Goal: Information Seeking & Learning: Learn about a topic

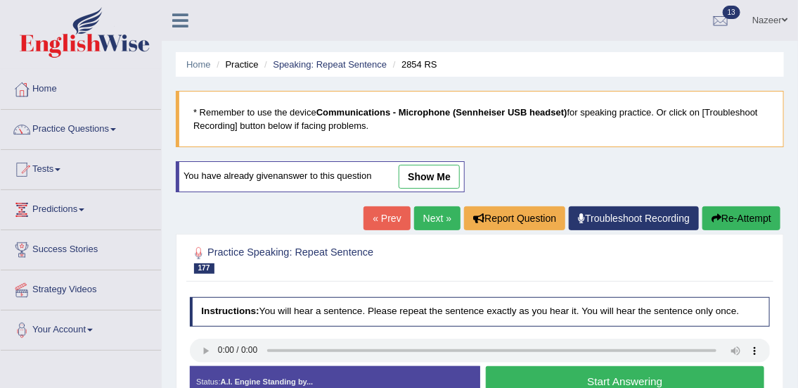
click at [46, 87] on link "Home" at bounding box center [81, 87] width 160 height 35
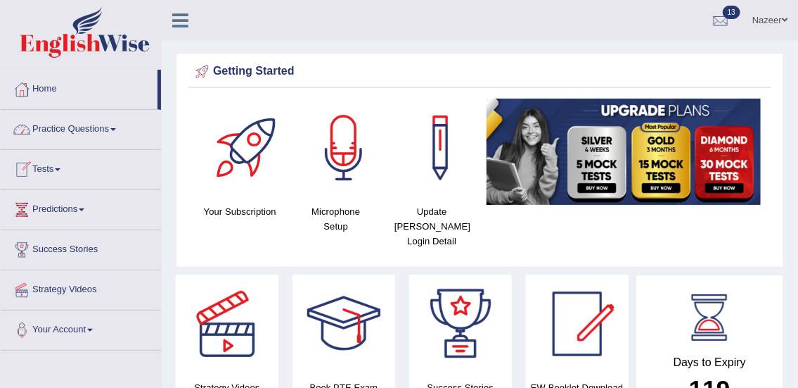
click at [49, 167] on link "Tests" at bounding box center [81, 167] width 160 height 35
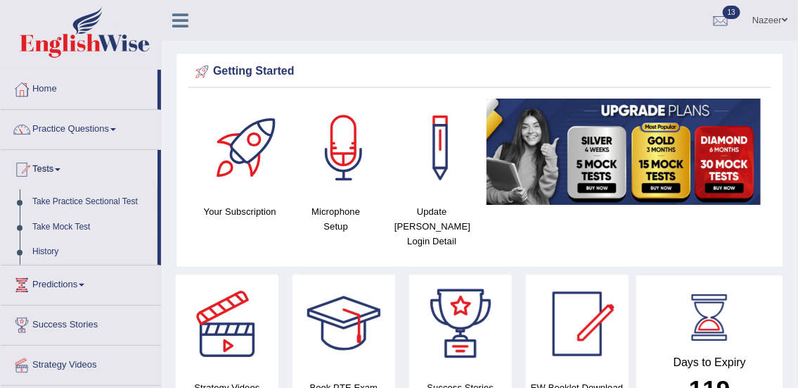
click at [54, 229] on link "Take Mock Test" at bounding box center [92, 227] width 132 height 25
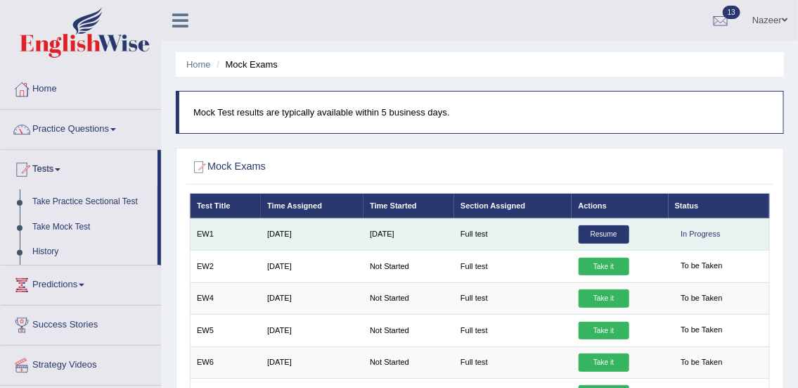
click at [608, 236] on link "Resume" at bounding box center [604, 234] width 51 height 18
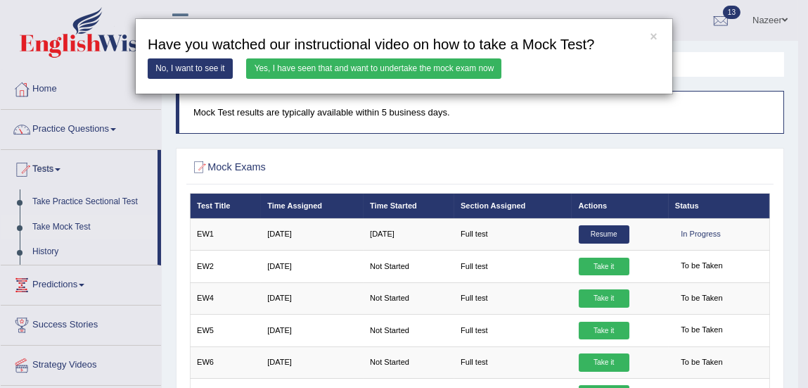
click at [422, 68] on link "Yes, I have seen that and want to undertake the mock exam now" at bounding box center [373, 68] width 255 height 20
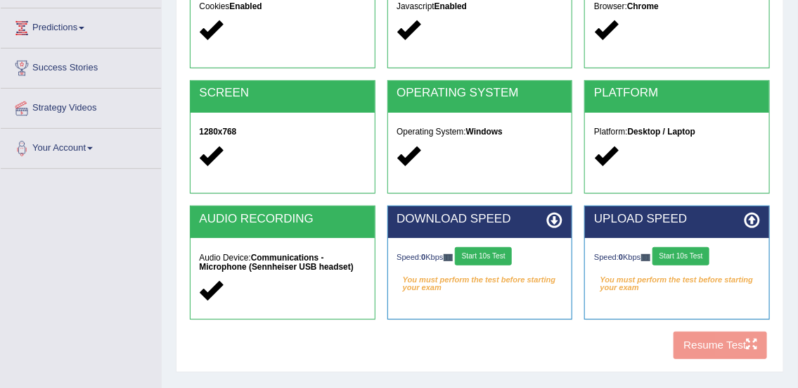
scroll to position [189, 0]
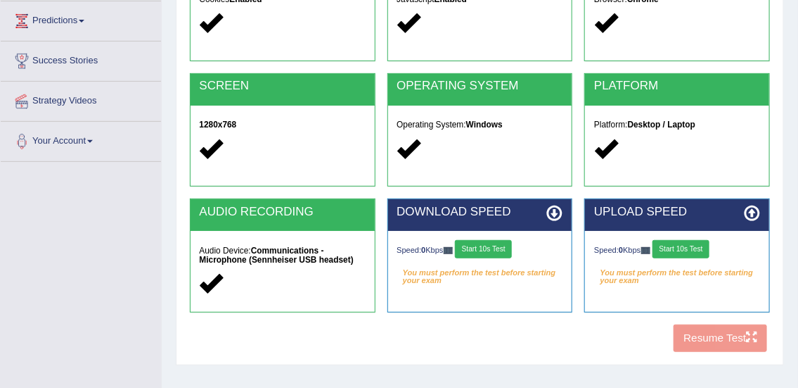
click at [502, 253] on button "Start 10s Test" at bounding box center [483, 249] width 57 height 18
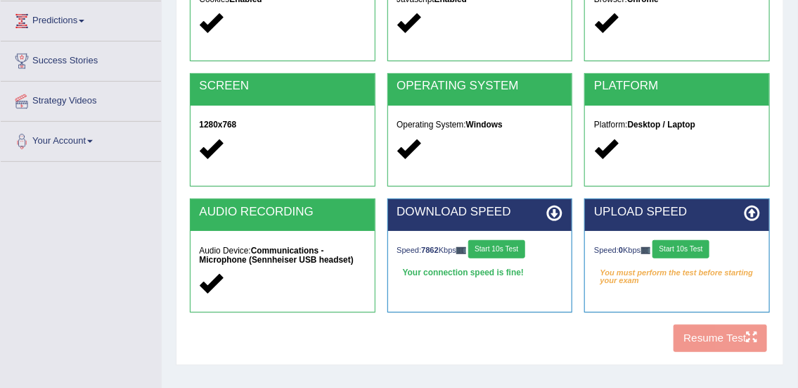
click at [680, 246] on button "Start 10s Test" at bounding box center [681, 249] width 57 height 18
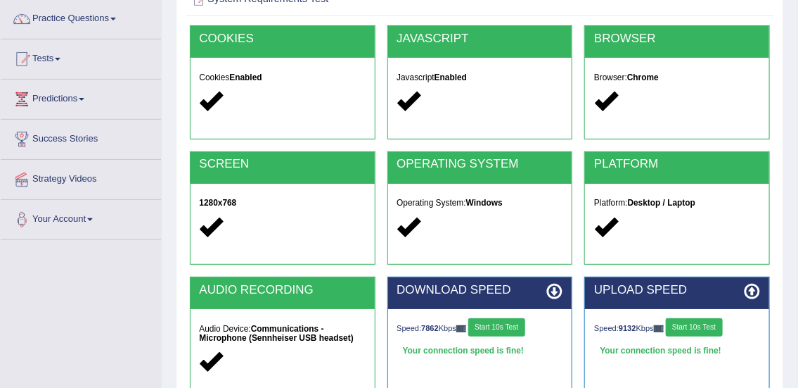
scroll to position [107, 0]
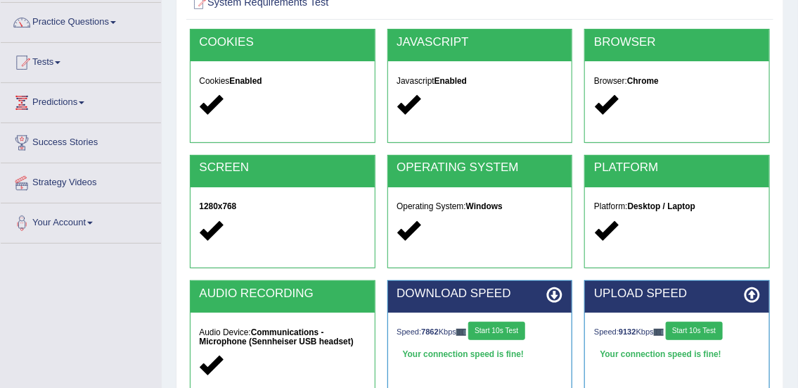
click at [73, 21] on link "Practice Questions" at bounding box center [81, 20] width 160 height 35
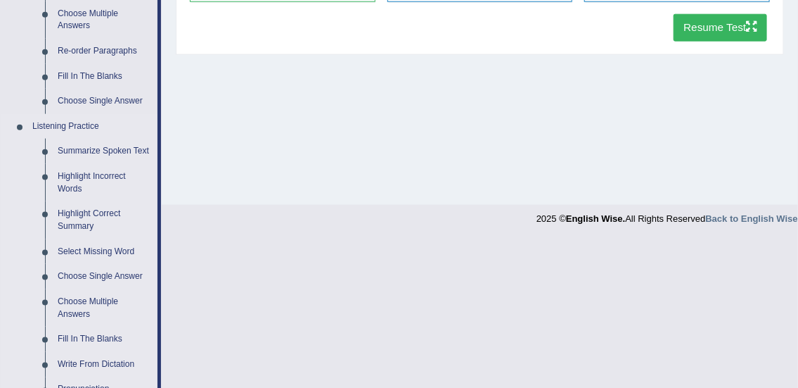
scroll to position [513, 0]
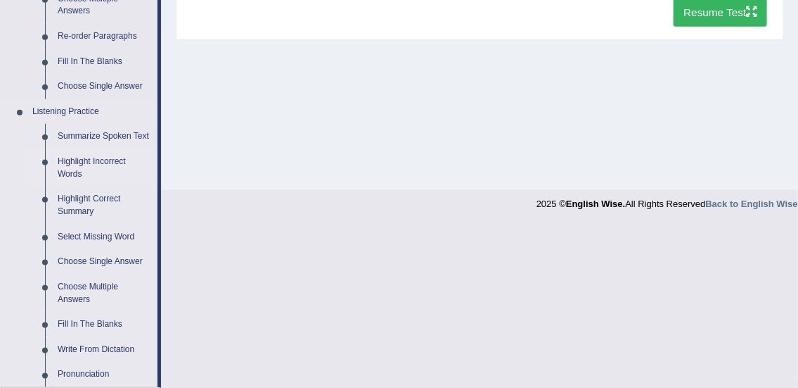
click at [76, 160] on link "Highlight Incorrect Words" at bounding box center [104, 167] width 106 height 37
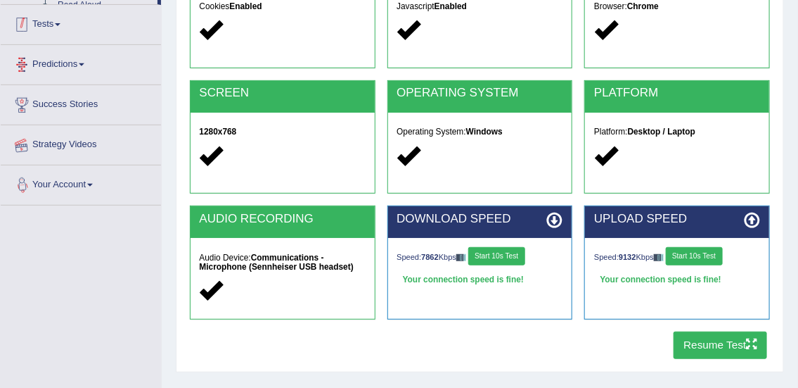
scroll to position [351, 0]
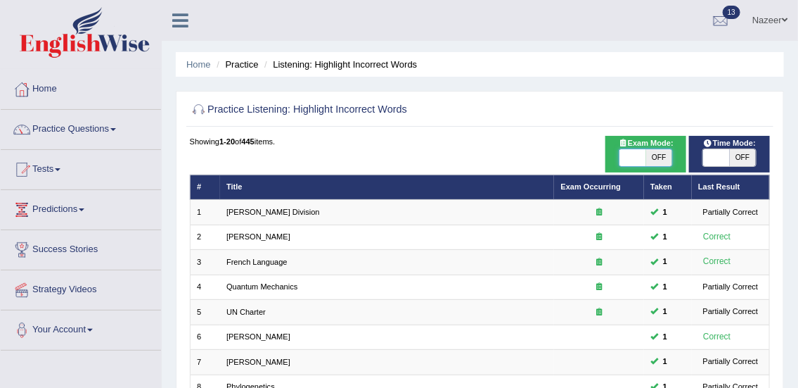
click at [632, 159] on span at bounding box center [633, 157] width 26 height 17
checkbox input "true"
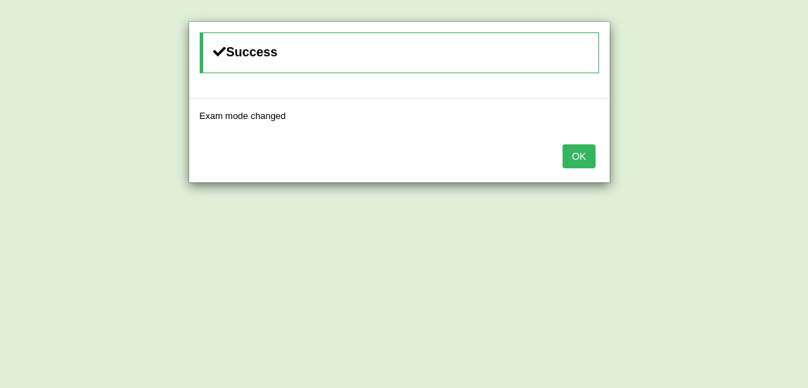
click at [584, 152] on button "OK" at bounding box center [579, 156] width 32 height 24
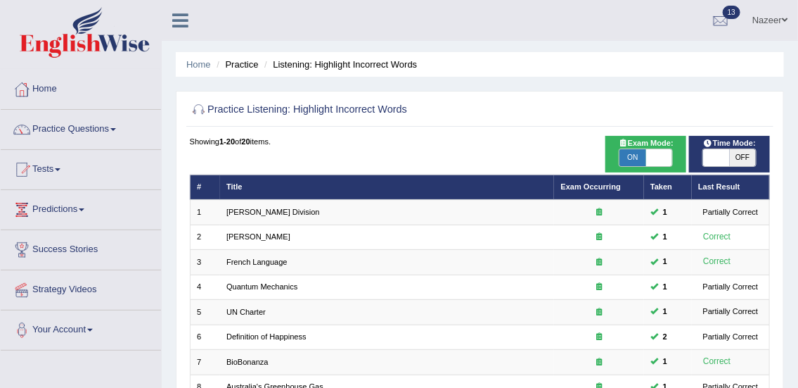
click at [717, 156] on span at bounding box center [716, 157] width 26 height 17
checkbox input "true"
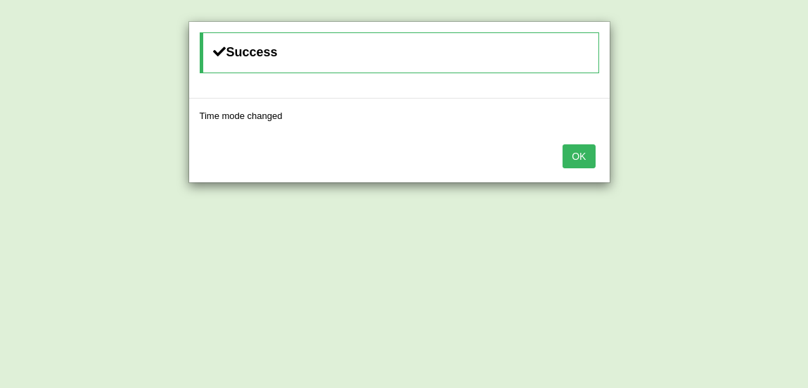
click at [585, 153] on button "OK" at bounding box center [579, 156] width 32 height 24
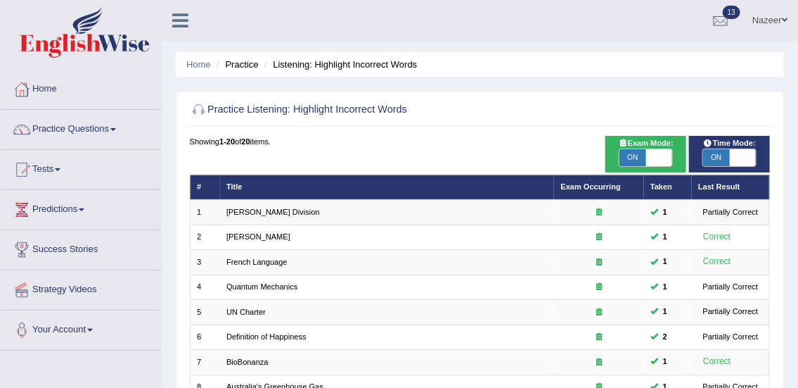
click at [636, 162] on span "ON" at bounding box center [633, 157] width 26 height 17
checkbox input "false"
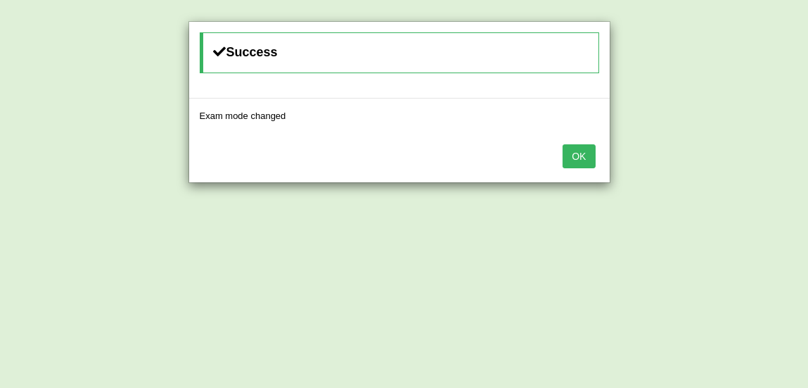
click at [586, 166] on button "OK" at bounding box center [579, 156] width 32 height 24
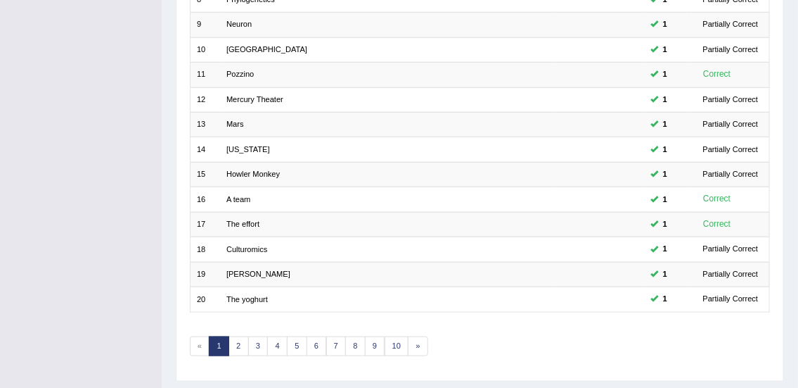
scroll to position [423, 0]
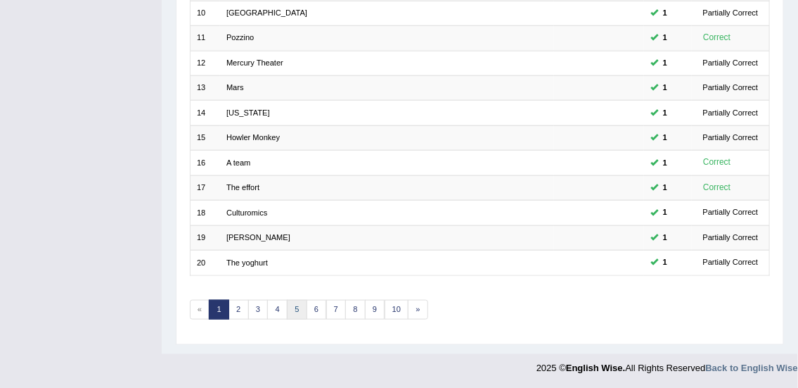
click at [299, 307] on link "5" at bounding box center [297, 310] width 20 height 20
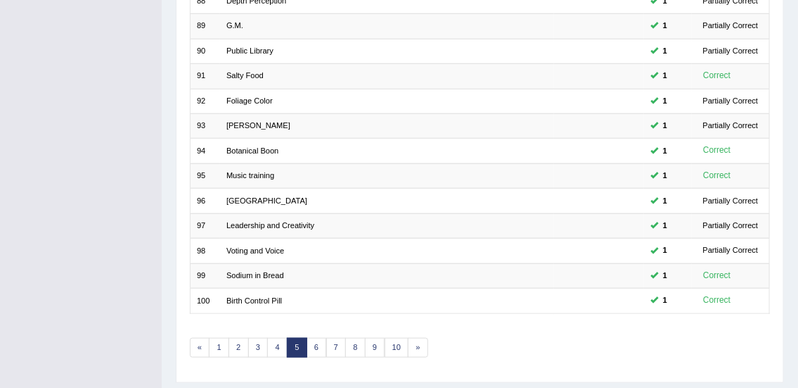
scroll to position [387, 0]
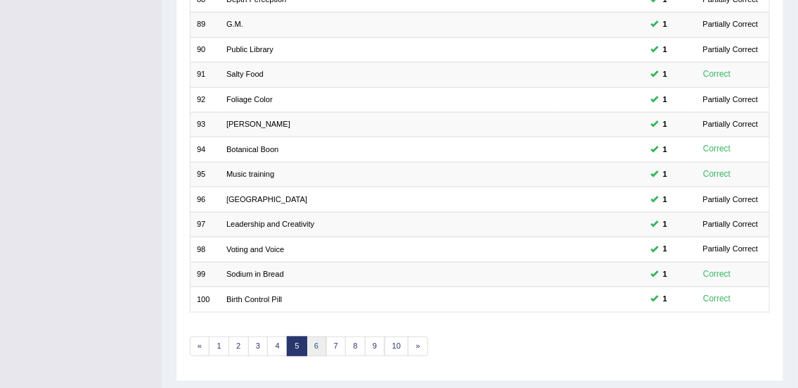
click at [315, 344] on link "6" at bounding box center [317, 346] width 20 height 20
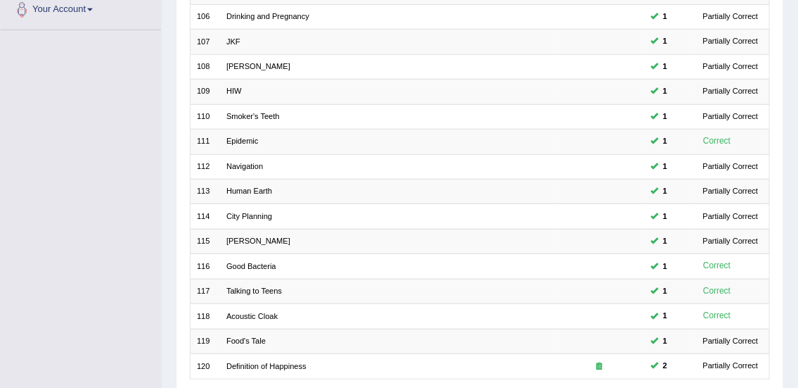
scroll to position [423, 0]
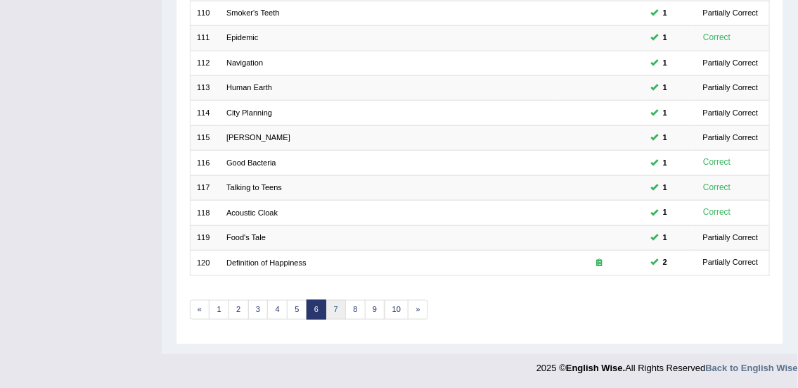
click at [336, 302] on link "7" at bounding box center [336, 310] width 20 height 20
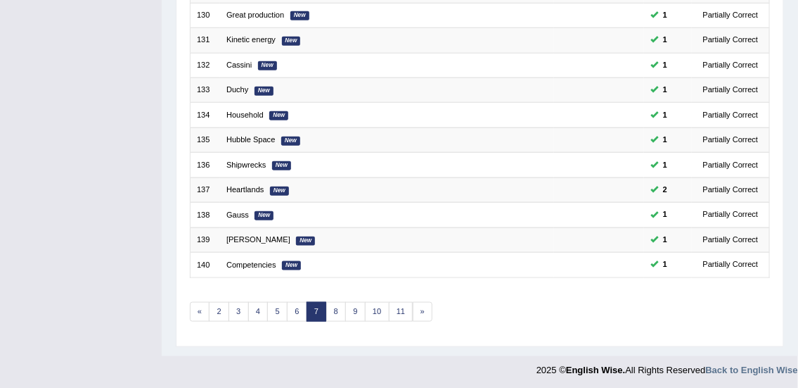
scroll to position [423, 0]
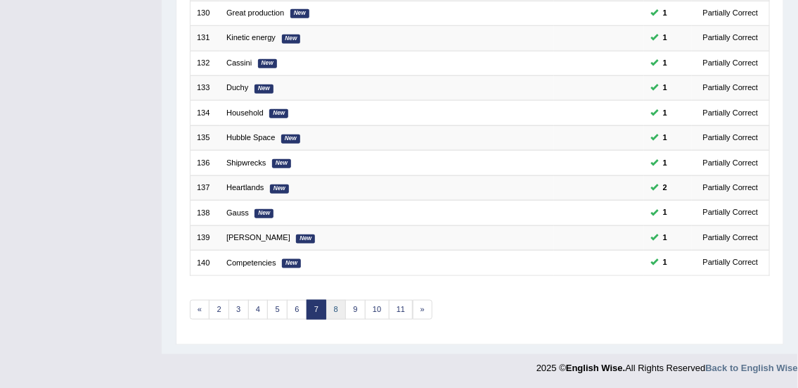
click at [335, 307] on link "8" at bounding box center [336, 310] width 20 height 20
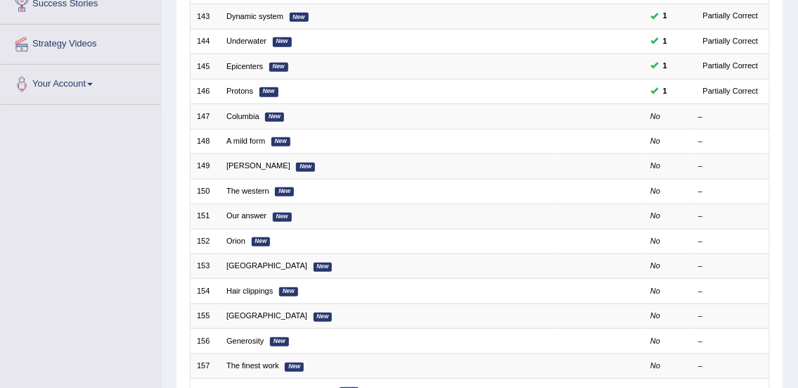
scroll to position [247, 0]
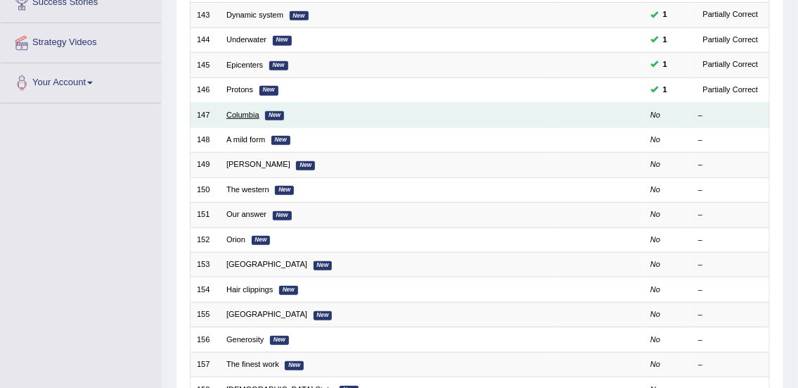
click at [242, 115] on link "Columbia" at bounding box center [242, 114] width 33 height 8
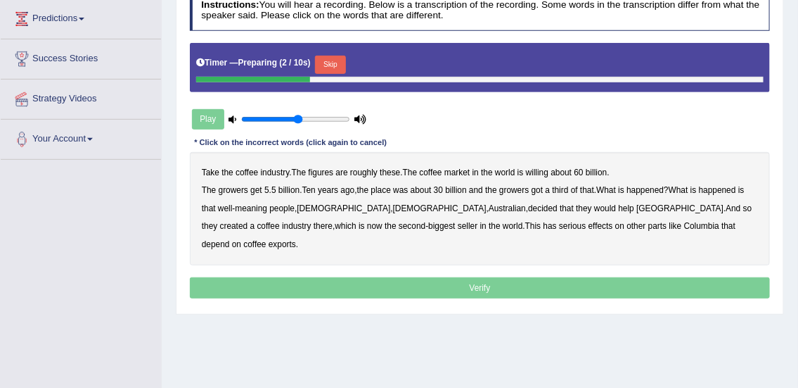
scroll to position [192, 0]
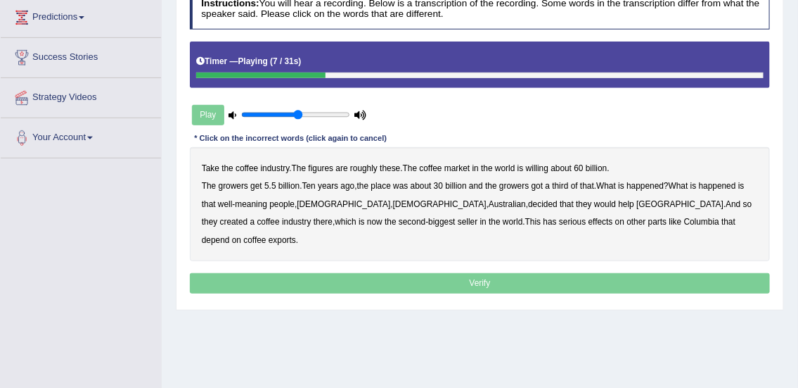
click at [540, 167] on b "willing" at bounding box center [537, 168] width 23 height 10
click at [389, 184] on b "place" at bounding box center [381, 186] width 20 height 10
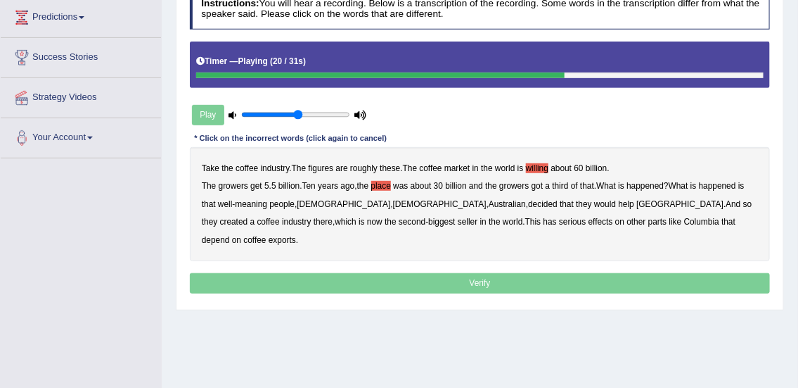
click at [489, 202] on b "Australian" at bounding box center [507, 204] width 37 height 10
click at [458, 218] on b "seller" at bounding box center [468, 222] width 20 height 10
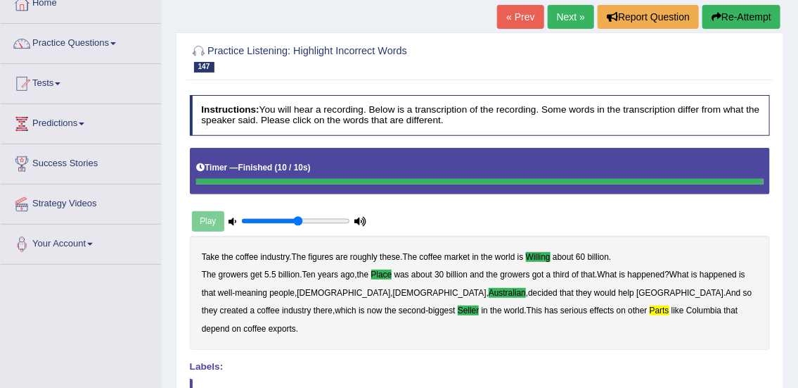
scroll to position [69, 0]
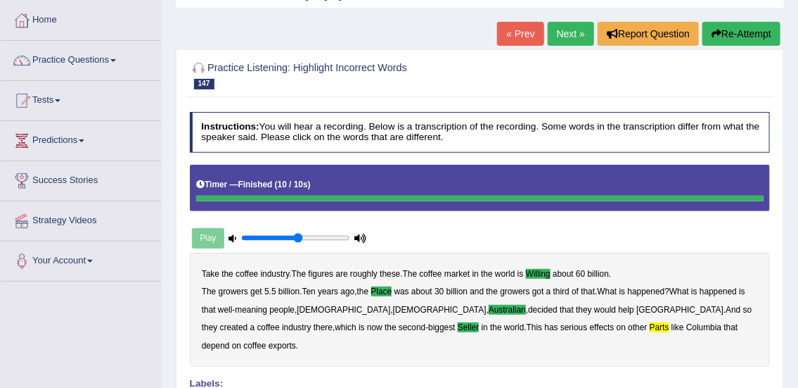
click at [565, 40] on link "Next »" at bounding box center [571, 34] width 46 height 24
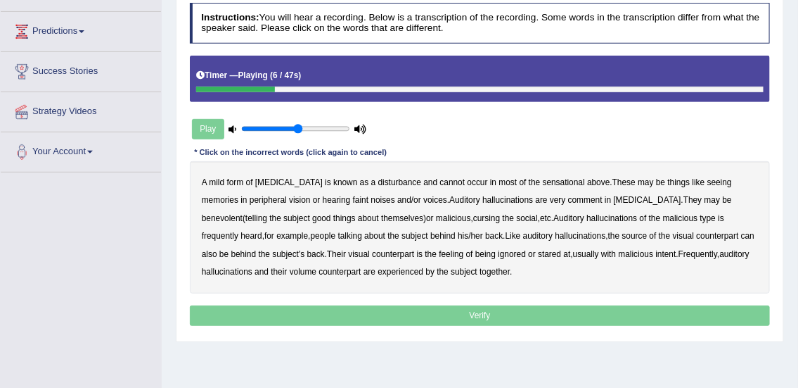
click at [440, 181] on b "cannot" at bounding box center [452, 182] width 25 height 10
click at [238, 195] on b "memories" at bounding box center [220, 200] width 37 height 10
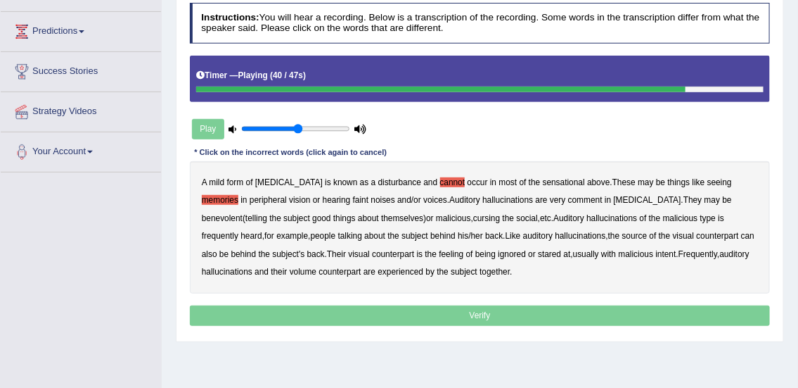
click at [498, 251] on b "ignored" at bounding box center [512, 254] width 28 height 10
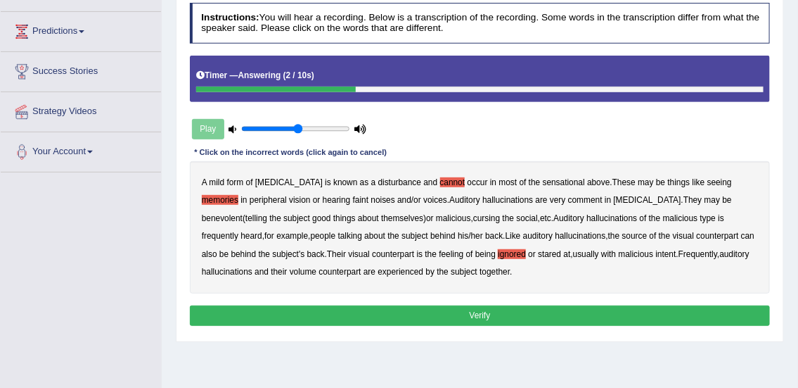
click at [338, 316] on button "Verify" at bounding box center [480, 315] width 581 height 20
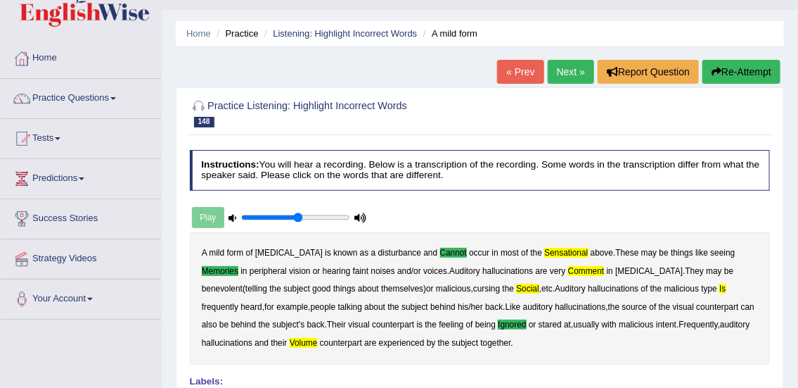
scroll to position [28, 0]
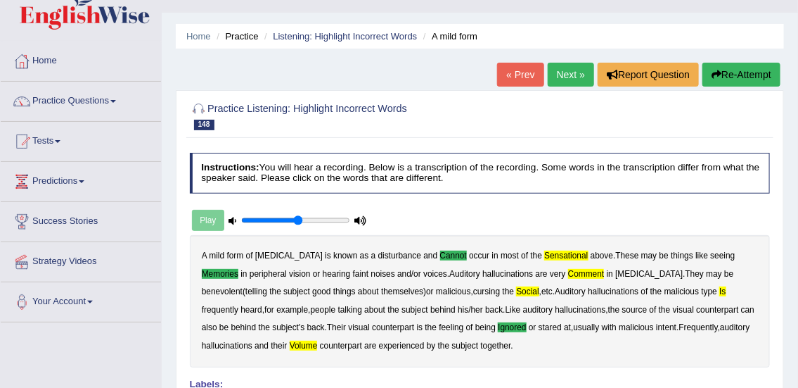
click at [573, 77] on link "Next »" at bounding box center [571, 75] width 46 height 24
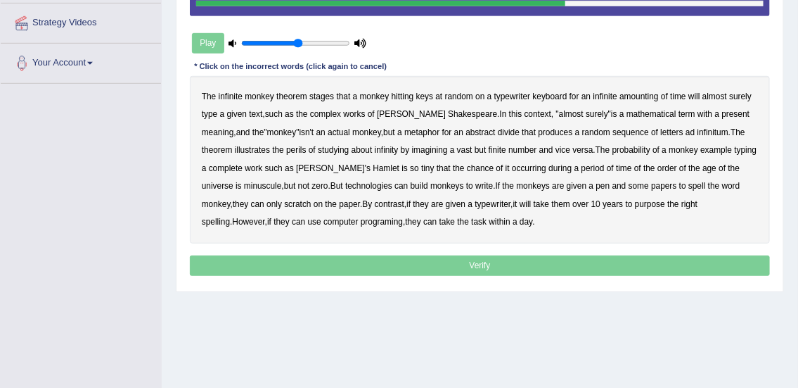
scroll to position [272, 0]
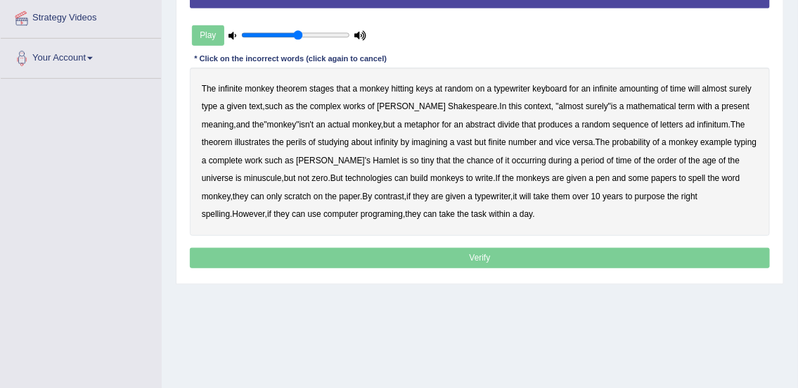
click at [325, 85] on b "stages" at bounding box center [321, 89] width 25 height 10
click at [651, 89] on b "amounting" at bounding box center [639, 89] width 39 height 10
click at [331, 105] on b "complex" at bounding box center [325, 106] width 31 height 10
click at [722, 102] on b "present" at bounding box center [736, 106] width 28 height 10
click at [498, 122] on b "divide" at bounding box center [509, 125] width 22 height 10
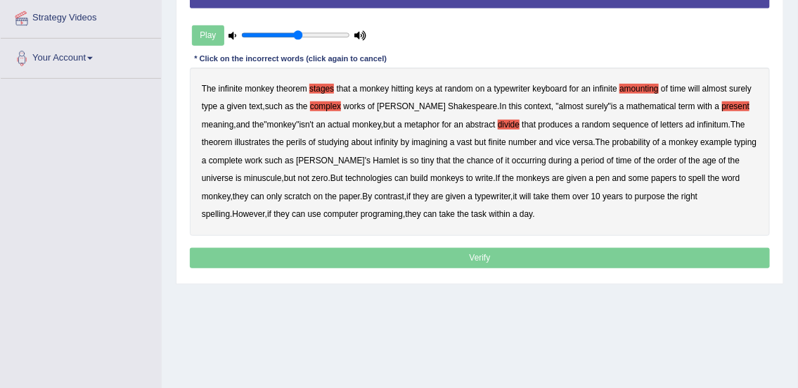
click at [318, 141] on b "studying" at bounding box center [333, 142] width 31 height 10
click at [701, 141] on b "example" at bounding box center [717, 142] width 32 height 10
click at [411, 176] on b "build" at bounding box center [420, 178] width 18 height 10
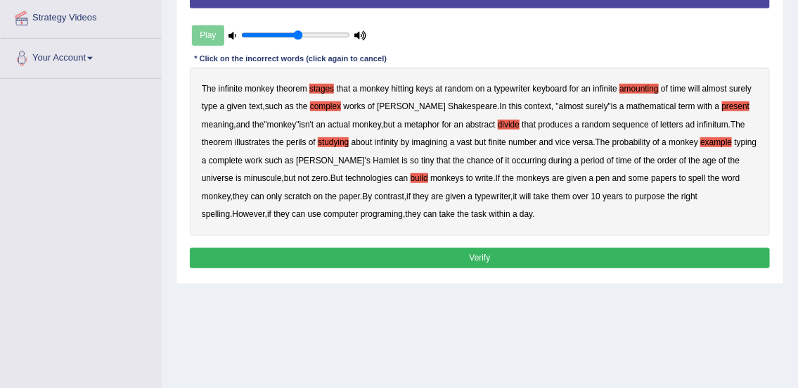
click at [440, 213] on b "take" at bounding box center [447, 214] width 15 height 10
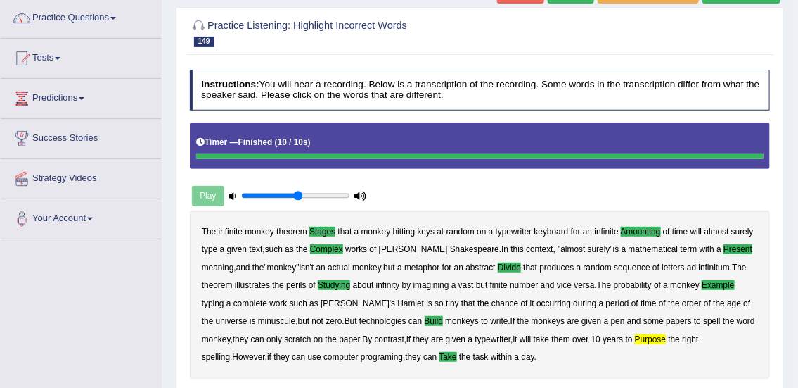
scroll to position [49, 0]
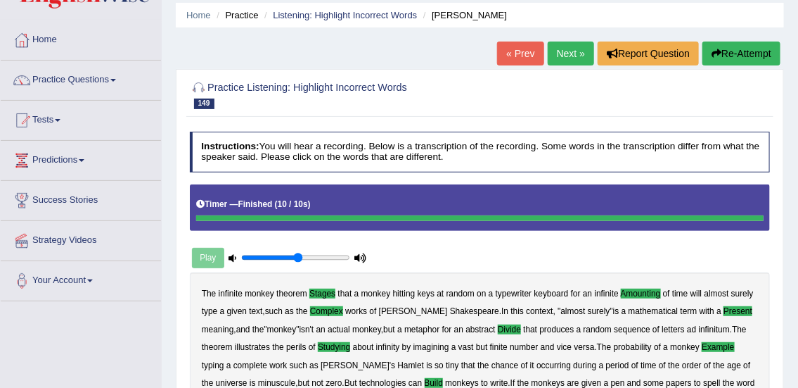
click at [573, 63] on link "Next »" at bounding box center [571, 54] width 46 height 24
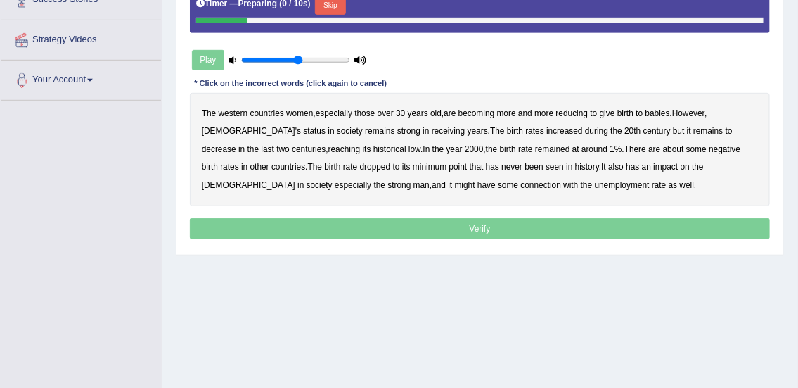
scroll to position [255, 0]
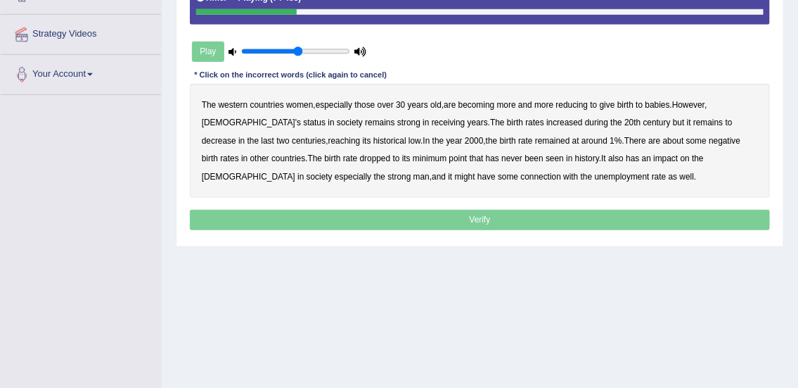
click at [575, 103] on b "reducing" at bounding box center [572, 105] width 32 height 10
click at [432, 123] on b "receiving" at bounding box center [449, 122] width 34 height 10
click at [292, 138] on b "centuries" at bounding box center [309, 141] width 34 height 10
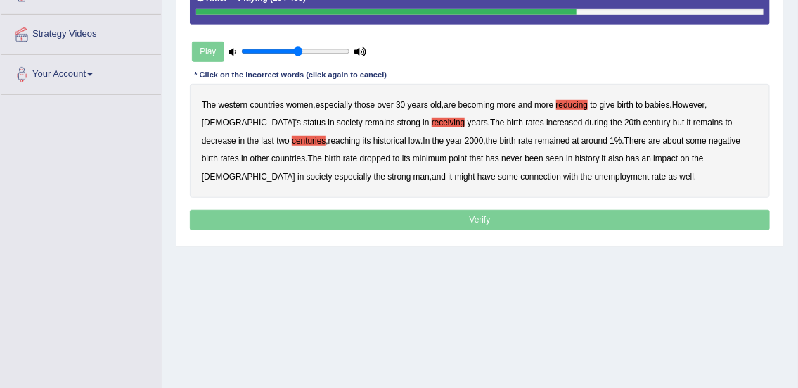
click at [663, 137] on b "about" at bounding box center [673, 141] width 21 height 10
click at [413, 153] on b "minimum" at bounding box center [430, 158] width 34 height 10
click at [388, 176] on b "strong" at bounding box center [399, 177] width 23 height 10
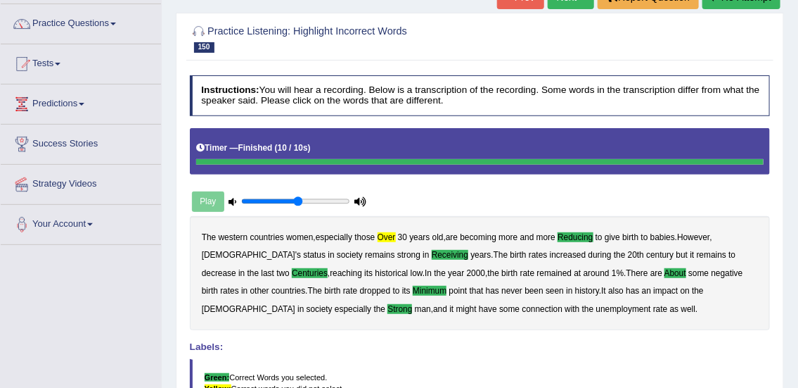
scroll to position [49, 0]
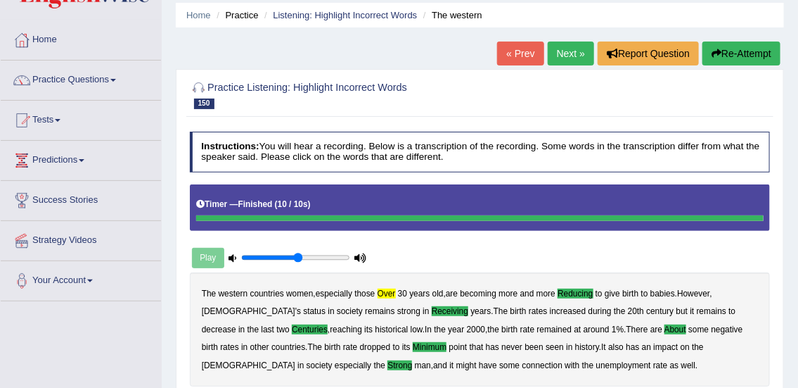
click at [573, 54] on link "Next »" at bounding box center [571, 54] width 46 height 24
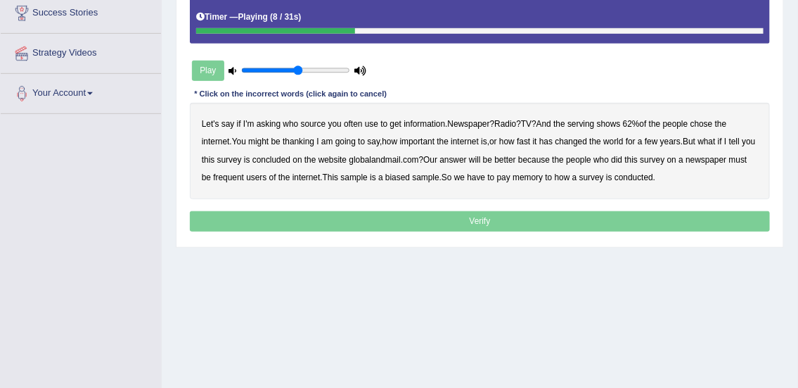
click at [591, 121] on b "serving" at bounding box center [581, 124] width 27 height 10
click at [306, 141] on b "thanking" at bounding box center [299, 141] width 32 height 10
click at [530, 141] on b "fast" at bounding box center [523, 141] width 13 height 10
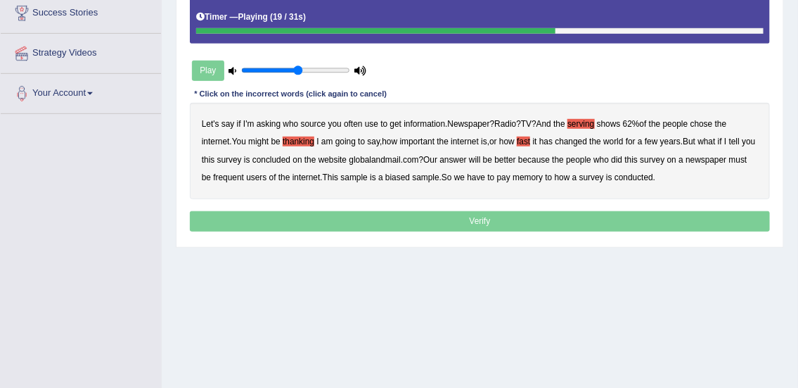
click at [291, 161] on b "concluded" at bounding box center [272, 160] width 38 height 10
click at [725, 155] on b "newspaper" at bounding box center [706, 160] width 41 height 10
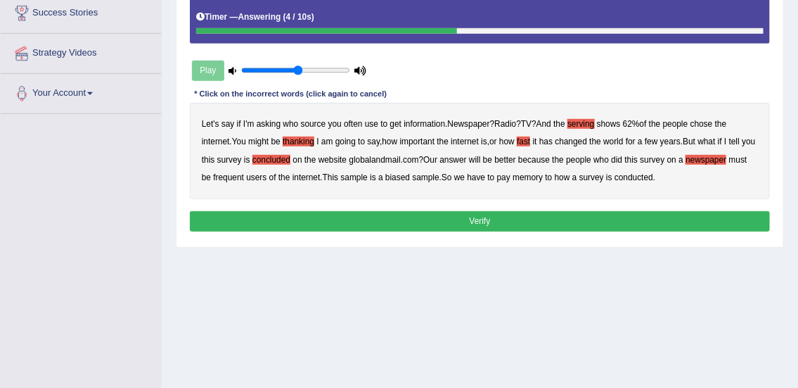
click at [543, 177] on b "memory" at bounding box center [528, 177] width 30 height 10
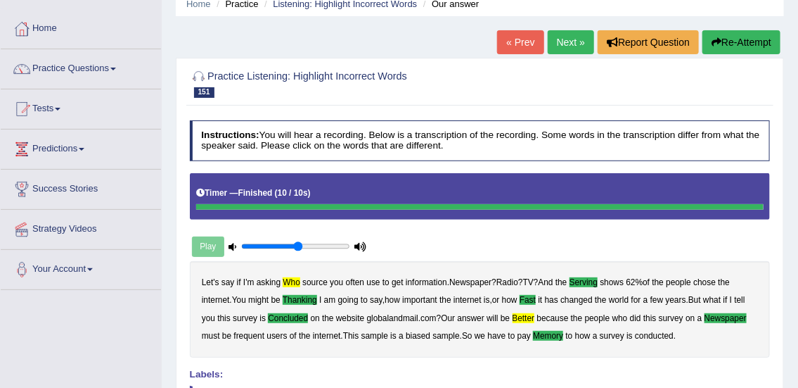
scroll to position [37, 0]
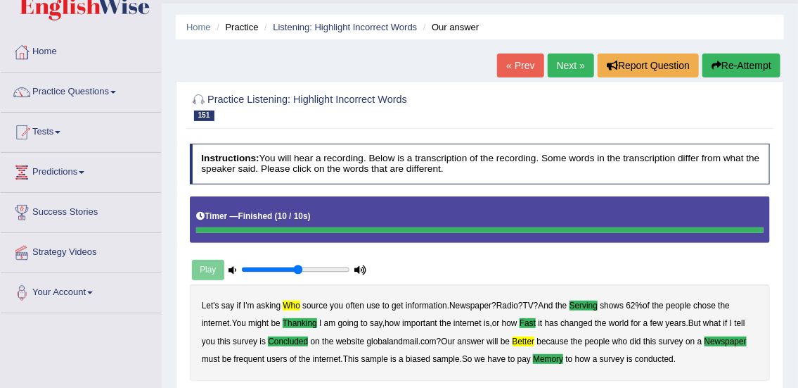
click at [563, 72] on link "Next »" at bounding box center [571, 65] width 46 height 24
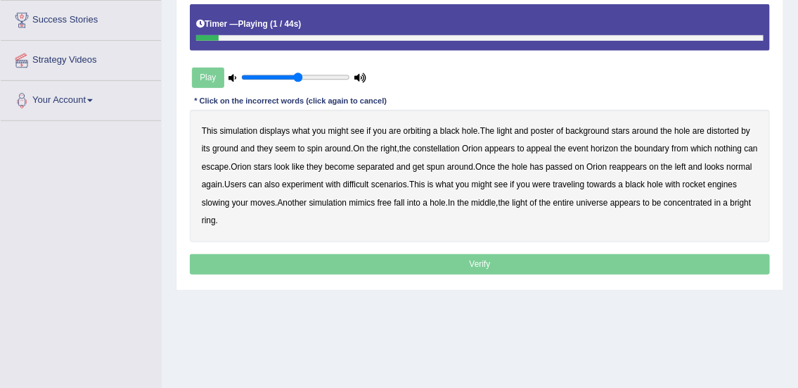
click at [283, 129] on b "displays" at bounding box center [275, 131] width 30 height 10
click at [554, 129] on b "poster" at bounding box center [542, 131] width 23 height 10
click at [548, 128] on b "poster" at bounding box center [542, 131] width 23 height 10
click at [549, 148] on b "appeal" at bounding box center [539, 148] width 25 height 10
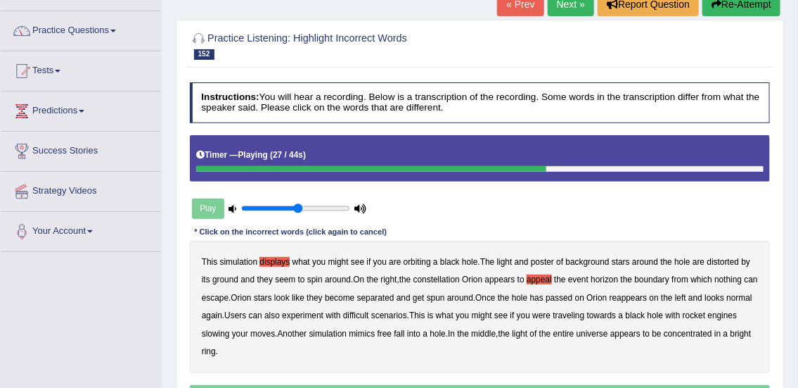
scroll to position [92, 0]
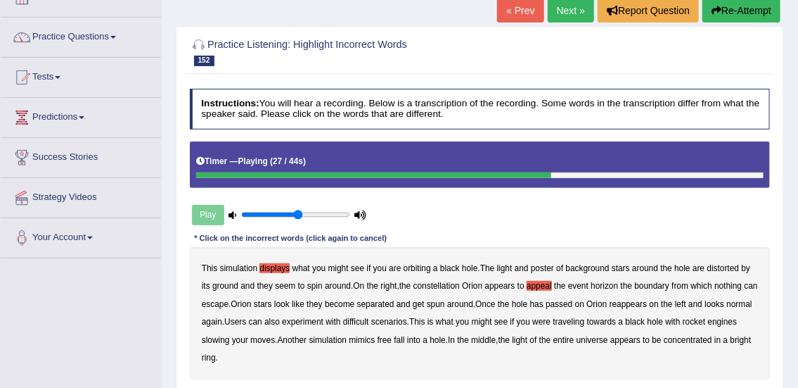
click at [720, 18] on button "Re-Attempt" at bounding box center [742, 11] width 78 height 24
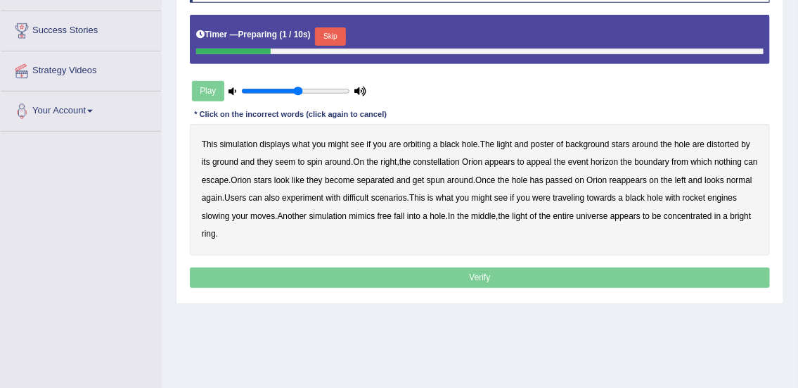
scroll to position [213, 0]
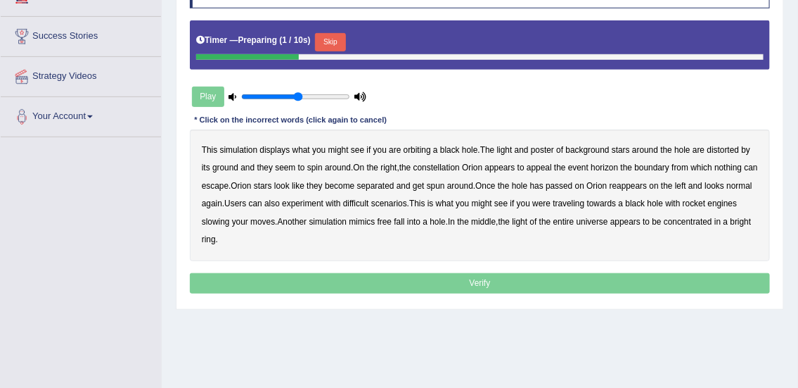
click at [337, 37] on button "Skip" at bounding box center [330, 42] width 30 height 18
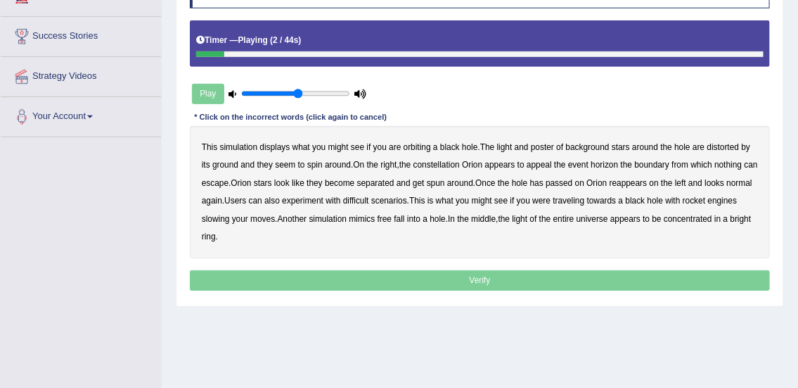
click at [275, 143] on b "displays" at bounding box center [275, 147] width 30 height 10
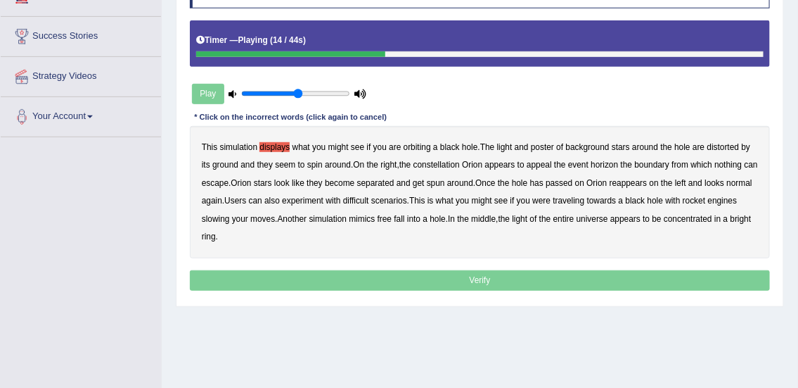
click at [551, 166] on b "appeal" at bounding box center [539, 165] width 25 height 10
click at [585, 183] on b "on" at bounding box center [579, 183] width 9 height 10
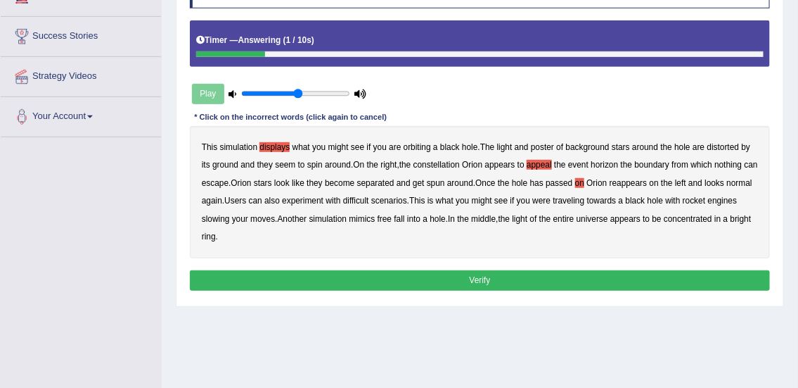
click at [452, 283] on button "Verify" at bounding box center [480, 280] width 581 height 20
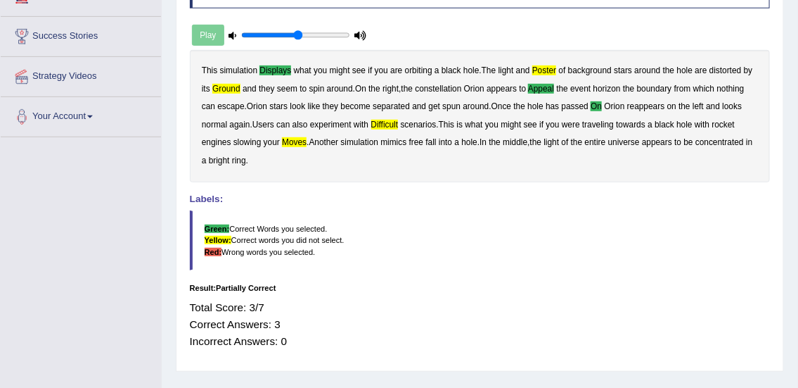
click at [452, 283] on div "Result:" at bounding box center [480, 287] width 581 height 11
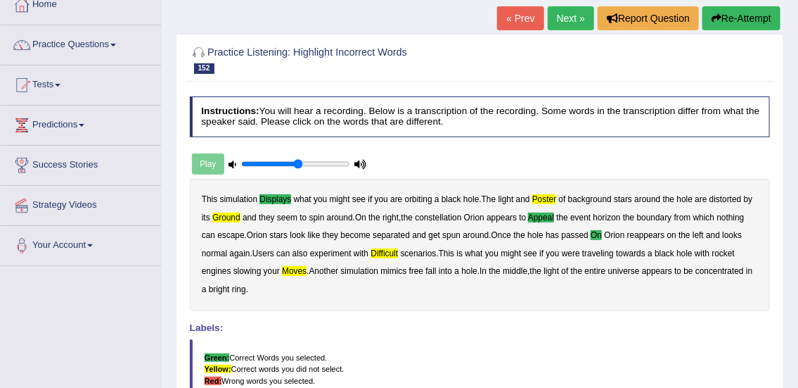
scroll to position [81, 0]
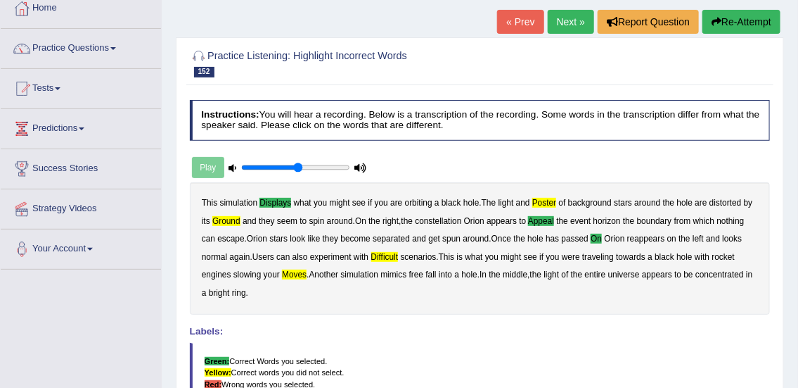
click at [565, 17] on link "Next »" at bounding box center [571, 22] width 46 height 24
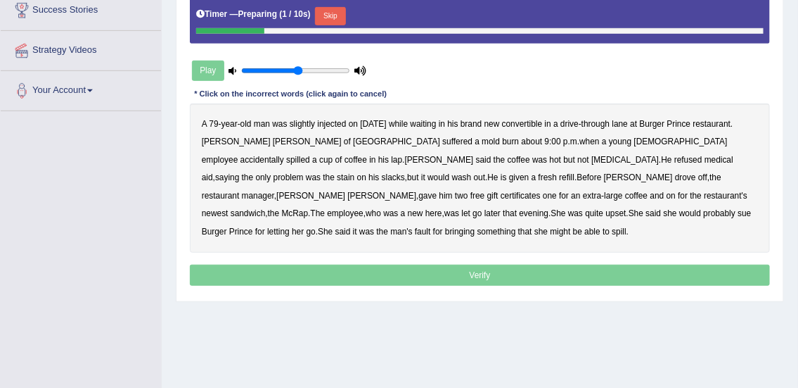
scroll to position [241, 0]
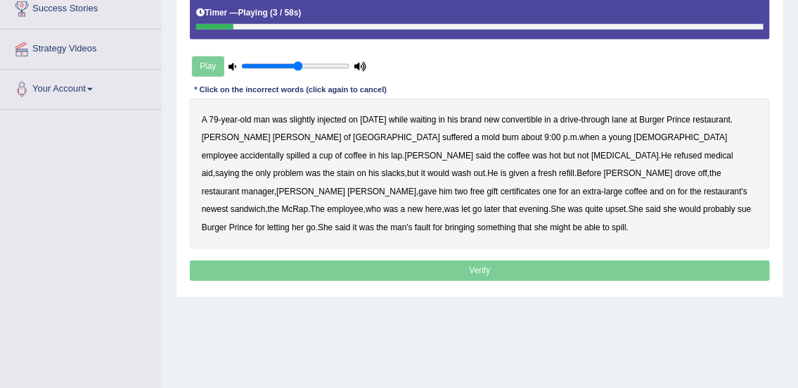
click at [326, 117] on b "injected" at bounding box center [332, 120] width 29 height 10
click at [376, 151] on b "in" at bounding box center [372, 156] width 6 height 10
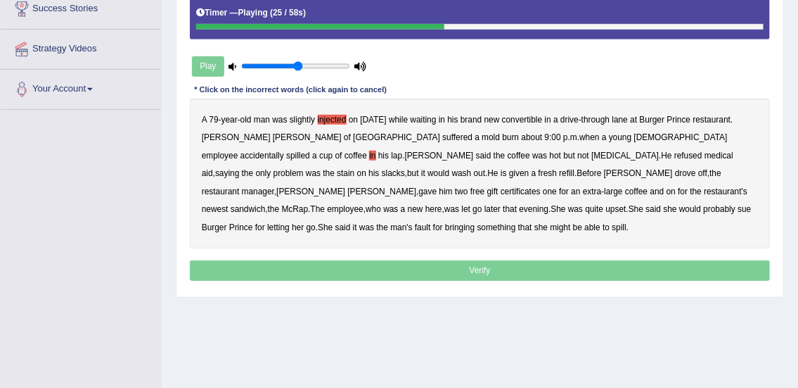
click at [675, 155] on b "refused" at bounding box center [689, 156] width 28 height 10
click at [501, 172] on b "is" at bounding box center [504, 173] width 6 height 10
click at [442, 204] on b "here" at bounding box center [434, 209] width 17 height 10
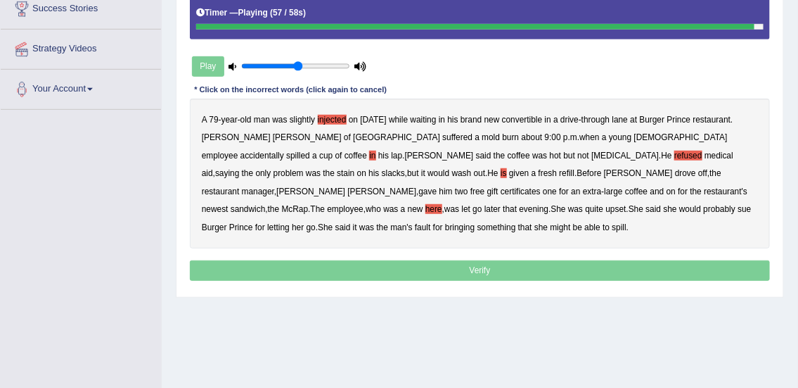
click at [475, 222] on b "bringing" at bounding box center [460, 227] width 30 height 10
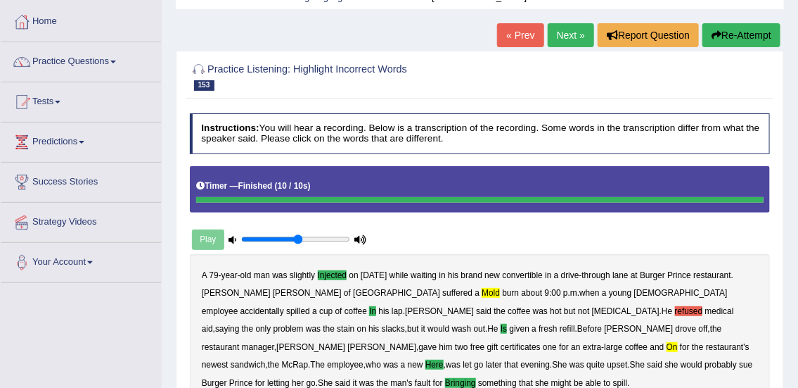
scroll to position [63, 0]
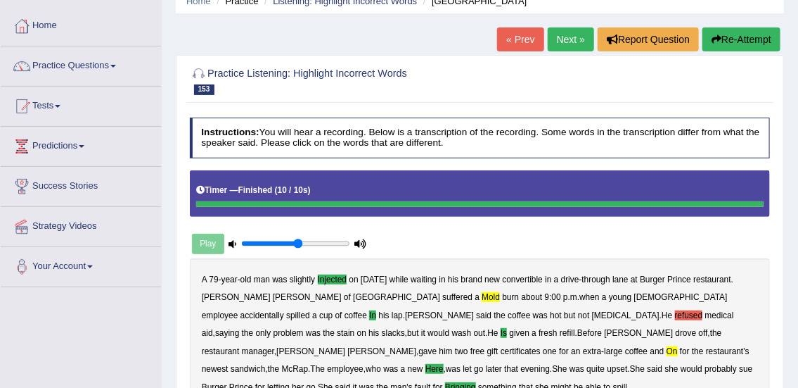
click at [552, 37] on link "Next »" at bounding box center [571, 39] width 46 height 24
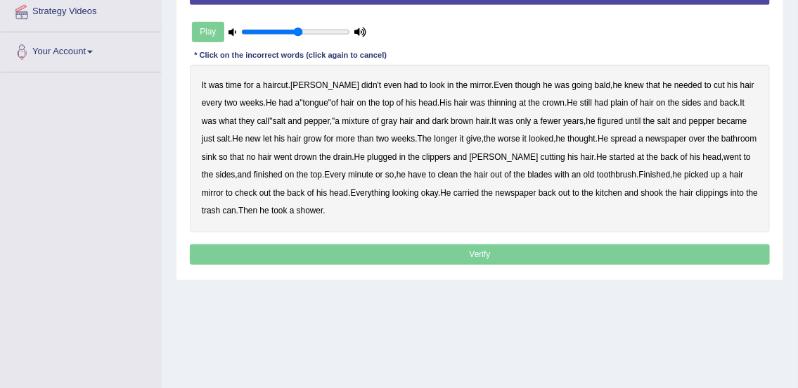
scroll to position [279, 0]
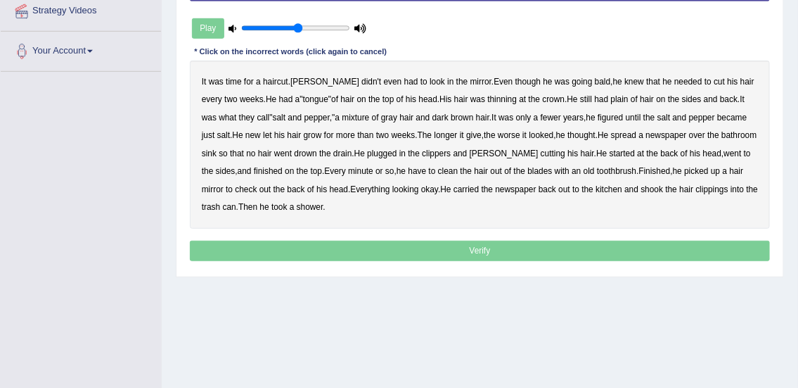
click at [541, 113] on b "fewer" at bounding box center [551, 118] width 20 height 10
click at [245, 135] on b "new" at bounding box center [252, 135] width 15 height 10
click at [409, 169] on b "have" at bounding box center [418, 171] width 18 height 10
click at [730, 168] on b "hair" at bounding box center [737, 171] width 14 height 10
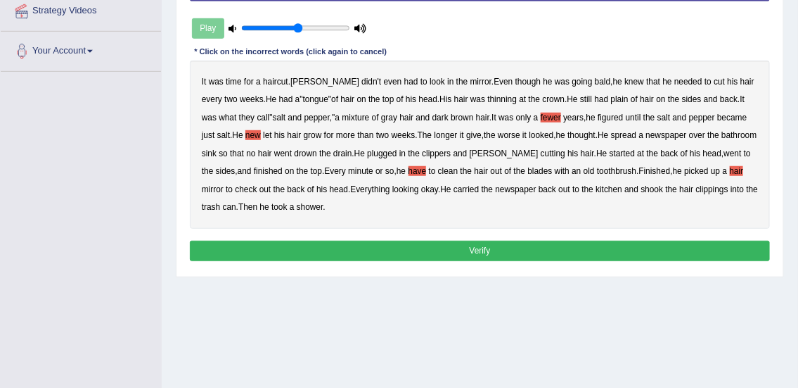
click at [469, 247] on button "Verify" at bounding box center [480, 251] width 581 height 20
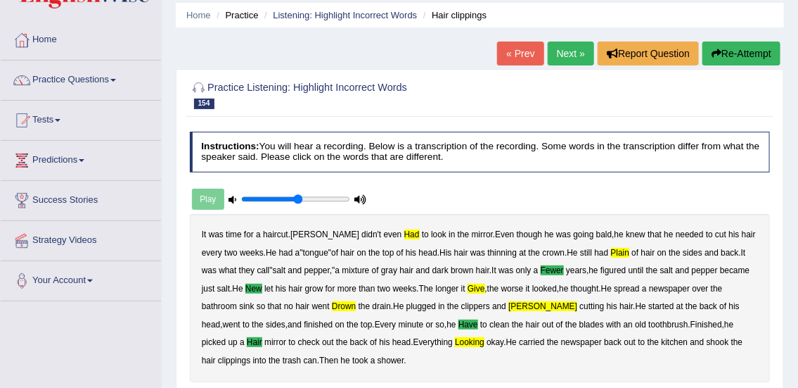
scroll to position [49, 0]
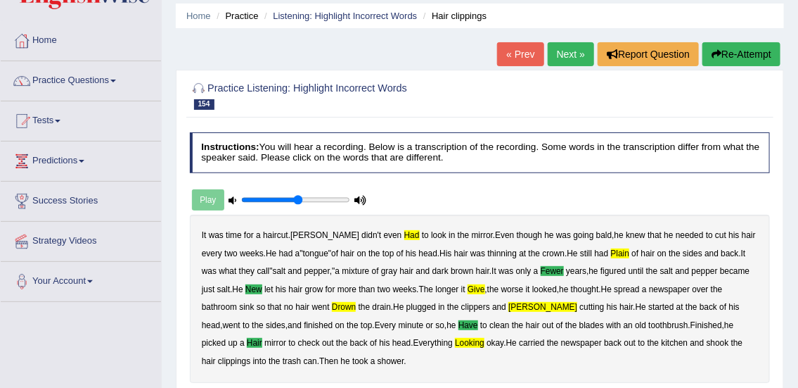
click at [570, 49] on link "Next »" at bounding box center [571, 54] width 46 height 24
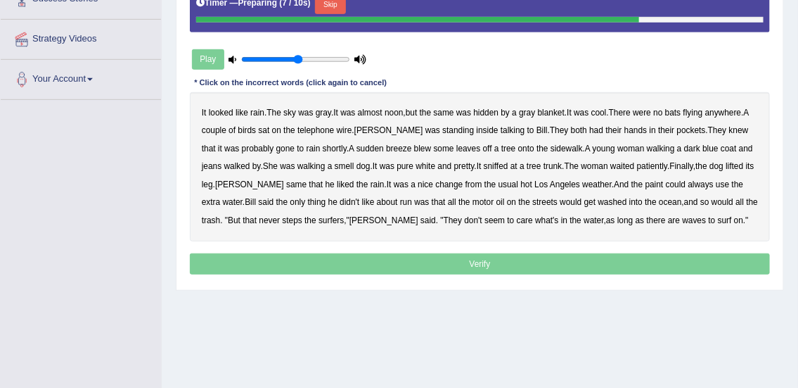
scroll to position [269, 0]
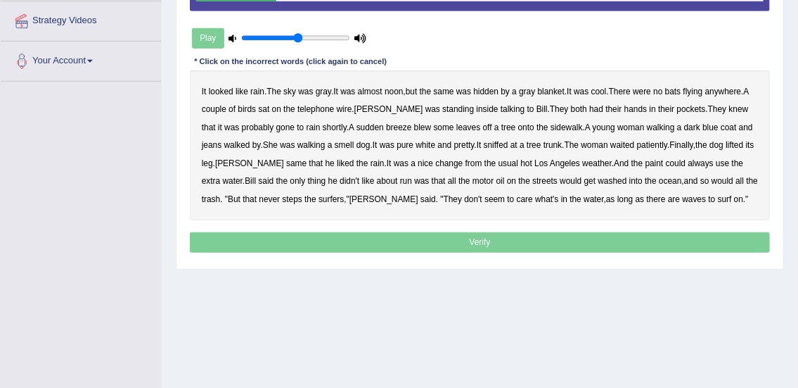
click at [681, 88] on b "bats" at bounding box center [672, 92] width 15 height 10
click at [442, 106] on b "standing" at bounding box center [458, 109] width 32 height 10
click at [647, 125] on b "walking" at bounding box center [661, 127] width 28 height 10
click at [286, 161] on b "same" at bounding box center [296, 163] width 20 height 10
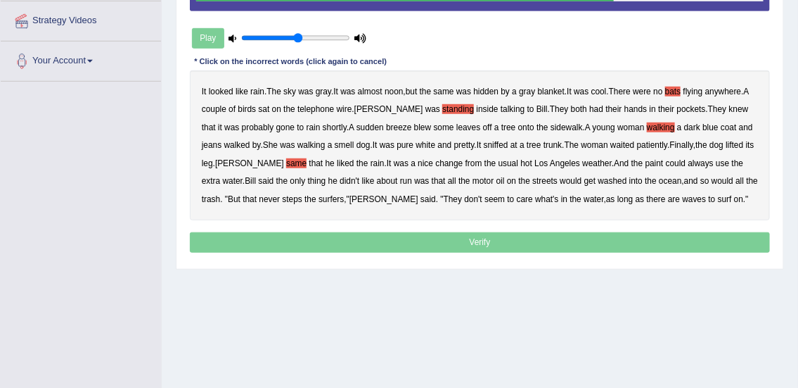
click at [646, 162] on b "paint" at bounding box center [655, 163] width 18 height 10
click at [400, 179] on b "run" at bounding box center [406, 181] width 12 height 10
click at [283, 198] on b "steps" at bounding box center [293, 199] width 20 height 10
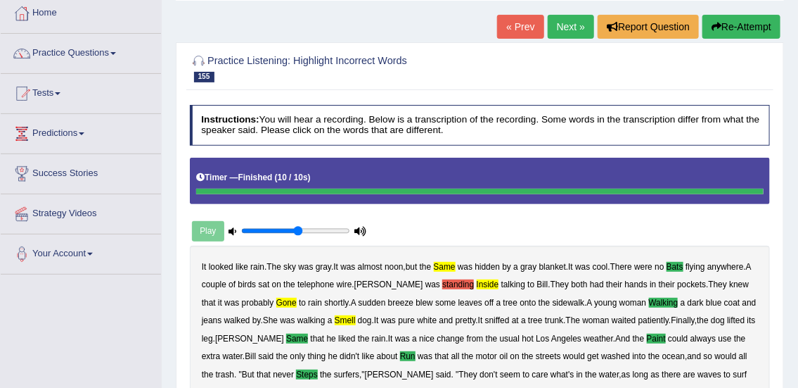
scroll to position [63, 0]
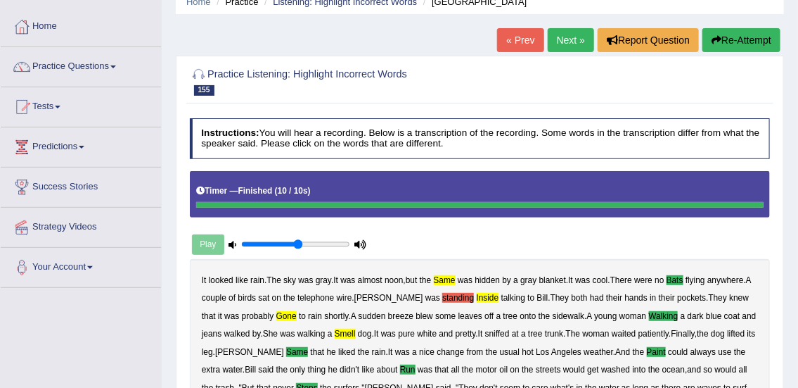
click at [552, 35] on link "Next »" at bounding box center [571, 40] width 46 height 24
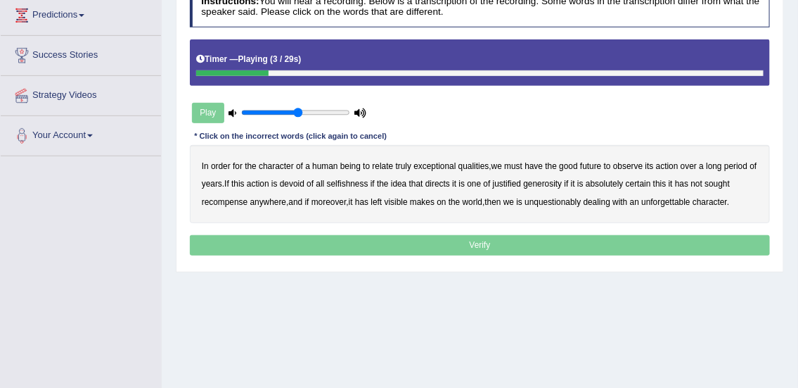
click at [384, 162] on b "relate" at bounding box center [383, 166] width 21 height 10
click at [592, 162] on b "future" at bounding box center [590, 166] width 21 height 10
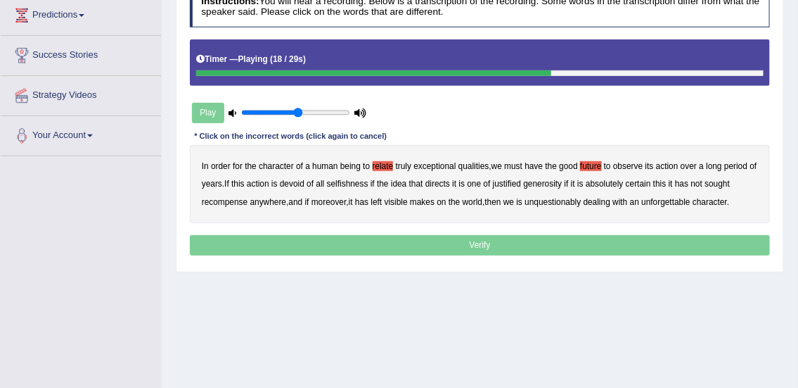
click at [521, 183] on b "justified" at bounding box center [507, 184] width 28 height 10
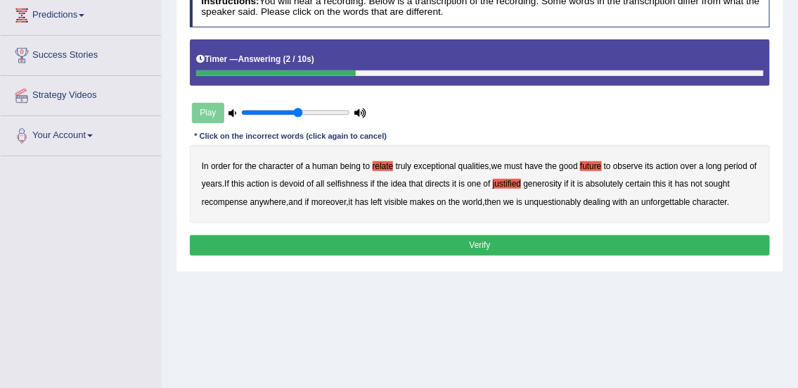
click at [427, 201] on b "makes" at bounding box center [422, 202] width 25 height 10
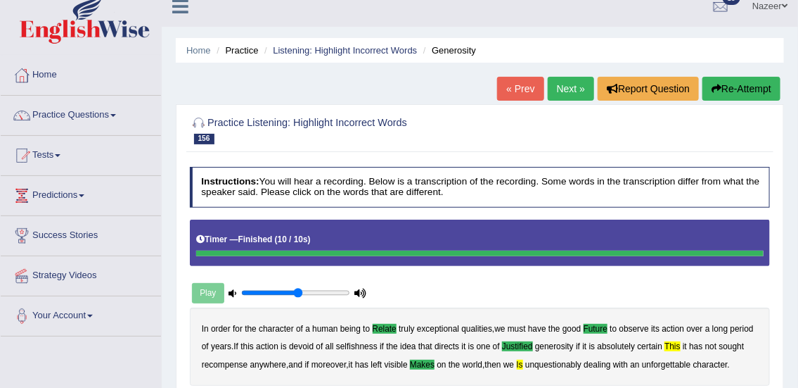
scroll to position [9, 0]
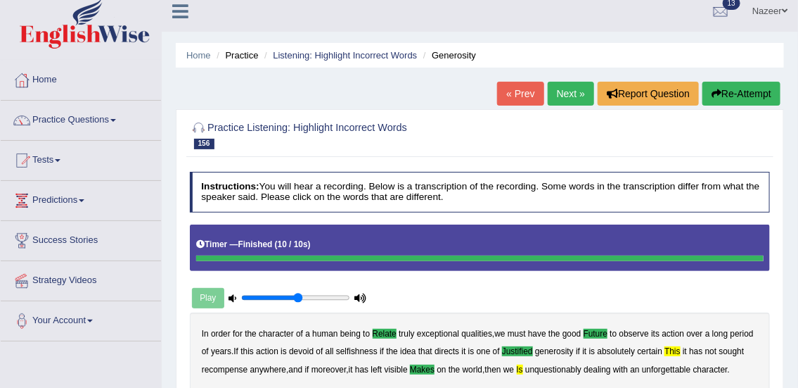
click at [565, 89] on link "Next »" at bounding box center [571, 94] width 46 height 24
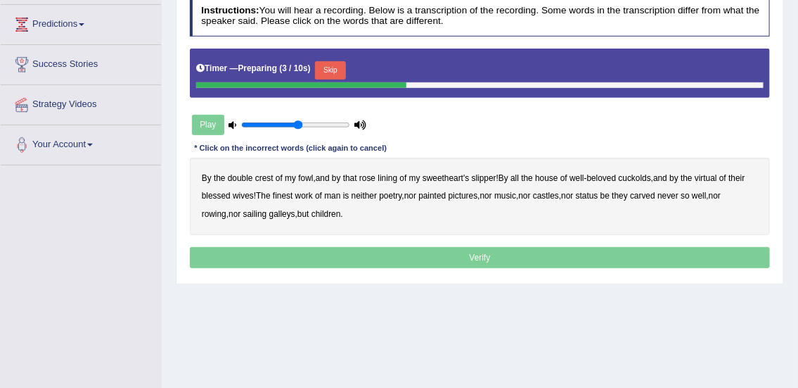
scroll to position [186, 0]
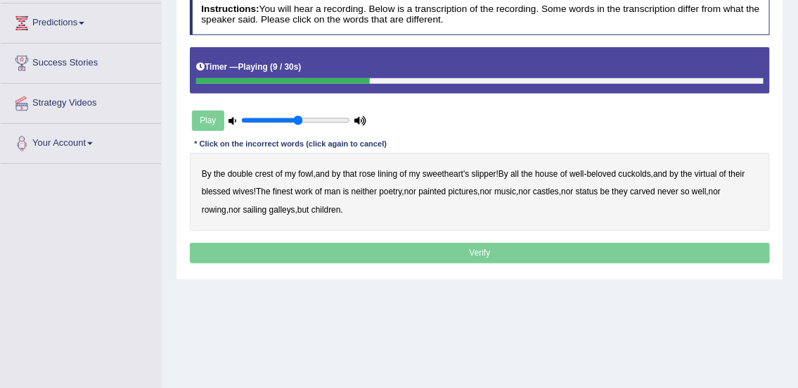
click at [558, 173] on b "house" at bounding box center [546, 174] width 23 height 10
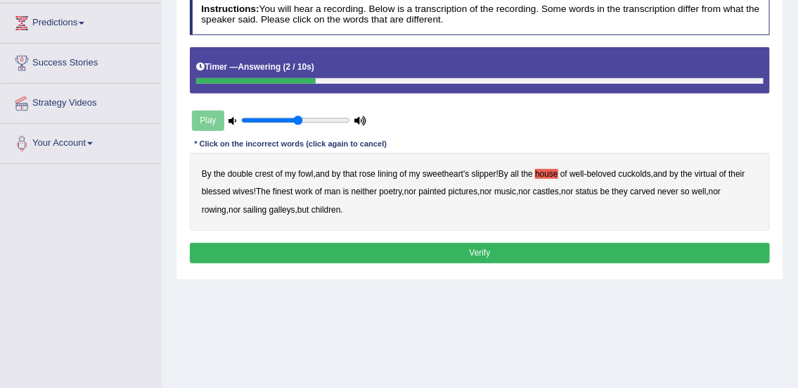
click at [492, 250] on button "Verify" at bounding box center [480, 253] width 581 height 20
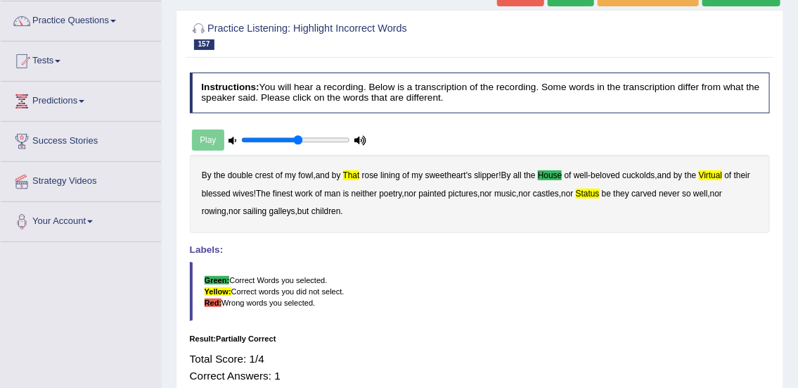
scroll to position [84, 0]
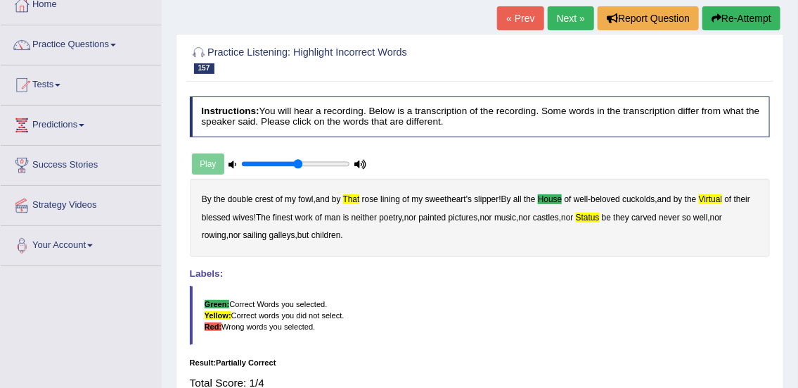
click at [741, 18] on button "Re-Attempt" at bounding box center [742, 18] width 78 height 24
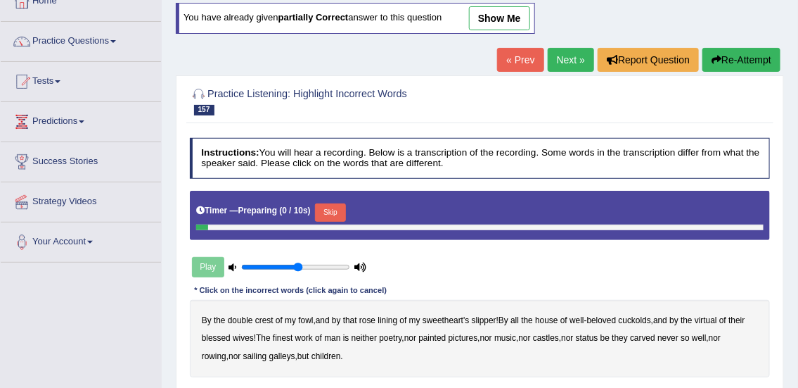
scroll to position [84, 0]
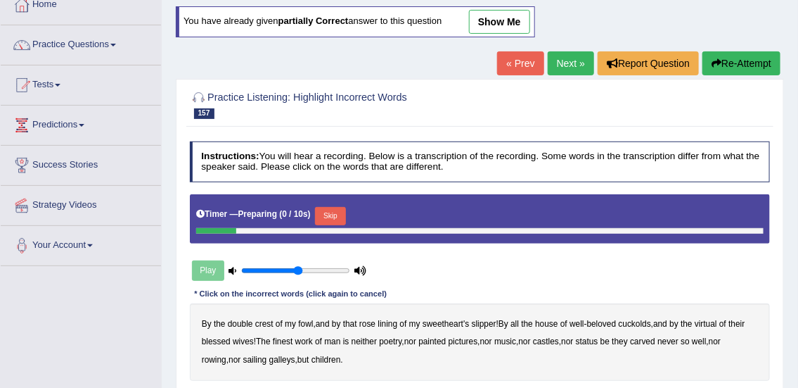
click at [341, 210] on button "Skip" at bounding box center [330, 216] width 30 height 18
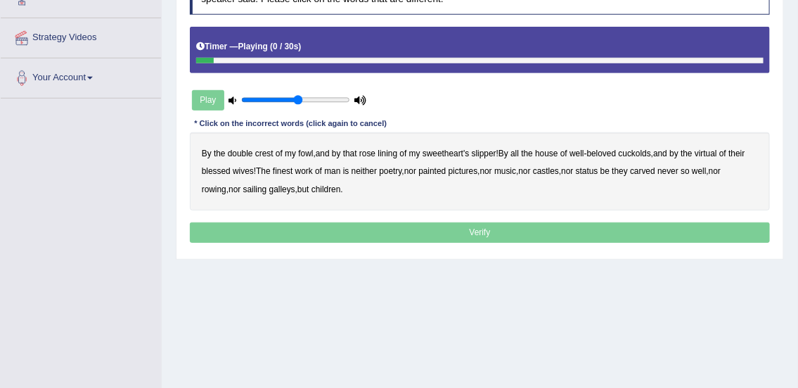
scroll to position [260, 0]
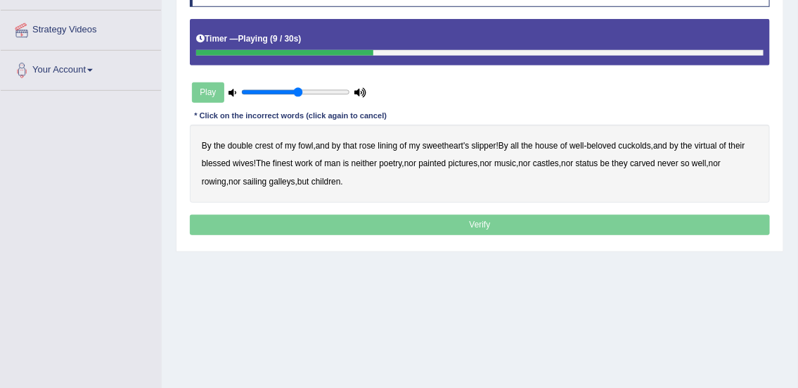
click at [555, 143] on b "house" at bounding box center [546, 146] width 23 height 10
click at [715, 143] on b "virtual" at bounding box center [706, 146] width 23 height 10
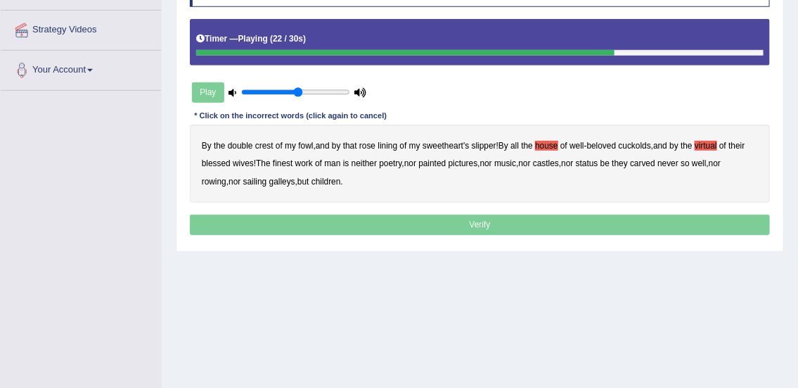
click at [598, 161] on b "status" at bounding box center [587, 163] width 23 height 10
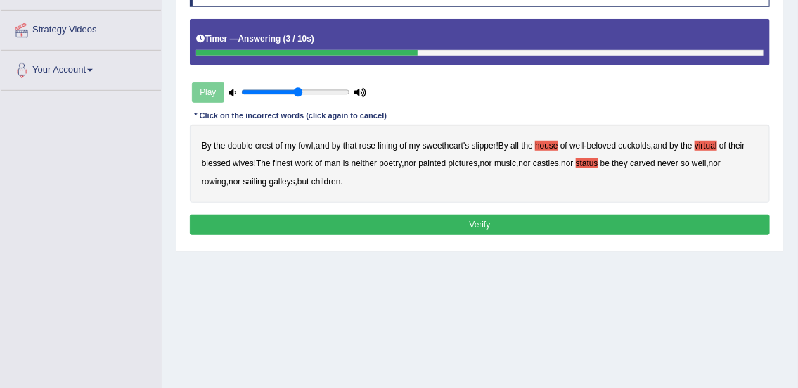
click at [371, 228] on button "Verify" at bounding box center [480, 225] width 581 height 20
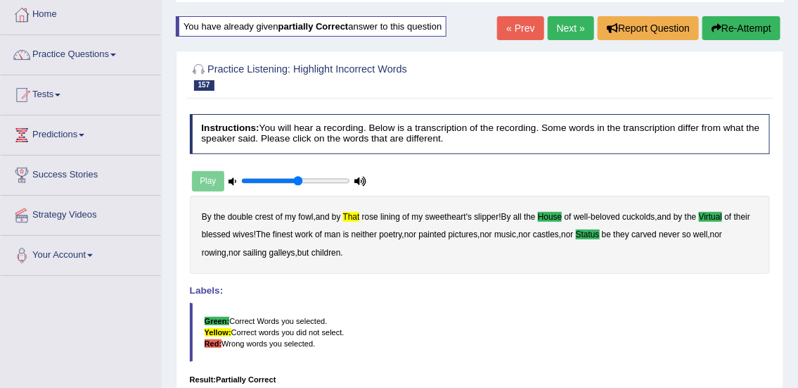
scroll to position [18, 0]
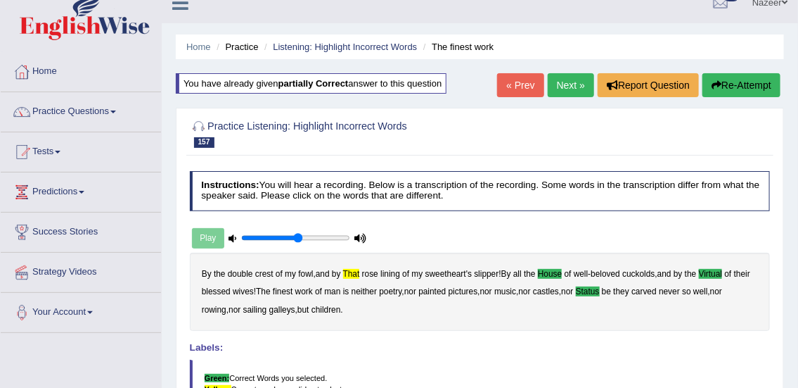
click at [49, 149] on link "Tests" at bounding box center [81, 149] width 160 height 35
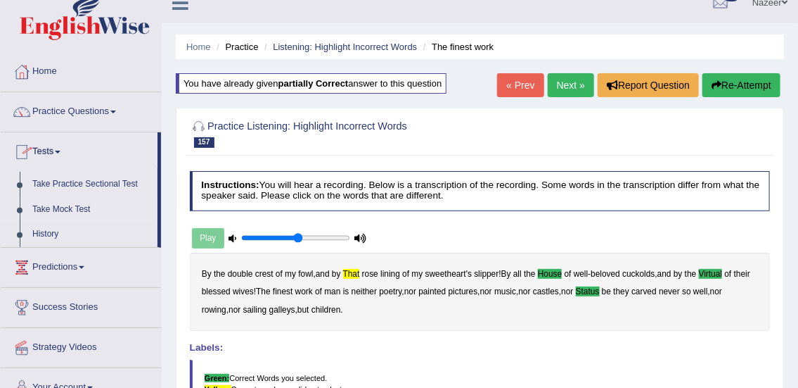
click at [64, 211] on link "Take Mock Test" at bounding box center [92, 209] width 132 height 25
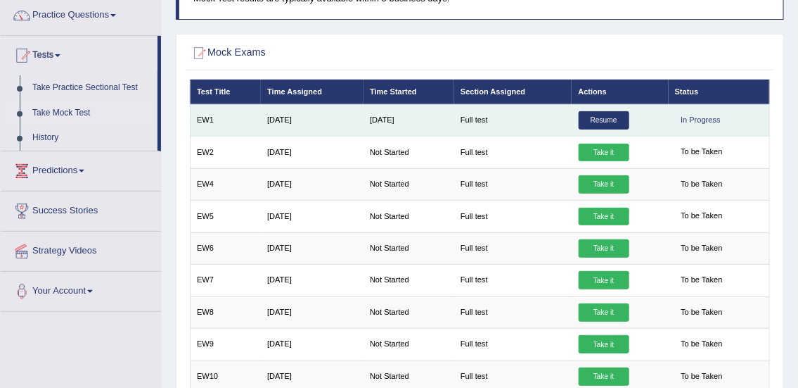
click at [620, 121] on link "Resume" at bounding box center [604, 120] width 51 height 18
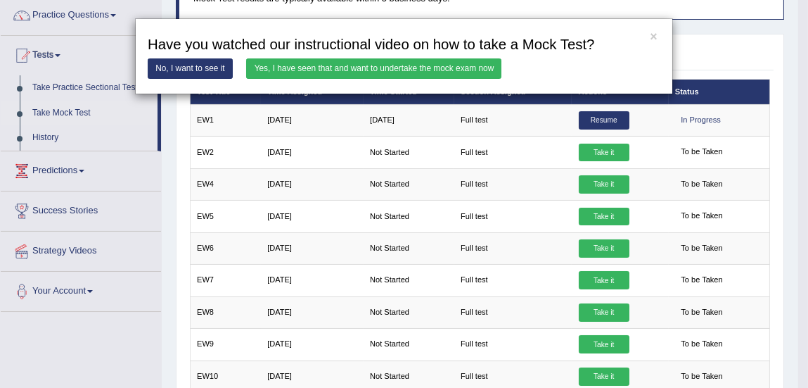
click at [460, 68] on link "Yes, I have seen that and want to undertake the mock exam now" at bounding box center [373, 68] width 255 height 20
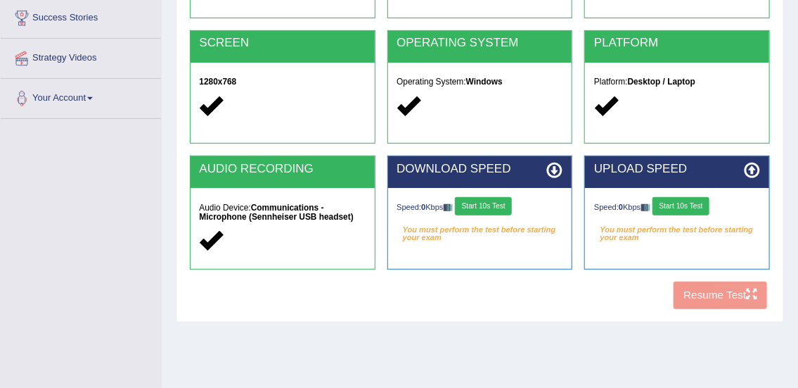
scroll to position [234, 0]
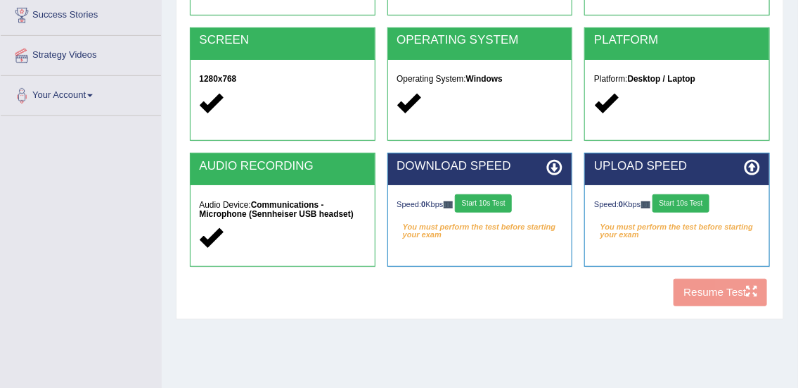
click at [499, 206] on button "Start 10s Test" at bounding box center [483, 203] width 57 height 18
click at [678, 200] on button "Start 10s Test" at bounding box center [681, 203] width 57 height 18
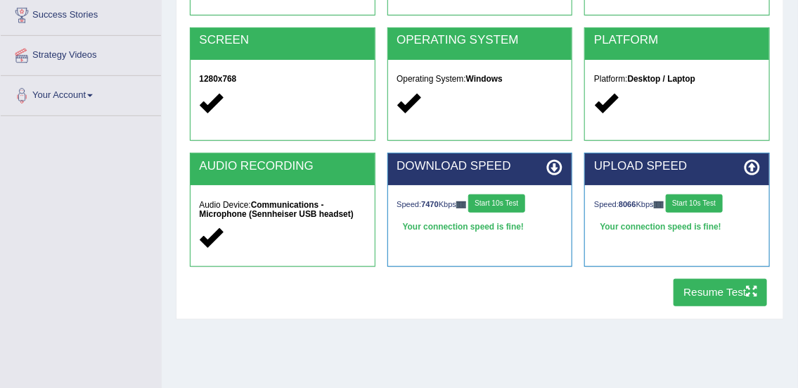
click at [751, 291] on icon "button" at bounding box center [751, 291] width 11 height 11
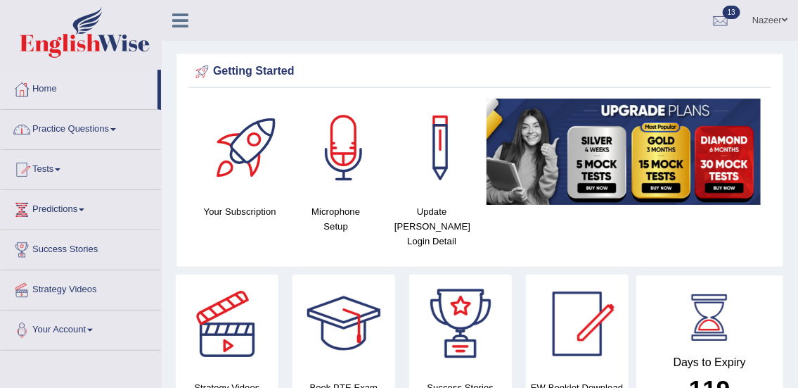
click at [65, 126] on link "Practice Questions" at bounding box center [81, 127] width 160 height 35
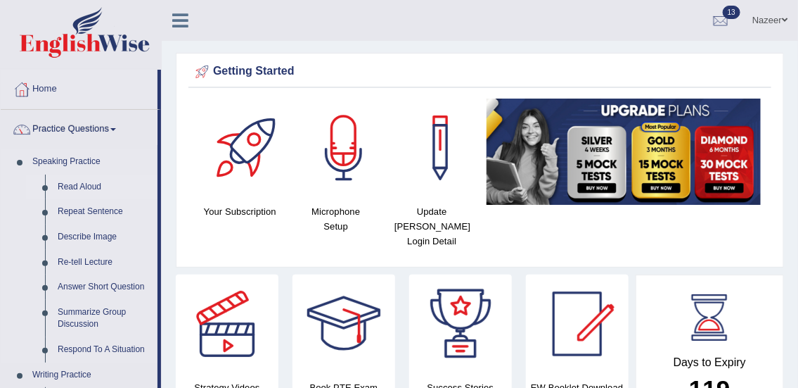
click at [75, 183] on link "Read Aloud" at bounding box center [104, 186] width 106 height 25
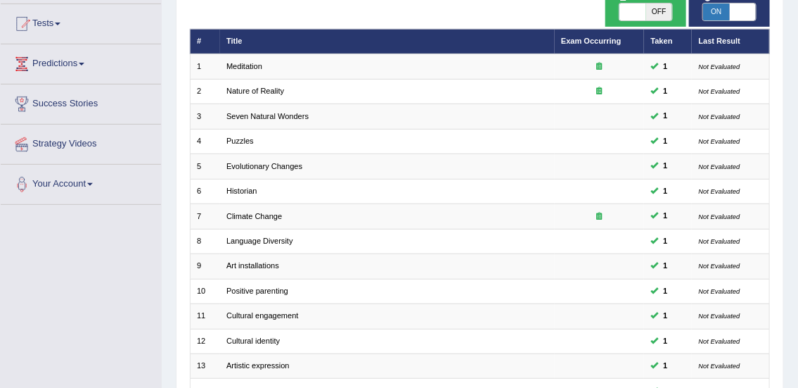
scroll to position [143, 0]
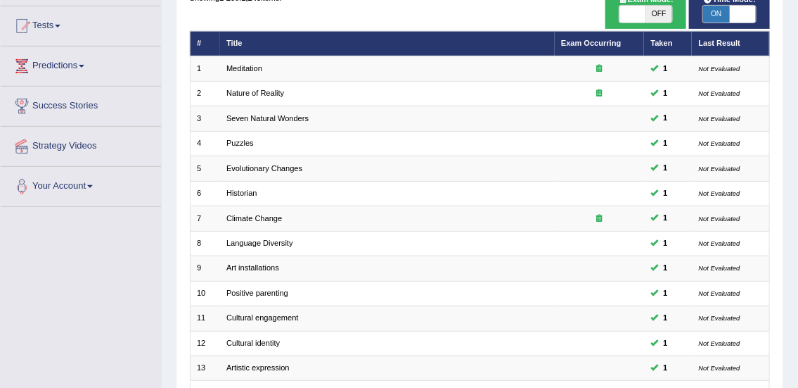
click at [646, 15] on span "OFF" at bounding box center [659, 14] width 26 height 17
checkbox input "true"
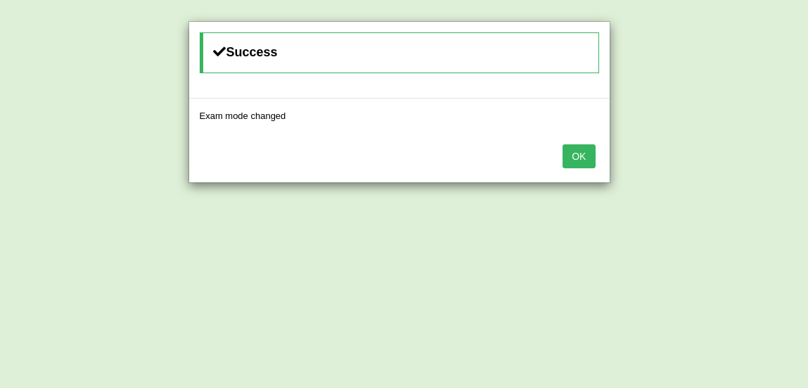
click at [585, 167] on button "OK" at bounding box center [579, 156] width 32 height 24
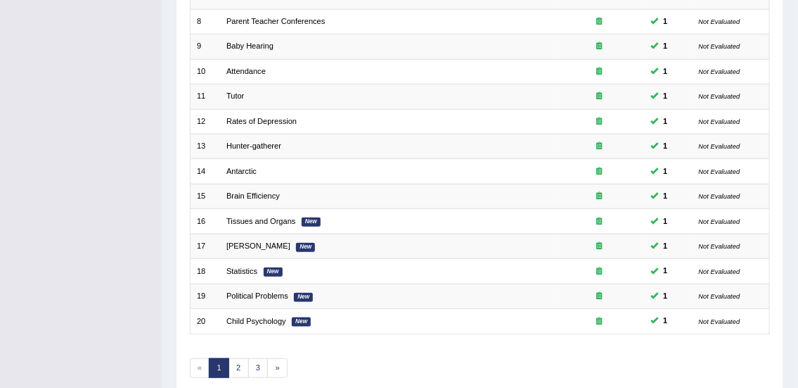
scroll to position [423, 0]
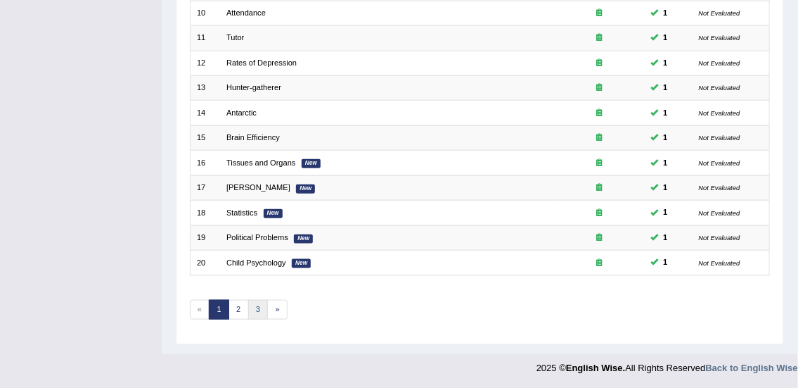
click at [257, 307] on link "3" at bounding box center [258, 310] width 20 height 20
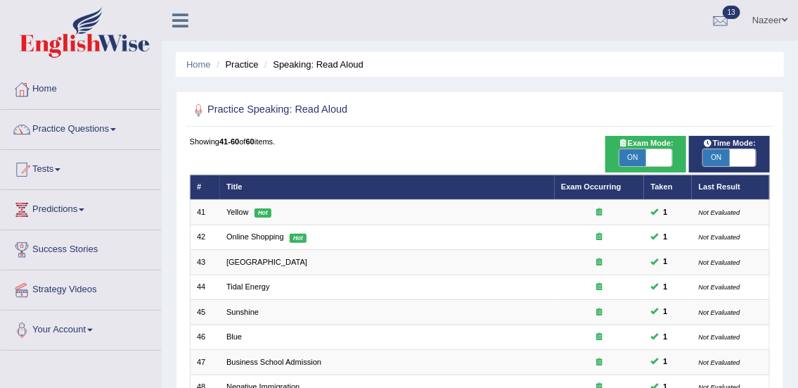
click at [632, 163] on span "ON" at bounding box center [633, 157] width 26 height 17
checkbox input "false"
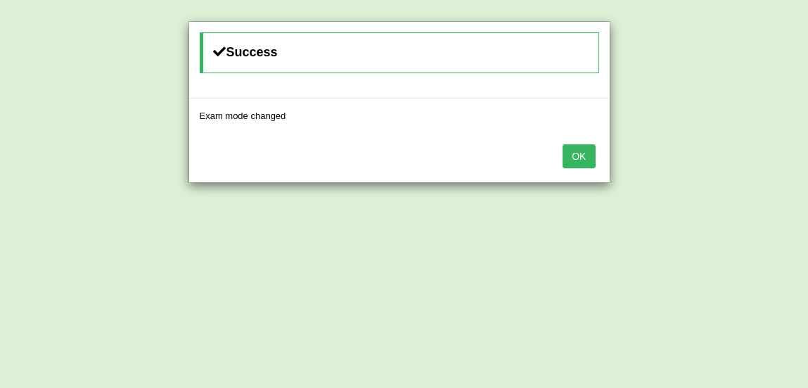
click at [585, 165] on button "OK" at bounding box center [579, 156] width 32 height 24
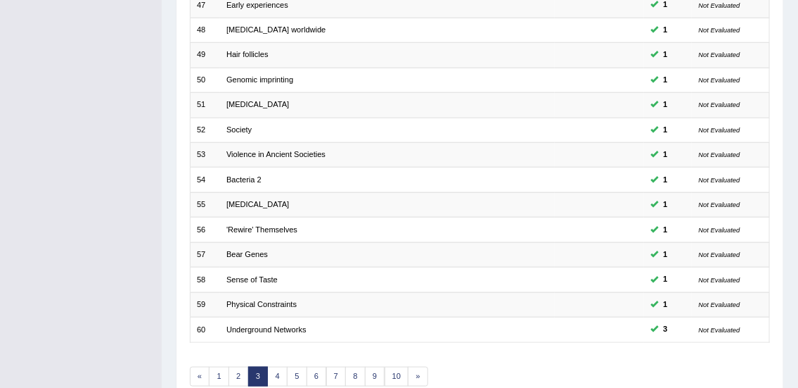
scroll to position [423, 0]
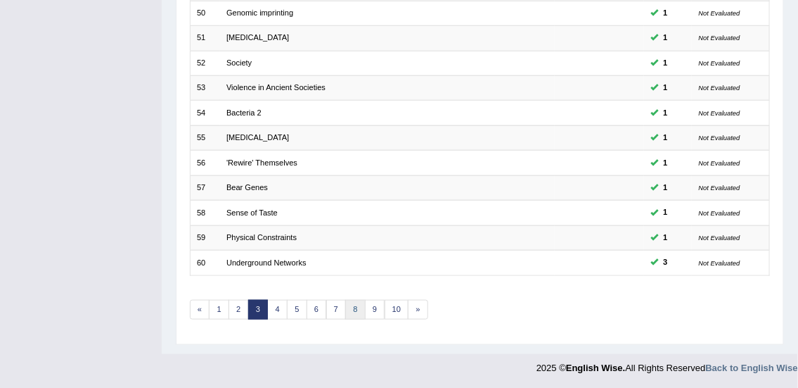
click at [353, 306] on link "8" at bounding box center [355, 310] width 20 height 20
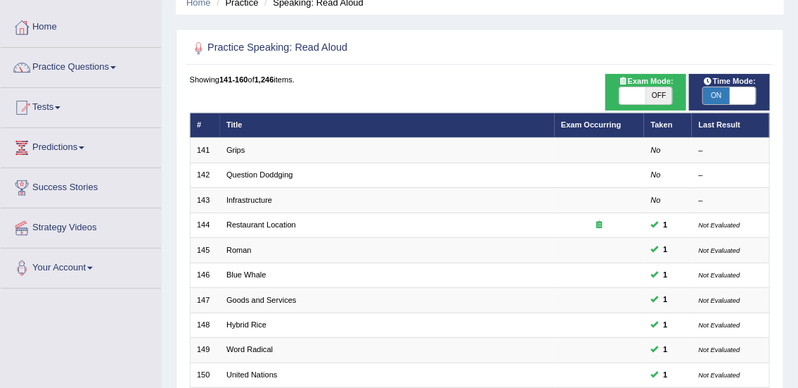
scroll to position [63, 0]
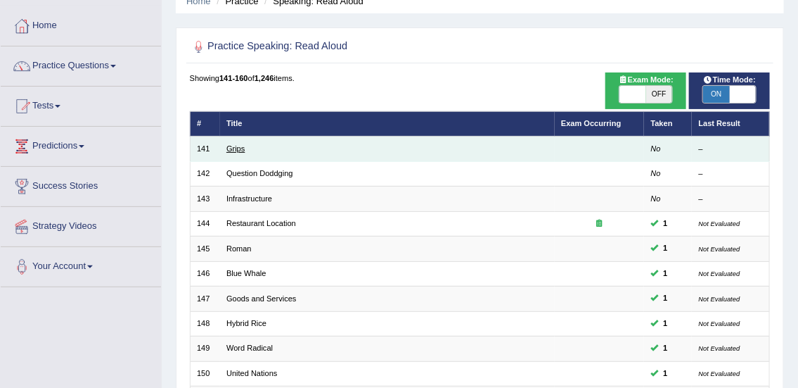
click at [234, 148] on link "Grips" at bounding box center [235, 148] width 18 height 8
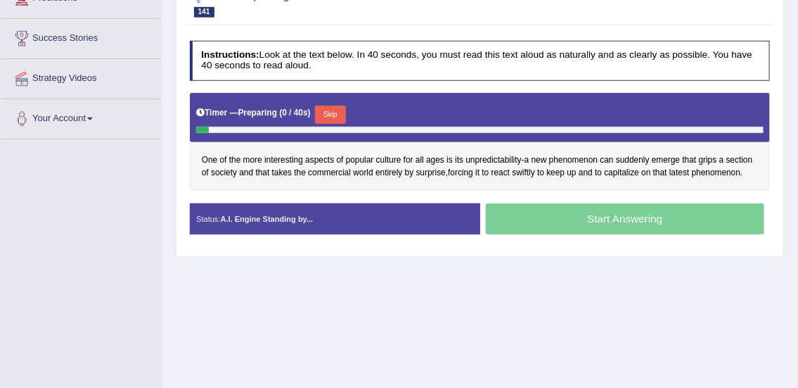
scroll to position [212, 0]
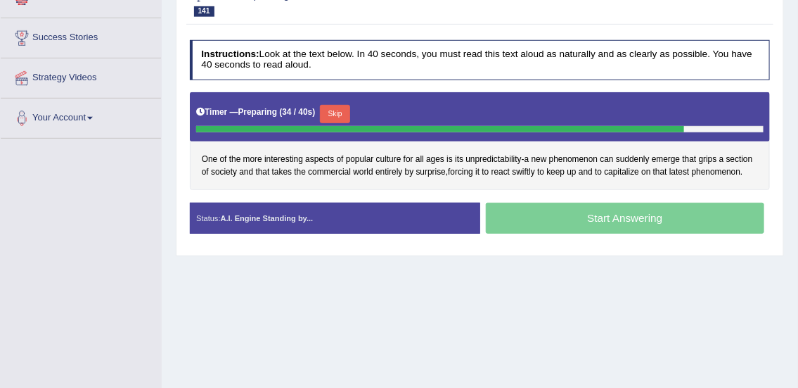
click at [344, 106] on button "Skip" at bounding box center [335, 114] width 30 height 18
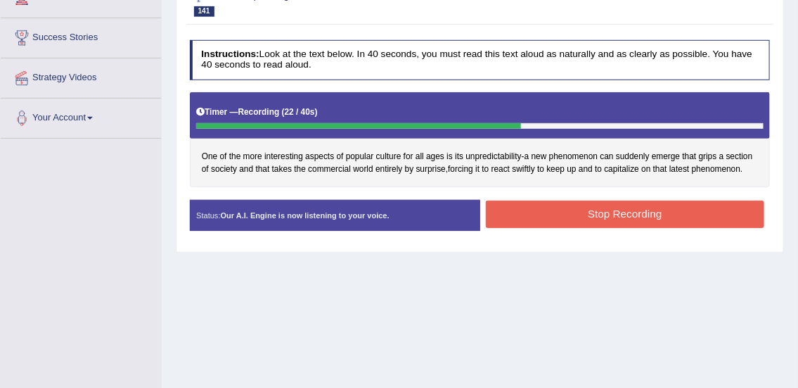
click at [548, 217] on button "Stop Recording" at bounding box center [625, 213] width 279 height 27
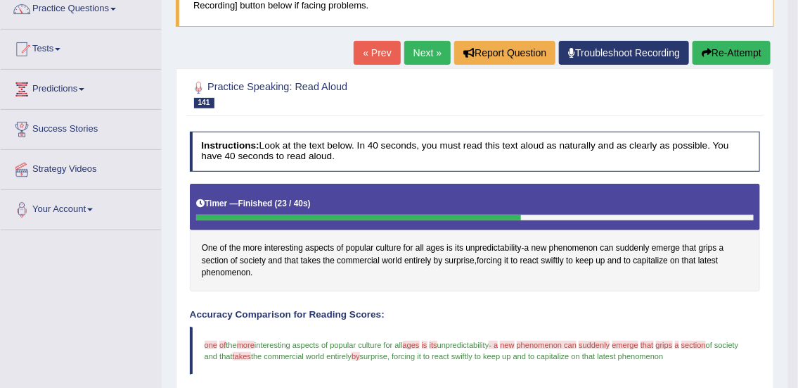
scroll to position [108, 0]
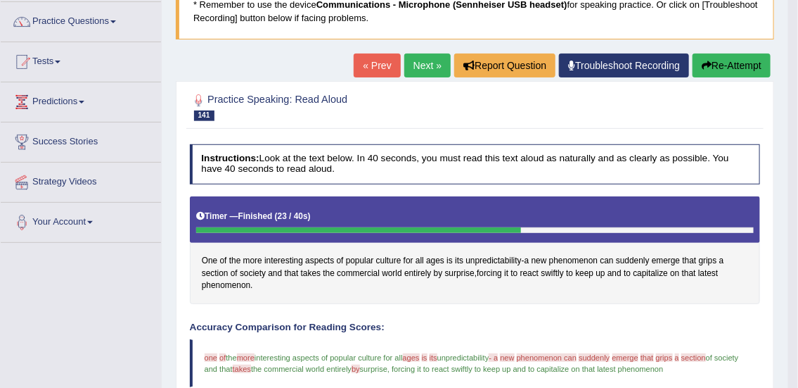
click at [415, 65] on link "Next »" at bounding box center [427, 65] width 46 height 24
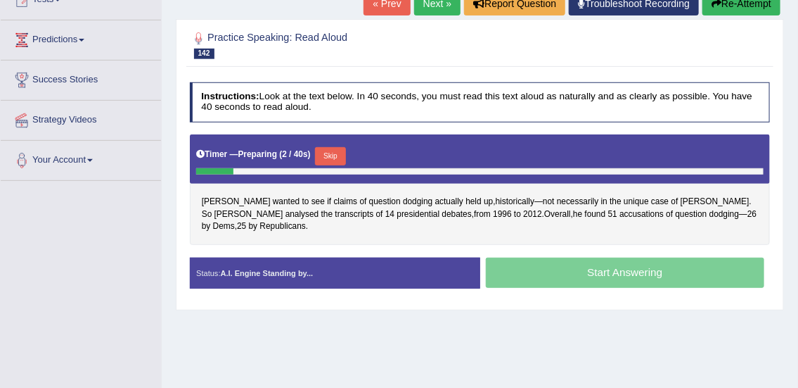
scroll to position [196, 0]
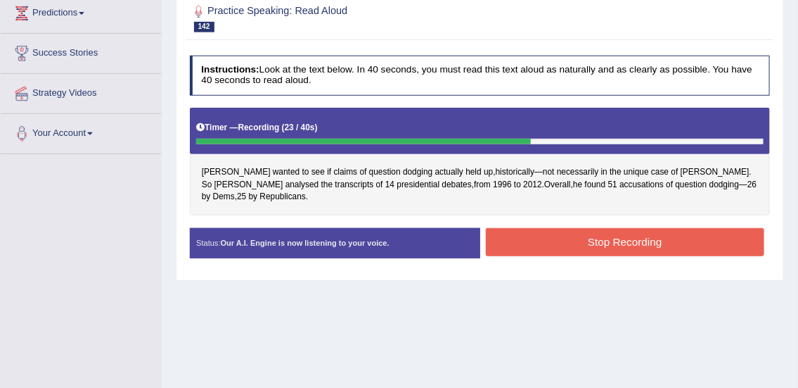
click at [695, 241] on button "Stop Recording" at bounding box center [625, 241] width 279 height 27
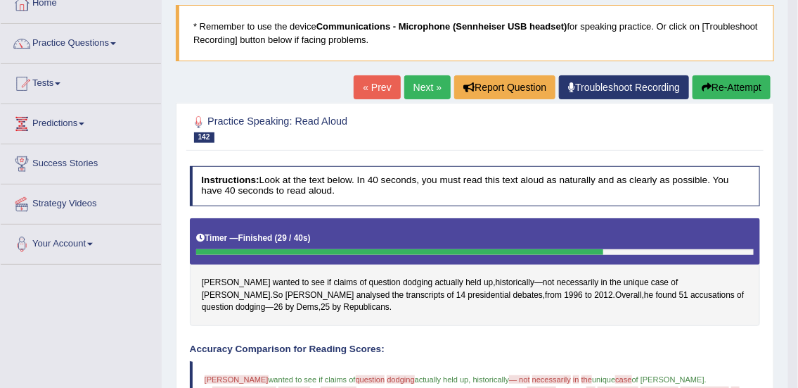
scroll to position [82, 0]
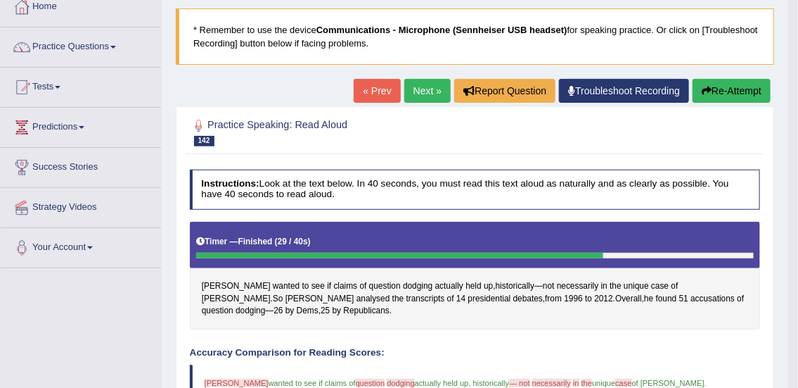
click at [423, 91] on link "Next »" at bounding box center [427, 91] width 46 height 24
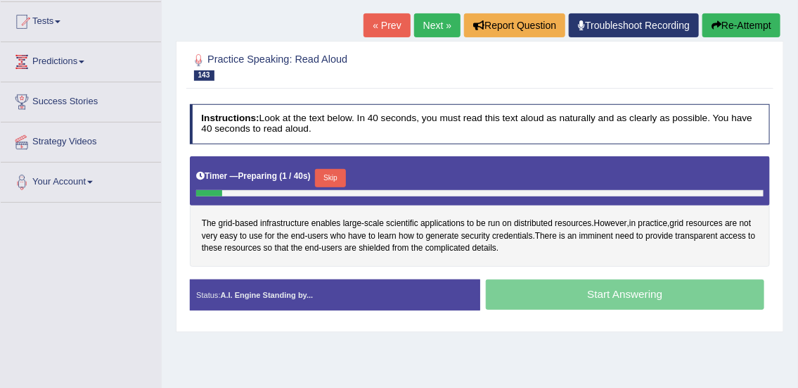
scroll to position [148, 0]
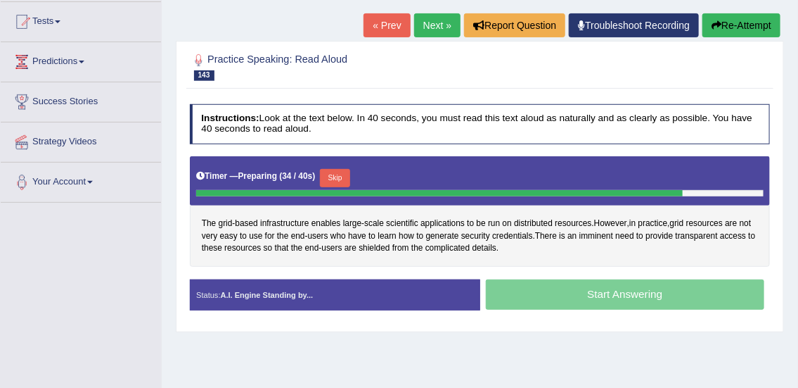
click at [340, 177] on button "Skip" at bounding box center [335, 178] width 30 height 18
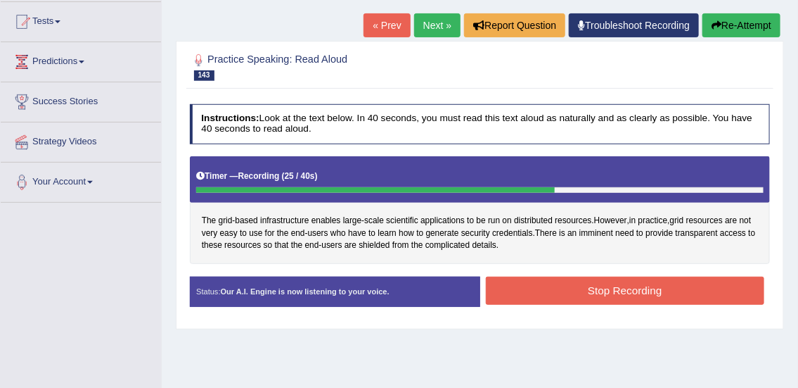
click at [645, 286] on button "Stop Recording" at bounding box center [625, 289] width 279 height 27
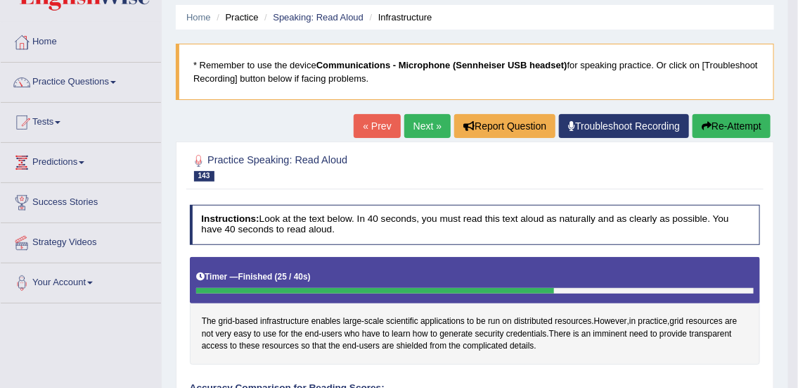
scroll to position [0, 0]
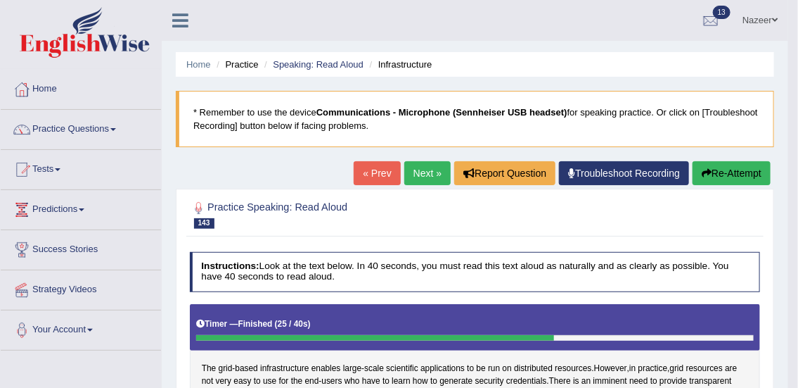
click at [115, 129] on span at bounding box center [113, 129] width 6 height 3
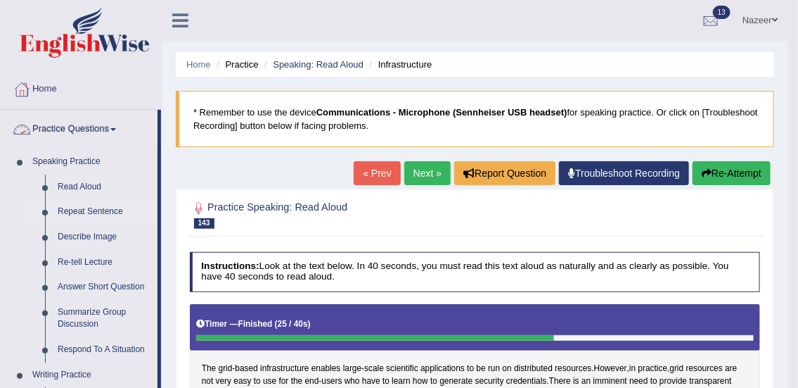
click at [90, 220] on link "Repeat Sentence" at bounding box center [104, 211] width 106 height 25
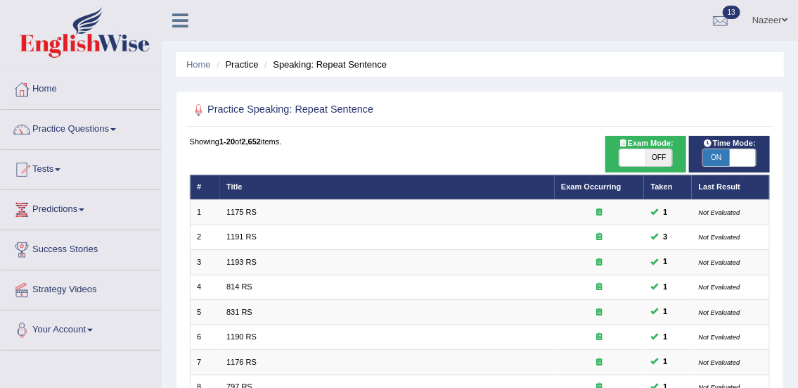
checkbox input "true"
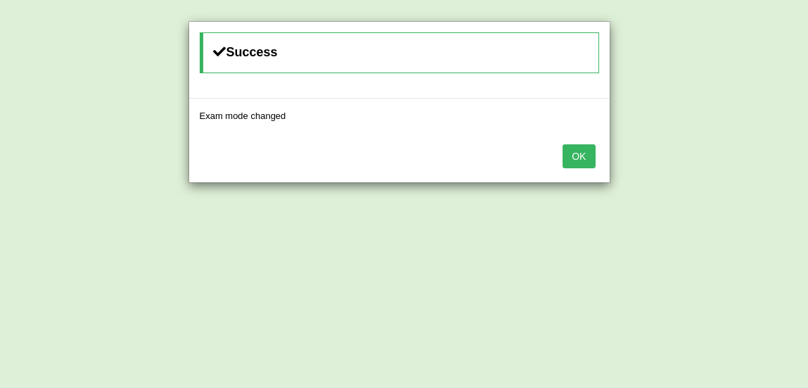
click at [573, 161] on button "OK" at bounding box center [579, 156] width 32 height 24
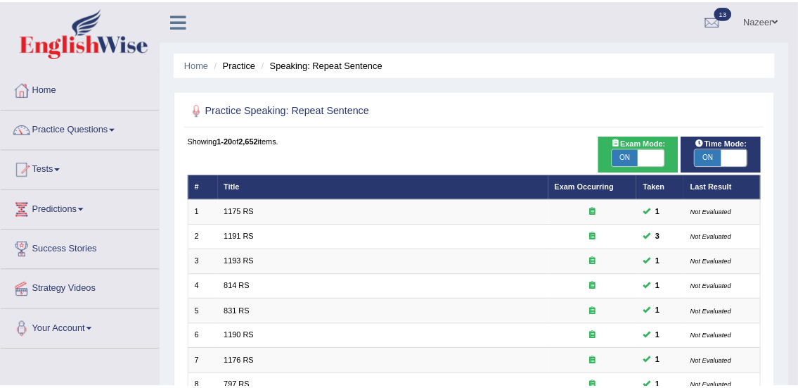
scroll to position [9, 0]
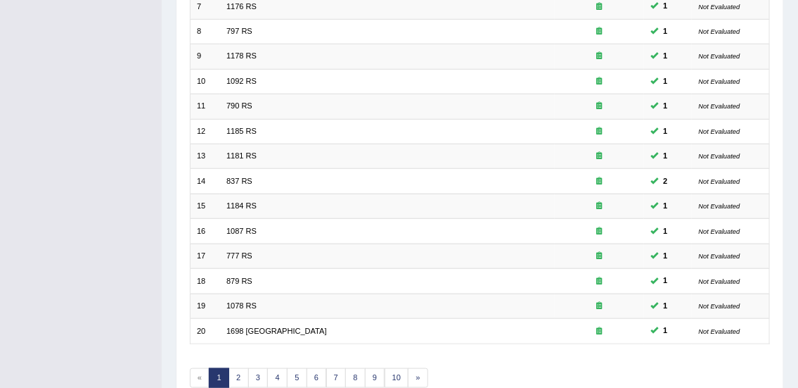
scroll to position [423, 0]
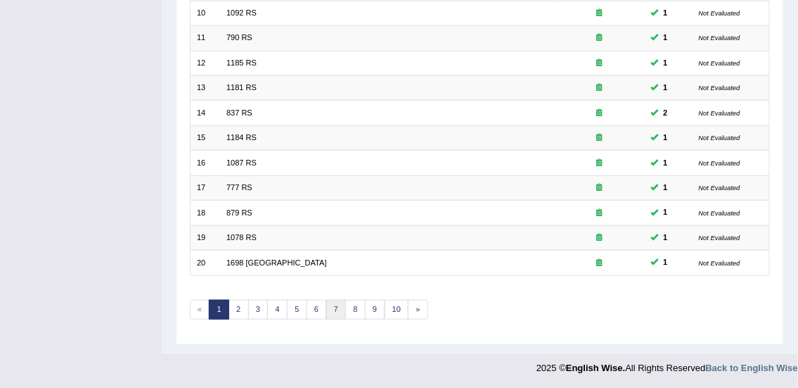
click at [335, 307] on link "7" at bounding box center [336, 310] width 20 height 20
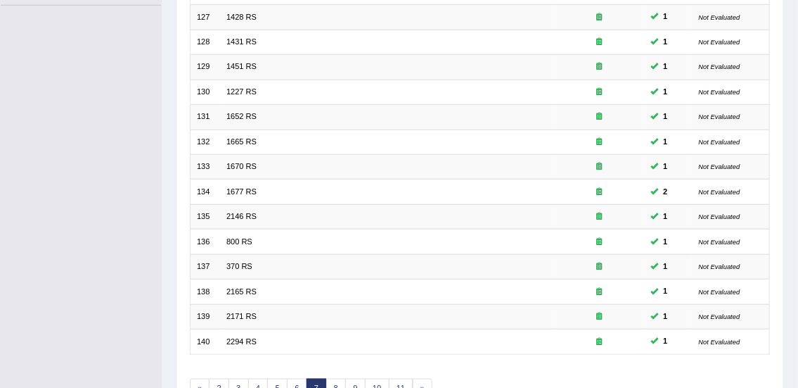
scroll to position [423, 0]
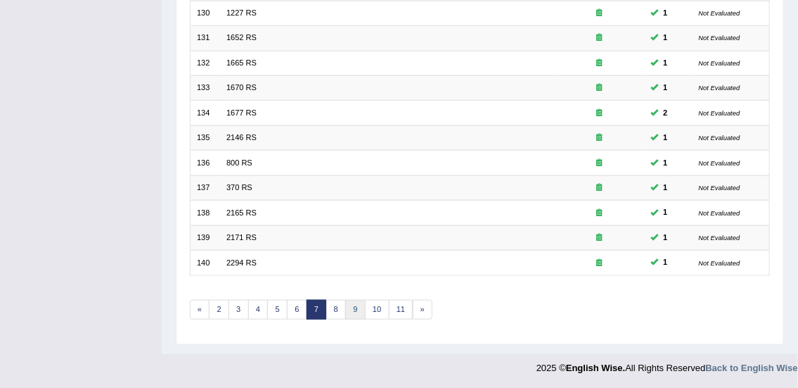
click at [354, 306] on link "9" at bounding box center [355, 310] width 20 height 20
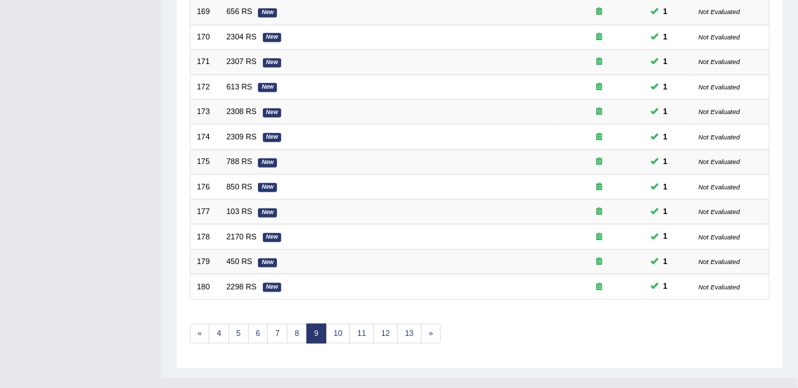
scroll to position [402, 0]
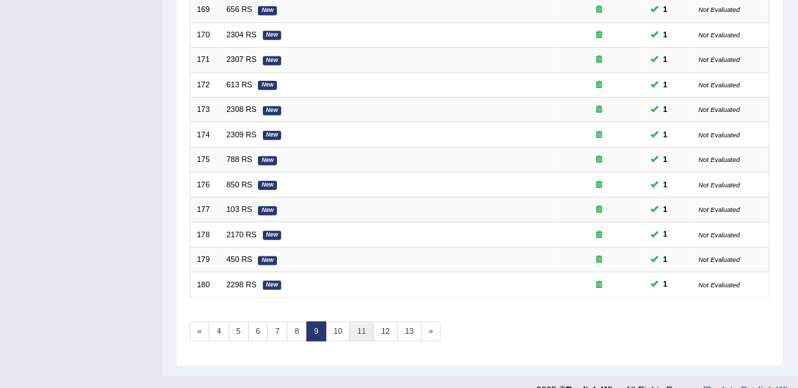
click at [363, 329] on link "11" at bounding box center [362, 331] width 25 height 20
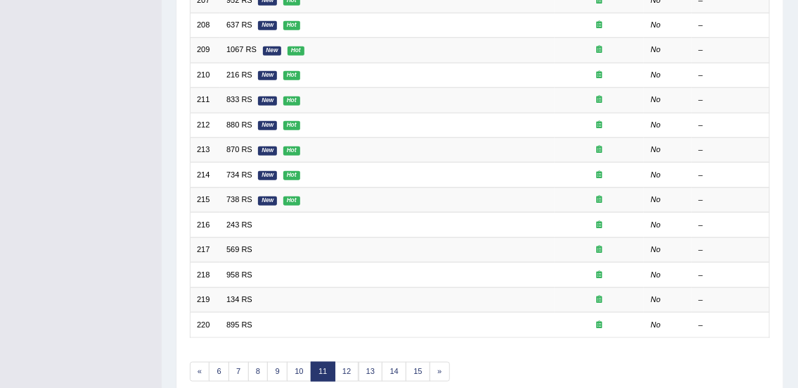
scroll to position [377, 0]
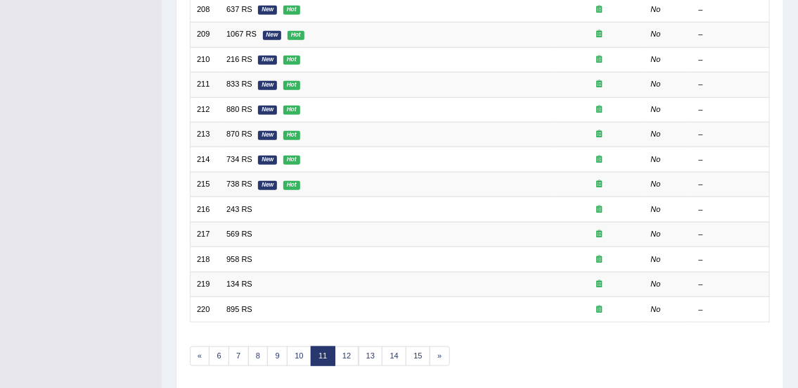
click at [311, 354] on link "11" at bounding box center [323, 356] width 25 height 20
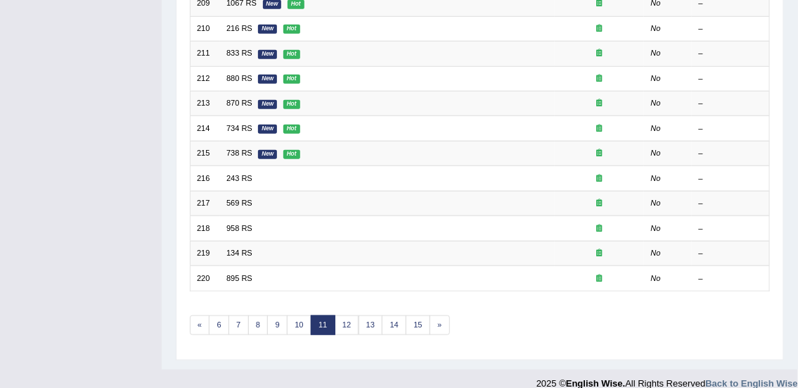
scroll to position [423, 0]
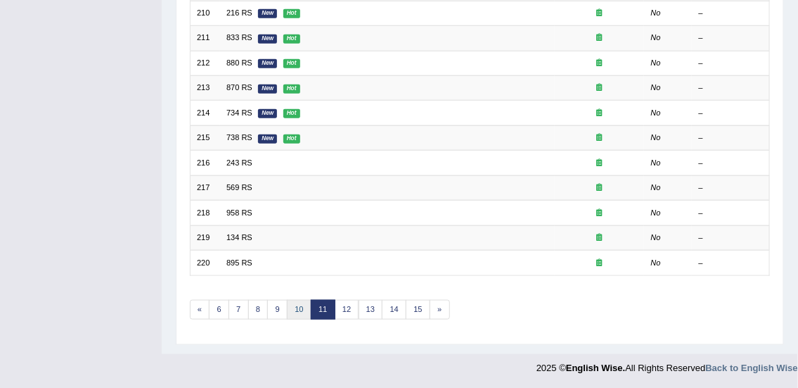
click at [298, 307] on link "10" at bounding box center [299, 310] width 25 height 20
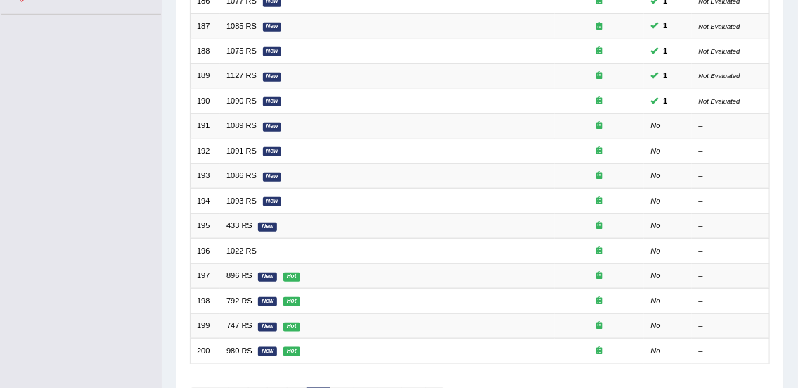
scroll to position [336, 0]
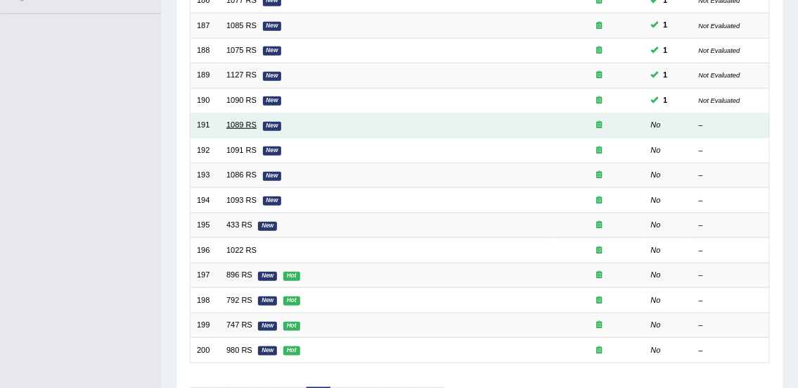
click at [239, 123] on link "1089 RS" at bounding box center [241, 124] width 30 height 8
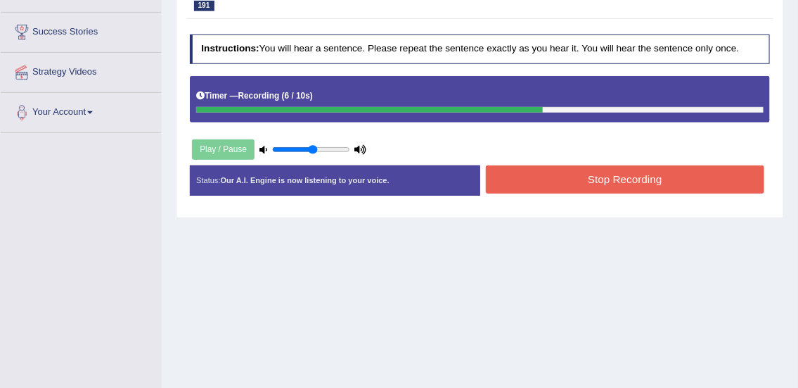
scroll to position [218, 0]
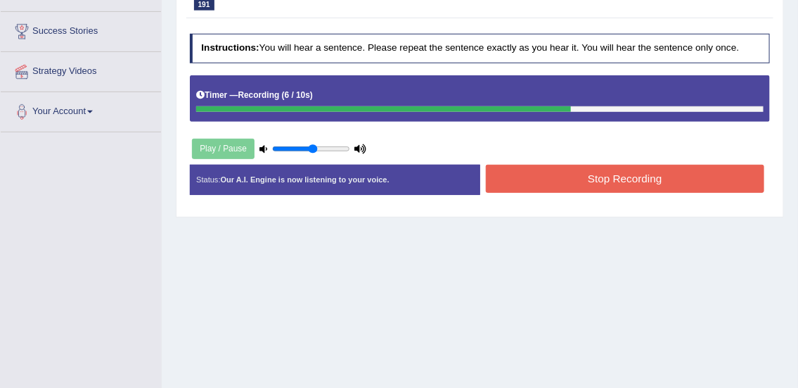
click at [575, 177] on button "Stop Recording" at bounding box center [625, 178] width 279 height 27
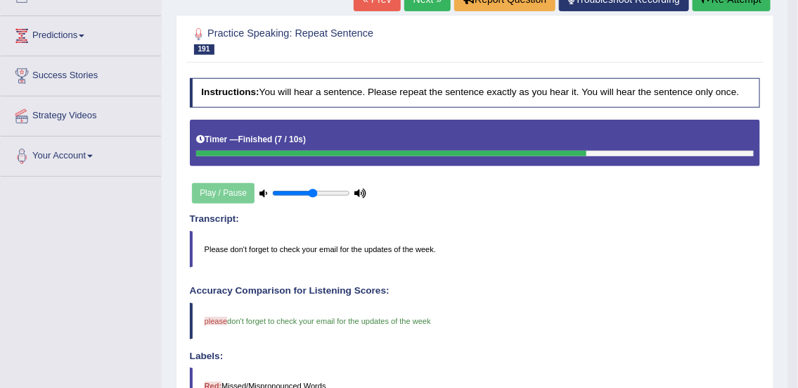
scroll to position [165, 0]
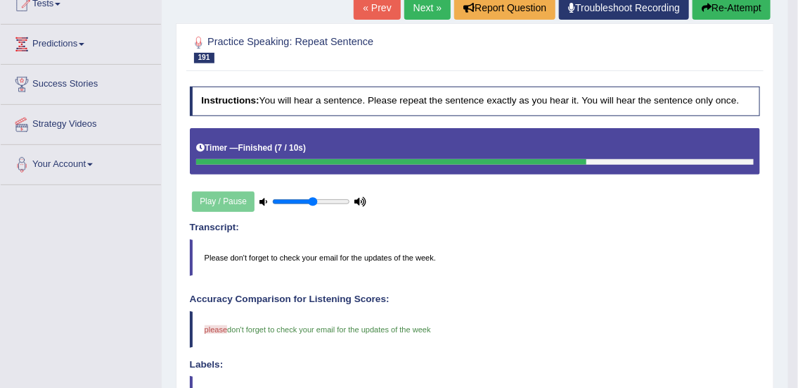
click at [421, 3] on link "Next »" at bounding box center [427, 8] width 46 height 24
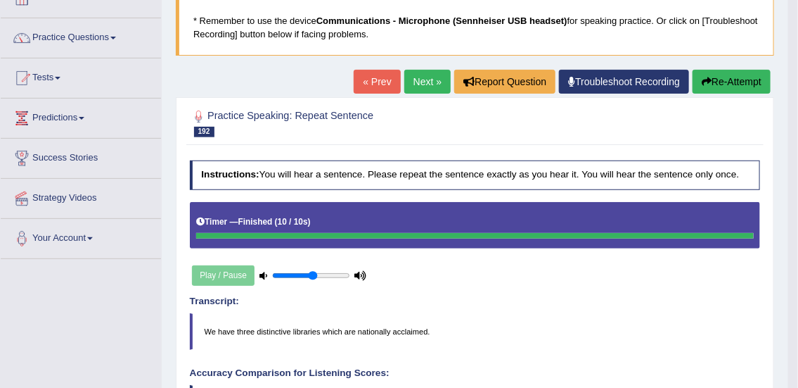
scroll to position [84, 0]
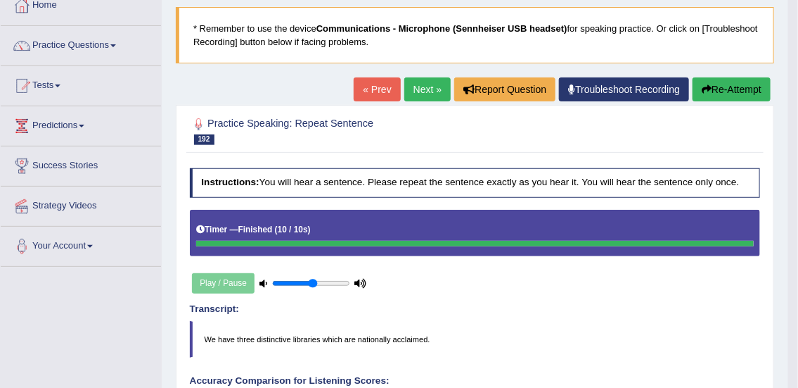
click at [411, 87] on link "Next »" at bounding box center [427, 89] width 46 height 24
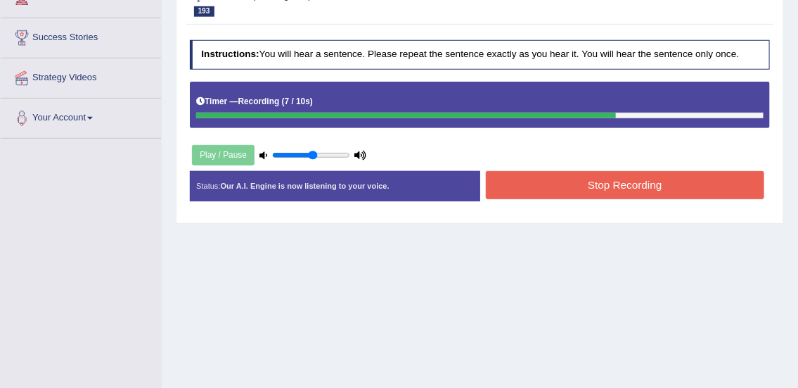
click at [625, 189] on button "Stop Recording" at bounding box center [625, 184] width 279 height 27
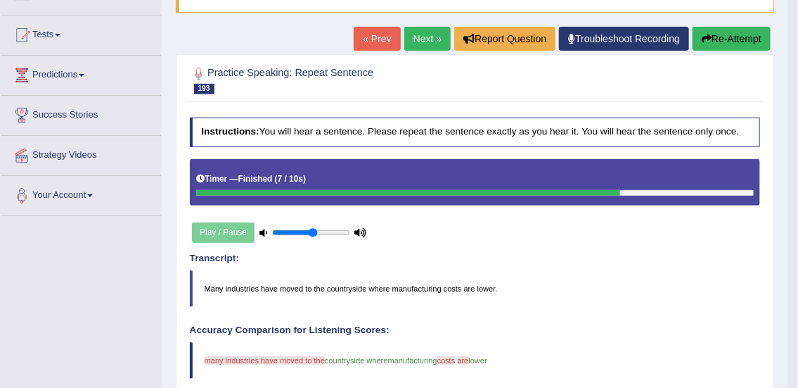
scroll to position [127, 0]
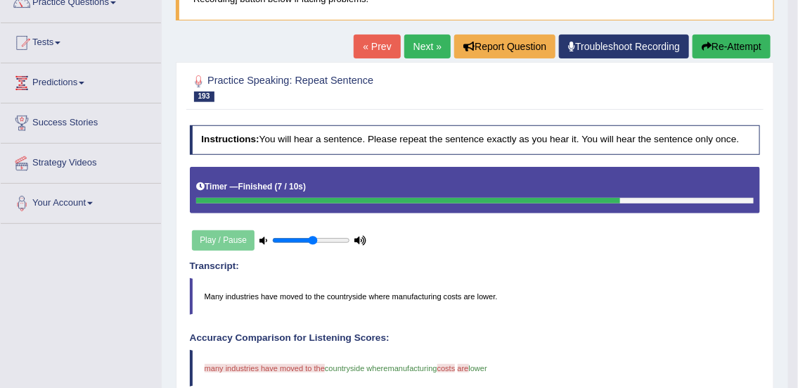
click at [735, 46] on button "Re-Attempt" at bounding box center [732, 46] width 78 height 24
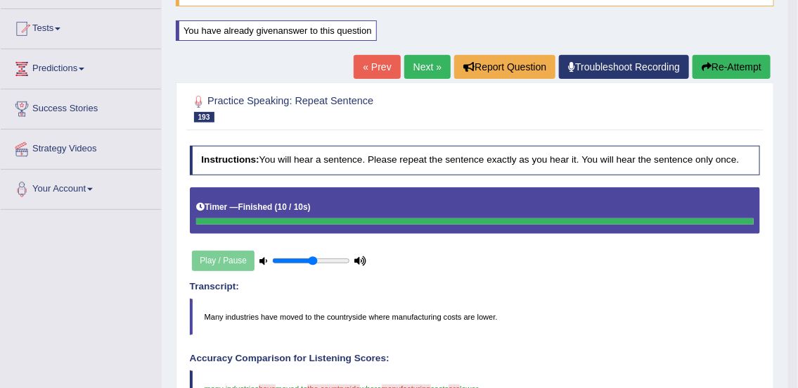
scroll to position [116, 0]
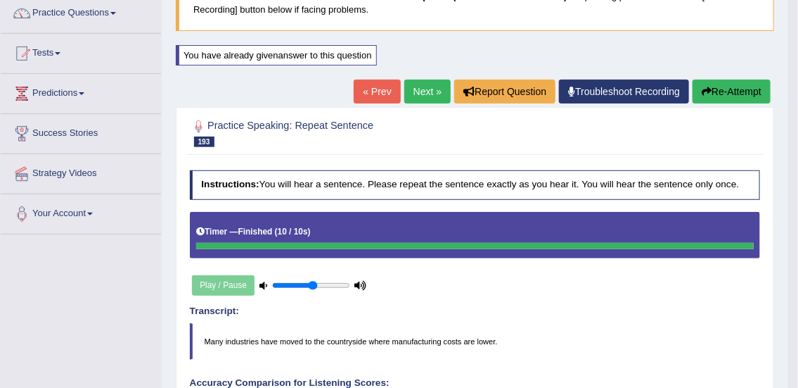
click at [411, 89] on link "Next »" at bounding box center [427, 91] width 46 height 24
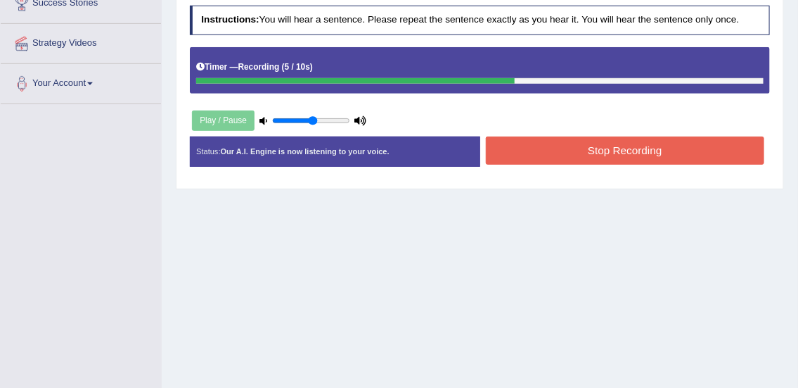
click at [649, 150] on button "Stop Recording" at bounding box center [625, 149] width 279 height 27
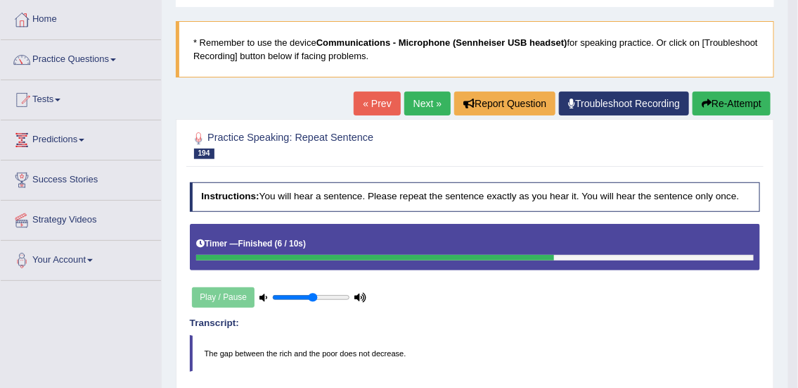
scroll to position [69, 0]
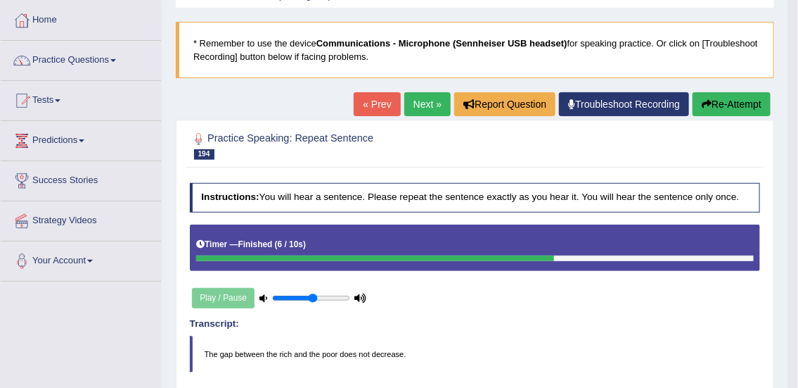
click at [423, 105] on link "Next »" at bounding box center [427, 104] width 46 height 24
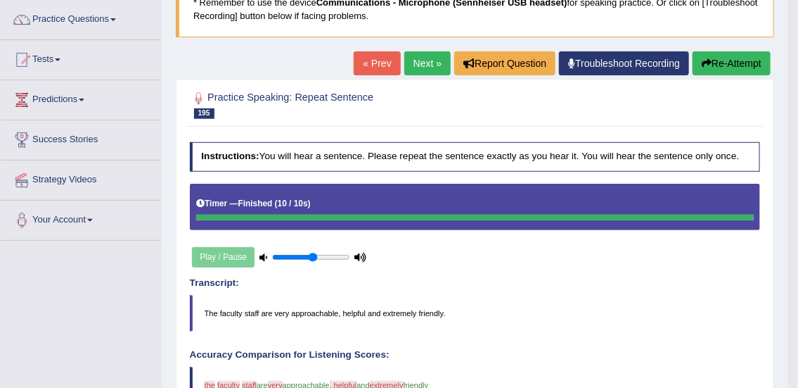
scroll to position [56, 0]
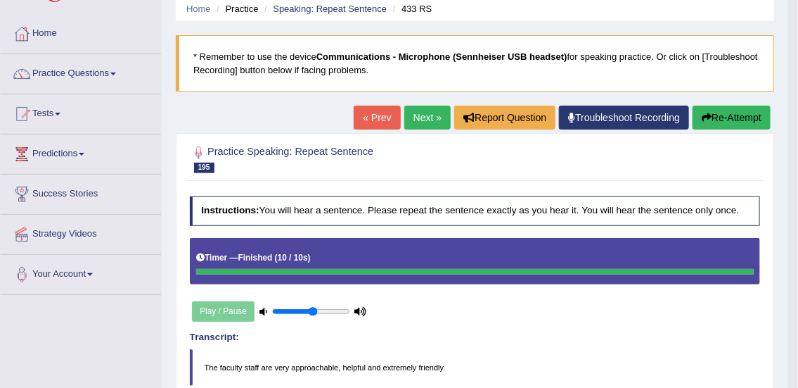
click at [421, 116] on link "Next »" at bounding box center [427, 118] width 46 height 24
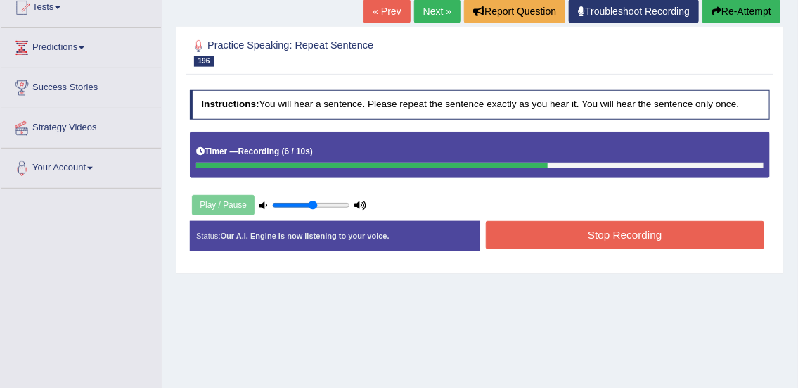
scroll to position [169, 0]
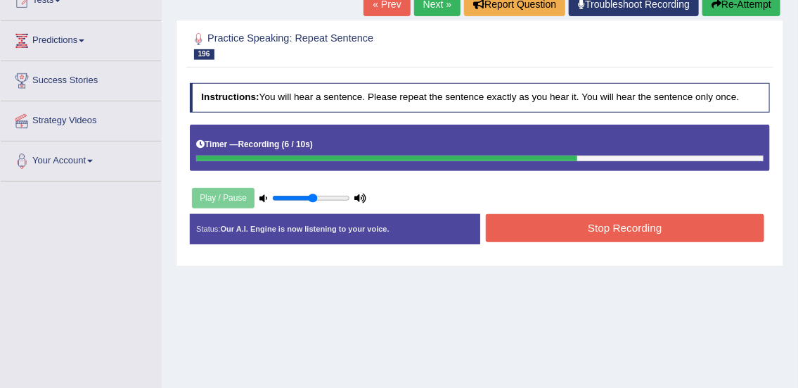
click at [585, 234] on button "Stop Recording" at bounding box center [625, 227] width 279 height 27
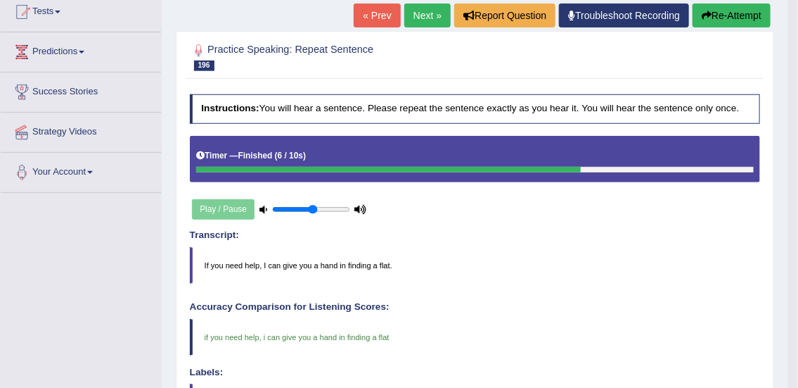
scroll to position [82, 0]
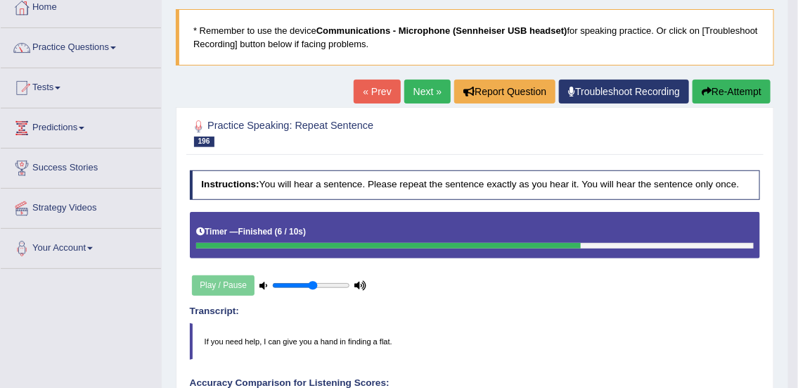
click at [420, 88] on link "Next »" at bounding box center [427, 91] width 46 height 24
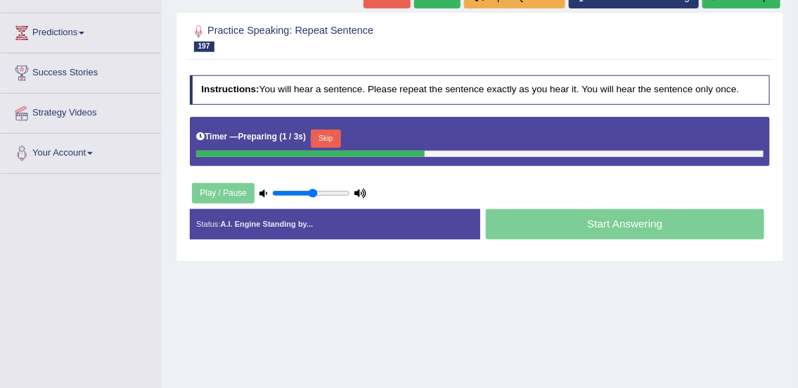
scroll to position [217, 0]
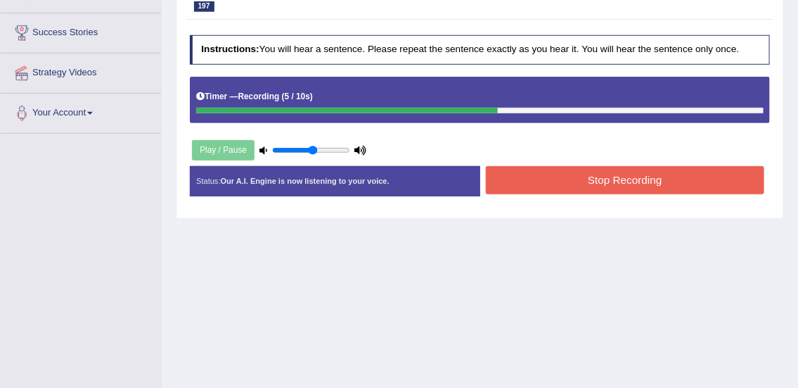
click at [599, 173] on button "Stop Recording" at bounding box center [625, 179] width 279 height 27
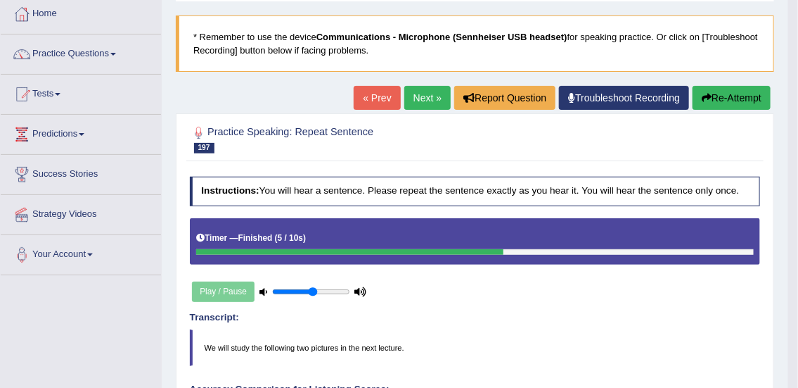
scroll to position [74, 0]
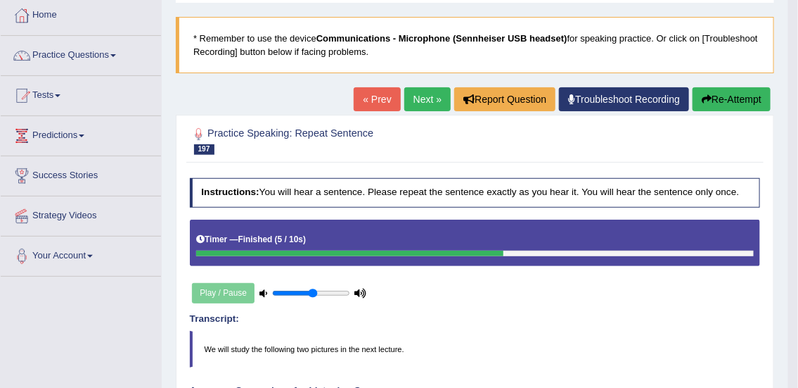
click at [734, 97] on button "Re-Attempt" at bounding box center [732, 99] width 78 height 24
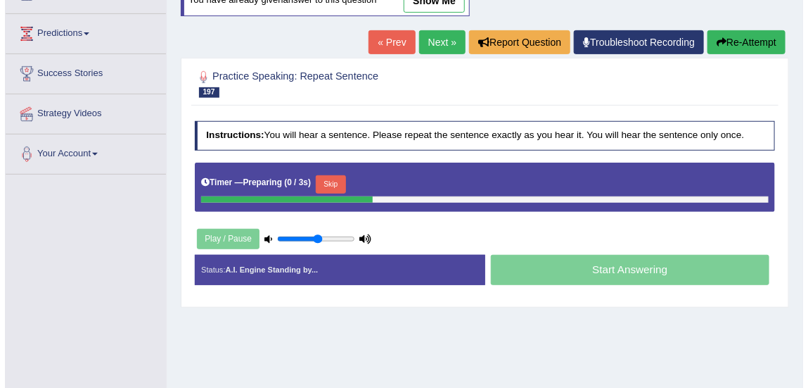
scroll to position [177, 0]
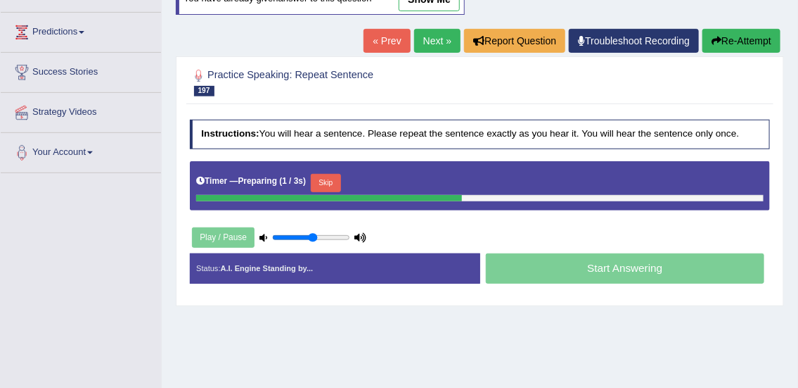
click at [332, 177] on button "Skip" at bounding box center [326, 183] width 30 height 18
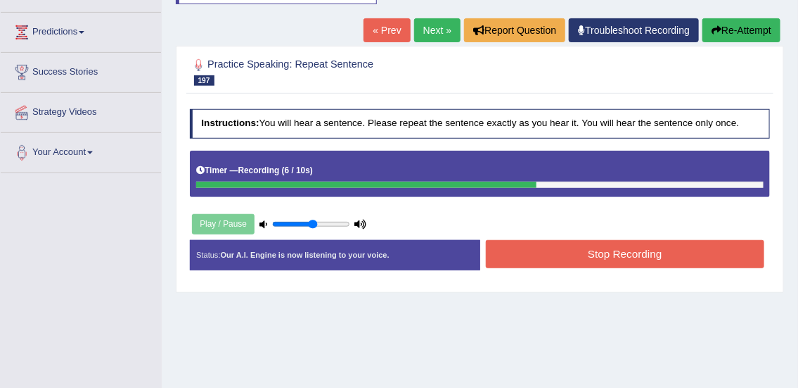
click at [639, 251] on button "Stop Recording" at bounding box center [625, 253] width 279 height 27
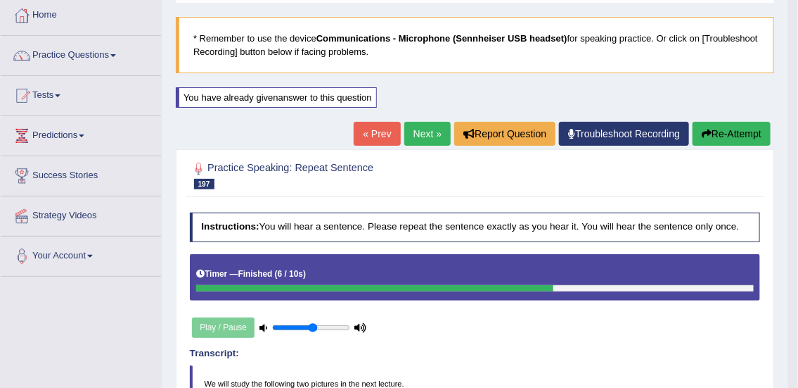
scroll to position [69, 0]
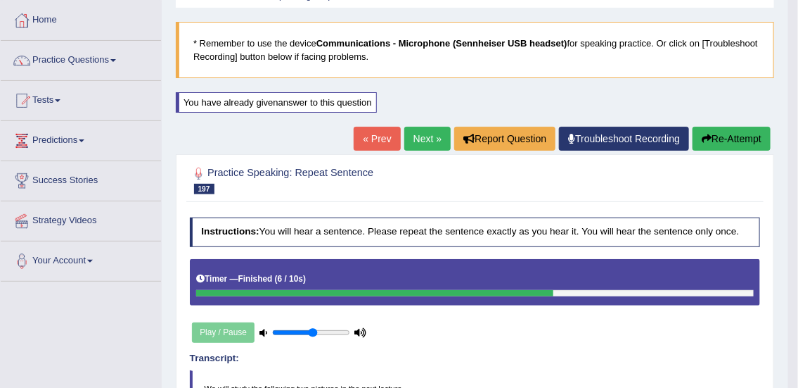
click at [422, 134] on link "Next »" at bounding box center [427, 139] width 46 height 24
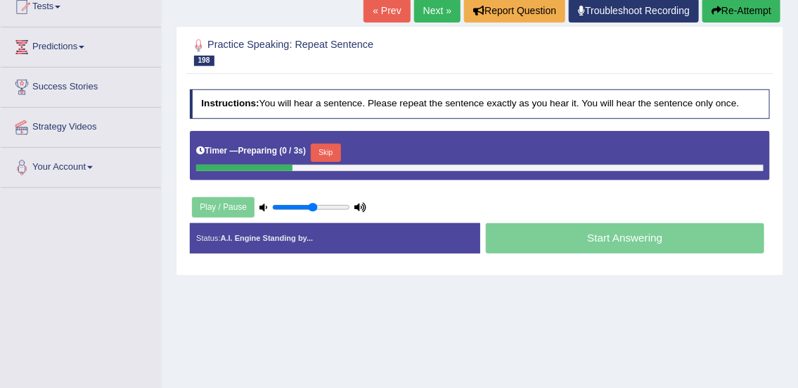
scroll to position [162, 0]
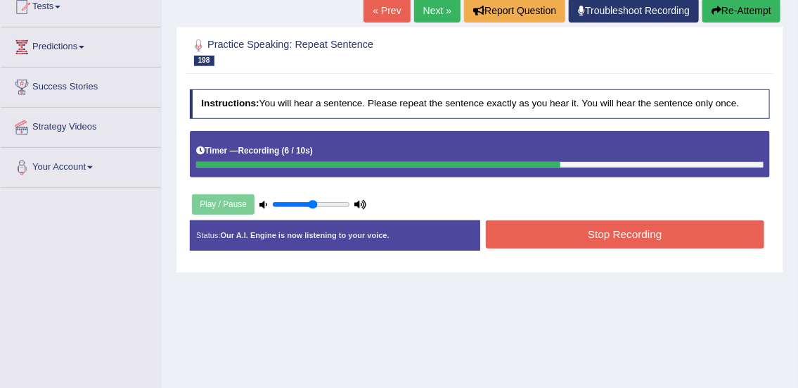
click at [740, 246] on button "Stop Recording" at bounding box center [625, 233] width 279 height 27
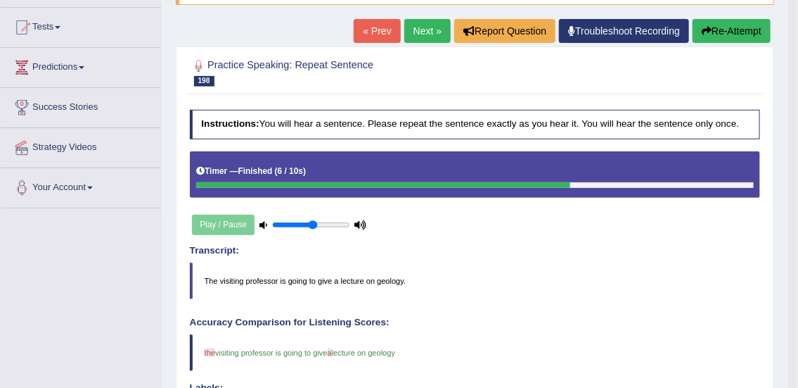
scroll to position [110, 0]
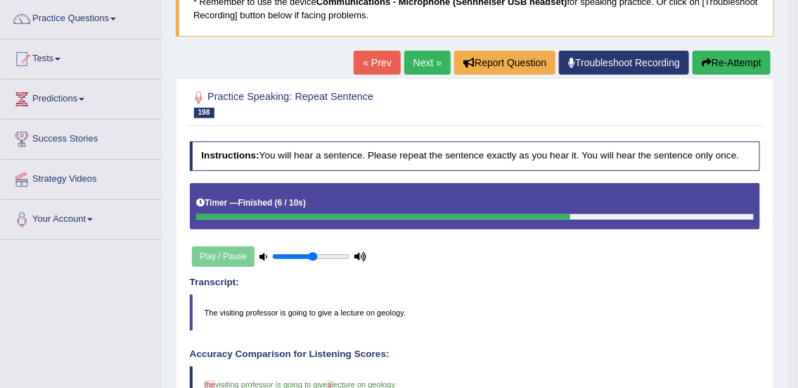
click at [414, 60] on link "Next »" at bounding box center [427, 63] width 46 height 24
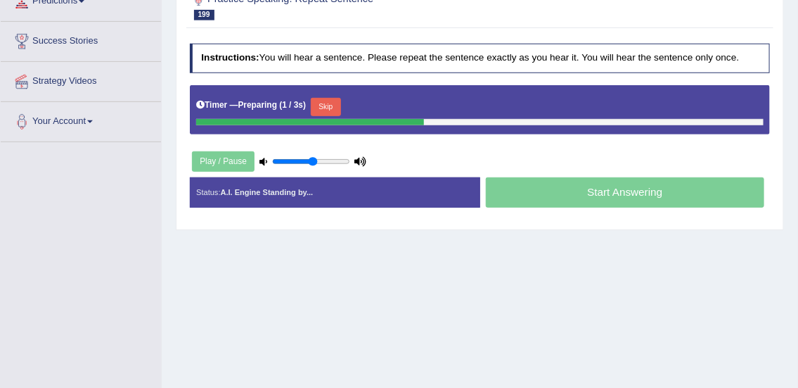
scroll to position [215, 0]
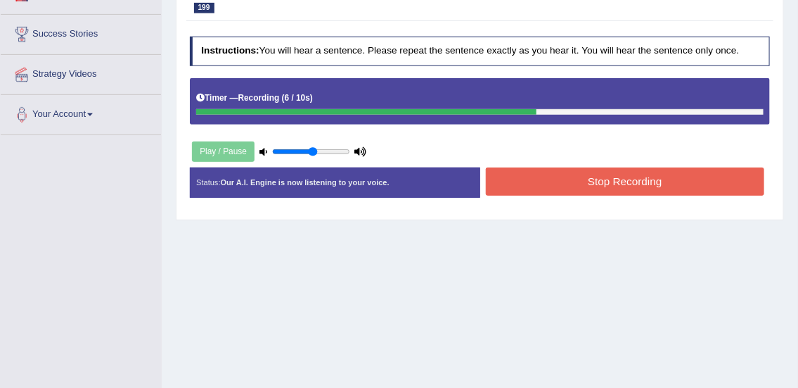
click at [634, 185] on button "Stop Recording" at bounding box center [625, 180] width 279 height 27
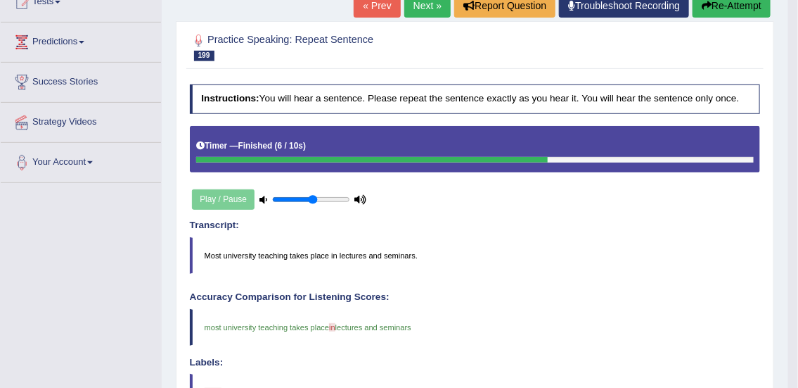
scroll to position [157, 0]
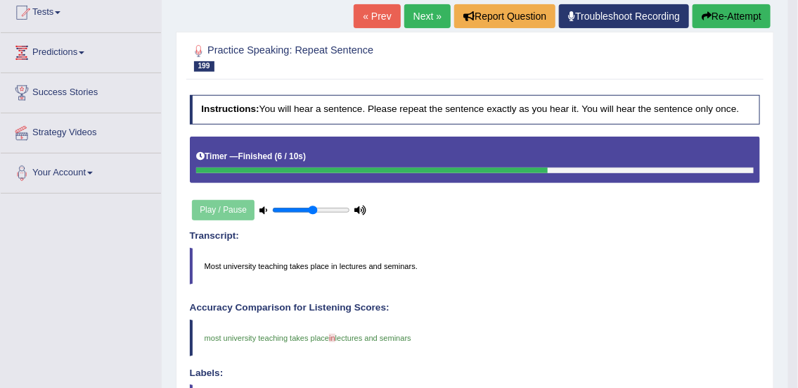
click at [426, 17] on link "Next »" at bounding box center [427, 16] width 46 height 24
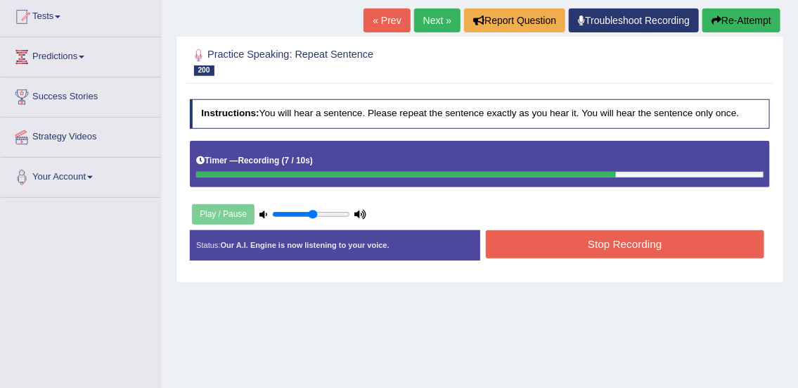
scroll to position [161, 0]
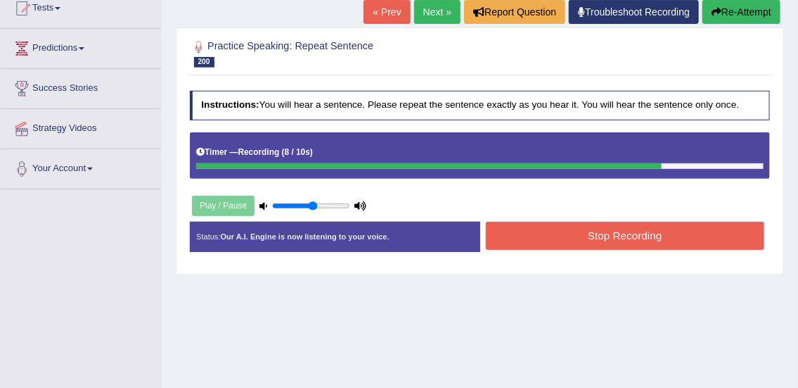
click at [608, 239] on button "Stop Recording" at bounding box center [625, 235] width 279 height 27
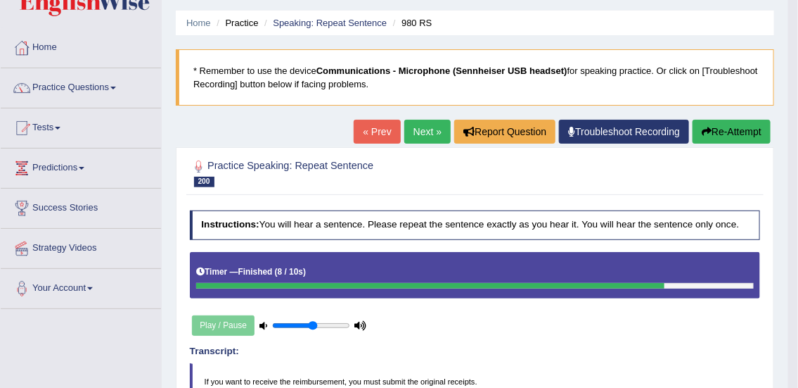
scroll to position [0, 0]
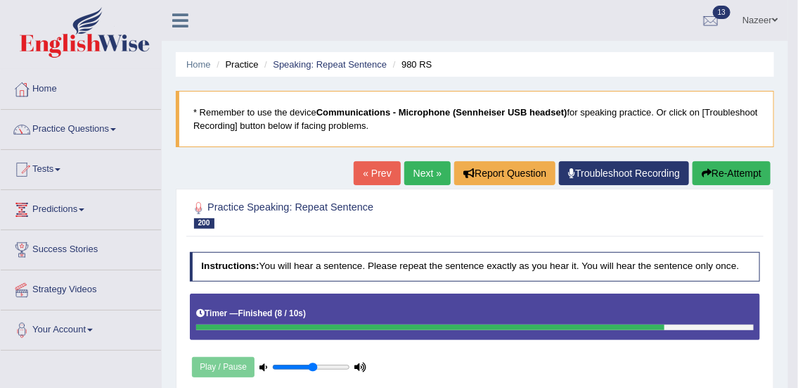
click at [238, 64] on li "Practice" at bounding box center [235, 64] width 45 height 13
click at [49, 163] on link "Tests" at bounding box center [81, 167] width 160 height 35
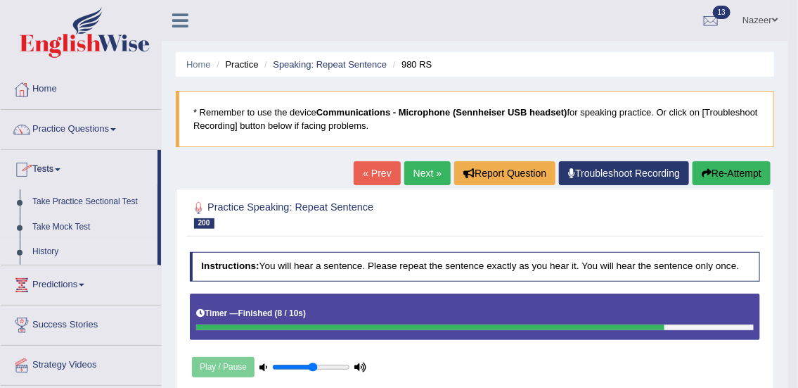
click at [49, 251] on link "History" at bounding box center [92, 251] width 132 height 25
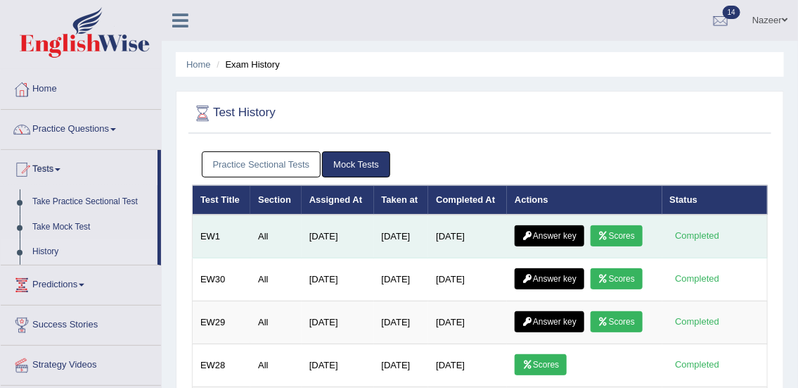
click at [639, 234] on link "Scores" at bounding box center [617, 235] width 52 height 21
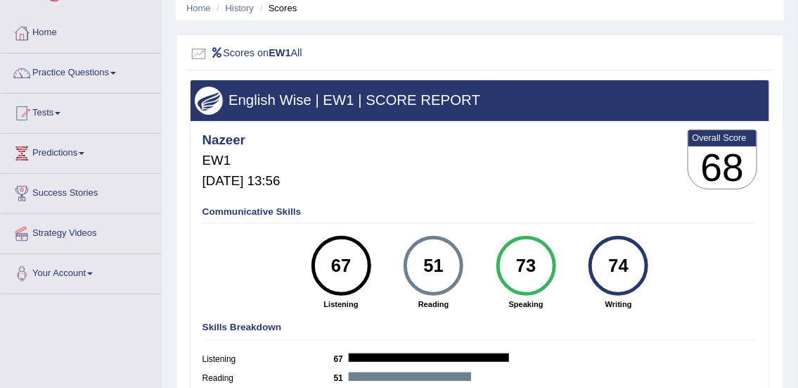
scroll to position [56, 0]
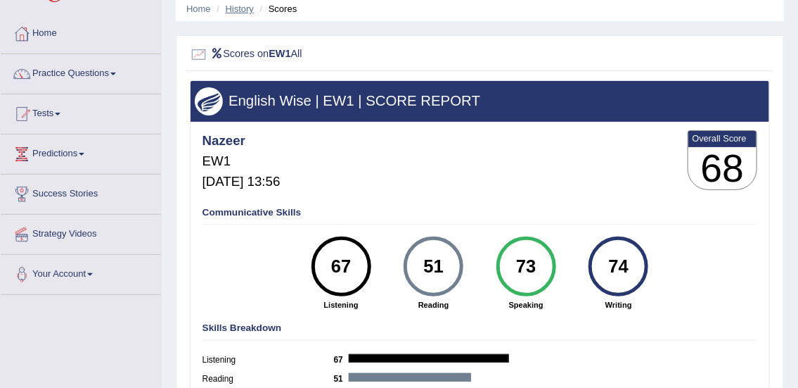
click at [243, 10] on link "History" at bounding box center [240, 9] width 28 height 11
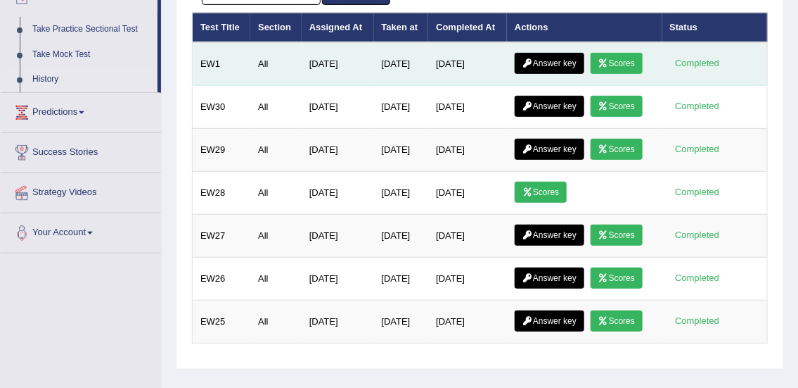
click at [549, 64] on link "Answer key" at bounding box center [550, 63] width 70 height 21
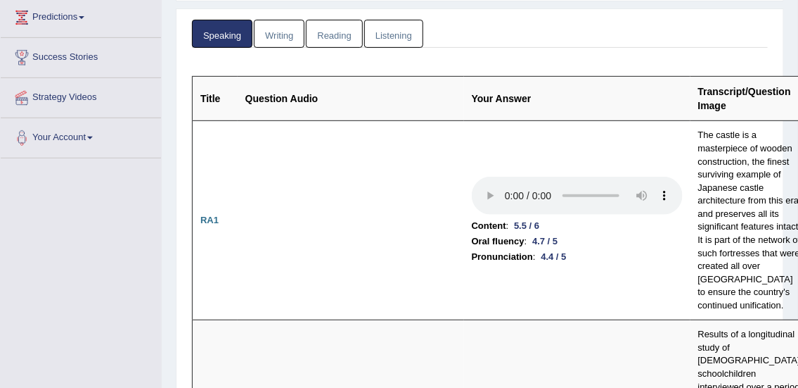
scroll to position [196, 0]
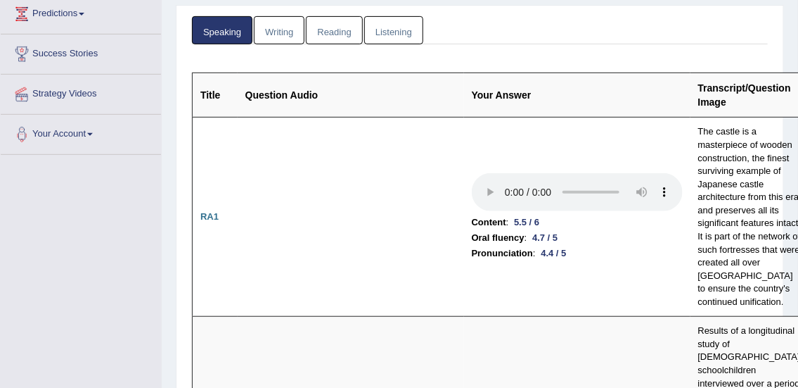
click at [400, 30] on link "Listening" at bounding box center [393, 30] width 59 height 29
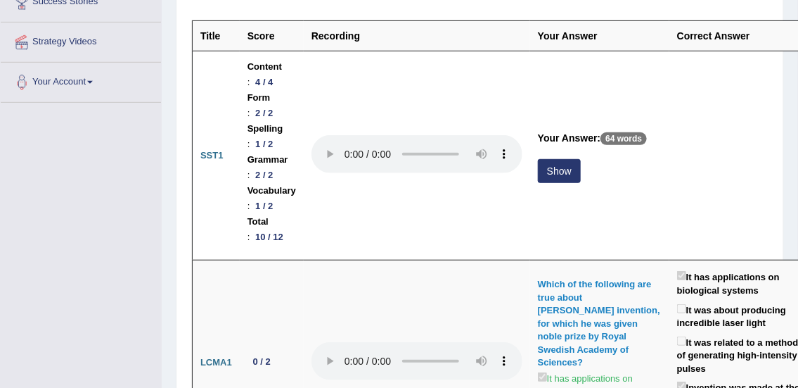
scroll to position [253, 0]
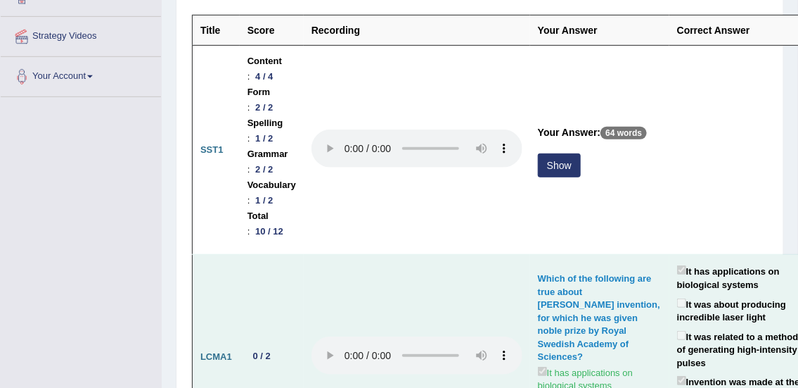
click at [488, 298] on td at bounding box center [417, 357] width 226 height 205
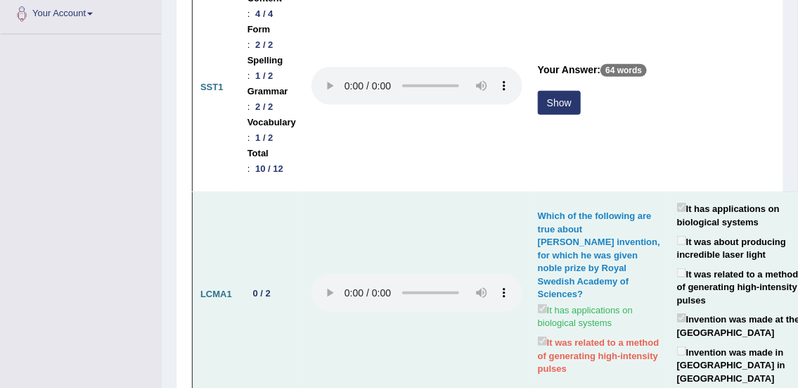
scroll to position [315, 0]
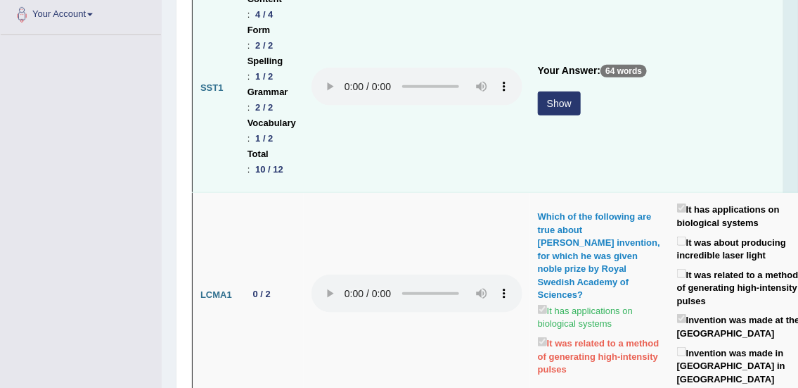
click at [558, 101] on button "Show" at bounding box center [559, 103] width 43 height 24
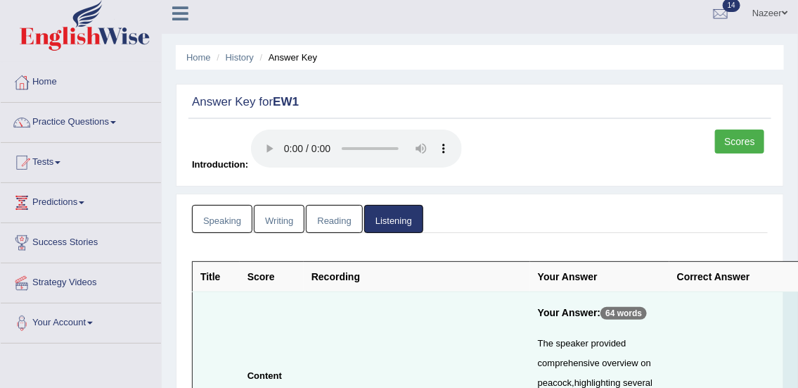
scroll to position [4, 0]
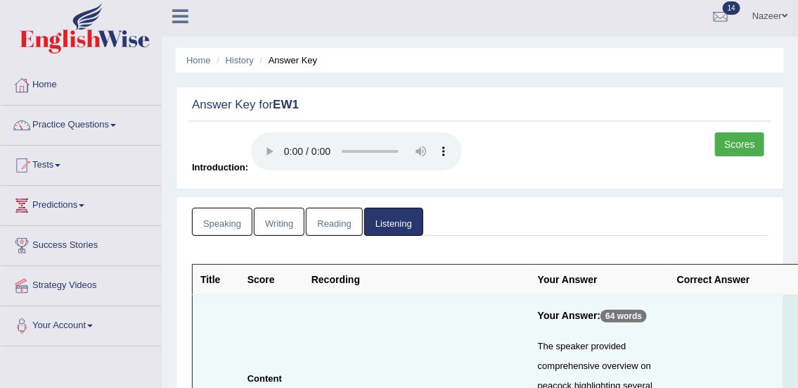
click at [339, 219] on link "Reading" at bounding box center [334, 222] width 56 height 29
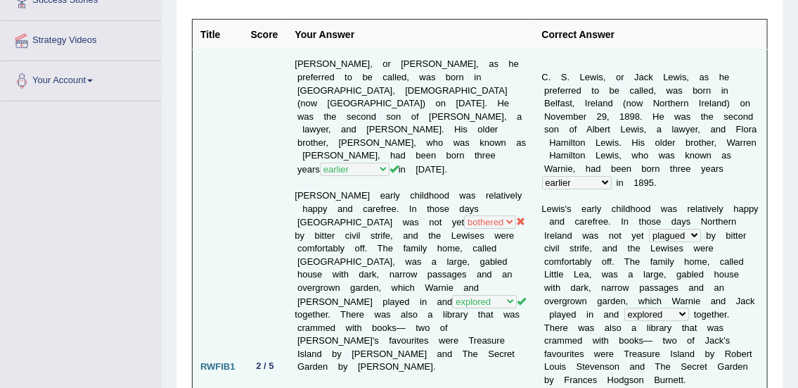
click at [608, 269] on b "a" at bounding box center [610, 274] width 5 height 11
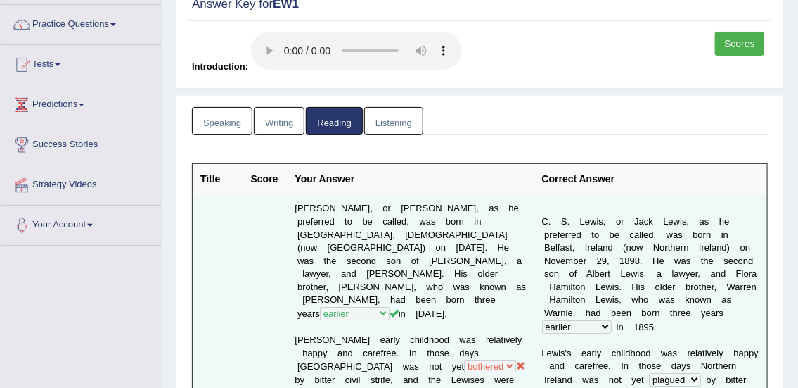
scroll to position [104, 0]
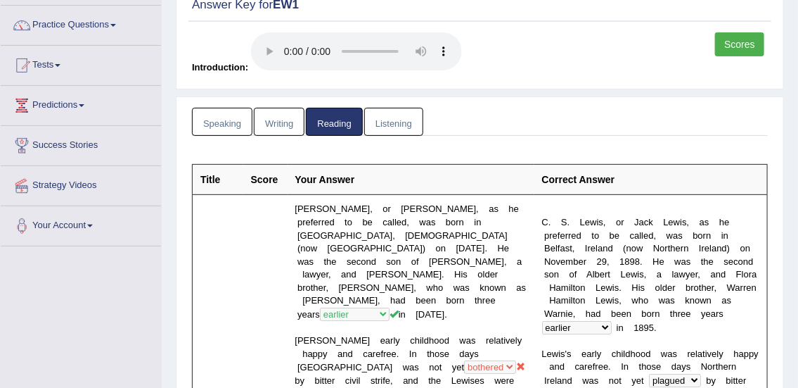
click at [282, 126] on link "Writing" at bounding box center [279, 122] width 51 height 29
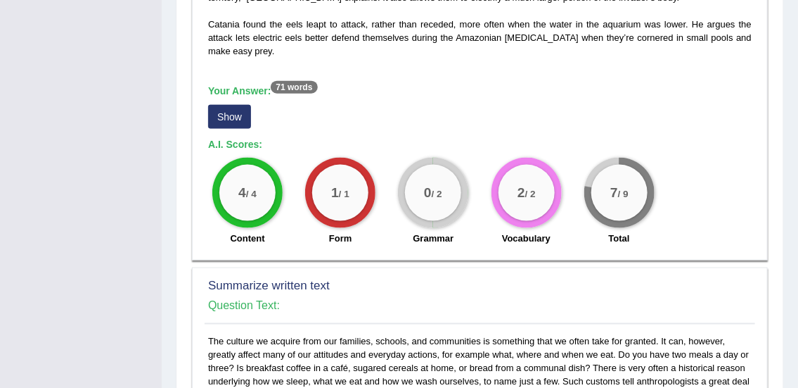
scroll to position [512, 0]
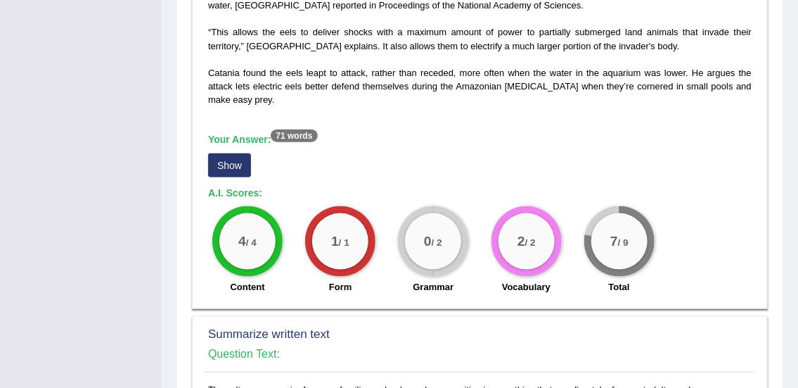
click at [239, 170] on button "Show" at bounding box center [229, 165] width 43 height 24
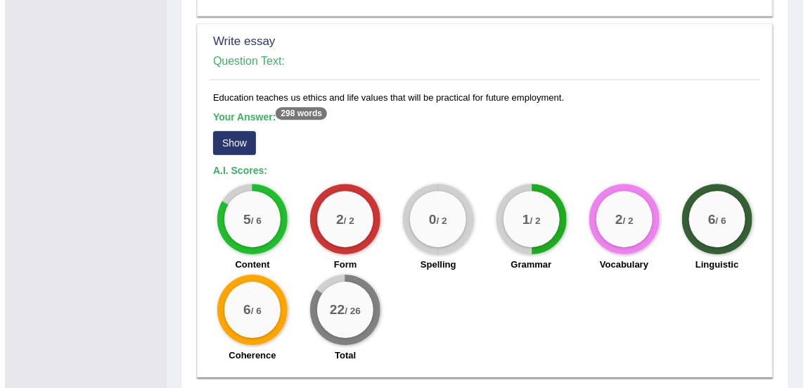
scroll to position [1291, 0]
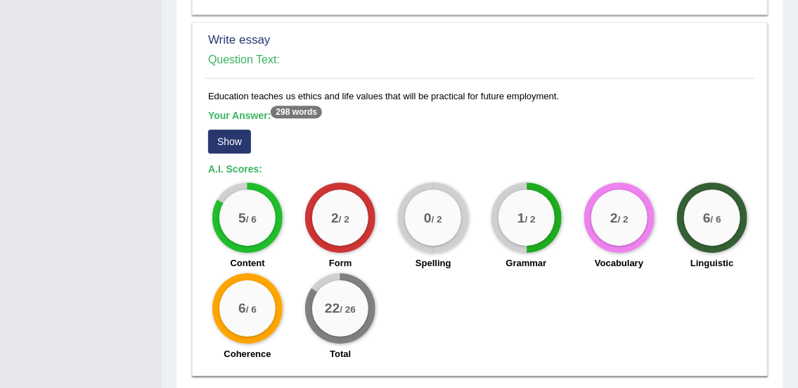
click at [234, 147] on button "Show" at bounding box center [229, 141] width 43 height 24
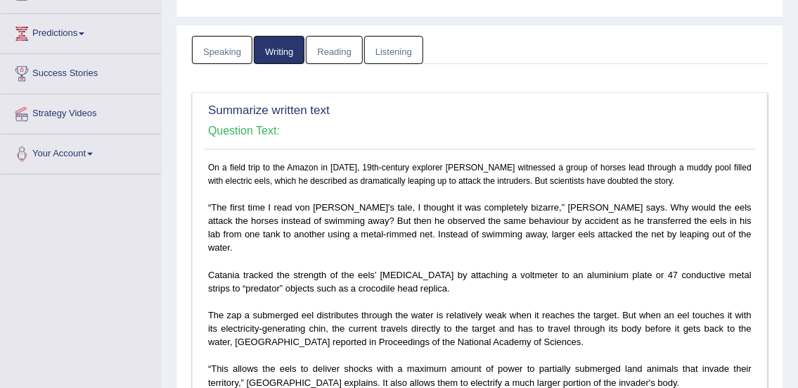
scroll to position [0, 0]
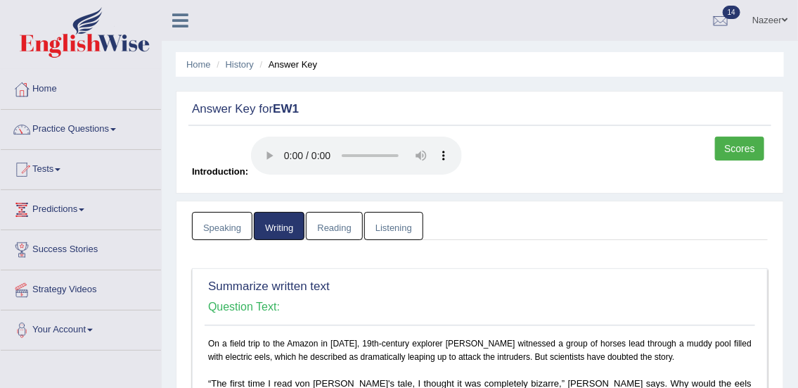
click at [730, 11] on span "14" at bounding box center [732, 12] width 18 height 13
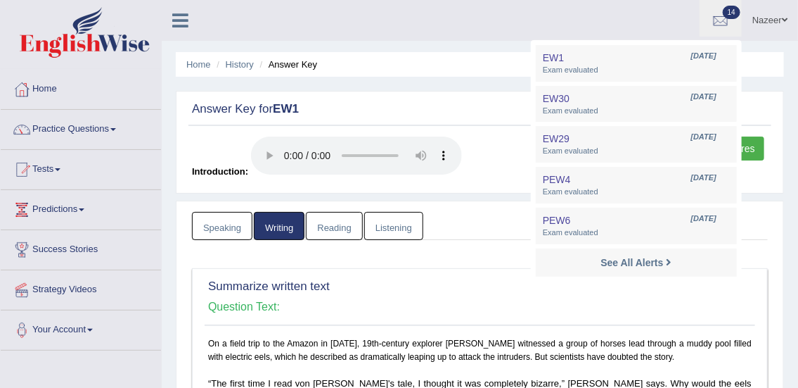
click at [28, 93] on div at bounding box center [21, 89] width 21 height 21
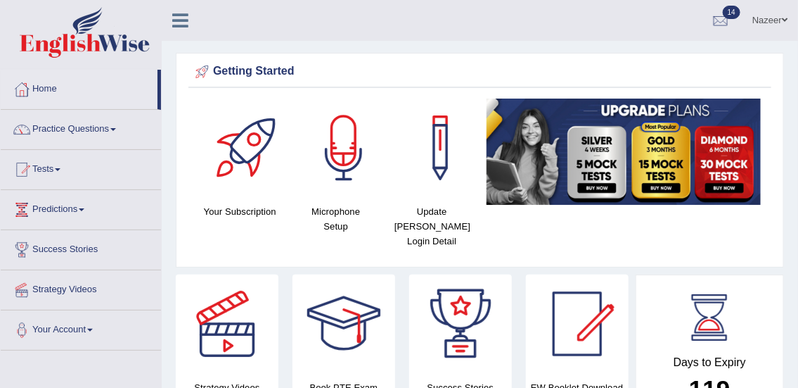
click at [47, 176] on link "Tests" at bounding box center [81, 167] width 160 height 35
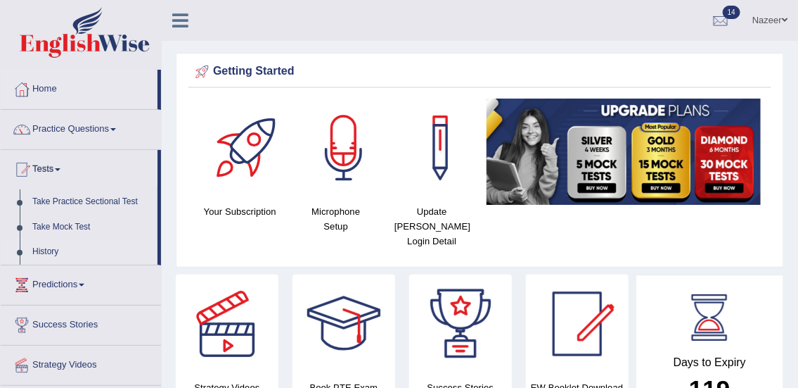
click at [44, 259] on link "History" at bounding box center [92, 251] width 132 height 25
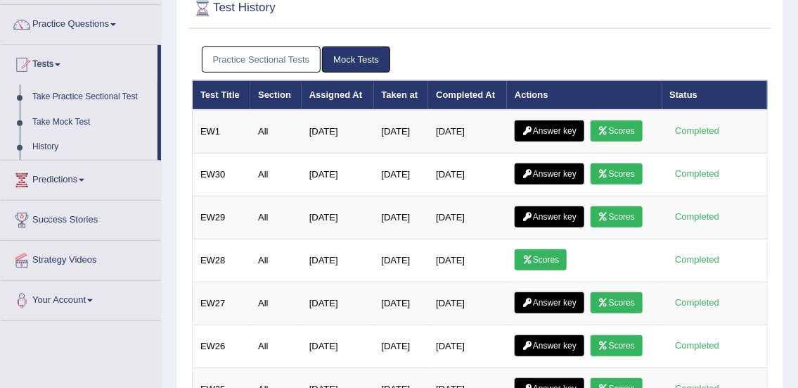
scroll to position [140, 0]
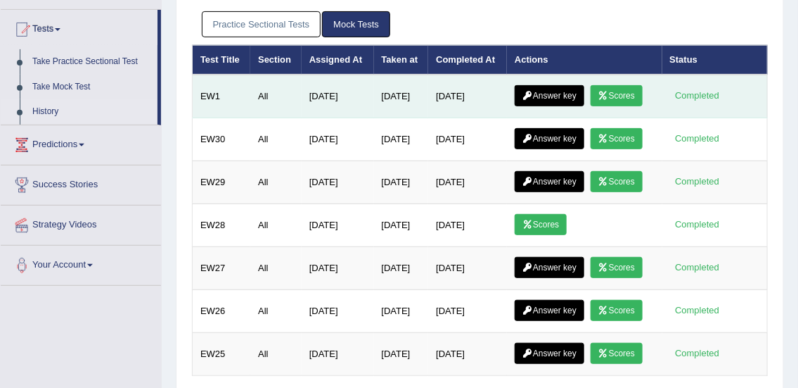
click at [549, 98] on link "Answer key" at bounding box center [550, 95] width 70 height 21
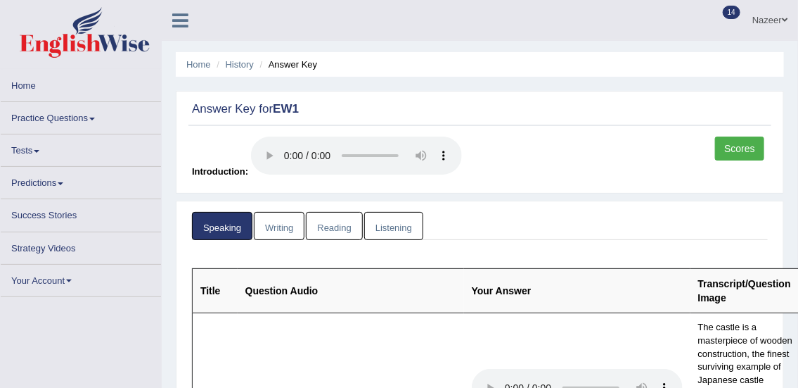
click at [334, 226] on link "Reading" at bounding box center [334, 226] width 56 height 29
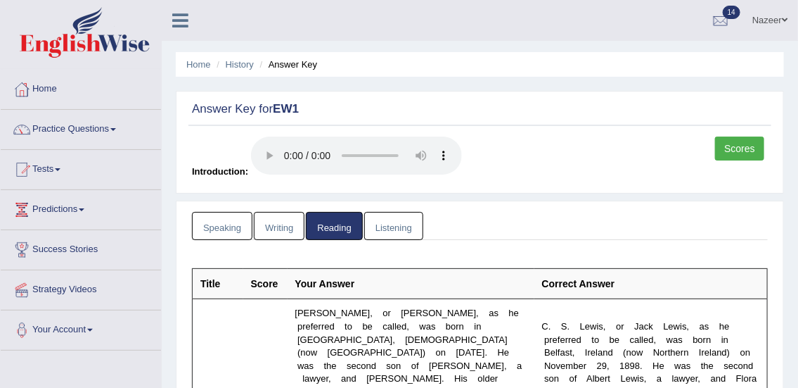
click at [397, 228] on link "Listening" at bounding box center [393, 226] width 59 height 29
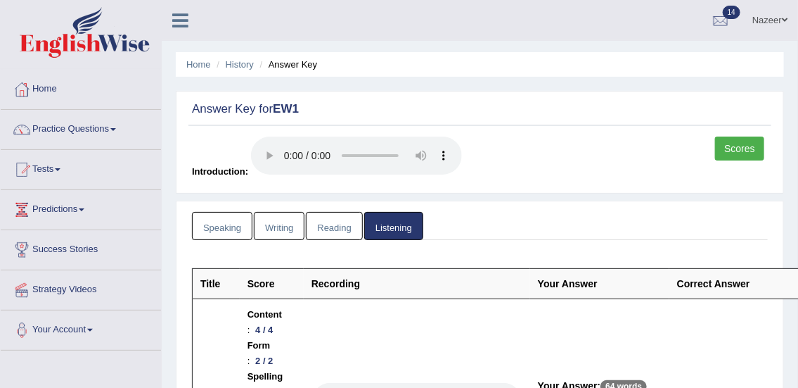
click at [219, 228] on link "Speaking" at bounding box center [222, 226] width 60 height 29
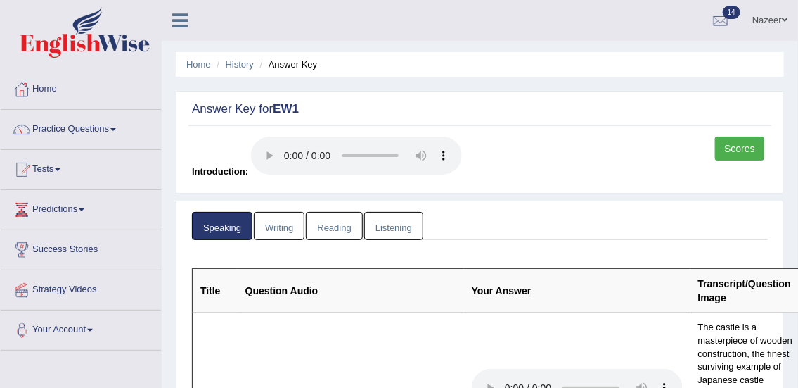
click at [87, 129] on link "Practice Questions" at bounding box center [81, 127] width 160 height 35
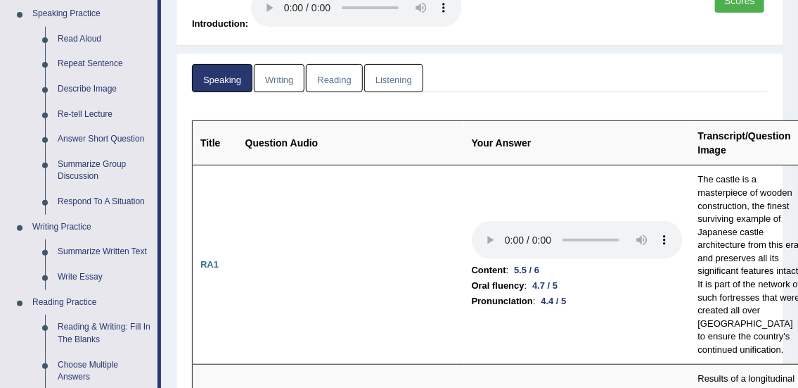
scroll to position [154, 0]
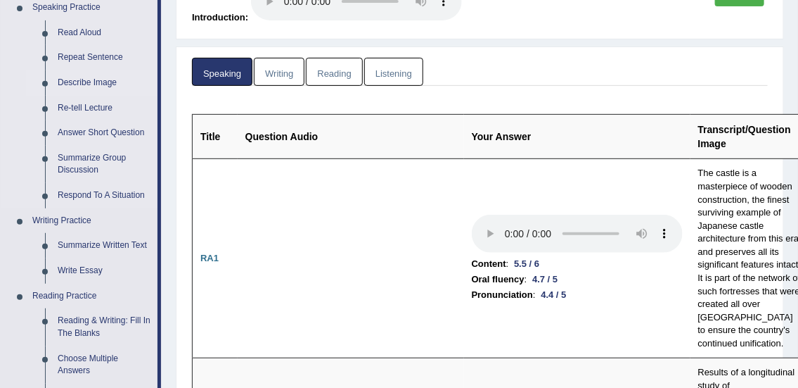
click at [94, 82] on link "Describe Image" at bounding box center [104, 82] width 106 height 25
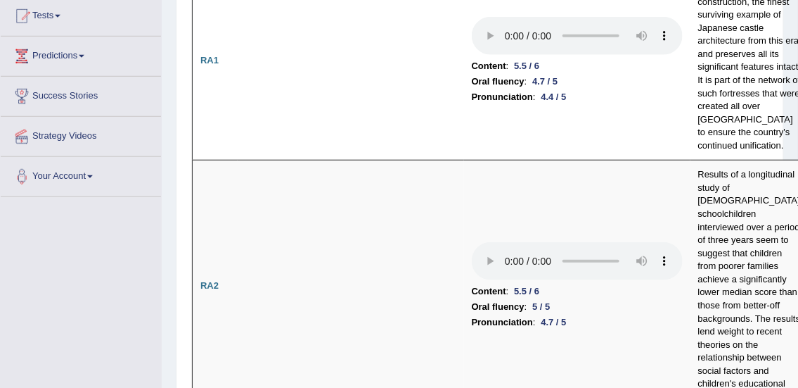
scroll to position [399, 0]
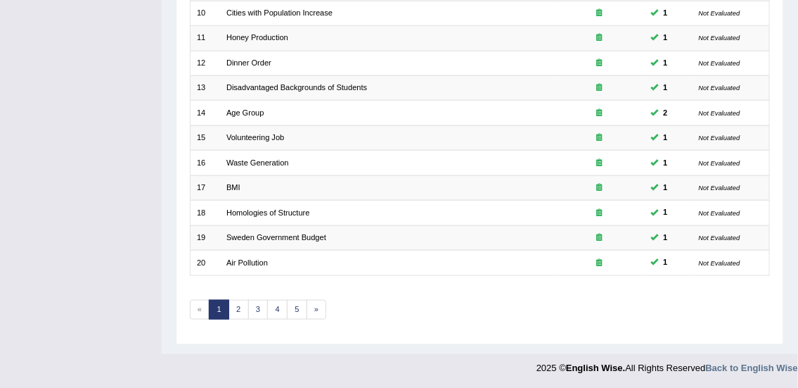
scroll to position [414, 0]
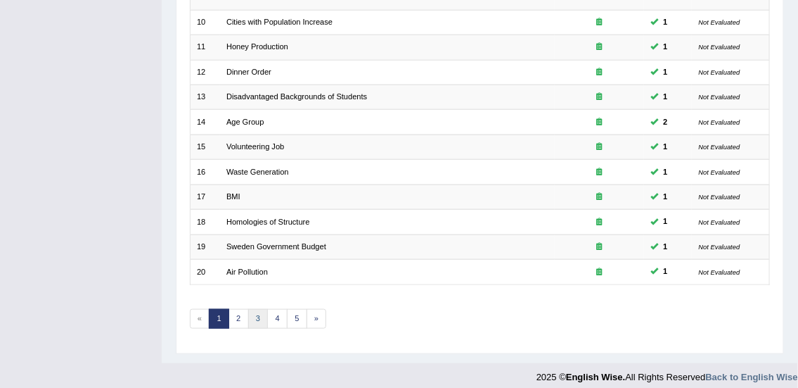
click at [257, 316] on link "3" at bounding box center [258, 319] width 20 height 20
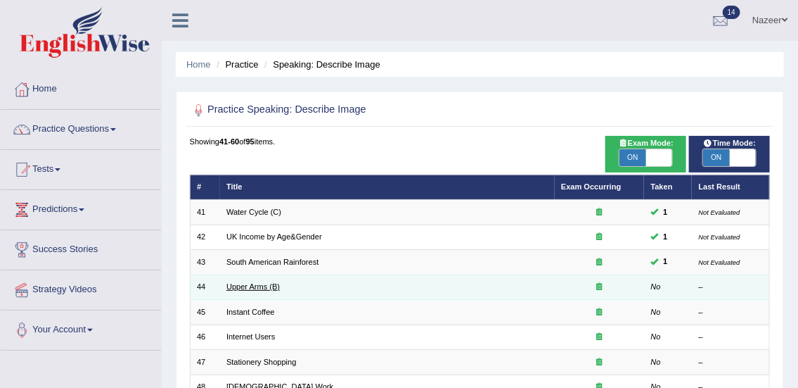
click at [245, 288] on link "Upper Arms (B)" at bounding box center [252, 286] width 53 height 8
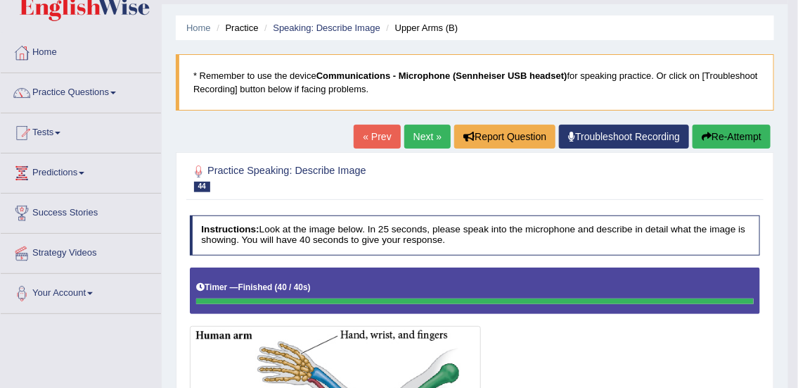
scroll to position [35, 0]
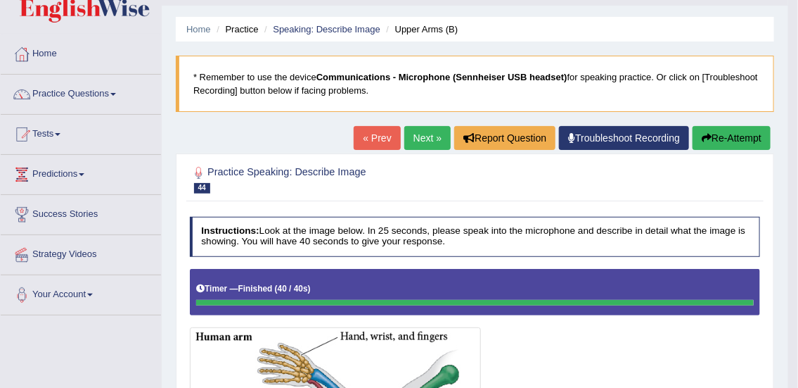
click at [425, 146] on link "Next »" at bounding box center [427, 138] width 46 height 24
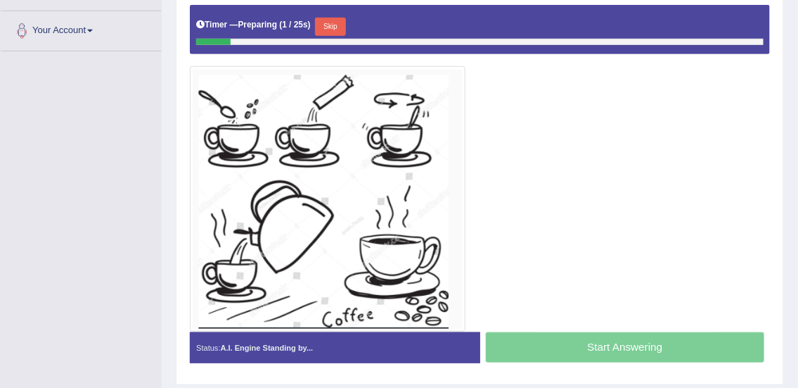
scroll to position [302, 0]
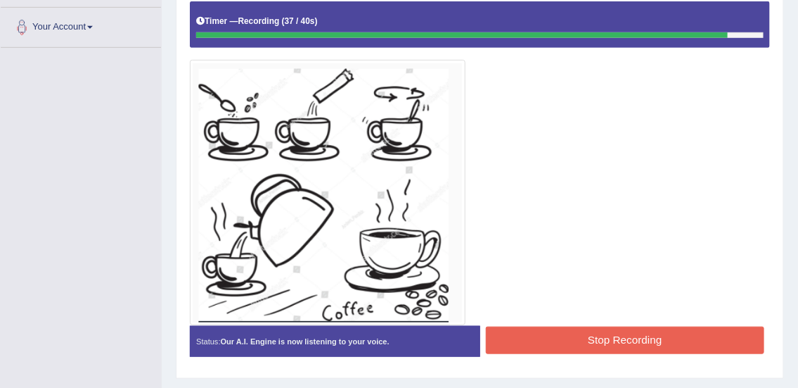
click at [725, 338] on button "Stop Recording" at bounding box center [625, 339] width 279 height 27
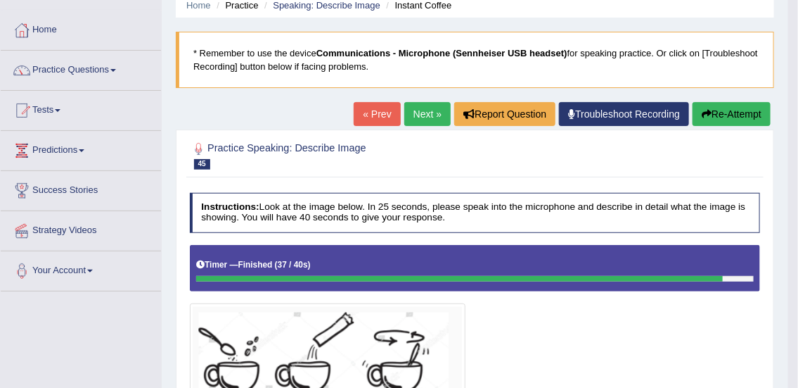
scroll to position [0, 0]
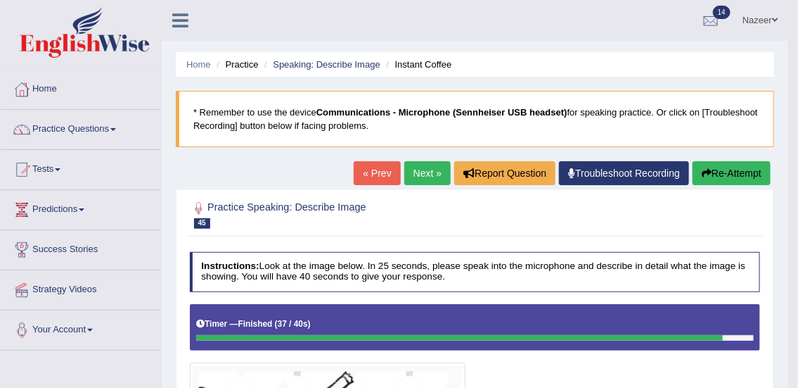
click at [422, 175] on link "Next »" at bounding box center [427, 173] width 46 height 24
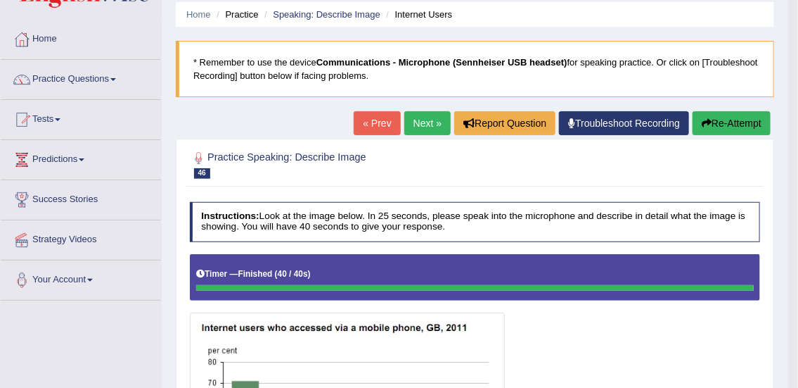
scroll to position [48, 0]
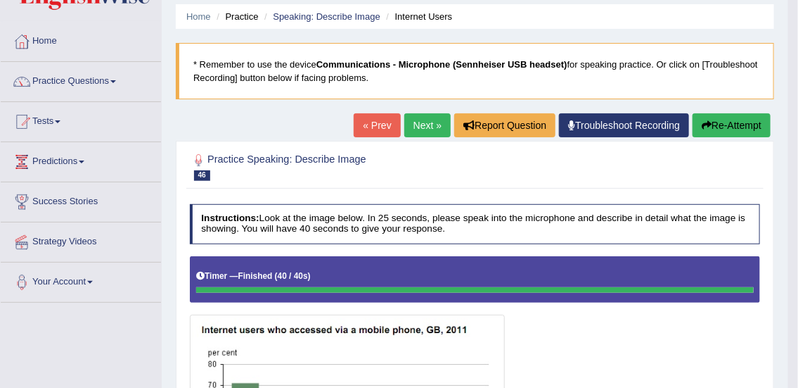
click at [427, 126] on link "Next »" at bounding box center [427, 125] width 46 height 24
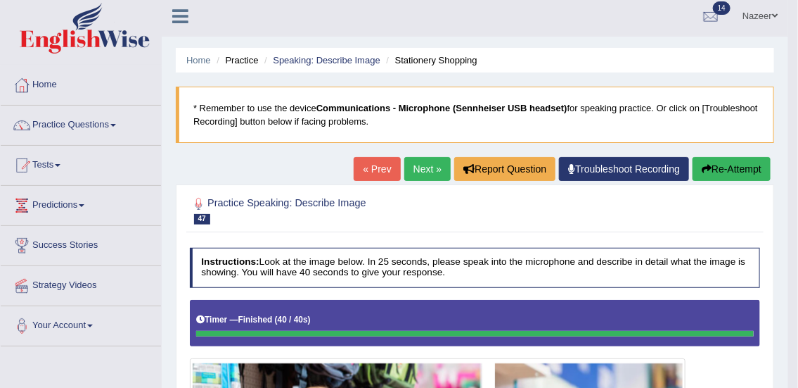
scroll to position [6, 0]
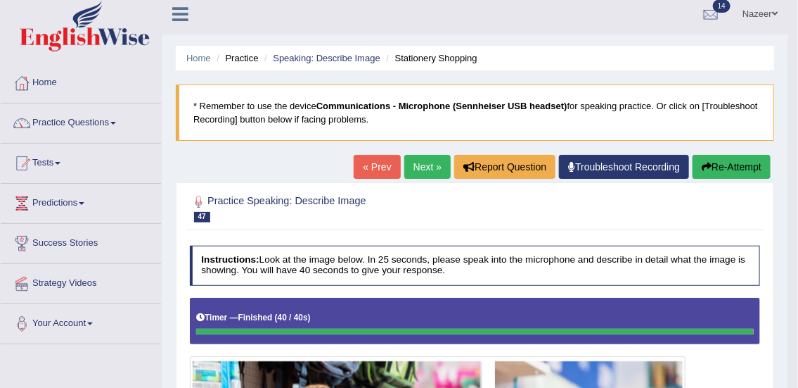
click at [89, 136] on link "Practice Questions" at bounding box center [81, 120] width 160 height 35
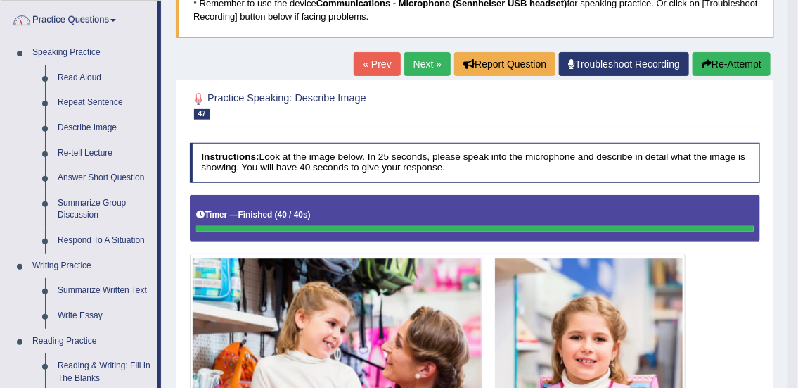
scroll to position [110, 0]
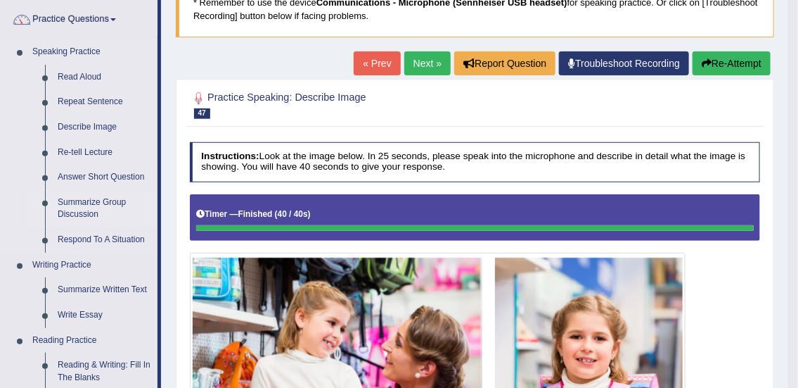
click at [89, 221] on link "Summarize Group Discussion" at bounding box center [104, 208] width 106 height 37
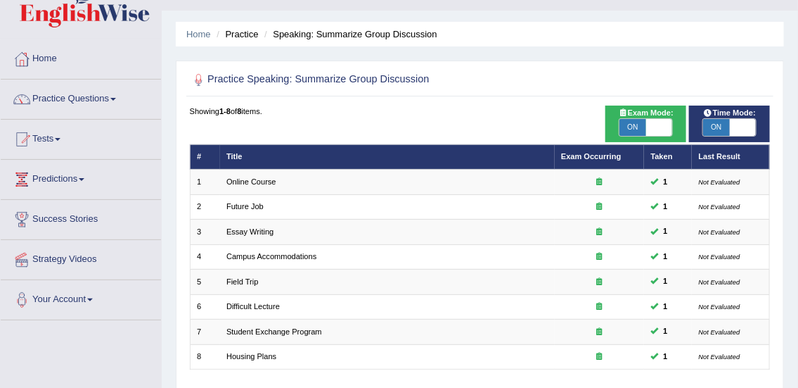
scroll to position [15, 0]
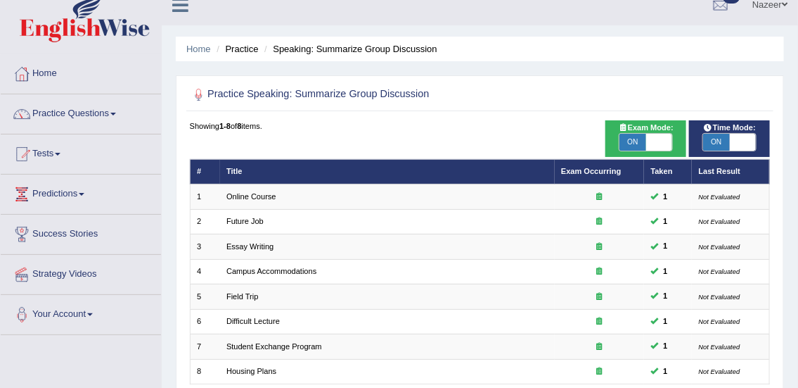
click at [632, 141] on span "ON" at bounding box center [633, 142] width 26 height 17
checkbox input "false"
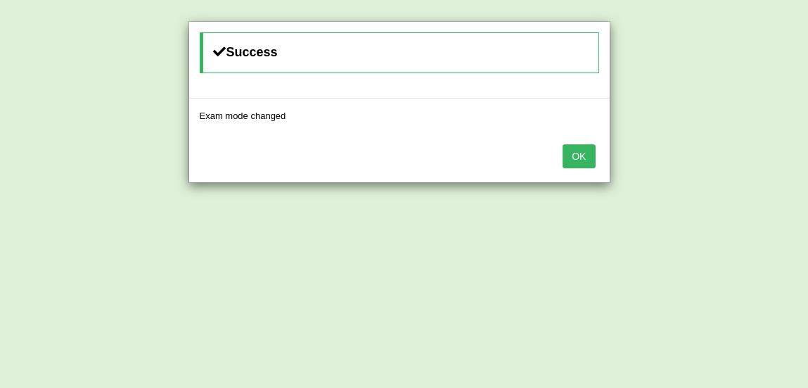
click at [574, 162] on button "OK" at bounding box center [579, 156] width 32 height 24
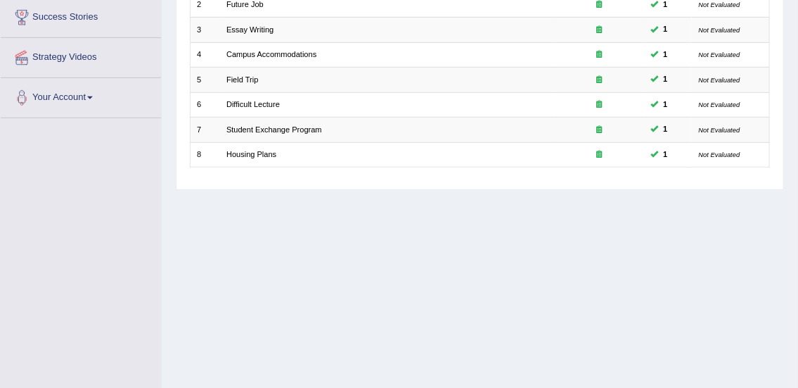
scroll to position [234, 0]
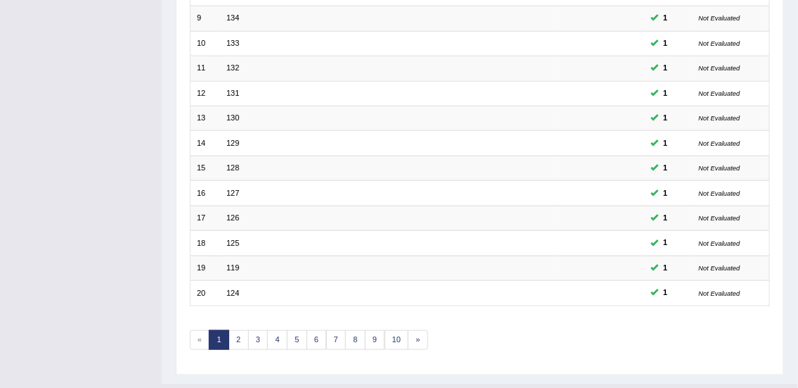
scroll to position [423, 0]
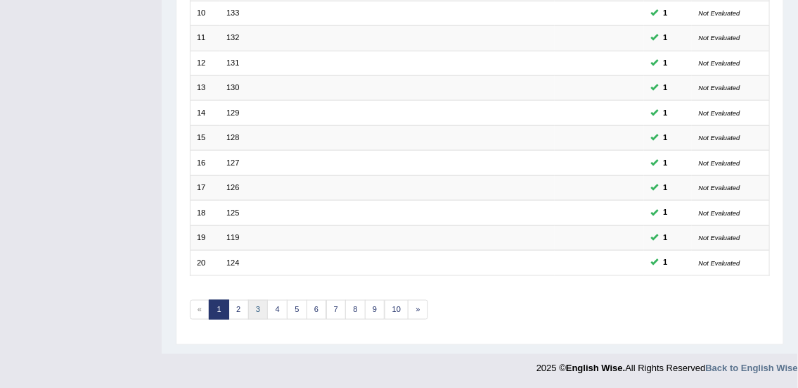
click at [257, 306] on link "3" at bounding box center [258, 310] width 20 height 20
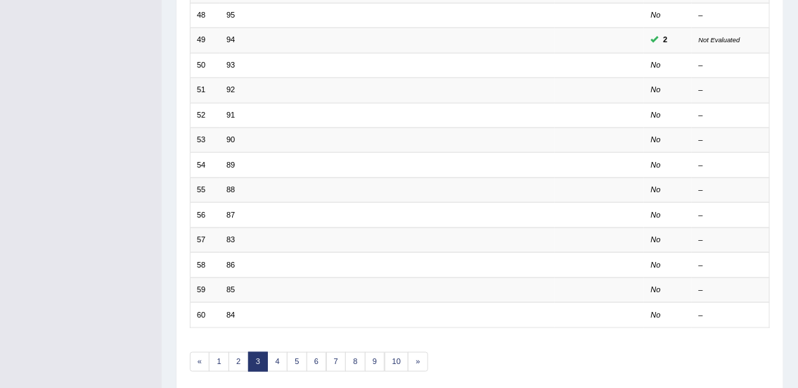
scroll to position [374, 0]
click at [238, 356] on link "2" at bounding box center [239, 360] width 20 height 20
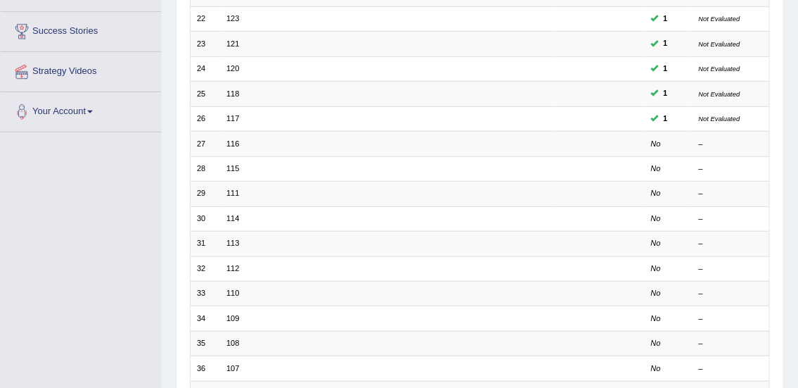
scroll to position [227, 0]
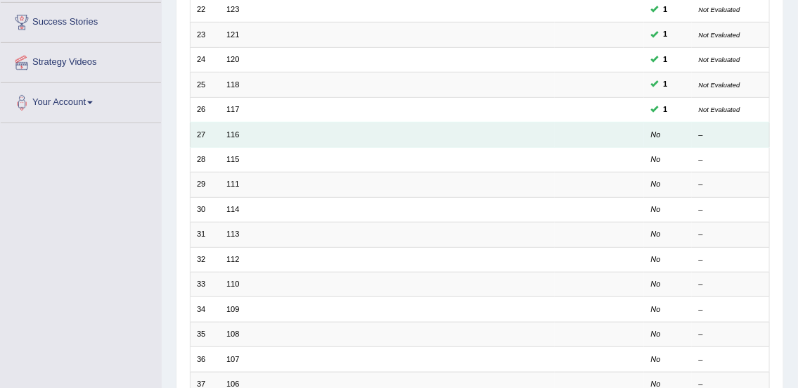
click at [200, 134] on td "27" at bounding box center [205, 134] width 30 height 25
click at [235, 134] on link "116" at bounding box center [232, 134] width 13 height 8
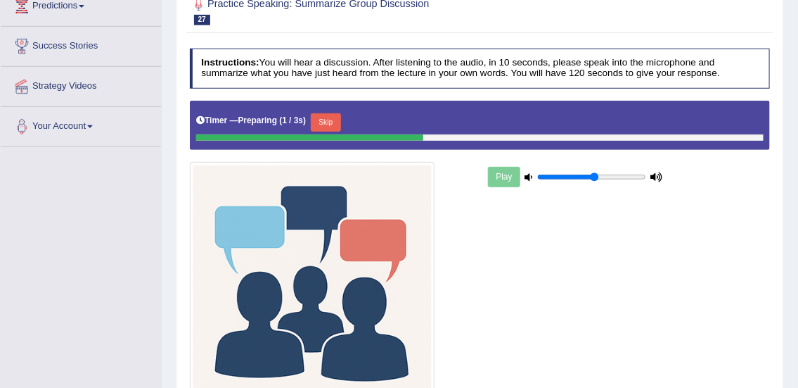
scroll to position [243, 0]
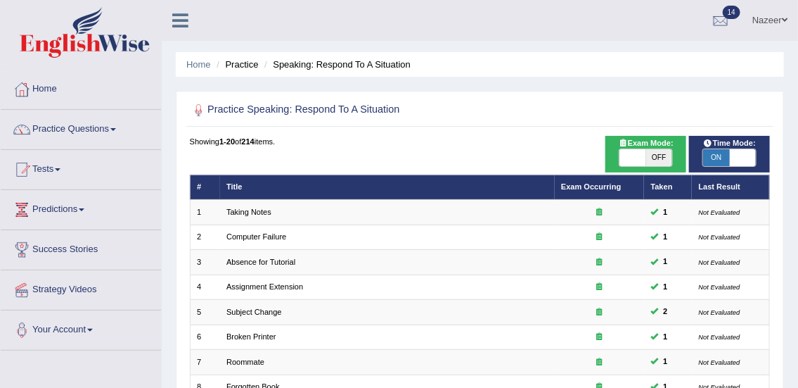
click at [70, 130] on link "Practice Questions" at bounding box center [81, 127] width 160 height 35
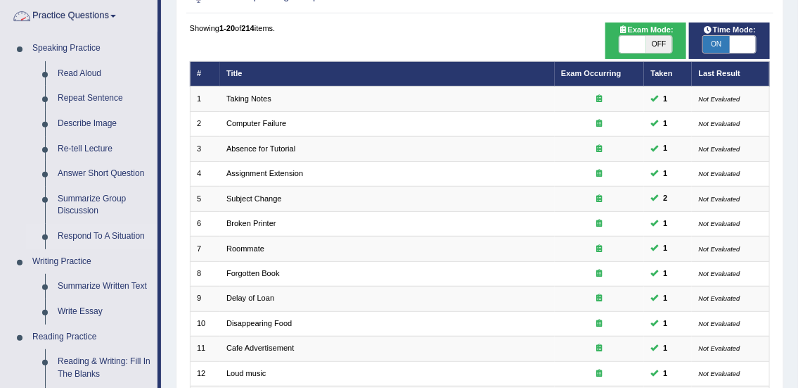
scroll to position [124, 0]
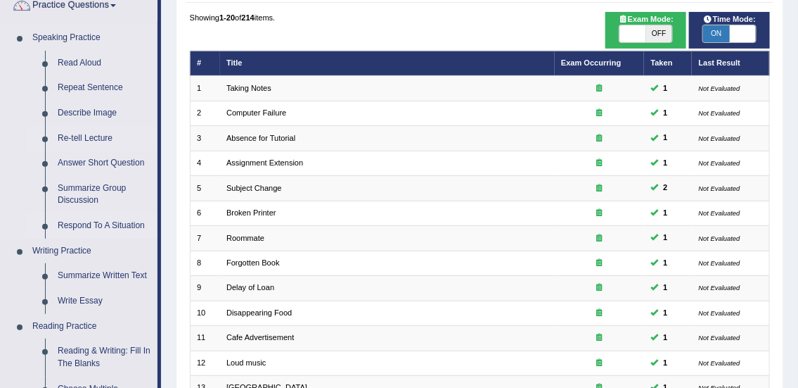
click at [81, 141] on link "Re-tell Lecture" at bounding box center [104, 138] width 106 height 25
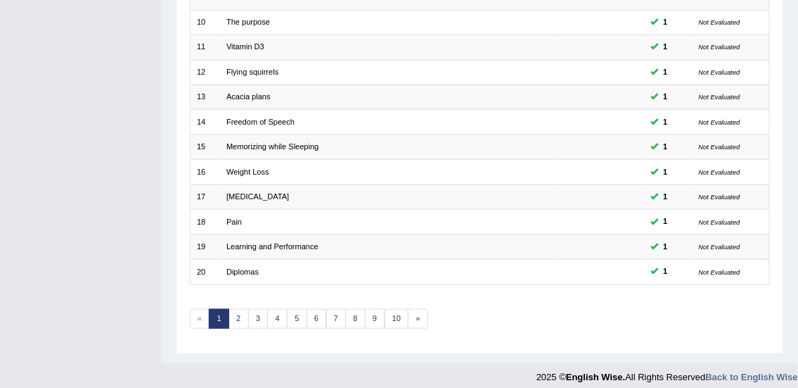
scroll to position [423, 0]
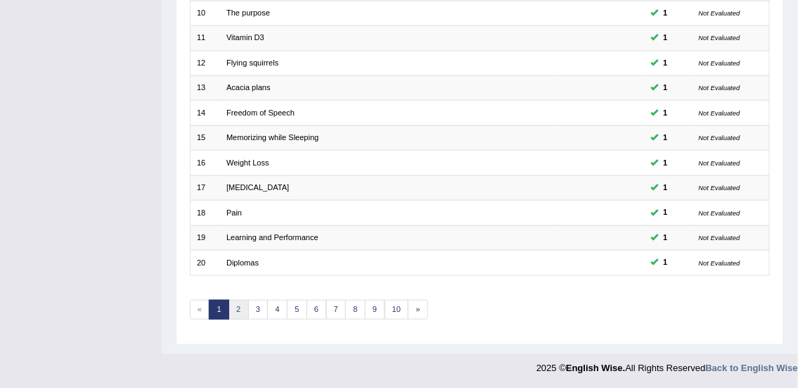
click at [238, 309] on link "2" at bounding box center [239, 310] width 20 height 20
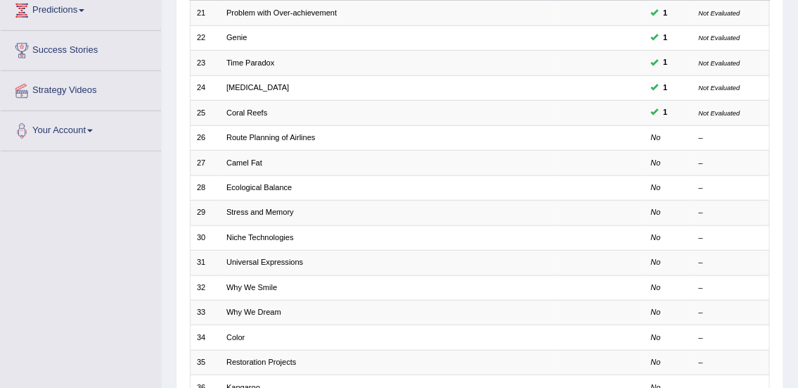
scroll to position [200, 0]
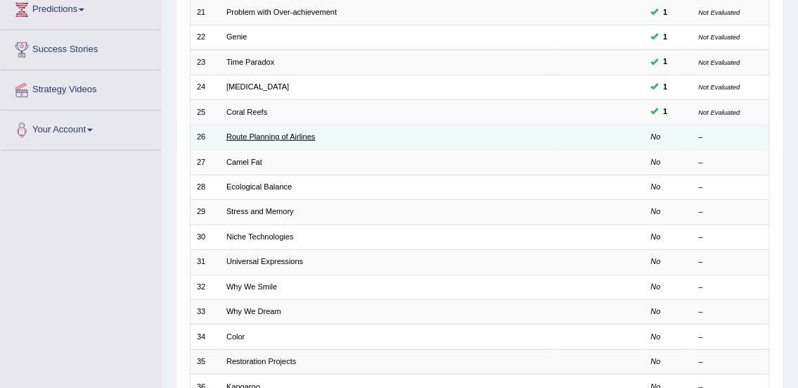
click at [248, 139] on link "Route Planning of Airlines" at bounding box center [270, 136] width 89 height 8
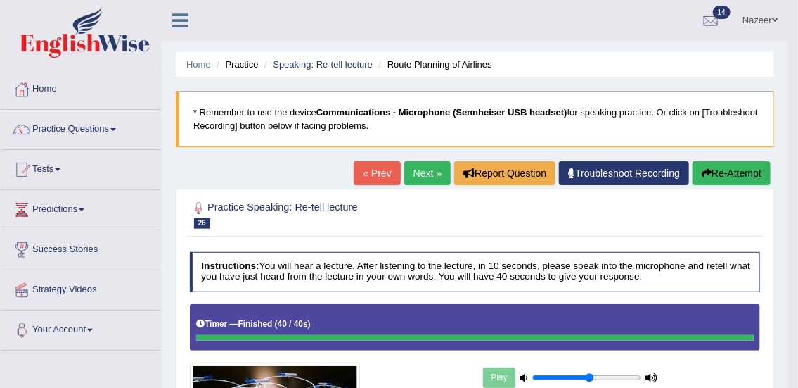
click at [63, 129] on link "Practice Questions" at bounding box center [81, 127] width 160 height 35
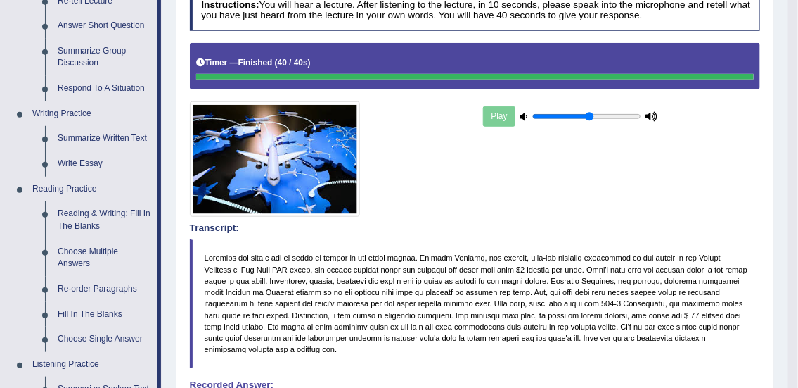
scroll to position [215, 0]
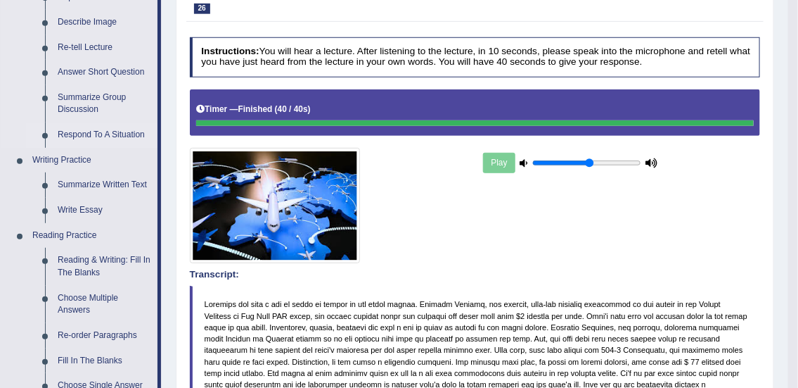
click at [98, 134] on link "Respond To A Situation" at bounding box center [104, 134] width 106 height 25
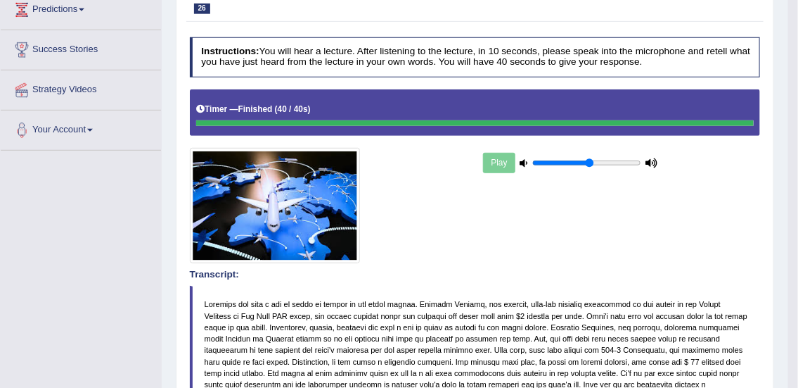
scroll to position [232, 0]
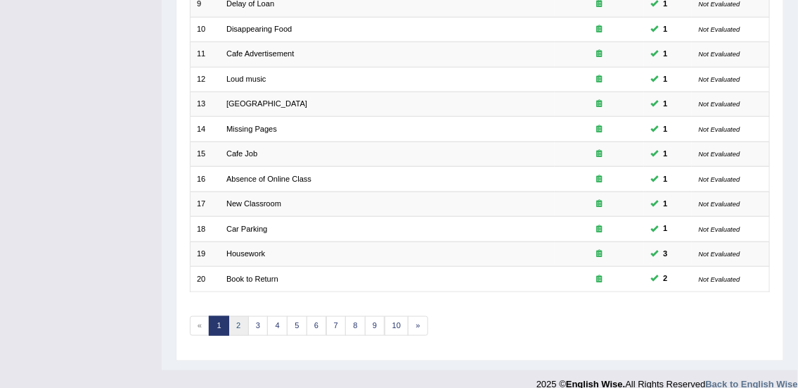
click at [239, 327] on link "2" at bounding box center [239, 326] width 20 height 20
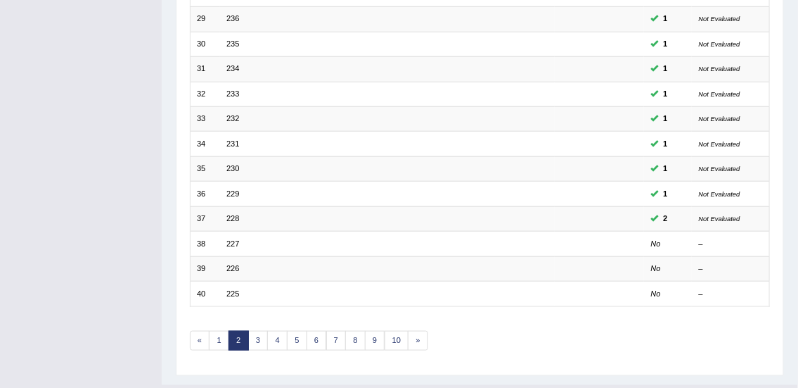
scroll to position [423, 0]
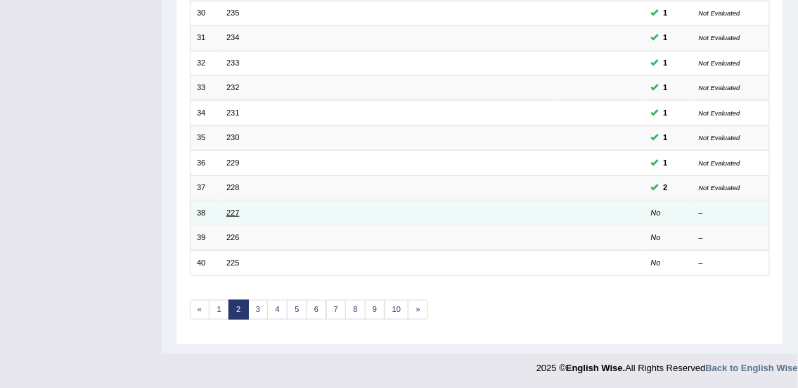
click at [237, 210] on link "227" at bounding box center [232, 212] width 13 height 8
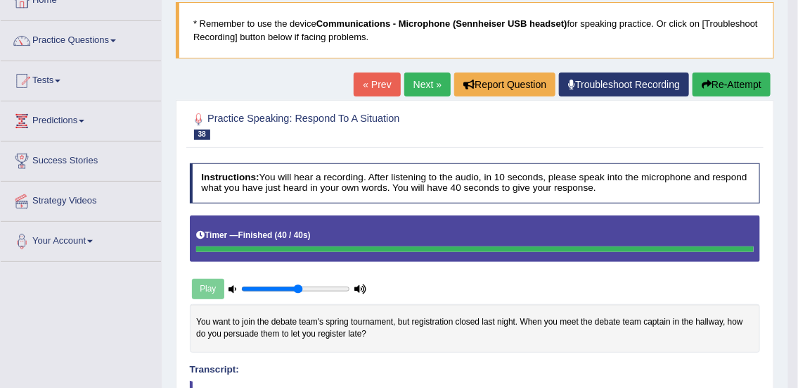
scroll to position [75, 0]
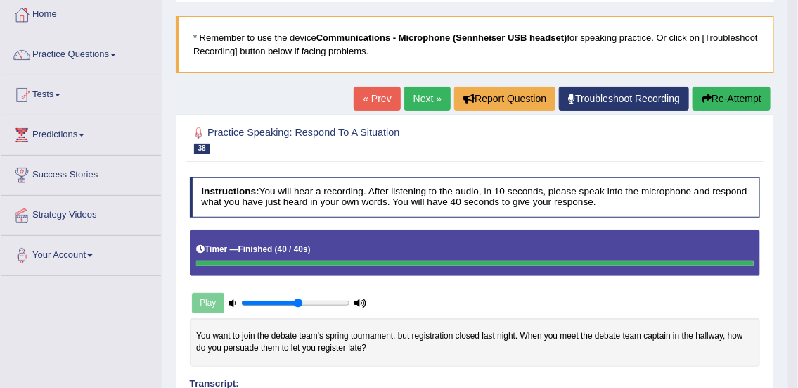
click at [432, 96] on link "Next »" at bounding box center [427, 99] width 46 height 24
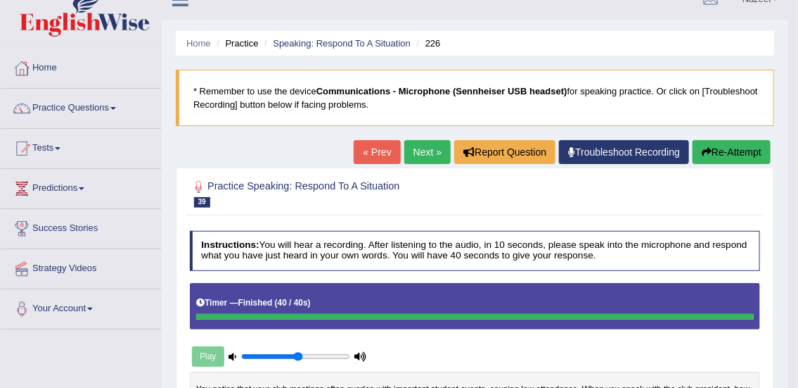
scroll to position [12, 0]
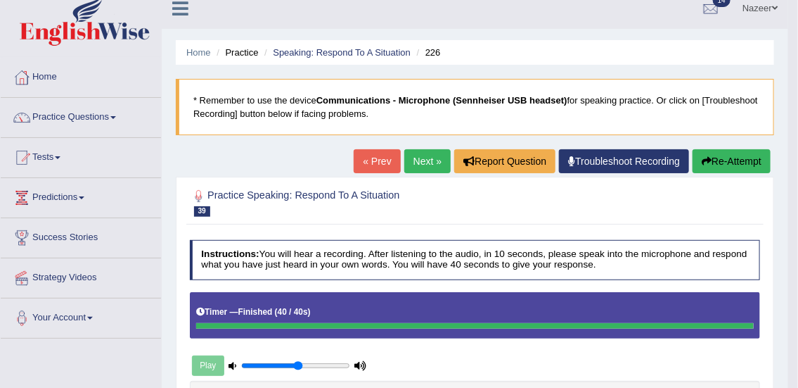
click at [415, 160] on link "Next »" at bounding box center [427, 161] width 46 height 24
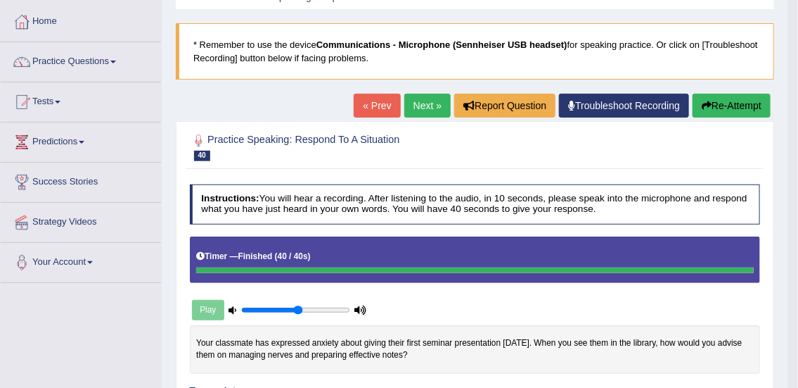
scroll to position [63, 0]
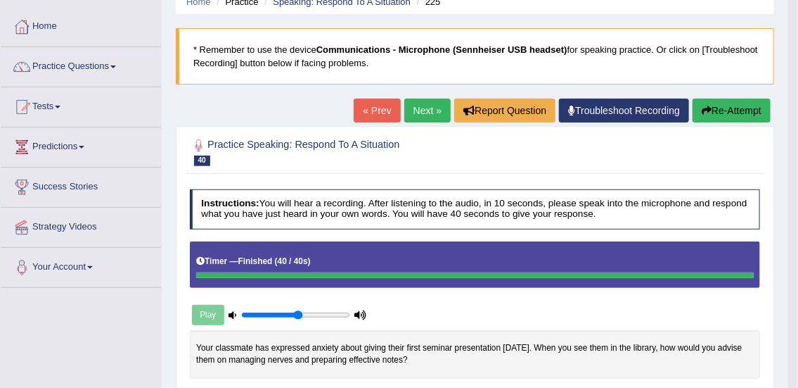
click at [739, 105] on button "Re-Attempt" at bounding box center [732, 110] width 78 height 24
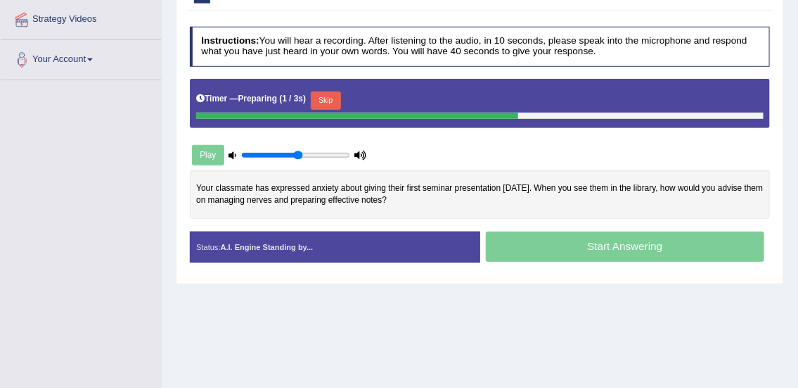
scroll to position [278, 0]
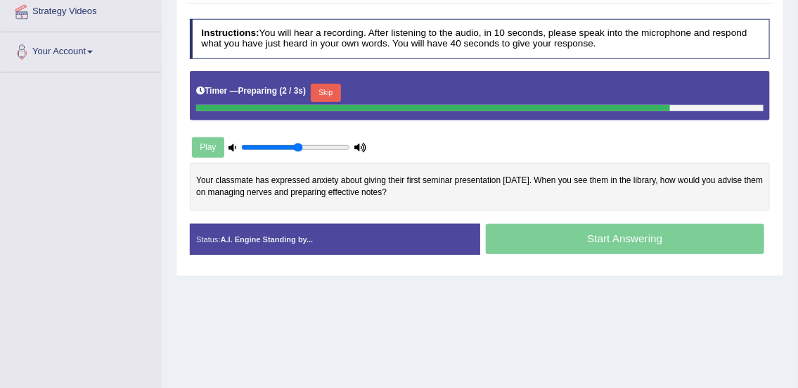
click at [330, 105] on div at bounding box center [433, 108] width 474 height 6
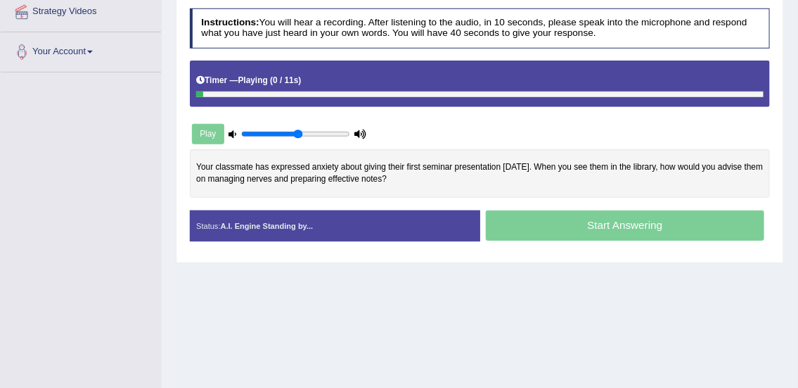
click at [333, 85] on div "Timer — Playing ( 0 / 11s ) Skip" at bounding box center [480, 80] width 568 height 21
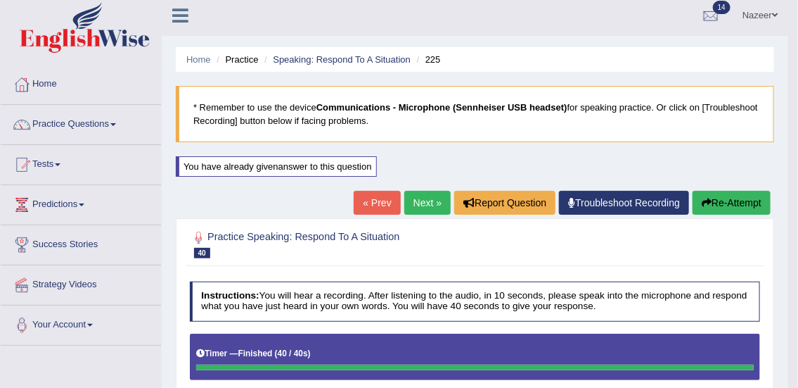
scroll to position [0, 0]
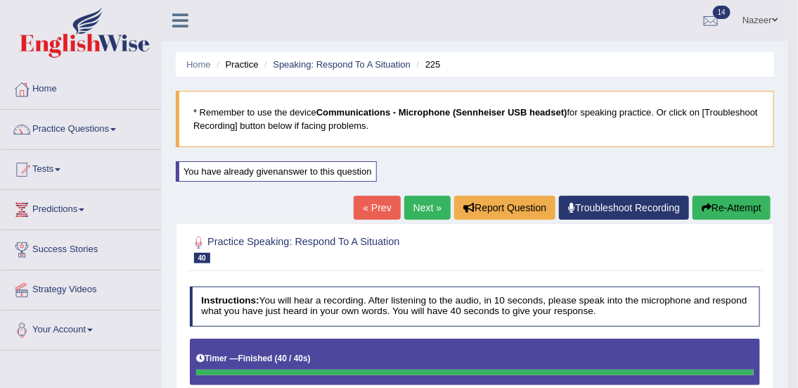
click at [426, 211] on link "Next »" at bounding box center [427, 208] width 46 height 24
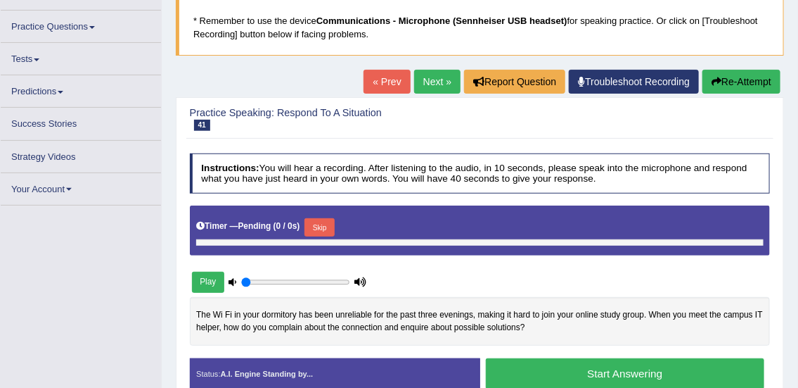
type input "0.55"
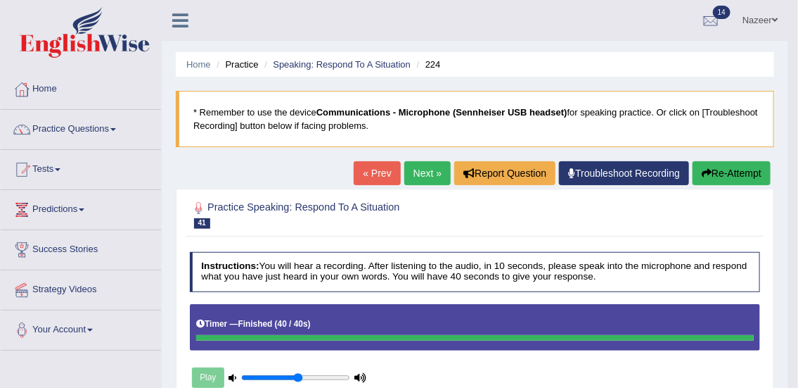
click at [47, 91] on link "Home" at bounding box center [81, 87] width 160 height 35
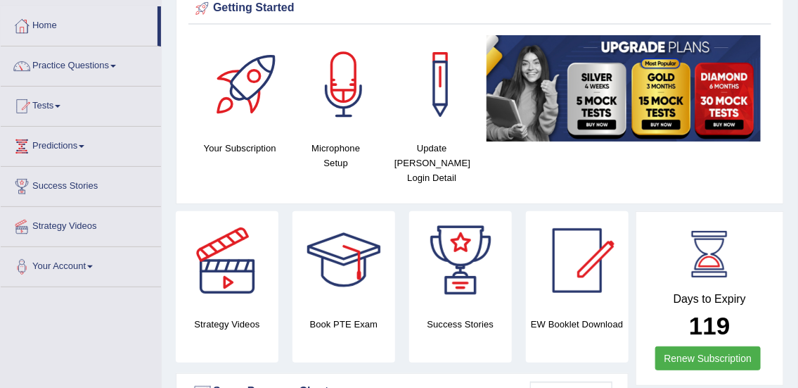
scroll to position [77, 0]
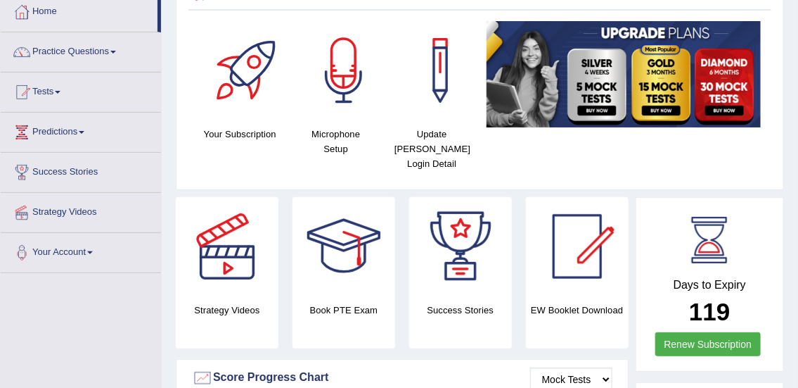
click at [82, 51] on link "Practice Questions" at bounding box center [81, 49] width 160 height 35
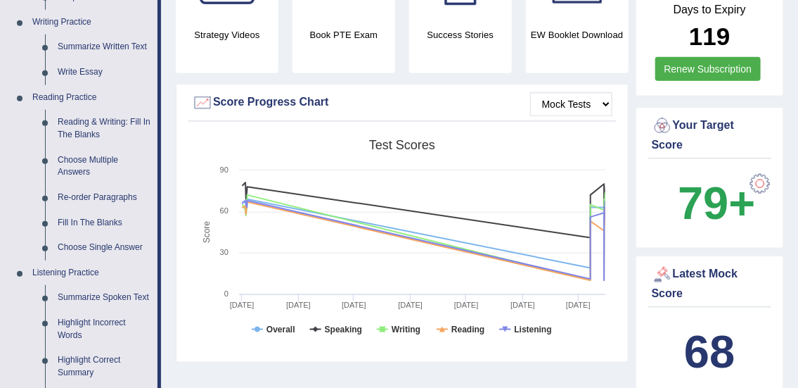
scroll to position [386, 0]
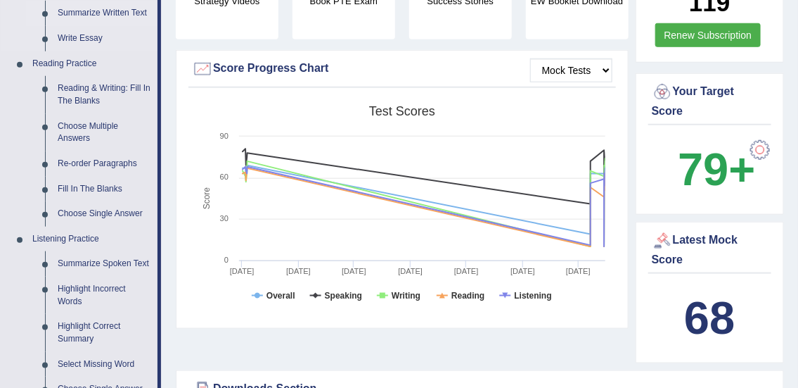
click at [127, 15] on link "Summarize Written Text" at bounding box center [104, 13] width 106 height 25
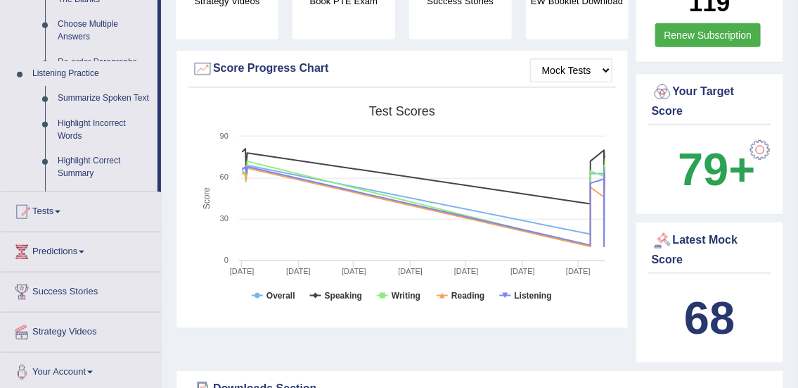
scroll to position [191, 0]
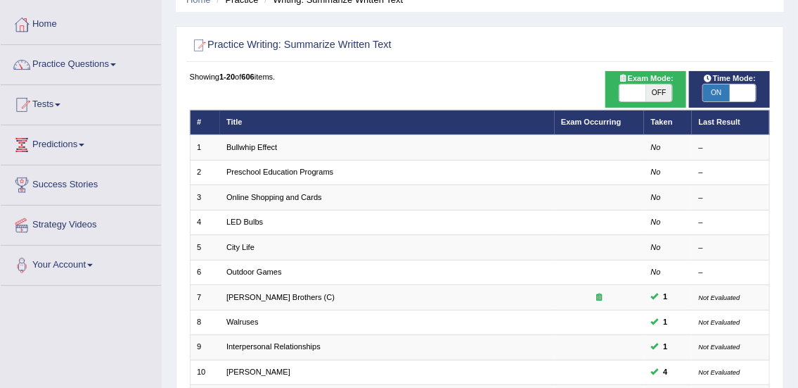
scroll to position [64, 0]
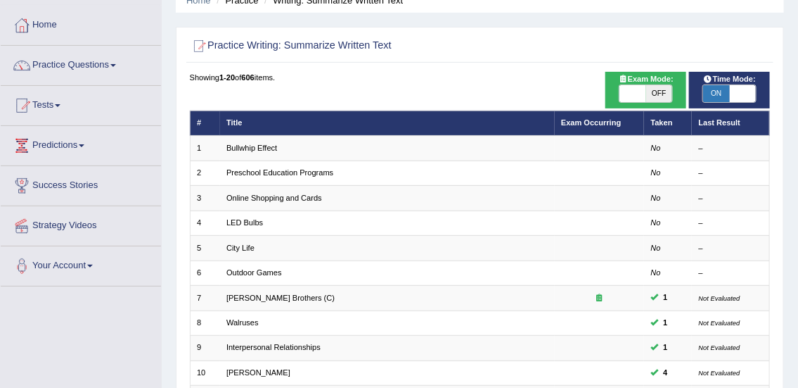
checkbox input "true"
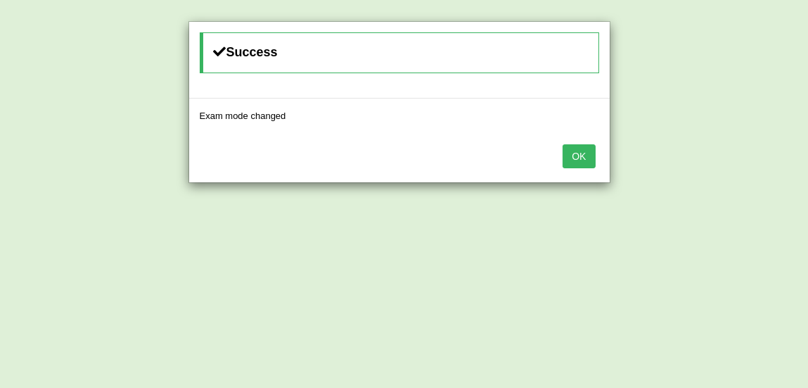
click at [576, 165] on button "OK" at bounding box center [579, 156] width 32 height 24
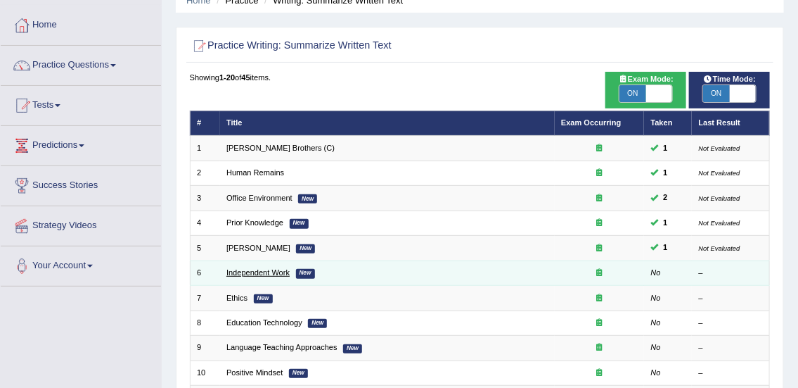
click at [269, 275] on link "Independent Work" at bounding box center [257, 272] width 63 height 8
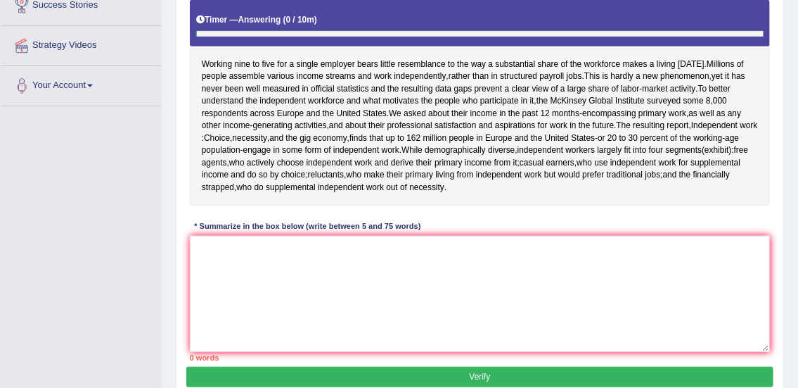
scroll to position [247, 0]
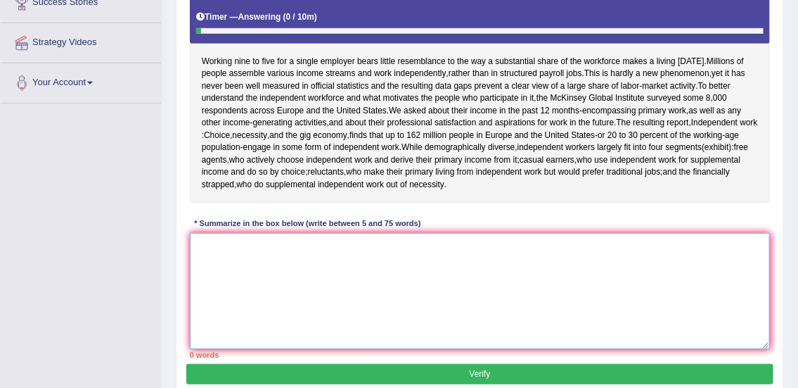
click at [533, 272] on textarea at bounding box center [480, 291] width 581 height 116
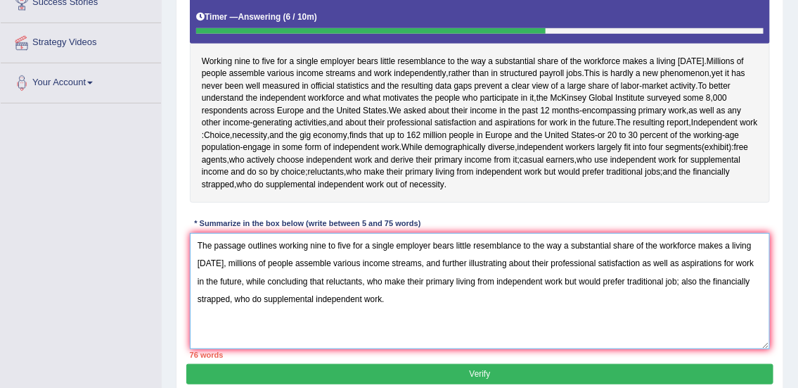
click at [316, 282] on textarea "The passage outlines working nine to five for a single employer bears little re…" at bounding box center [480, 291] width 581 height 116
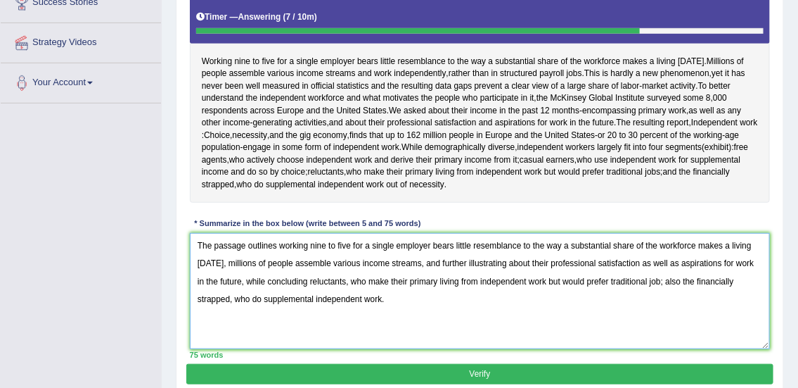
type textarea "The passage outlines working nine to five for a single employer bears little re…"
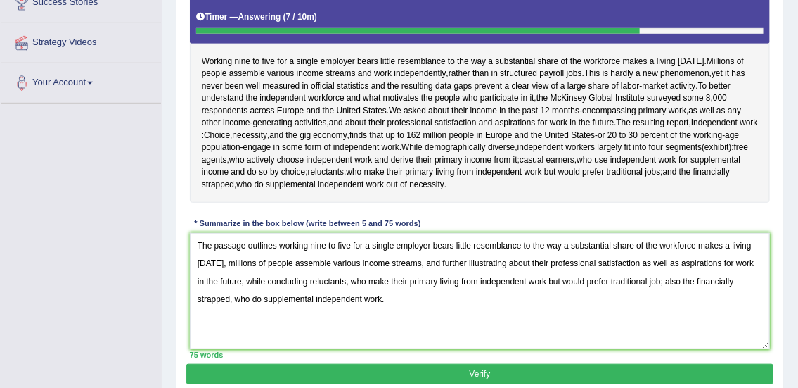
click at [487, 373] on button "Verify" at bounding box center [479, 374] width 587 height 20
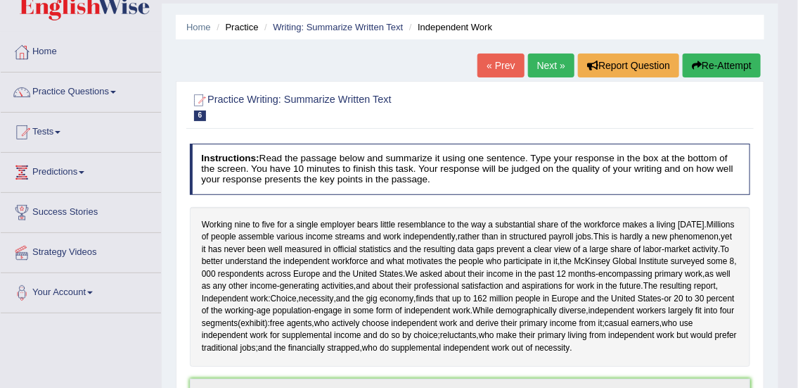
scroll to position [33, 0]
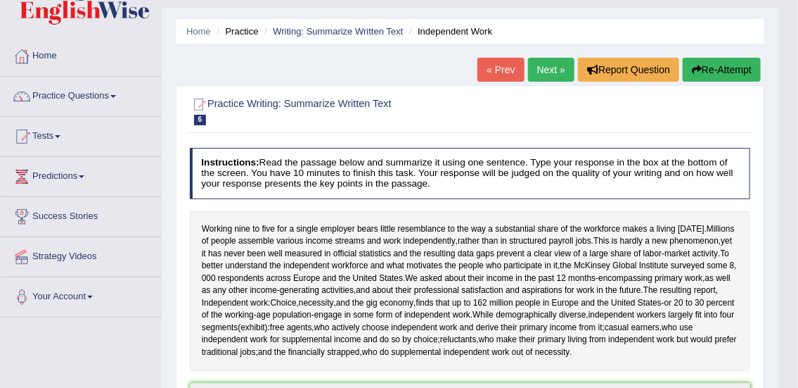
click at [84, 91] on link "Practice Questions" at bounding box center [81, 94] width 160 height 35
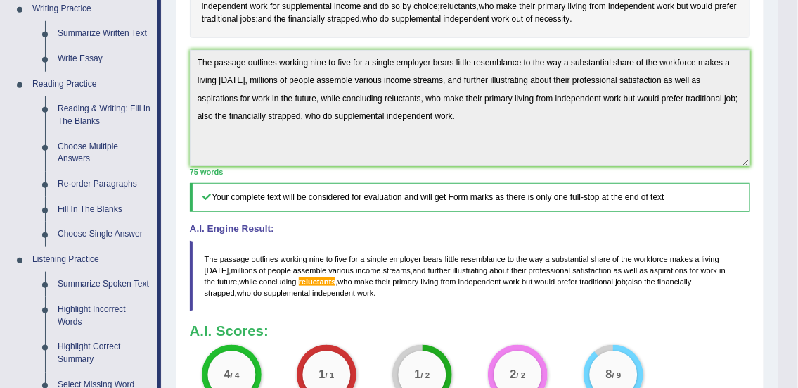
scroll to position [378, 0]
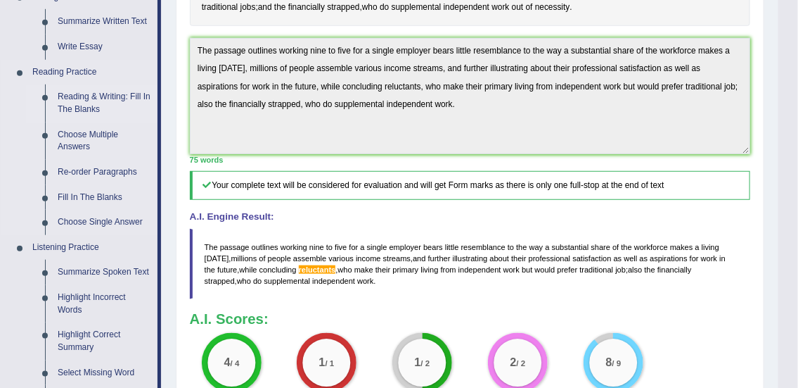
click at [87, 102] on link "Reading & Writing: Fill In The Blanks" at bounding box center [104, 102] width 106 height 37
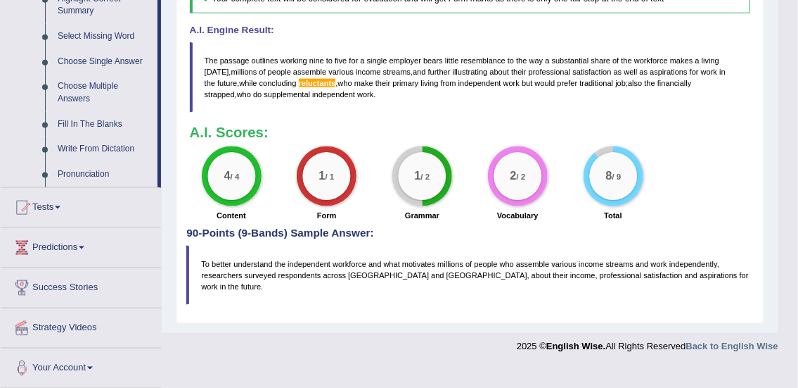
scroll to position [579, 0]
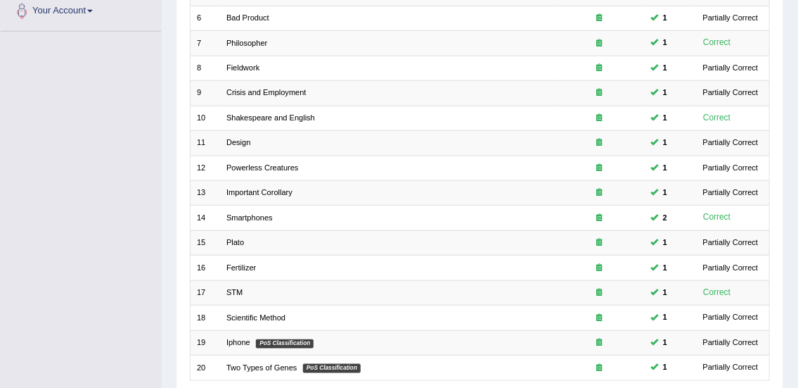
scroll to position [423, 0]
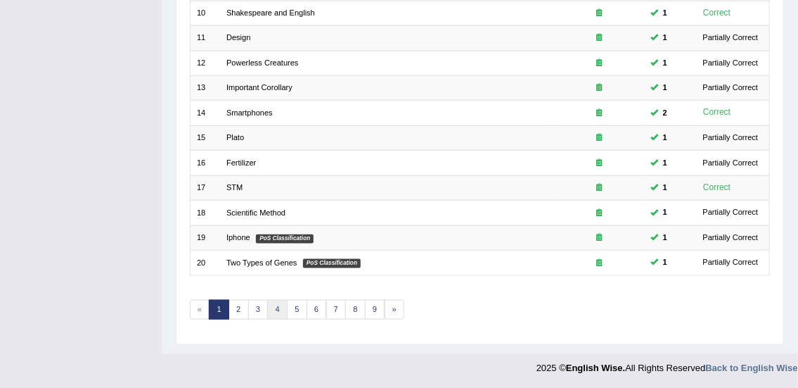
click at [276, 306] on link "4" at bounding box center [277, 310] width 20 height 20
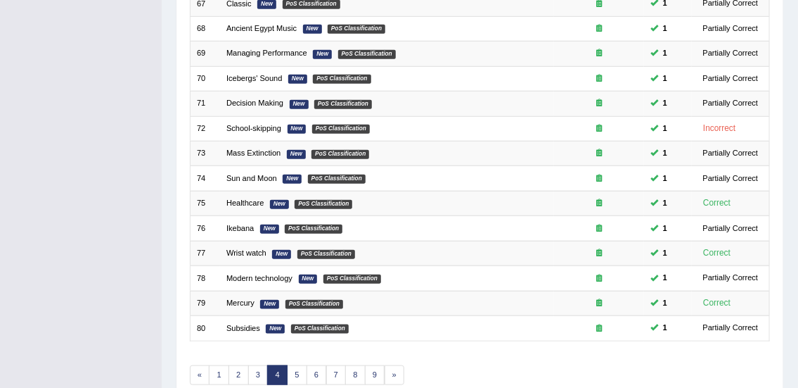
scroll to position [423, 0]
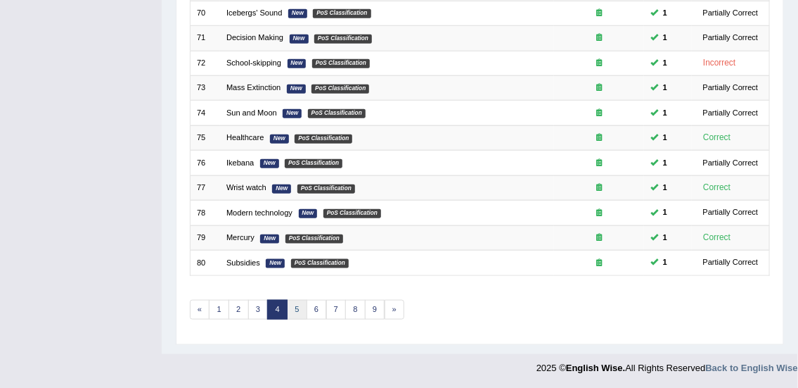
click at [295, 307] on link "5" at bounding box center [297, 310] width 20 height 20
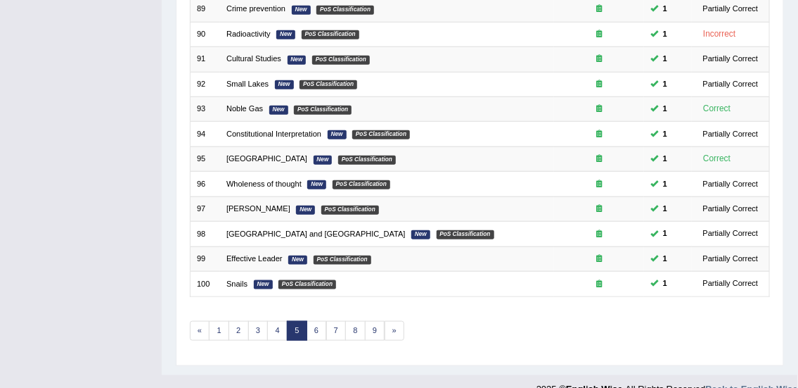
scroll to position [423, 0]
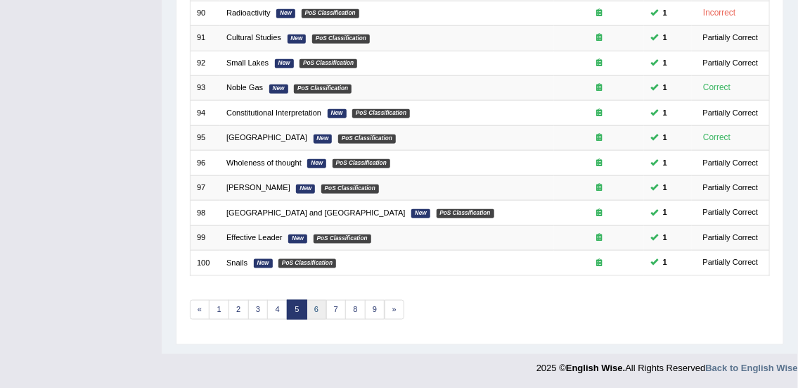
click at [316, 307] on link "6" at bounding box center [317, 310] width 20 height 20
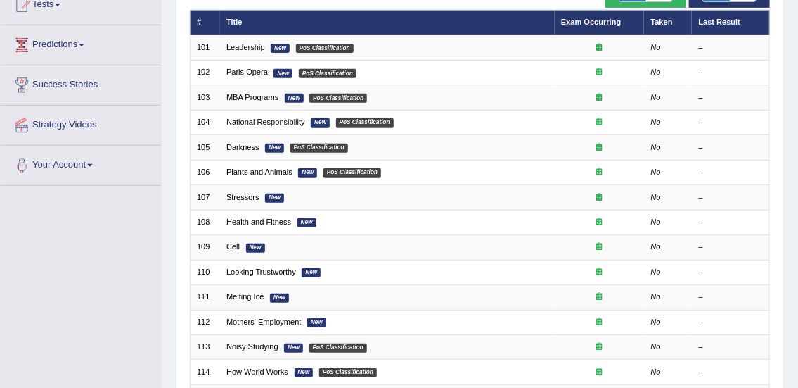
scroll to position [145, 0]
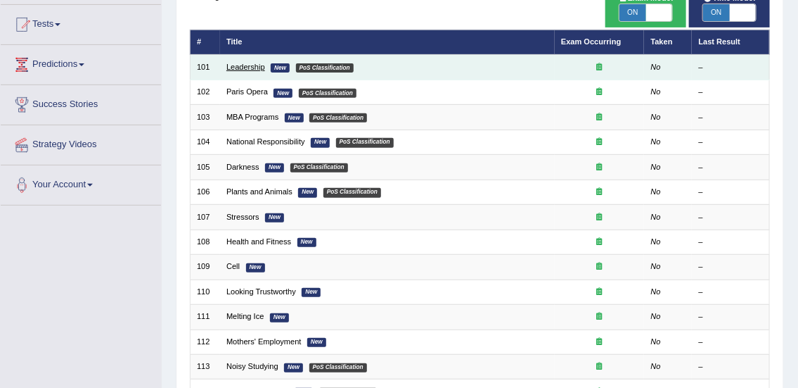
click at [252, 66] on link "Leadership" at bounding box center [245, 67] width 39 height 8
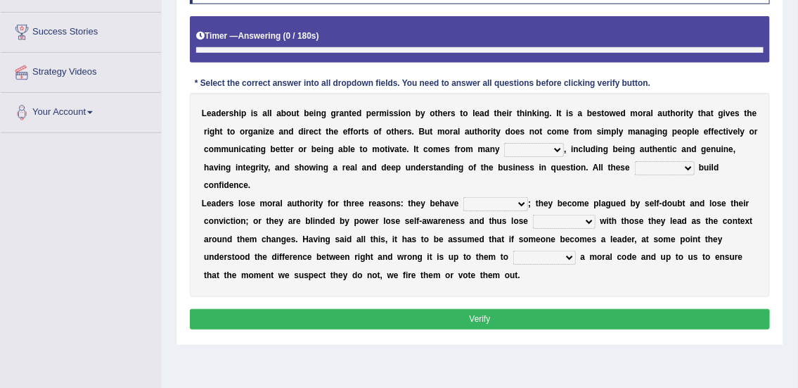
scroll to position [252, 0]
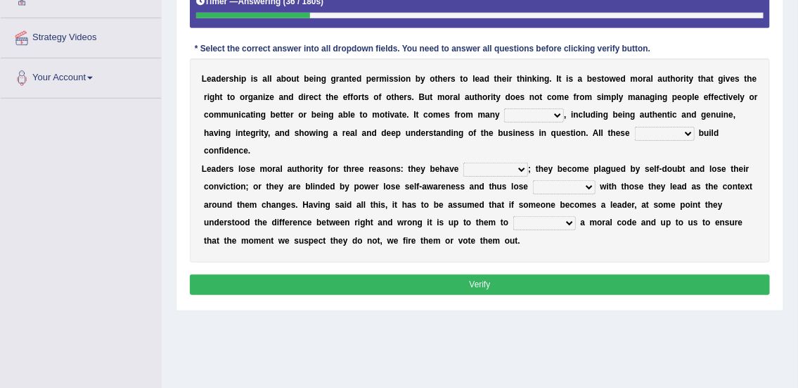
click at [531, 113] on select "sources items stamps supports" at bounding box center [534, 115] width 60 height 14
select select "sources"
click at [504, 108] on select "sources items stamps supports" at bounding box center [534, 115] width 60 height 14
click at [644, 135] on select "faith answers factors parts" at bounding box center [665, 134] width 60 height 14
select select "factors"
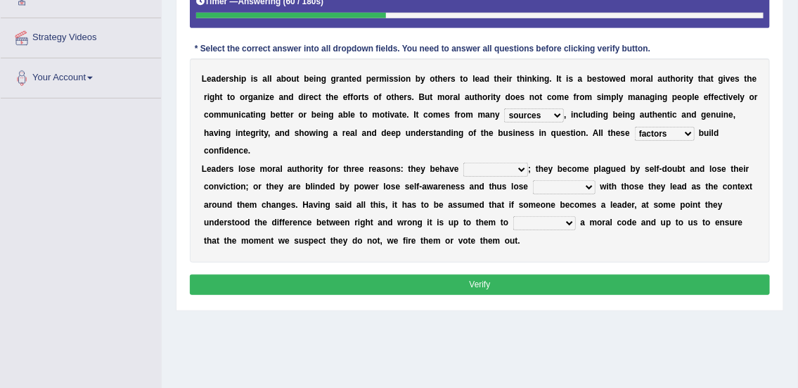
click at [635, 127] on select "faith answers factors parts" at bounding box center [665, 134] width 60 height 14
click at [487, 167] on select "usually unethically falsely unexpected" at bounding box center [496, 169] width 65 height 14
select select "unethically"
click at [464, 162] on select "usually unethically falsely unexpected" at bounding box center [496, 169] width 65 height 14
click at [549, 186] on select "connect connected disconnect connection" at bounding box center [564, 187] width 63 height 14
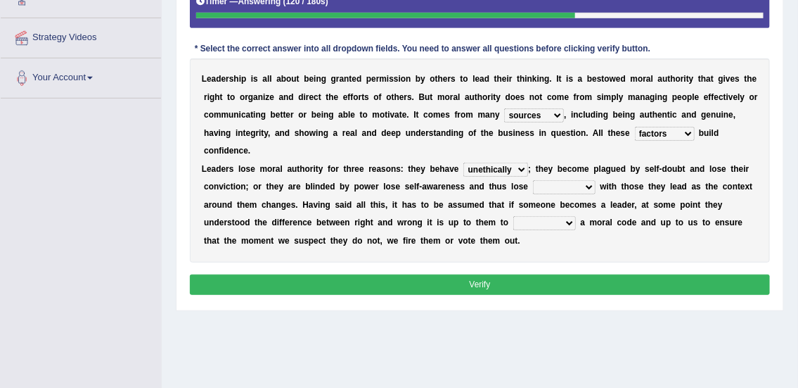
select select "connection"
click at [533, 180] on select "connect connected disconnect connection" at bounding box center [564, 187] width 63 height 14
click at [563, 184] on select "connect connected disconnect connection" at bounding box center [564, 187] width 63 height 14
click at [550, 218] on select "abide in abide by abide to connection" at bounding box center [544, 223] width 63 height 14
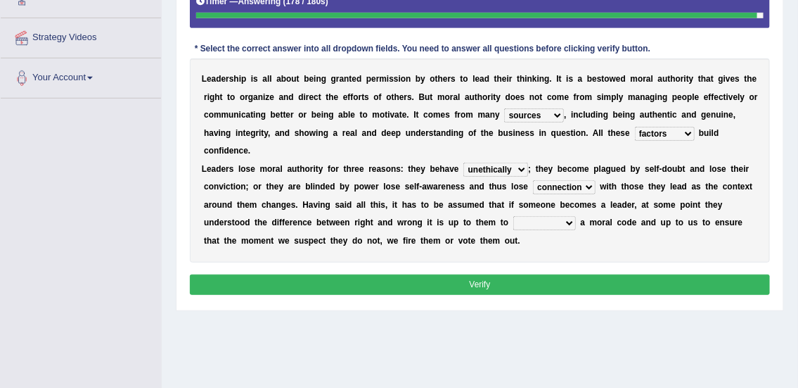
select select "abide by"
click at [513, 216] on select "abide in abide by abide to connection" at bounding box center [544, 223] width 63 height 14
click at [541, 283] on button "Verify" at bounding box center [480, 284] width 581 height 20
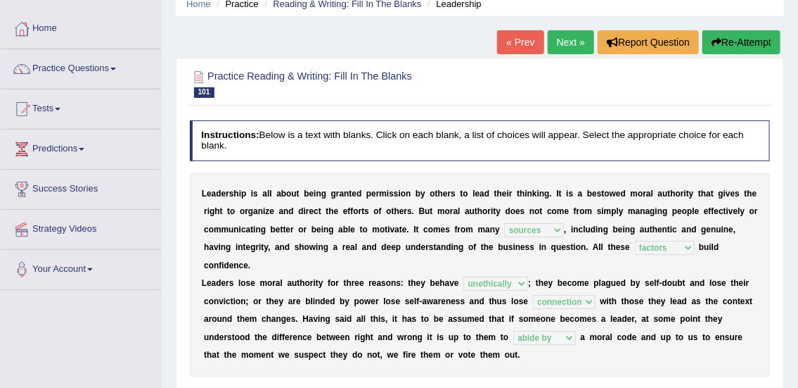
scroll to position [58, 0]
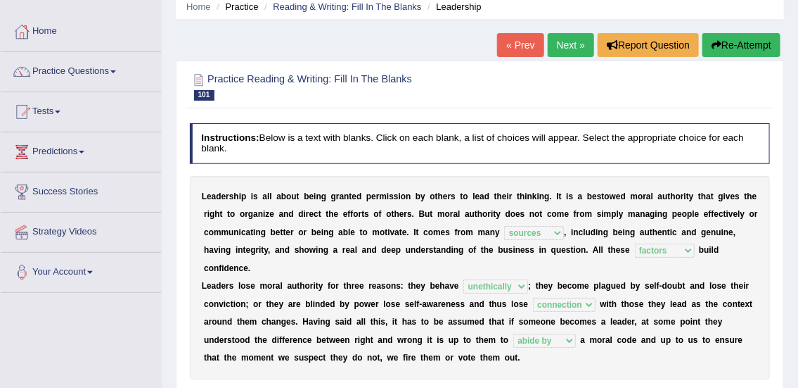
click at [563, 53] on link "Next »" at bounding box center [571, 45] width 46 height 24
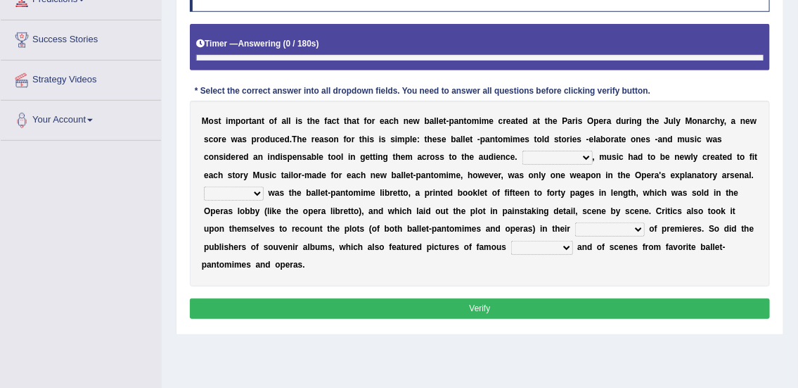
scroll to position [256, 0]
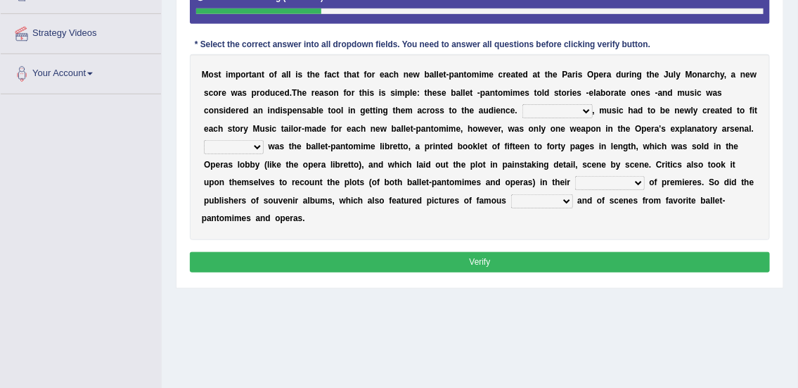
click at [544, 113] on select "However Nevertheless In fact Therefore" at bounding box center [558, 111] width 70 height 14
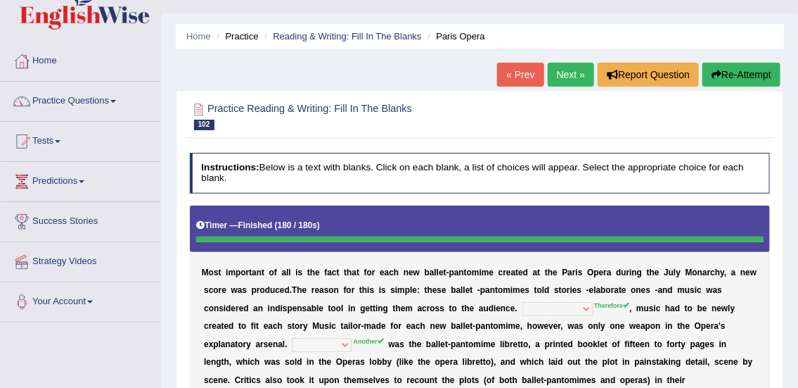
scroll to position [25, 0]
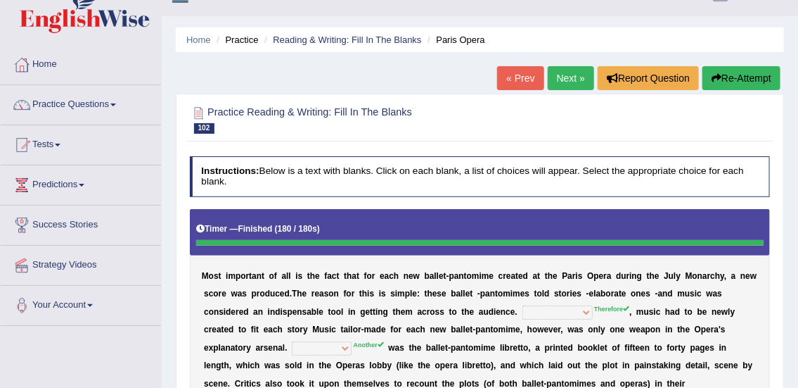
click at [750, 73] on button "Re-Attempt" at bounding box center [742, 78] width 78 height 24
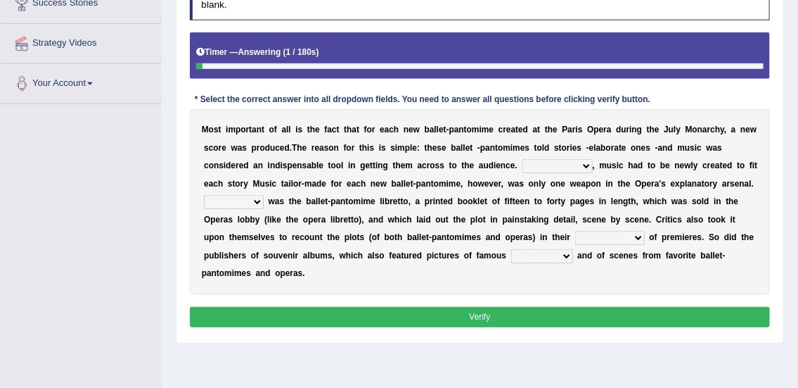
scroll to position [250, 0]
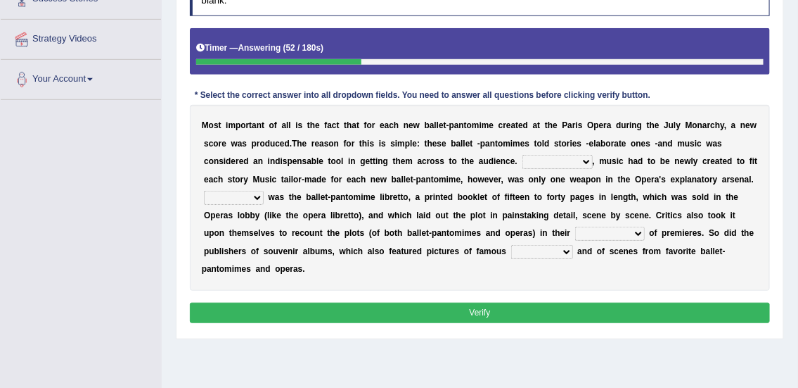
click at [539, 162] on select "However Nevertheless In fact Therefore" at bounding box center [558, 162] width 70 height 14
select select "However"
click at [523, 155] on select "However Nevertheless In fact Therefore" at bounding box center [558, 162] width 70 height 14
click at [218, 195] on select "Another Others It Also" at bounding box center [234, 198] width 60 height 14
select select "It"
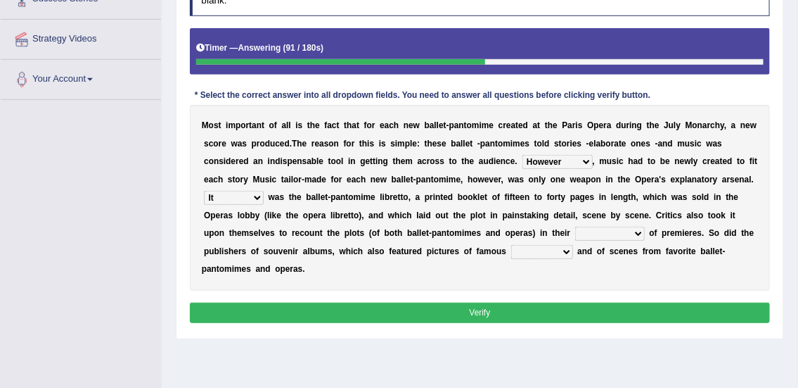
click at [204, 191] on select "Another Others It Also" at bounding box center [234, 198] width 60 height 14
click at [585, 233] on select "views reviews overviews supervisions" at bounding box center [610, 233] width 70 height 14
select select "views"
click at [575, 226] on select "views reviews overviews supervisions" at bounding box center [610, 233] width 70 height 14
click at [515, 249] on select "teachers students performers drivers" at bounding box center [542, 252] width 62 height 14
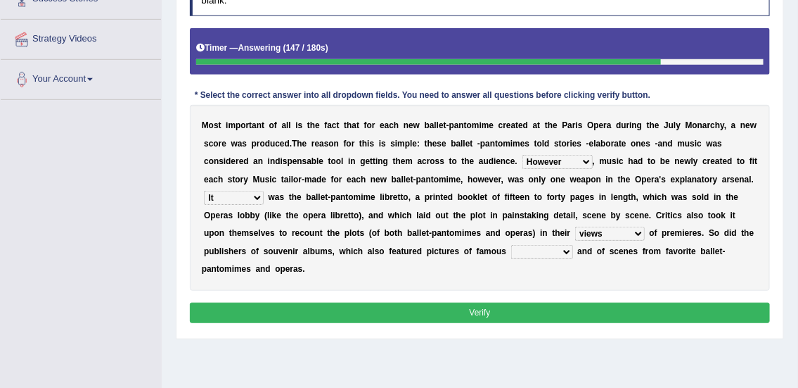
select select "performers"
click at [511, 245] on select "teachers students performers drivers" at bounding box center [542, 252] width 62 height 14
click at [528, 313] on button "Verify" at bounding box center [480, 312] width 581 height 20
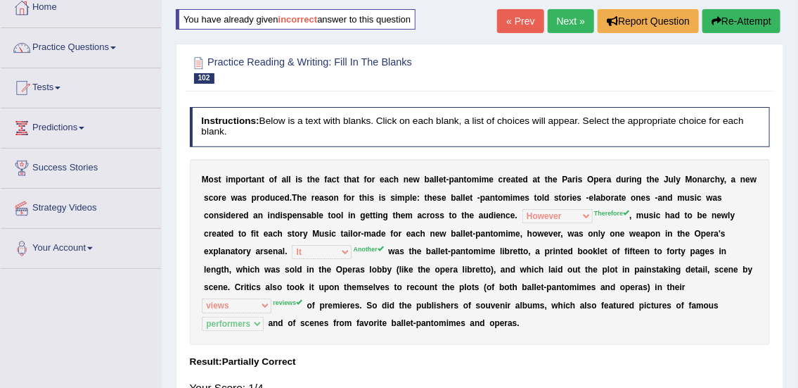
scroll to position [77, 0]
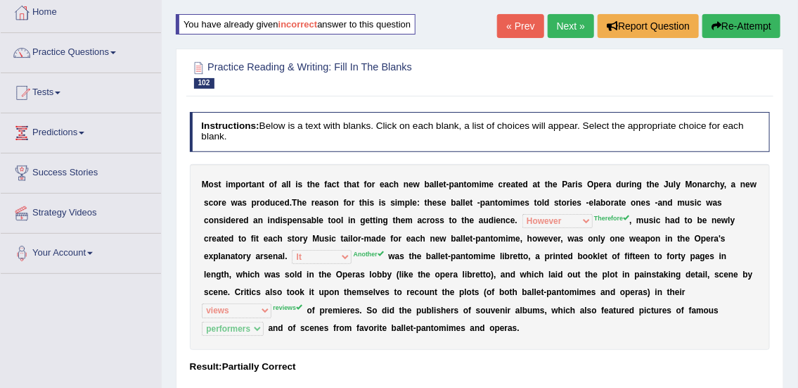
click at [570, 22] on link "Next »" at bounding box center [571, 26] width 46 height 24
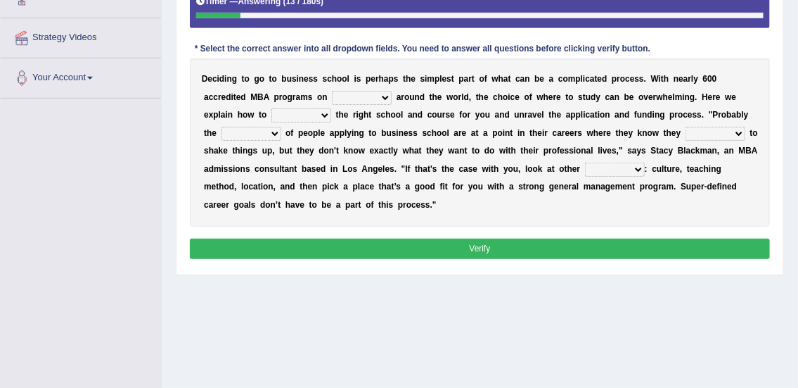
click at [351, 92] on select "offer provide give take" at bounding box center [362, 98] width 60 height 14
select select "offer"
click at [332, 91] on select "offer provide give take" at bounding box center [362, 98] width 60 height 14
click at [285, 116] on select "recognize select choose identify" at bounding box center [302, 115] width 60 height 14
select select "select"
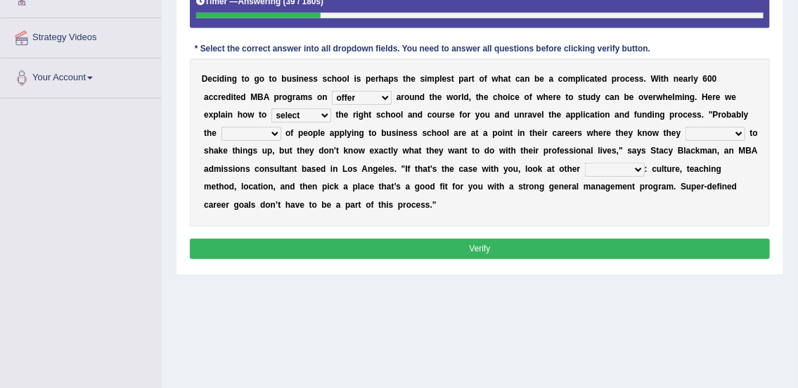
click at [272, 108] on select "recognize select choose identify" at bounding box center [302, 115] width 60 height 14
click at [234, 129] on select "few many majority minority" at bounding box center [252, 134] width 60 height 14
select select "majority"
click at [222, 127] on select "few many majority minority" at bounding box center [252, 134] width 60 height 14
click at [707, 134] on select "expect plan want choose" at bounding box center [716, 134] width 60 height 14
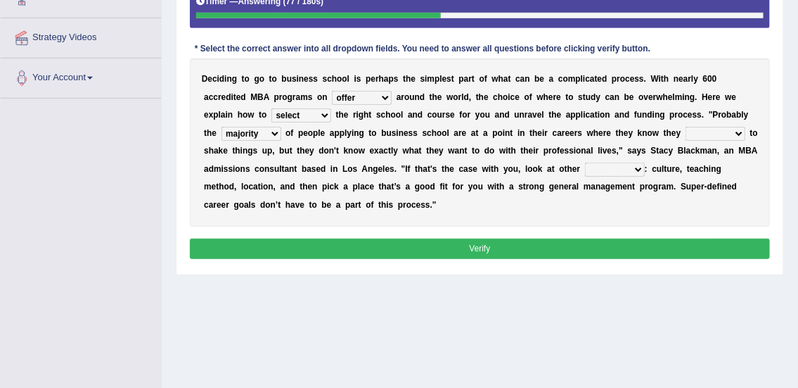
select select "want"
click at [686, 127] on select "expect plan want choose" at bounding box center [716, 134] width 60 height 14
click at [617, 165] on select "standards factors rules criteria" at bounding box center [615, 169] width 60 height 14
select select "factors"
click at [585, 162] on select "standards factors rules criteria" at bounding box center [615, 169] width 60 height 14
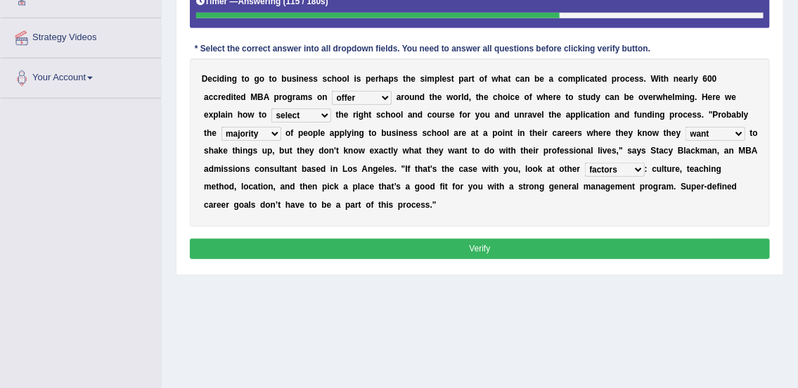
click at [569, 241] on button "Verify" at bounding box center [480, 248] width 581 height 20
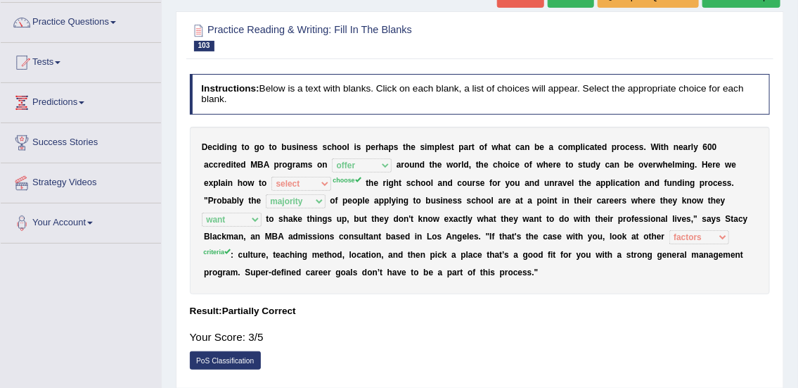
scroll to position [75, 0]
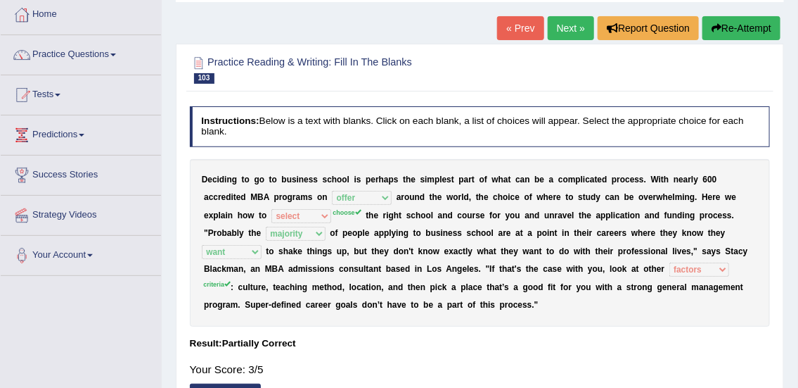
click at [551, 25] on link "Next »" at bounding box center [571, 28] width 46 height 24
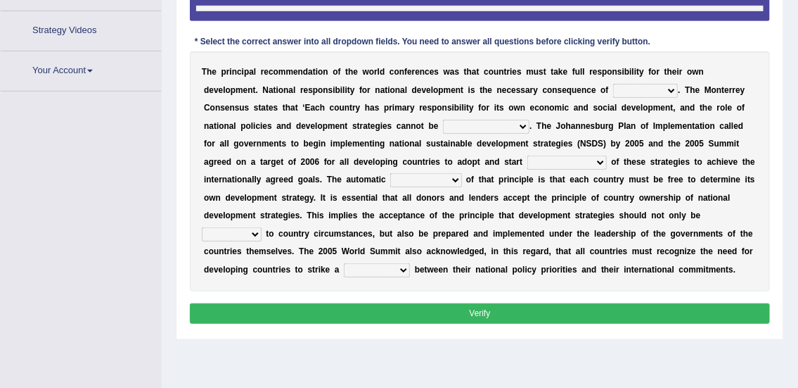
scroll to position [298, 0]
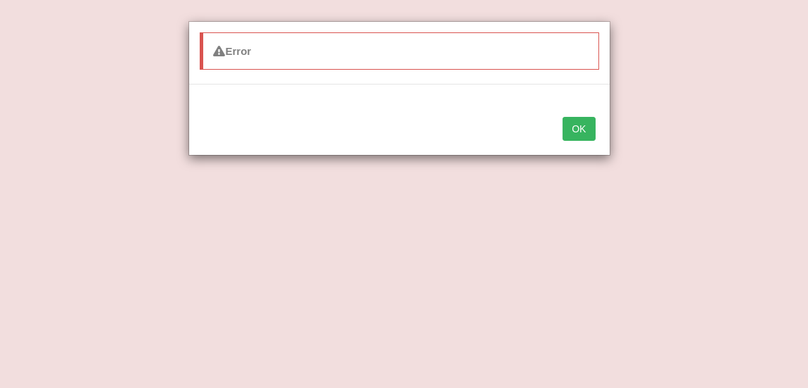
click at [574, 125] on button "OK" at bounding box center [579, 129] width 32 height 24
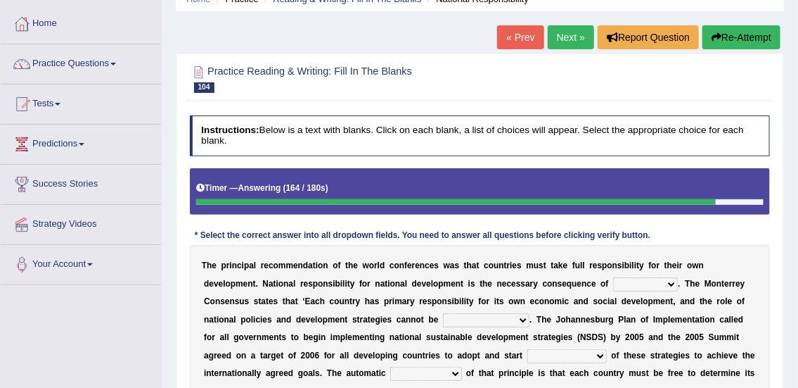
scroll to position [51, 0]
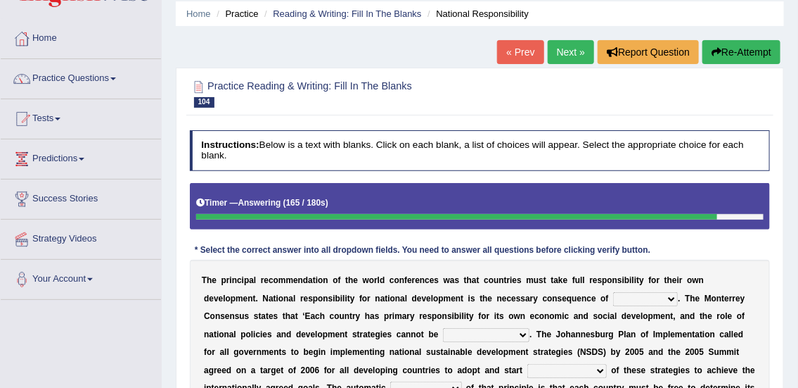
click at [740, 53] on button "Re-Attempt" at bounding box center [742, 52] width 78 height 24
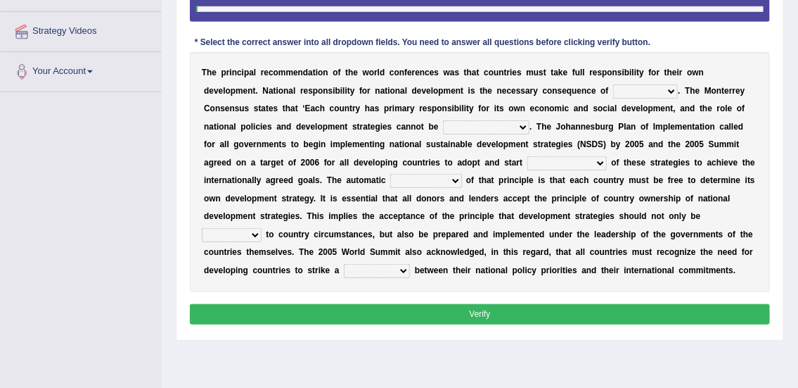
scroll to position [264, 0]
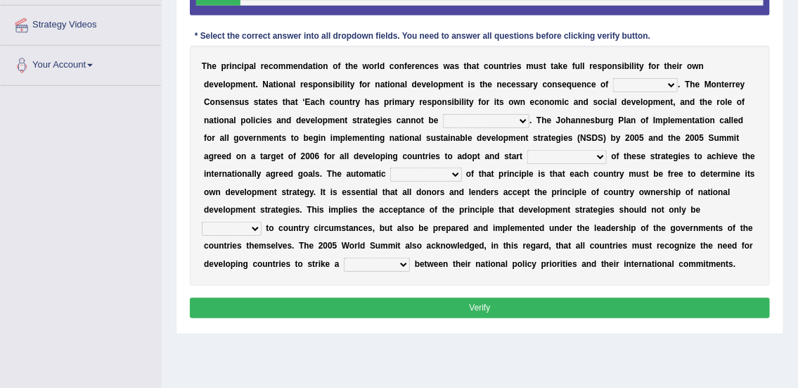
click at [639, 84] on select "hospitality sovereignty punctuality curiosity" at bounding box center [645, 85] width 65 height 14
select select "sovereignty"
click at [613, 78] on select "hospitality sovereignty punctuality curiosity" at bounding box center [645, 85] width 65 height 14
click at [468, 115] on select "employed enquired explored over-emphasized" at bounding box center [486, 121] width 87 height 14
select select "over-emphasized"
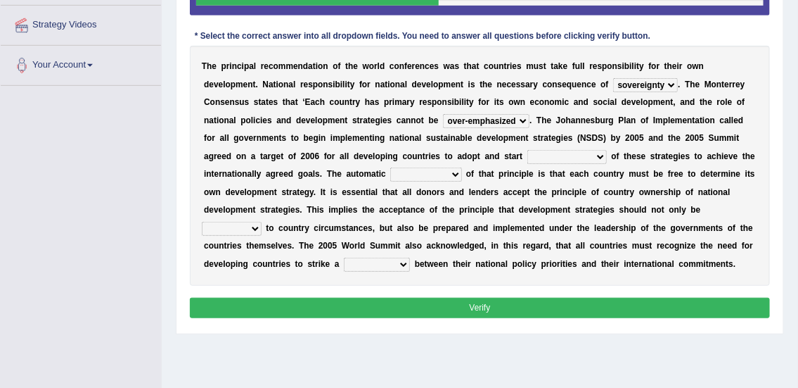
click at [443, 114] on select "employed enquired explored over-emphasized" at bounding box center [486, 121] width 87 height 14
click at [528, 154] on select "implementation policy implication implant" at bounding box center [567, 157] width 79 height 14
select select "implementation"
click at [528, 150] on select "implementation policy implication implant" at bounding box center [567, 157] width 79 height 14
click at [407, 173] on select "reason contradiction corollary collocation" at bounding box center [425, 174] width 71 height 14
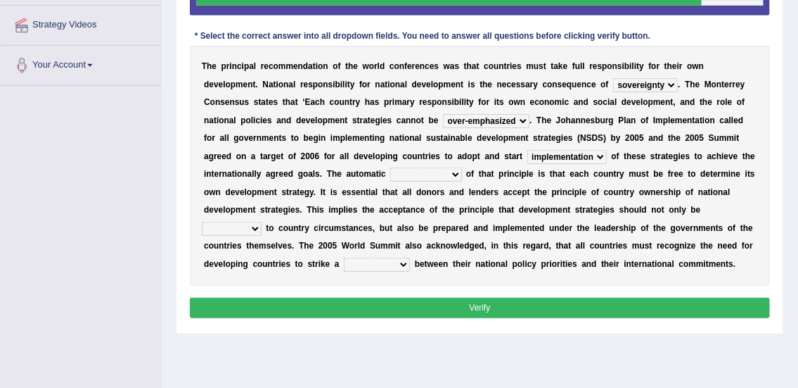
select select "reason"
click at [390, 167] on select "reason contradiction corollary collocation" at bounding box center [425, 174] width 71 height 14
click at [225, 228] on select "against adopted attended attuned" at bounding box center [232, 229] width 60 height 14
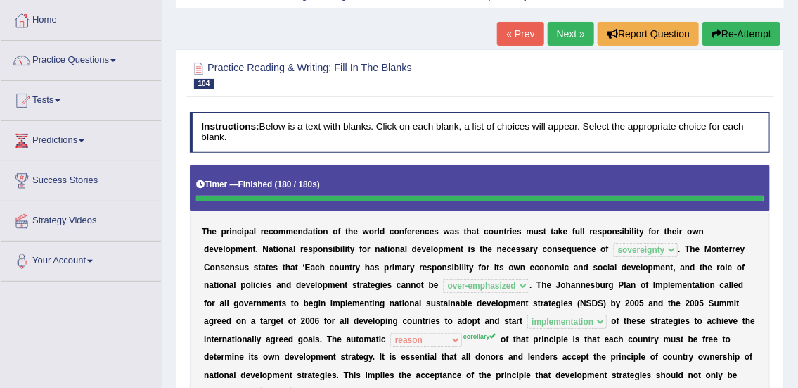
scroll to position [42, 0]
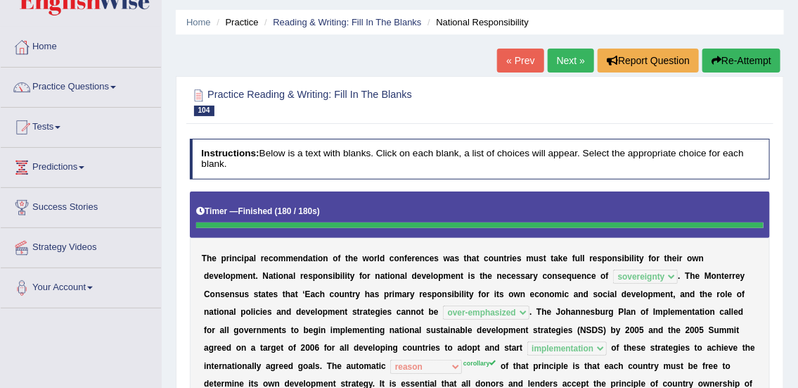
click at [558, 64] on link "Next »" at bounding box center [571, 61] width 46 height 24
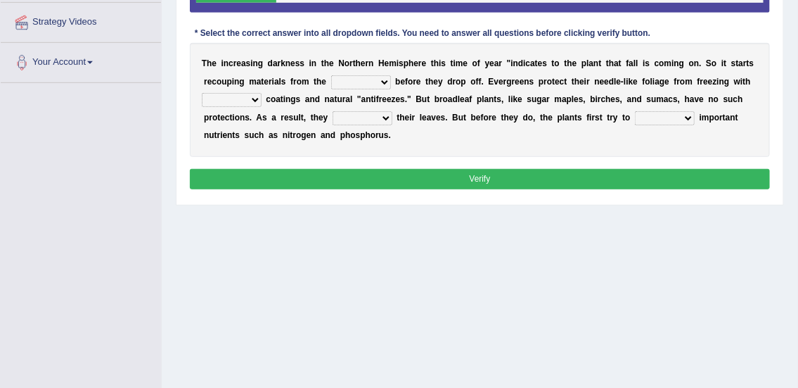
click at [347, 84] on select "trunks leaves branches roots" at bounding box center [361, 82] width 60 height 14
select select "leaves"
click at [331, 75] on select "trunks leaves branches roots" at bounding box center [361, 82] width 60 height 14
click at [243, 98] on select "watery sticky waxy booty" at bounding box center [232, 100] width 60 height 14
select select "watery"
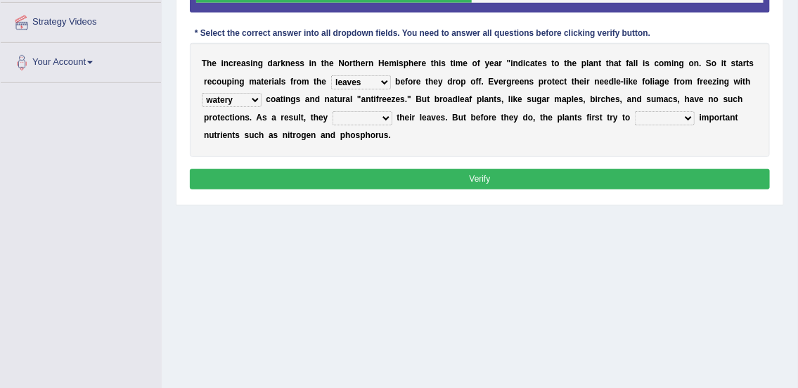
click at [202, 93] on select "watery sticky waxy booty" at bounding box center [232, 100] width 60 height 14
click at [343, 120] on select "brought beat shed collected" at bounding box center [363, 118] width 60 height 14
select select "shed"
click at [333, 111] on select "brought beat shed collected" at bounding box center [363, 118] width 60 height 14
click at [651, 115] on select "save convene salvage call" at bounding box center [665, 118] width 60 height 14
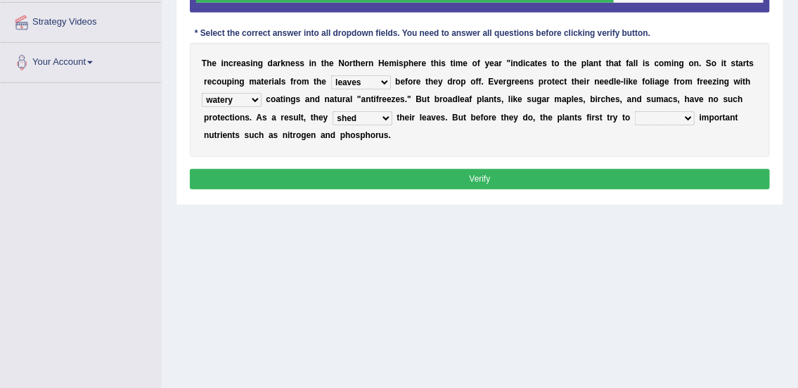
select select "save"
click at [635, 111] on select "save convene salvage call" at bounding box center [665, 118] width 60 height 14
click at [573, 175] on button "Verify" at bounding box center [480, 179] width 581 height 20
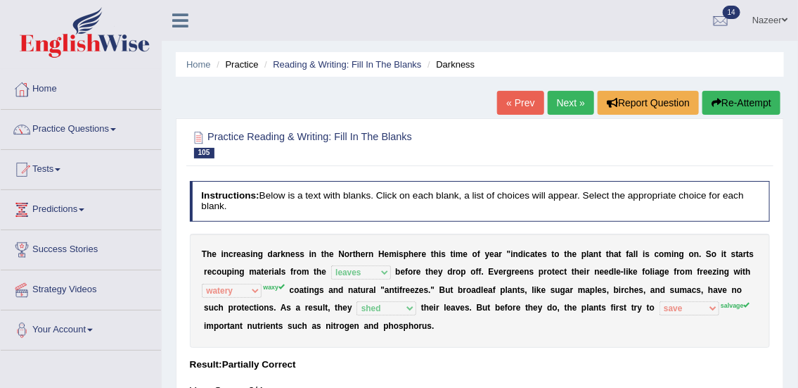
click at [548, 98] on link "Next »" at bounding box center [571, 103] width 46 height 24
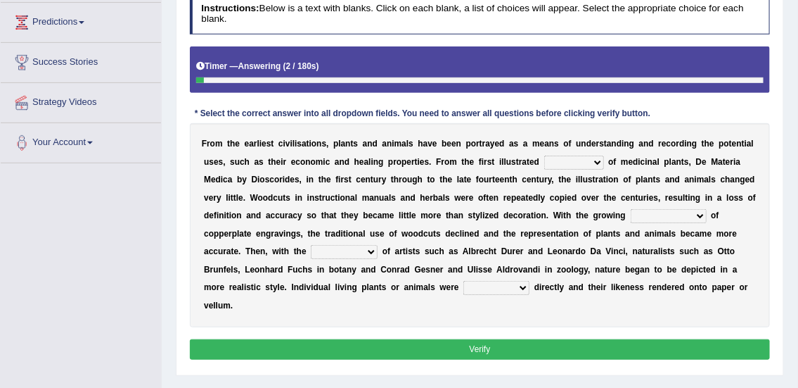
scroll to position [229, 0]
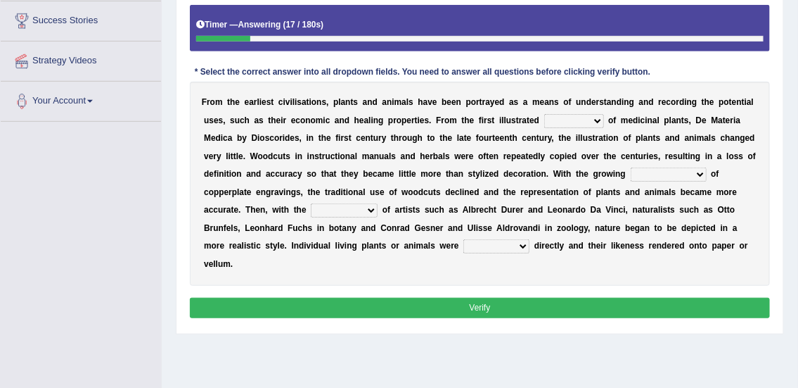
click at [574, 117] on select "seperate deletion catalogue segregate" at bounding box center [574, 121] width 60 height 14
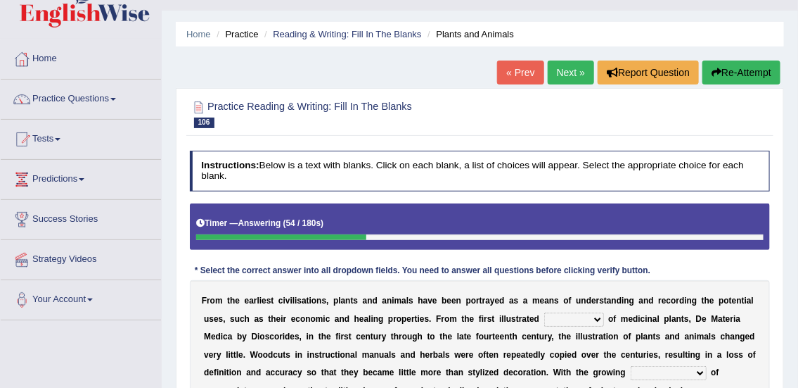
scroll to position [27, 0]
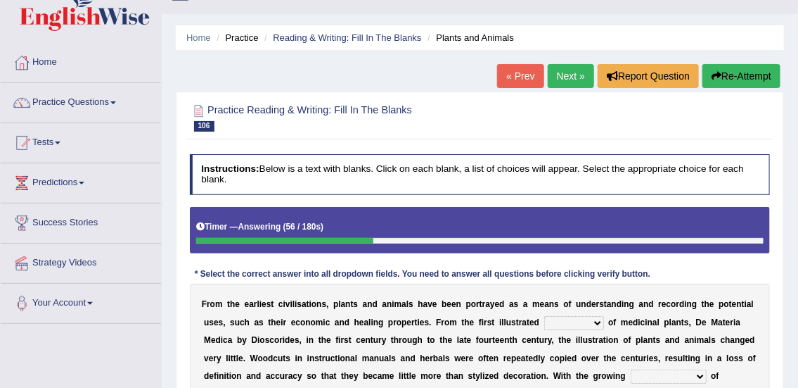
click at [72, 109] on link "Practice Questions" at bounding box center [81, 100] width 160 height 35
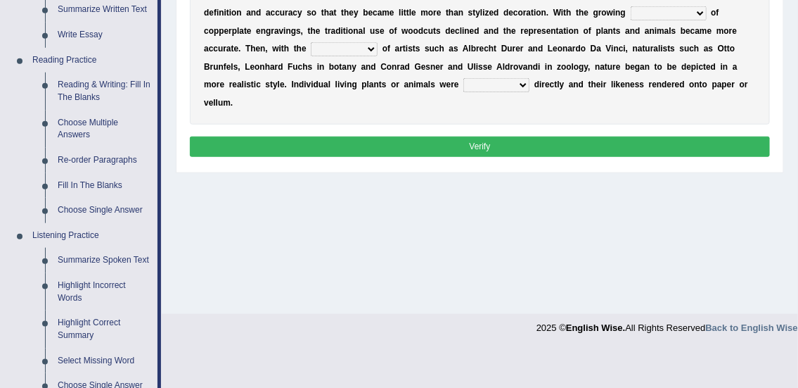
scroll to position [402, 0]
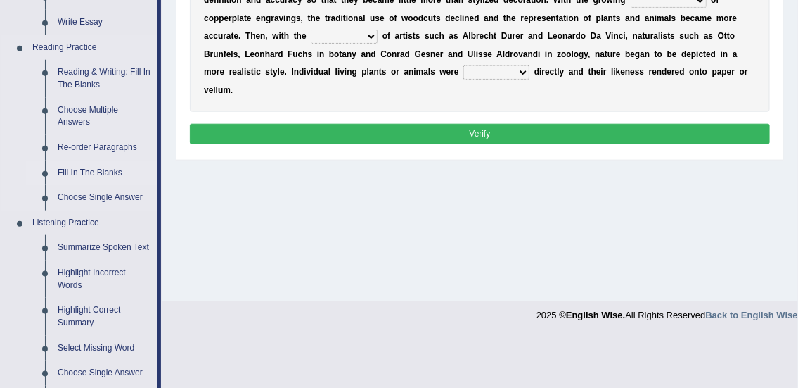
click at [101, 172] on link "Fill In The Blanks" at bounding box center [104, 172] width 106 height 25
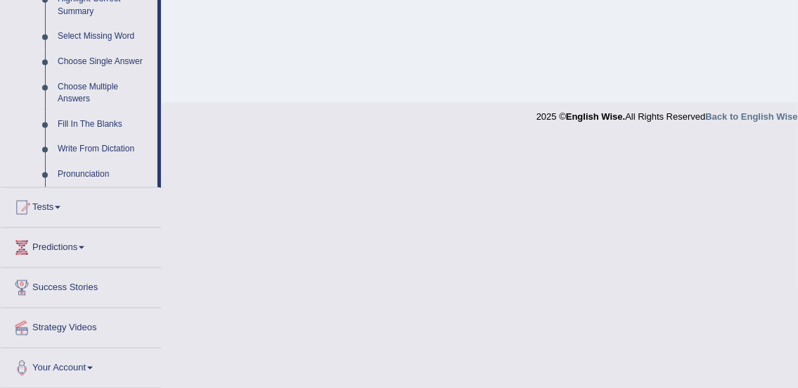
scroll to position [564, 0]
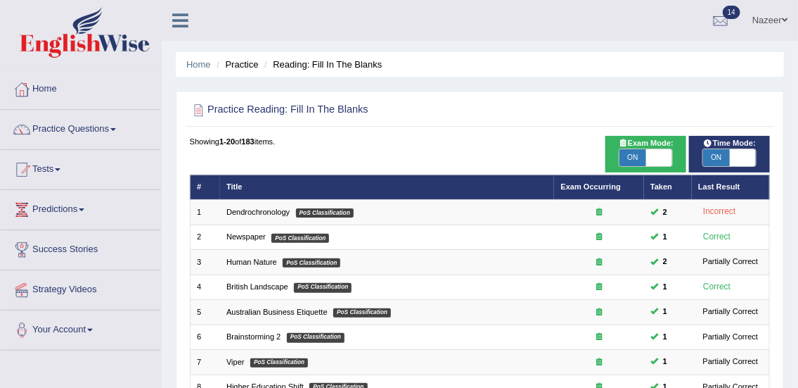
click at [96, 120] on link "Practice Questions" at bounding box center [81, 127] width 160 height 35
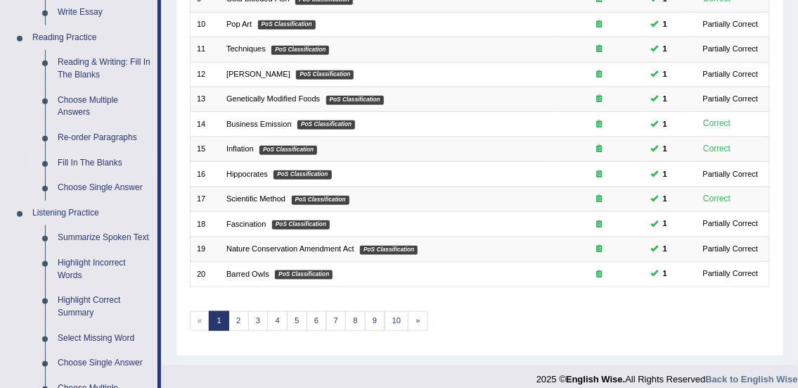
scroll to position [411, 0]
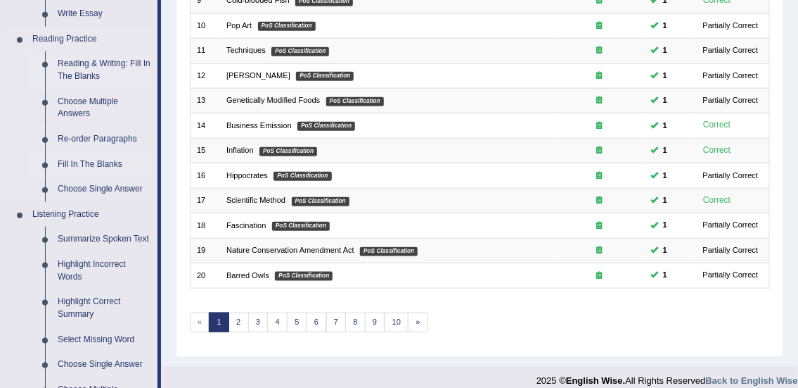
click at [91, 70] on link "Reading & Writing: Fill In The Blanks" at bounding box center [104, 69] width 106 height 37
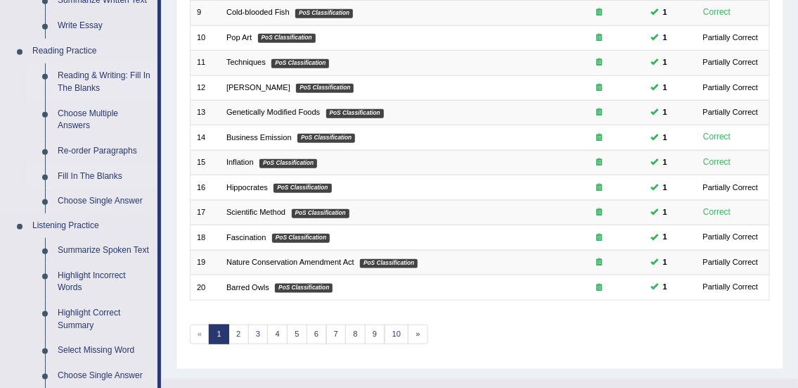
scroll to position [710, 0]
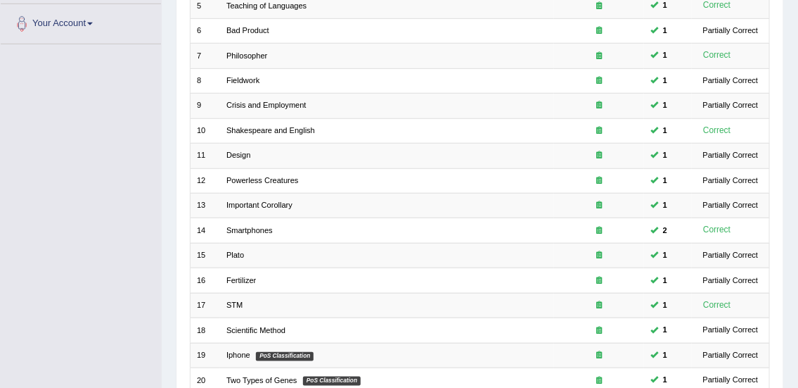
scroll to position [423, 0]
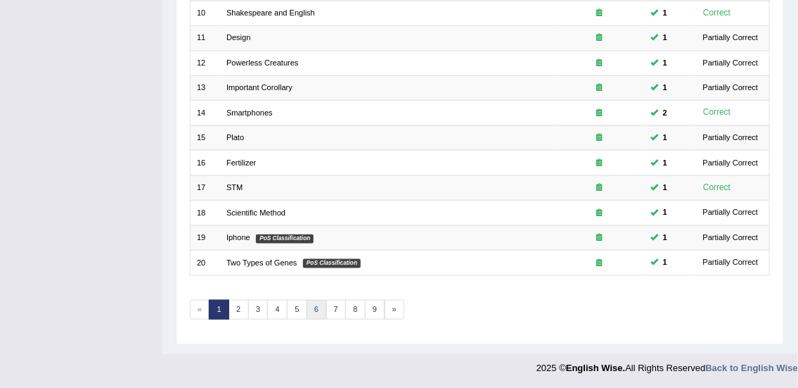
click at [319, 314] on link "6" at bounding box center [317, 310] width 20 height 20
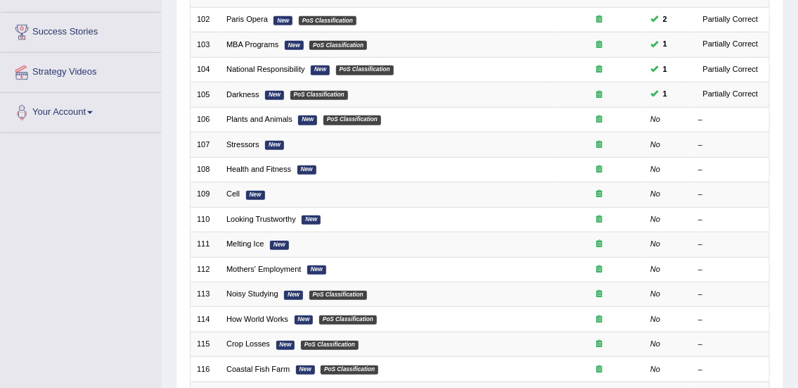
scroll to position [238, 0]
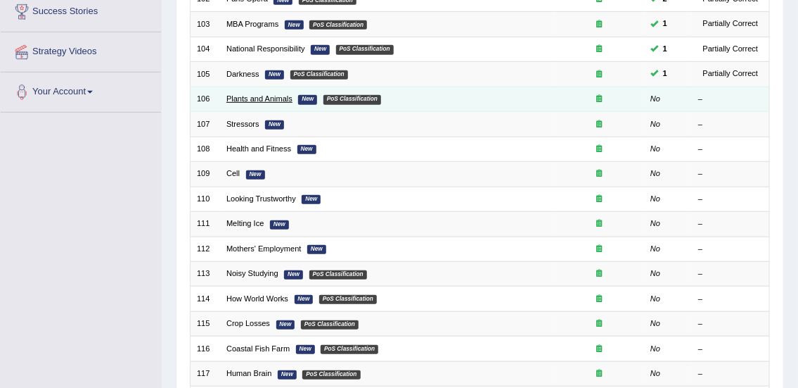
click at [258, 98] on link "Plants and Animals" at bounding box center [259, 98] width 66 height 8
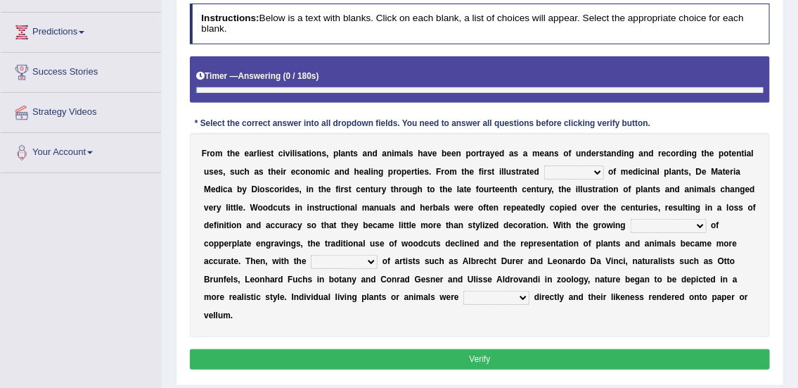
scroll to position [189, 0]
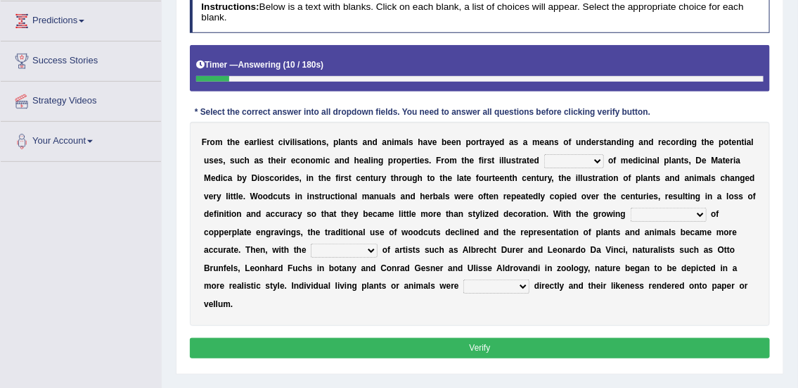
click at [561, 156] on select "seperate deletion catalogue segregate" at bounding box center [574, 161] width 60 height 14
select select "catalogue"
click at [544, 154] on select "seperate deletion catalogue segregate" at bounding box center [574, 161] width 60 height 14
click at [690, 217] on select "understanding popularity options unusualness" at bounding box center [669, 215] width 76 height 14
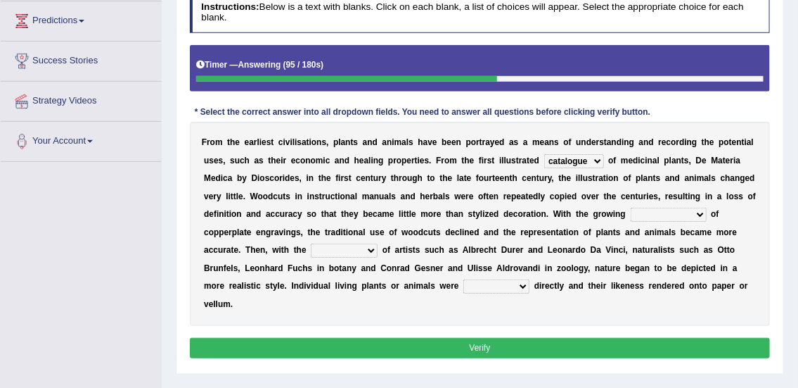
select select "popularity"
click at [631, 208] on select "understanding popularity options unusualness" at bounding box center [669, 215] width 76 height 14
click at [337, 254] on select "deactivation outgrowth emergence abandon" at bounding box center [344, 250] width 67 height 14
select select "emergence"
click at [311, 243] on select "deactivation outgrowth emergence abandon" at bounding box center [344, 250] width 67 height 14
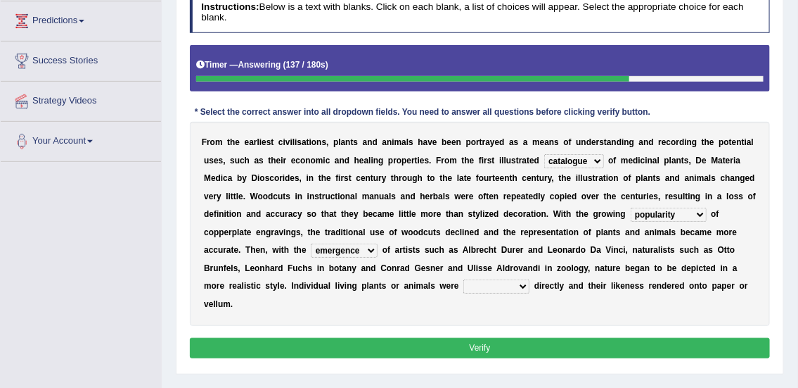
click at [499, 286] on select "observed overlooked disregarded ignorant" at bounding box center [497, 286] width 66 height 14
select select "observed"
click at [464, 279] on select "observed overlooked disregarded ignorant" at bounding box center [497, 286] width 66 height 14
click at [482, 351] on button "Verify" at bounding box center [480, 348] width 581 height 20
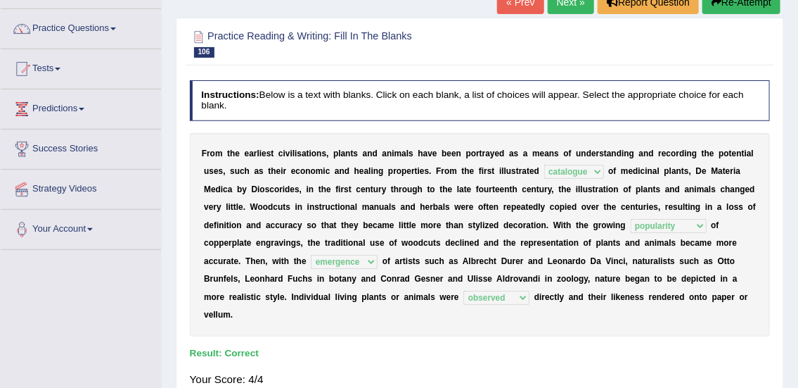
scroll to position [75, 0]
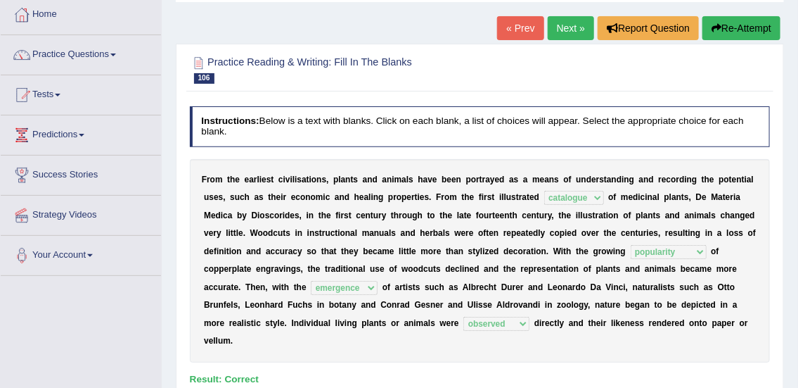
click at [583, 53] on div at bounding box center [480, 69] width 581 height 37
click at [574, 25] on link "Next »" at bounding box center [571, 28] width 46 height 24
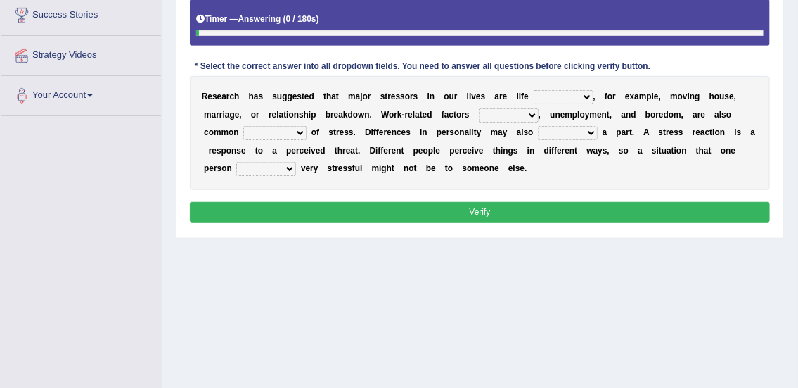
scroll to position [236, 0]
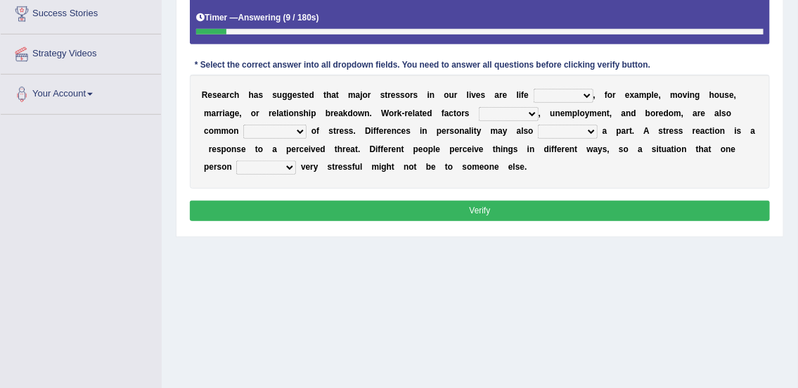
click at [544, 98] on select "savings patterns changes around" at bounding box center [564, 96] width 60 height 14
click at [534, 89] on select "savings patterns changes around" at bounding box center [564, 96] width 60 height 14
click at [577, 96] on select "savings patterns changes around" at bounding box center [564, 96] width 60 height 14
click at [534, 89] on select "savings patterns changes around" at bounding box center [564, 96] width 60 height 14
click at [571, 95] on select "savings patterns changes around" at bounding box center [564, 96] width 60 height 14
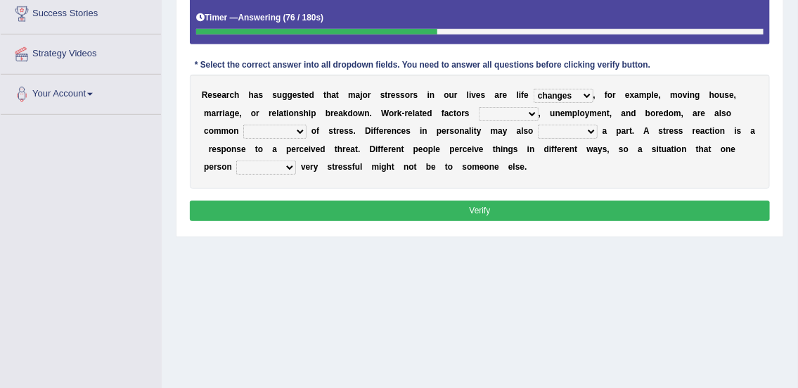
click at [534, 89] on select "savings patterns changes around" at bounding box center [564, 96] width 60 height 14
click at [558, 92] on select "savings patterns changes around" at bounding box center [564, 96] width 60 height 14
select select "patterns"
click at [534, 89] on select "savings patterns changes around" at bounding box center [564, 96] width 60 height 14
click at [524, 116] on select "excluding including relating related" at bounding box center [509, 114] width 60 height 14
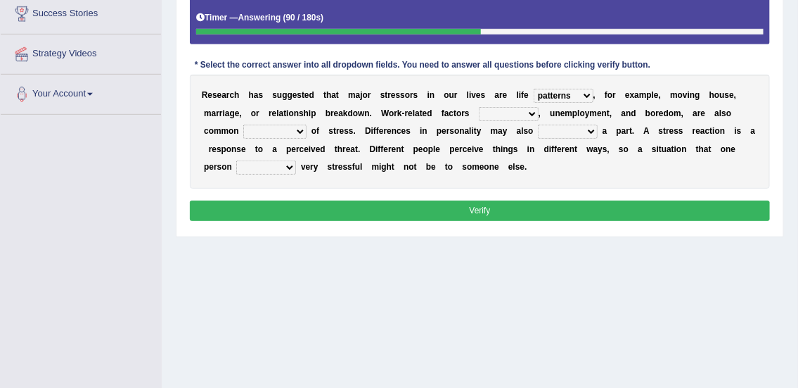
select select "including"
click at [479, 107] on select "excluding including relating related" at bounding box center [509, 114] width 60 height 14
click at [283, 130] on select "causes outcomes procedures remedies" at bounding box center [274, 132] width 63 height 14
select select "causes"
click at [243, 125] on select "causes outcomes procedures remedies" at bounding box center [274, 132] width 63 height 14
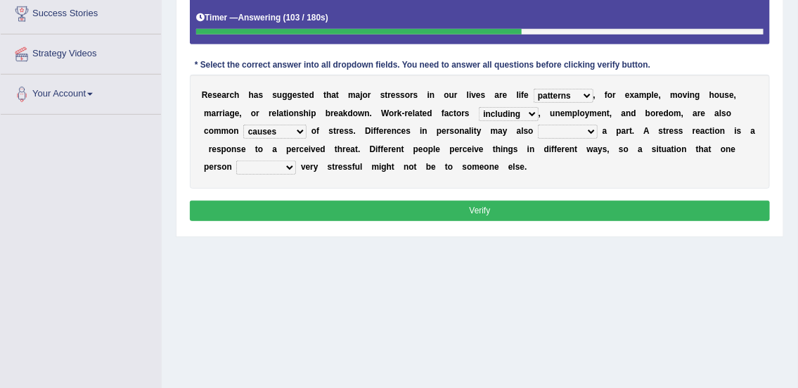
click at [587, 135] on select "give send play stay" at bounding box center [568, 132] width 60 height 14
click at [538, 125] on select "give send play stay" at bounding box center [568, 132] width 60 height 14
click at [575, 132] on select "give send play stay" at bounding box center [568, 132] width 60 height 14
select select "play"
click at [538, 125] on select "give send play stay" at bounding box center [568, 132] width 60 height 14
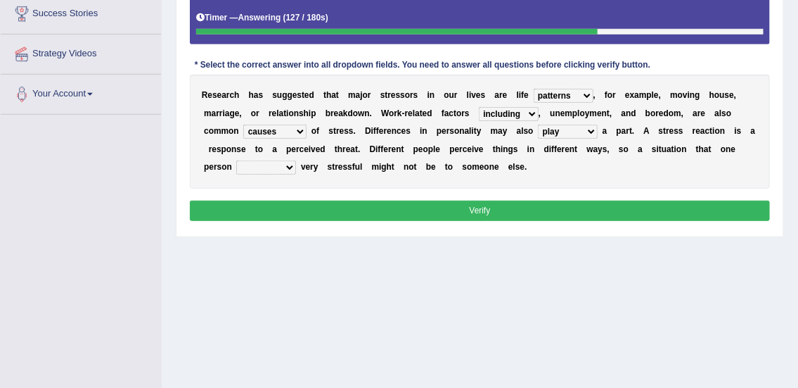
click at [262, 170] on select "grows living finds renew" at bounding box center [266, 167] width 60 height 14
select select "finds"
click at [236, 160] on select "grows living finds renew" at bounding box center [266, 167] width 60 height 14
click at [483, 212] on button "Verify" at bounding box center [480, 210] width 581 height 20
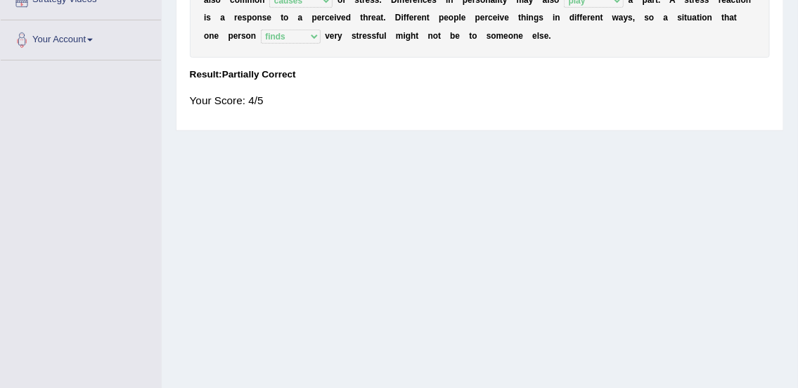
scroll to position [70, 0]
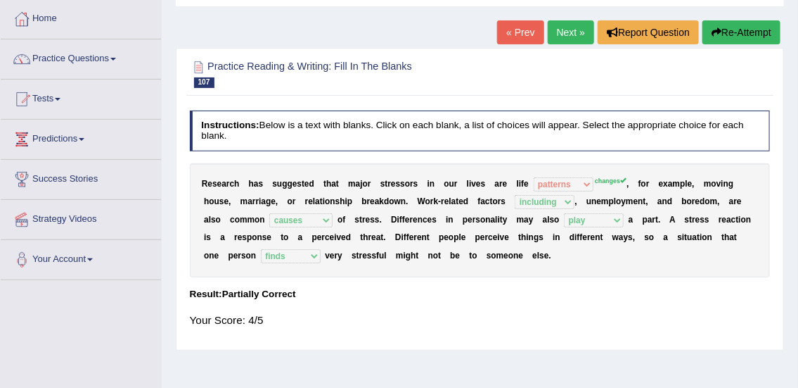
click at [583, 27] on link "Next »" at bounding box center [571, 32] width 46 height 24
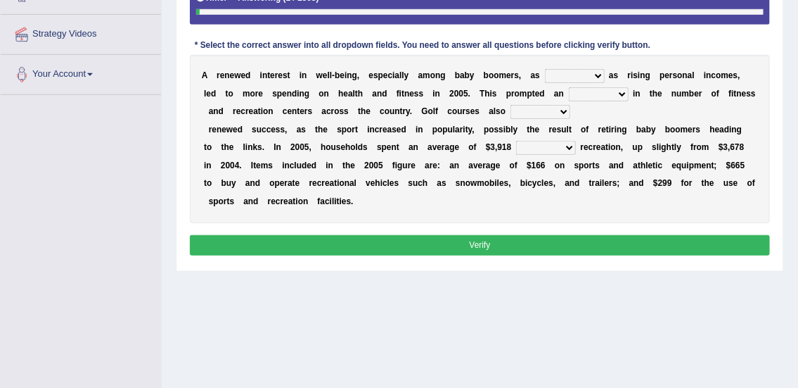
scroll to position [251, 0]
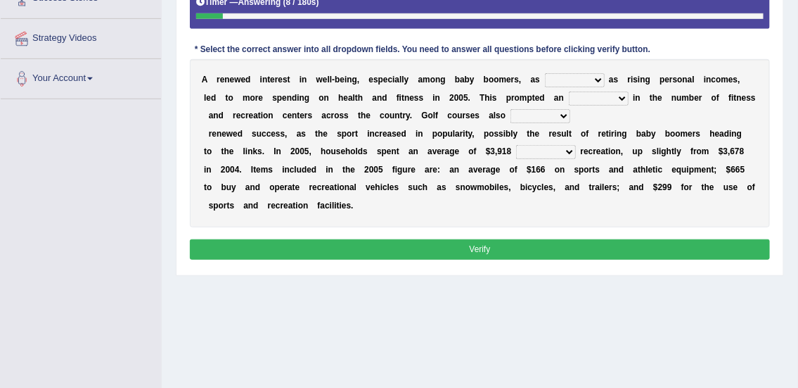
click at [583, 76] on select "expansion enjoyed on well" at bounding box center [575, 80] width 60 height 14
click at [565, 172] on b at bounding box center [567, 170] width 5 height 10
click at [577, 77] on select "expansion enjoyed on well" at bounding box center [575, 80] width 60 height 14
select select "well"
click at [545, 73] on select "expansion enjoyed on well" at bounding box center [575, 80] width 60 height 14
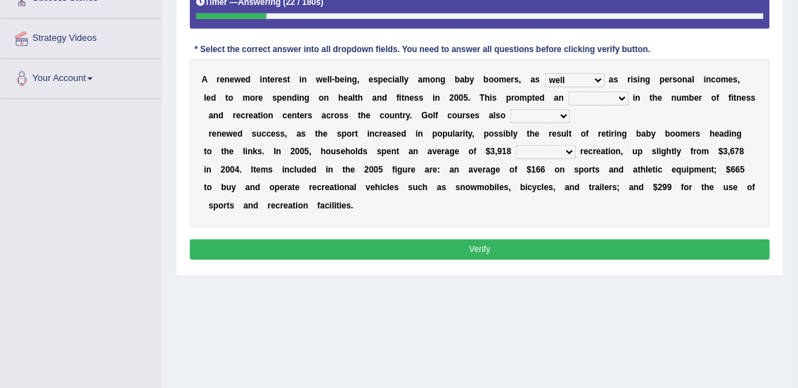
click at [601, 98] on select "good expansion movement lacked" at bounding box center [599, 98] width 60 height 14
select select "expansion"
click at [569, 91] on select "good expansion movement lacked" at bounding box center [599, 98] width 60 height 14
click at [540, 114] on select "smooth modelling played enjoyed" at bounding box center [541, 116] width 60 height 14
select select "enjoyed"
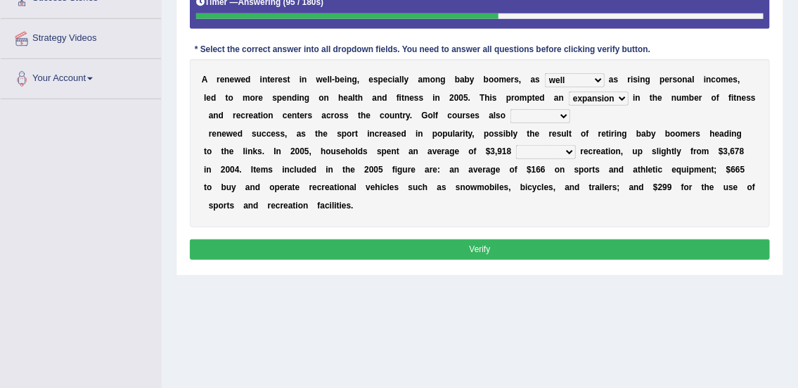
click at [511, 109] on select "smooth modelling played enjoyed" at bounding box center [541, 116] width 60 height 14
click at [535, 129] on b "e" at bounding box center [537, 134] width 5 height 10
click at [548, 167] on b at bounding box center [548, 170] width 5 height 10
click at [537, 151] on select "on of for with" at bounding box center [546, 152] width 60 height 14
select select "for"
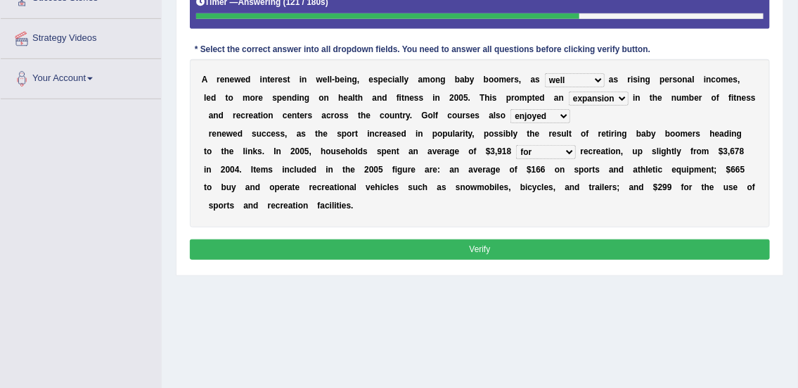
click at [516, 145] on select "on of for with" at bounding box center [546, 152] width 60 height 14
click at [490, 245] on button "Verify" at bounding box center [480, 249] width 581 height 20
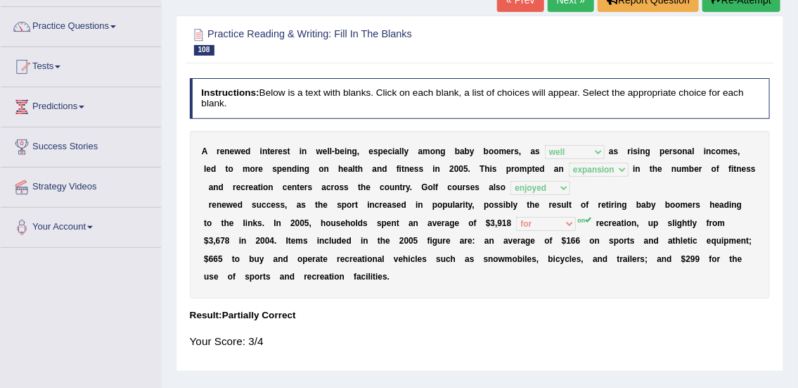
scroll to position [21, 0]
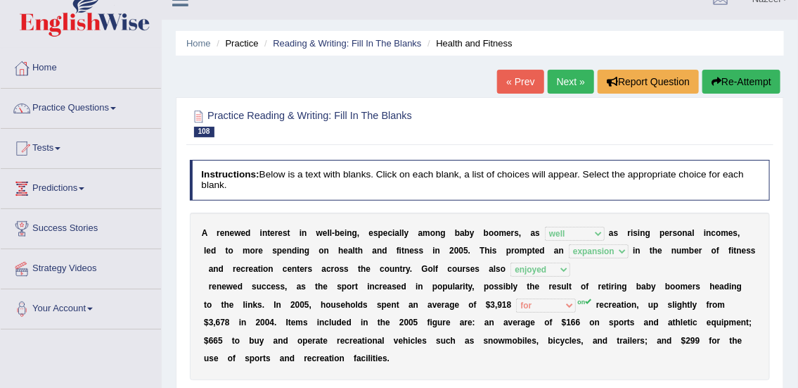
click at [570, 79] on link "Next »" at bounding box center [571, 82] width 46 height 24
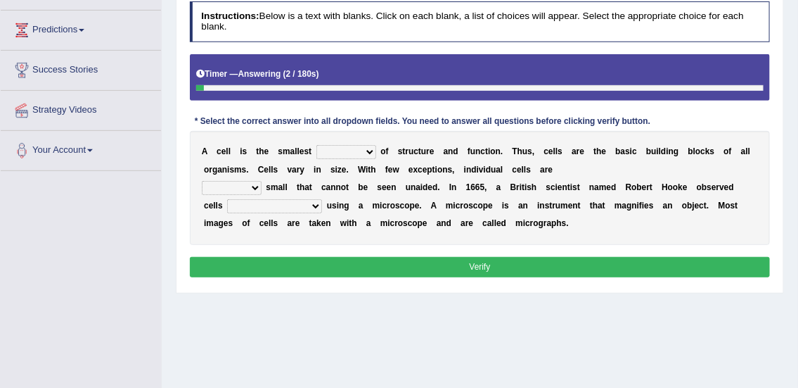
click at [362, 167] on b "W" at bounding box center [362, 170] width 8 height 10
click at [357, 148] on select "object value unit role" at bounding box center [347, 152] width 60 height 14
select select "unit"
click at [317, 145] on select "object value unit role" at bounding box center [347, 152] width 60 height 14
click at [350, 154] on select "object value unit role" at bounding box center [347, 152] width 60 height 14
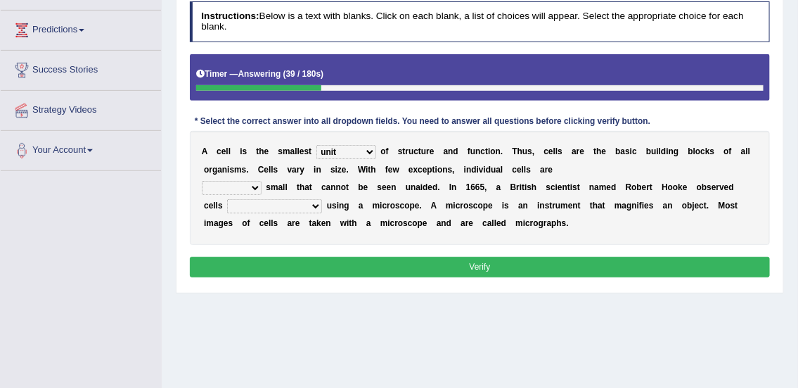
click at [351, 148] on select "object value unit role" at bounding box center [347, 152] width 60 height 14
click at [238, 169] on b "m" at bounding box center [238, 170] width 8 height 10
click at [225, 204] on b at bounding box center [225, 205] width 5 height 10
click at [248, 189] on select "quite also so now" at bounding box center [232, 188] width 60 height 14
select select "also"
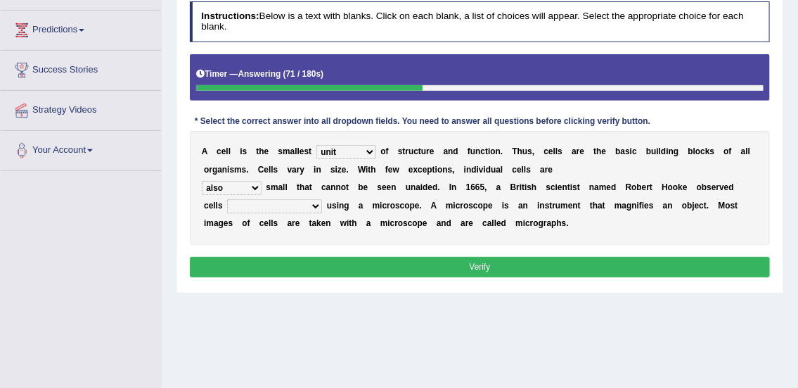
click at [202, 181] on select "quite also so now" at bounding box center [232, 188] width 60 height 14
click at [293, 204] on select "for the first time for the earliest time at the beginning in the beginning" at bounding box center [274, 206] width 95 height 14
select select "for the first time"
click at [227, 199] on select "for the first time for the earliest time at the beginning in the beginning" at bounding box center [274, 206] width 95 height 14
click at [327, 259] on button "Verify" at bounding box center [480, 267] width 581 height 20
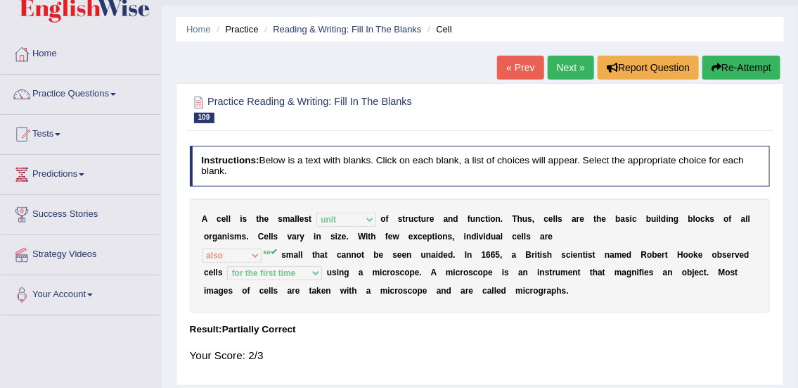
scroll to position [38, 0]
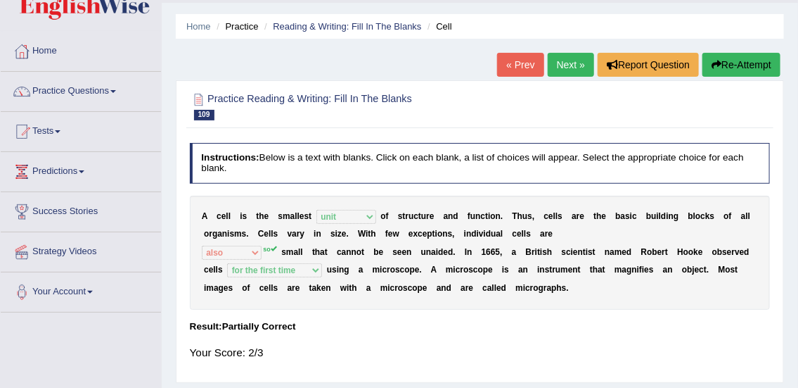
click at [559, 74] on link "Next »" at bounding box center [571, 65] width 46 height 24
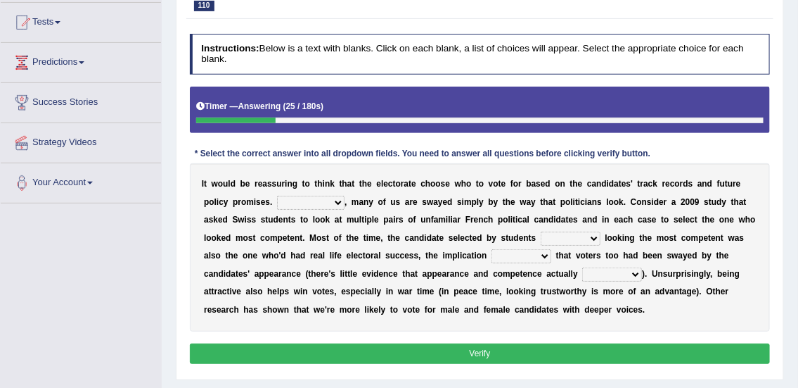
click at [307, 204] on select "For example In truth In addition In return" at bounding box center [311, 203] width 68 height 14
select select "For example"
click at [277, 196] on select "For example In truth In addition In return" at bounding box center [311, 203] width 68 height 14
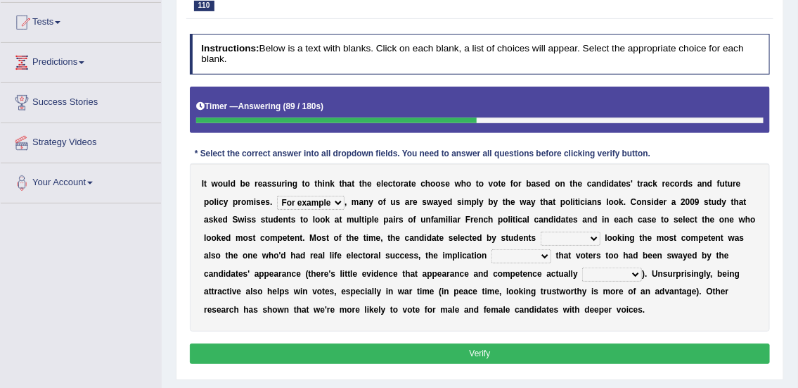
click at [573, 237] on select "through at by as" at bounding box center [571, 238] width 60 height 14
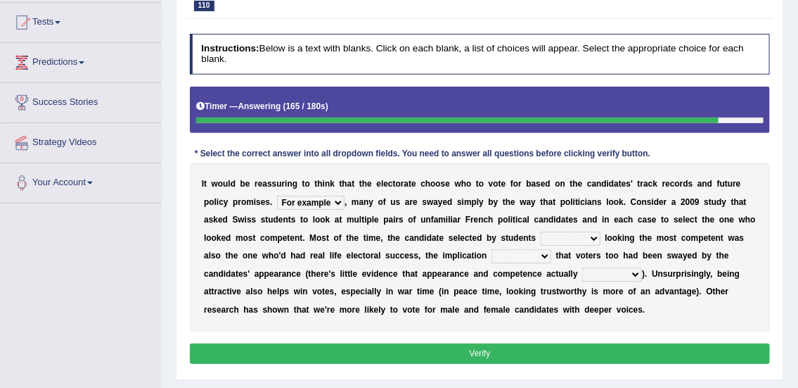
select select "at"
click at [541, 231] on select "through at by as" at bounding box center [571, 238] width 60 height 14
click at [511, 260] on select "being is was having" at bounding box center [522, 256] width 60 height 14
select select "being"
click at [492, 249] on select "being is was having" at bounding box center [522, 256] width 60 height 14
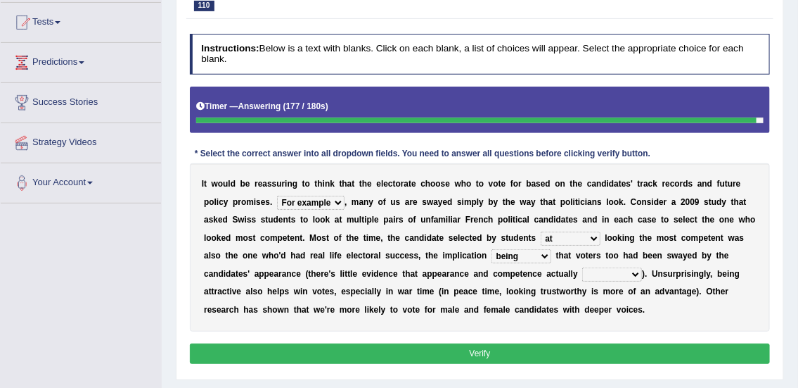
click at [606, 276] on select "correlate overlap cooperate diverge" at bounding box center [612, 274] width 60 height 14
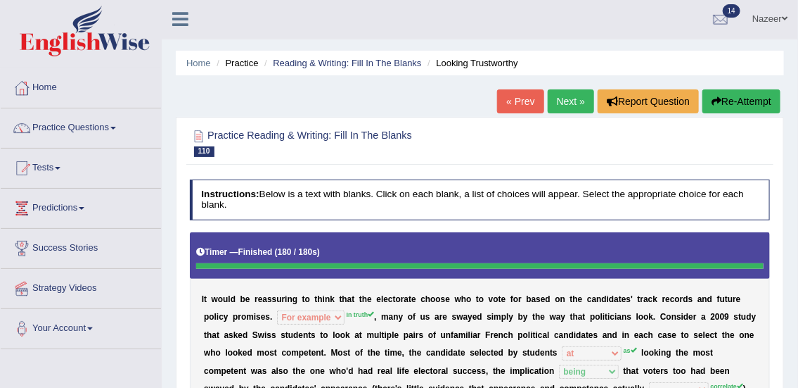
scroll to position [1, 0]
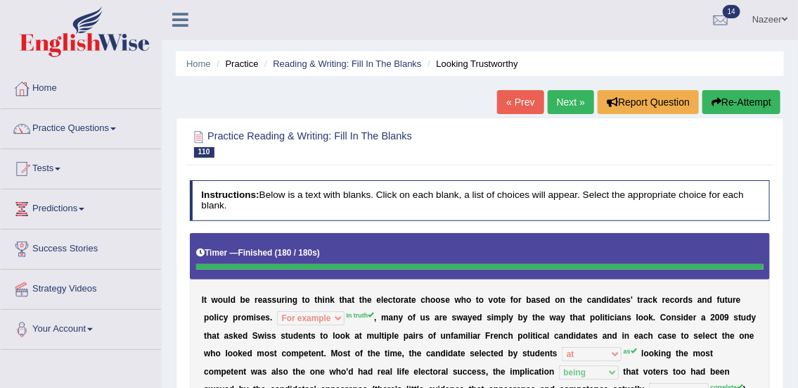
click at [578, 109] on link "Next »" at bounding box center [571, 102] width 46 height 24
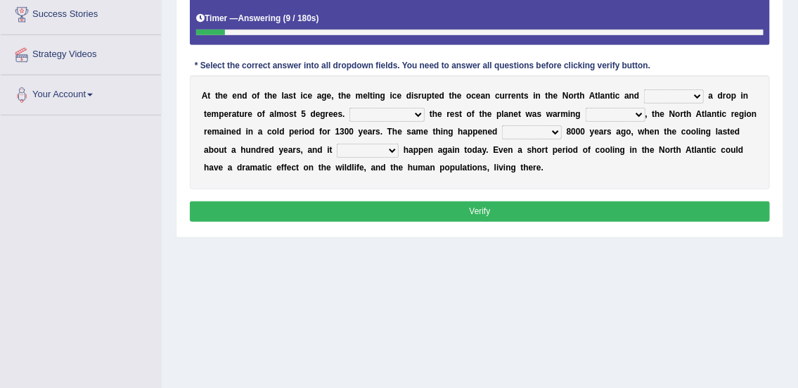
scroll to position [242, 0]
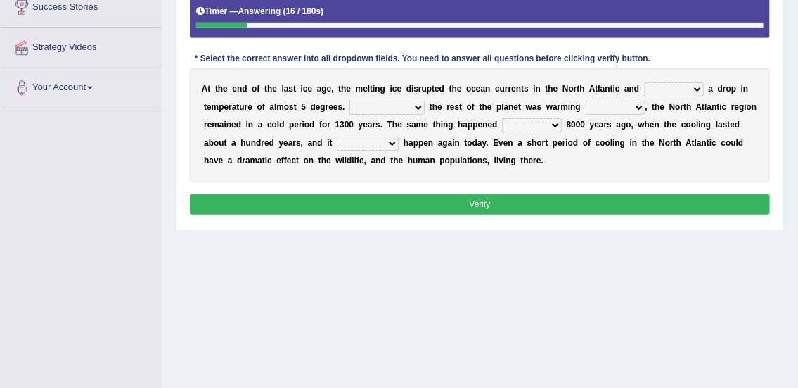
click at [675, 90] on select "featured denied reflected caused" at bounding box center [674, 89] width 60 height 14
select select "caused"
click at [644, 82] on select "featured denied reflected caused" at bounding box center [674, 89] width 60 height 14
click at [690, 86] on select "featured denied reflected caused" at bounding box center [674, 89] width 60 height 14
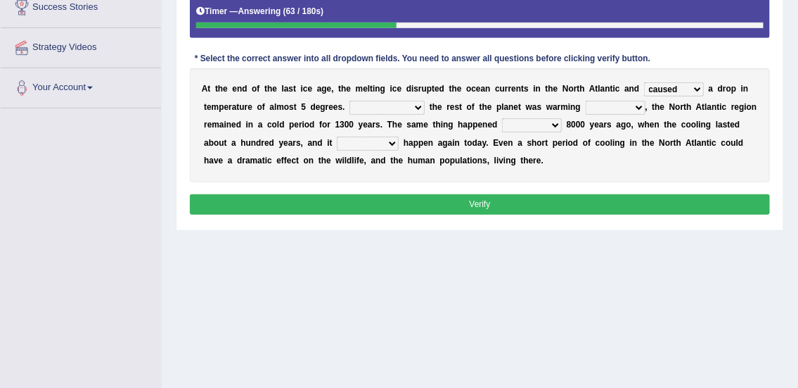
click at [391, 106] on select "Contrasting to Even though As if Now that" at bounding box center [387, 108] width 75 height 14
select select "Even though"
click at [350, 101] on select "Contrasting to Even though As if Now that" at bounding box center [387, 108] width 75 height 14
click at [618, 112] on select "in off up back" at bounding box center [616, 108] width 60 height 14
select select "up"
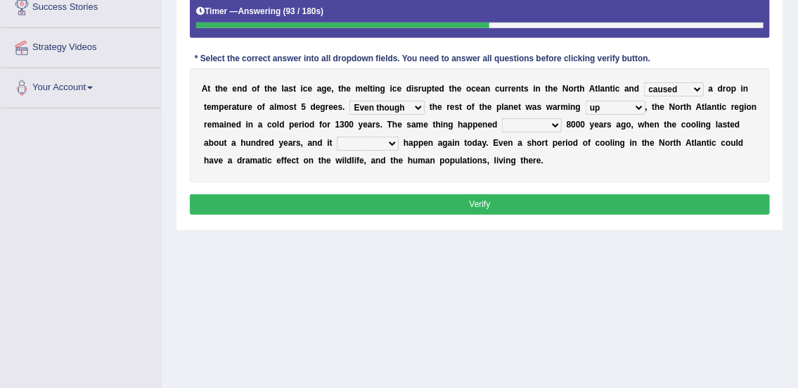
click at [586, 101] on select "in off up back" at bounding box center [616, 108] width 60 height 14
click at [519, 129] on select "on before after around" at bounding box center [532, 125] width 60 height 14
select select "around"
click at [502, 118] on select "on before after around" at bounding box center [532, 125] width 60 height 14
click at [350, 142] on select "could can should could have" at bounding box center [368, 143] width 62 height 14
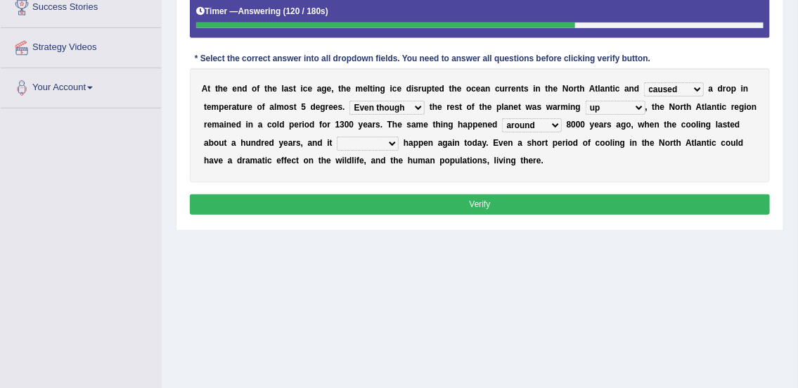
select select "could"
click at [337, 136] on select "could can should could have" at bounding box center [368, 143] width 62 height 14
click at [400, 203] on button "Verify" at bounding box center [480, 204] width 581 height 20
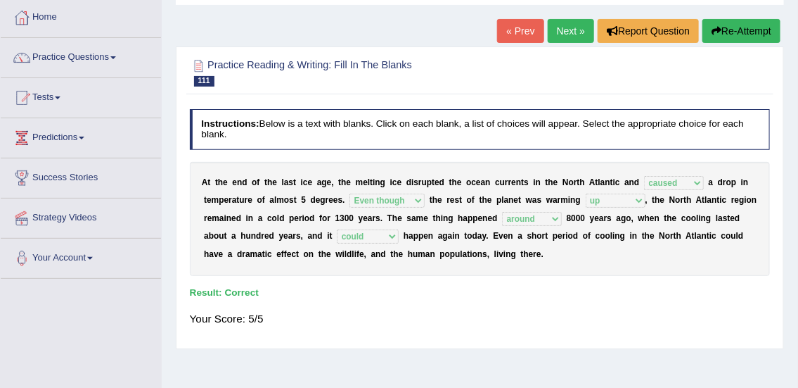
scroll to position [0, 0]
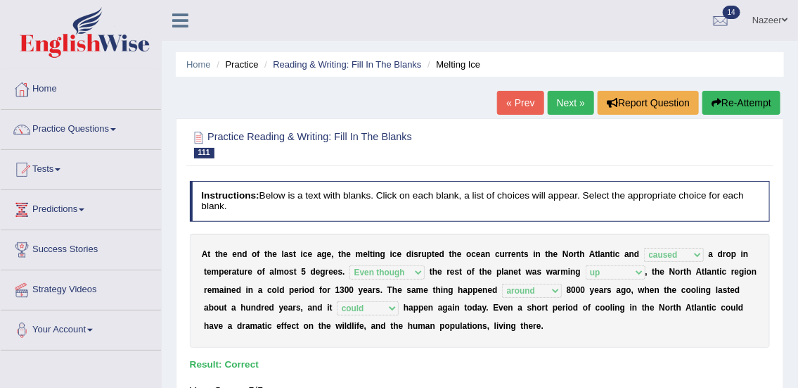
click at [81, 125] on link "Practice Questions" at bounding box center [81, 127] width 160 height 35
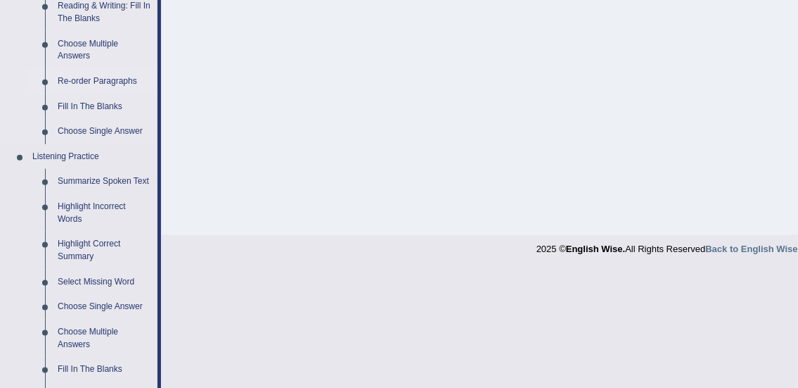
click at [106, 84] on link "Re-order Paragraphs" at bounding box center [104, 81] width 106 height 25
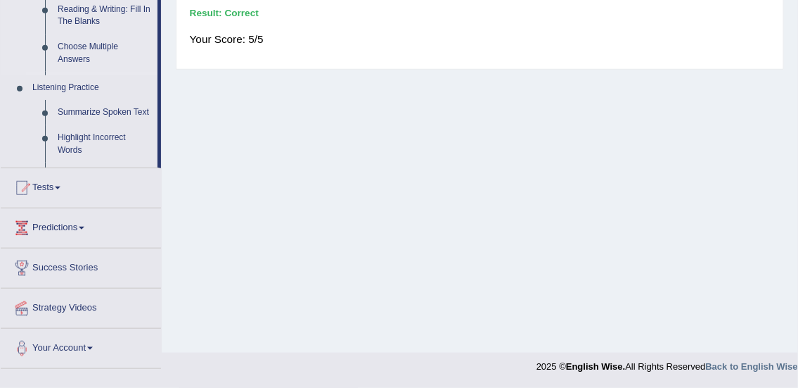
scroll to position [174, 0]
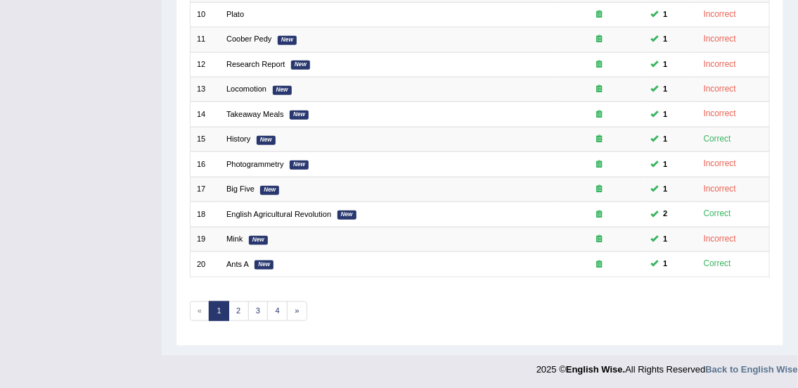
scroll to position [423, 0]
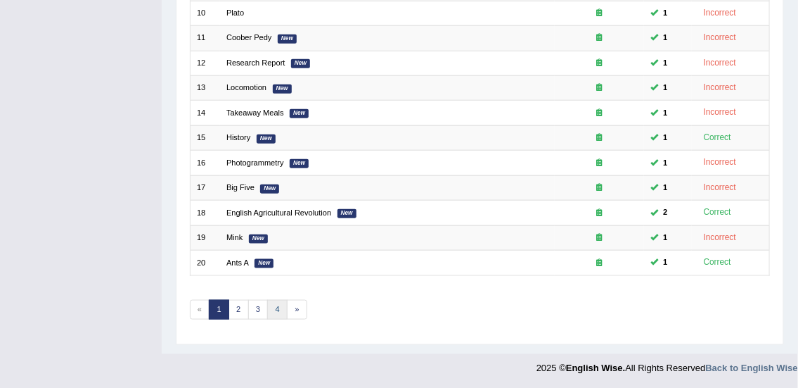
click at [276, 307] on link "4" at bounding box center [277, 310] width 20 height 20
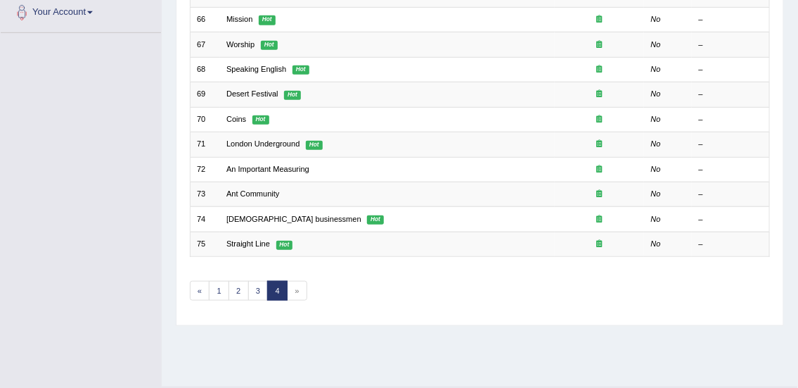
scroll to position [351, 0]
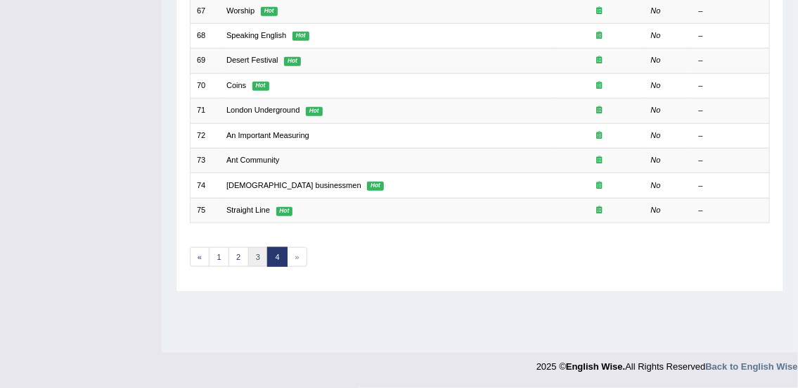
click at [257, 255] on link "3" at bounding box center [258, 257] width 20 height 20
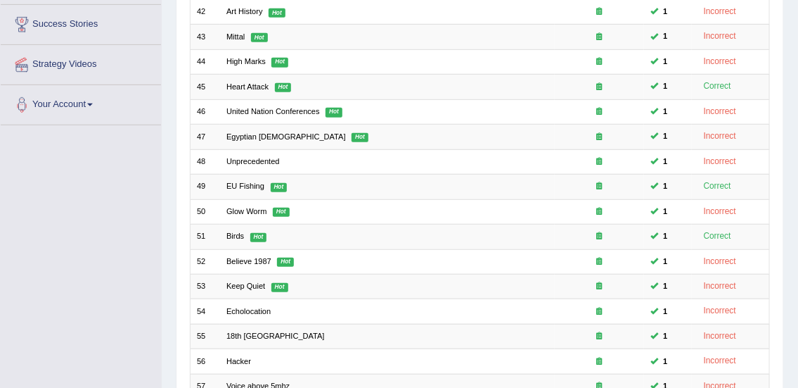
scroll to position [423, 0]
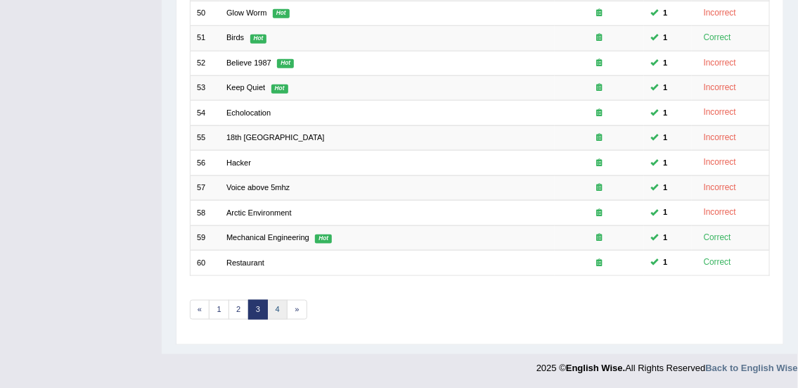
click at [276, 307] on link "4" at bounding box center [277, 310] width 20 height 20
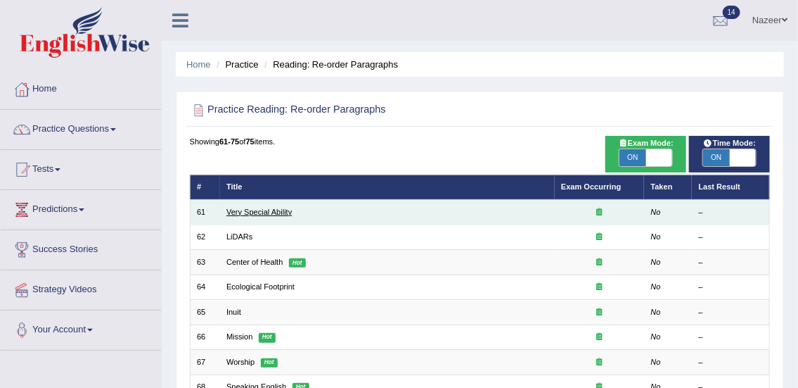
click at [281, 209] on link "Very Special Ability" at bounding box center [258, 212] width 65 height 8
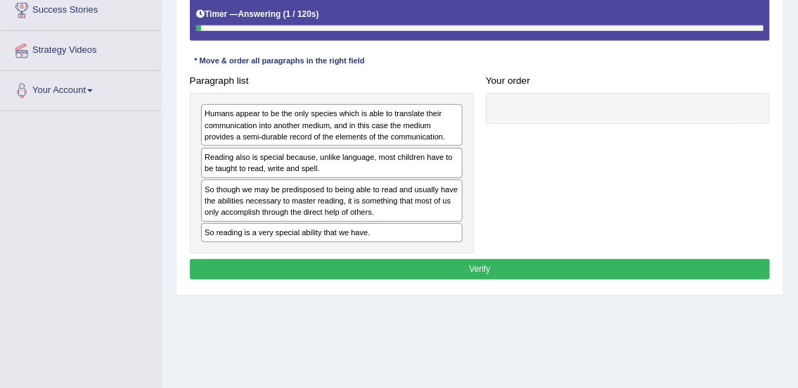
scroll to position [240, 0]
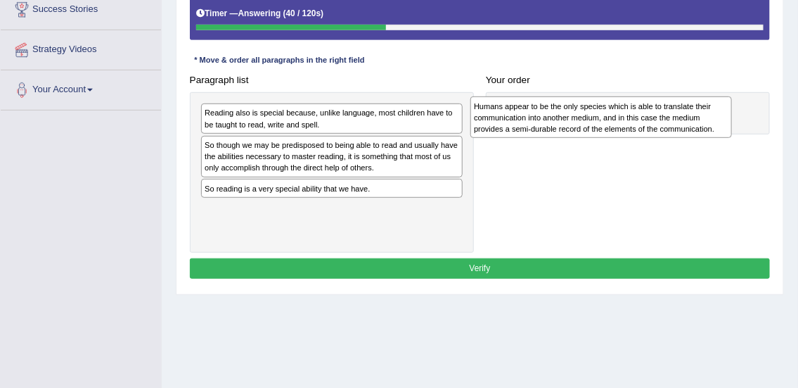
drag, startPoint x: 259, startPoint y: 117, endPoint x: 596, endPoint y: 110, distance: 337.0
click at [585, 113] on div "Humans appear to be the only species which is able to translate their communica…" at bounding box center [602, 117] width 262 height 42
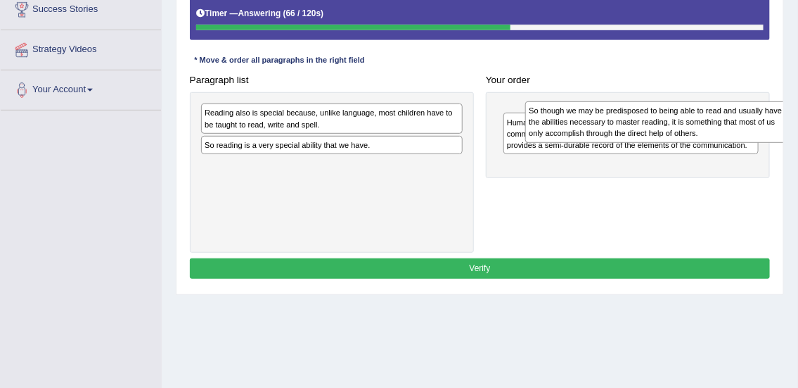
drag, startPoint x: 274, startPoint y: 151, endPoint x: 672, endPoint y: 139, distance: 397.6
click at [666, 125] on div "So though we may be predisposed to being able to read and usually have the abil…" at bounding box center [656, 122] width 262 height 42
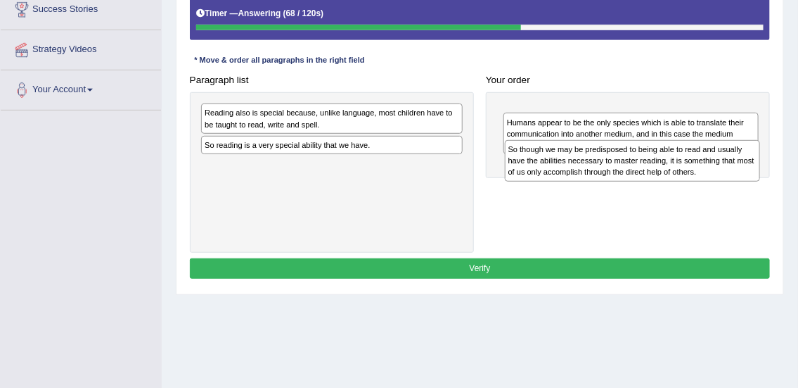
drag, startPoint x: 579, startPoint y: 120, endPoint x: 591, endPoint y: 187, distance: 68.6
click at [591, 181] on div "So though we may be predisposed to being able to read and usually have the abil…" at bounding box center [633, 161] width 256 height 42
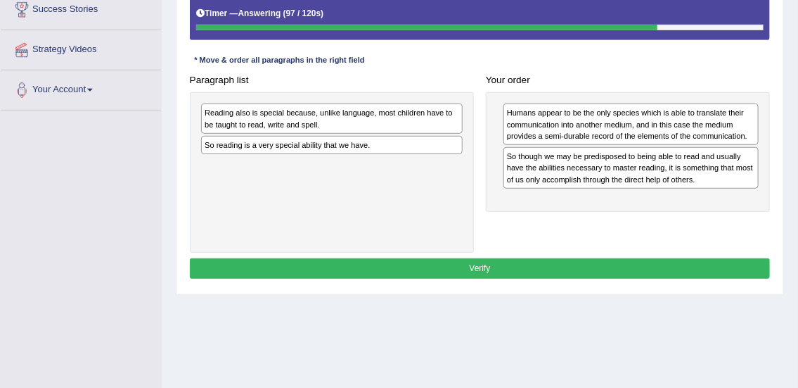
click at [260, 143] on div "So reading is a very special ability that we have." at bounding box center [332, 145] width 262 height 19
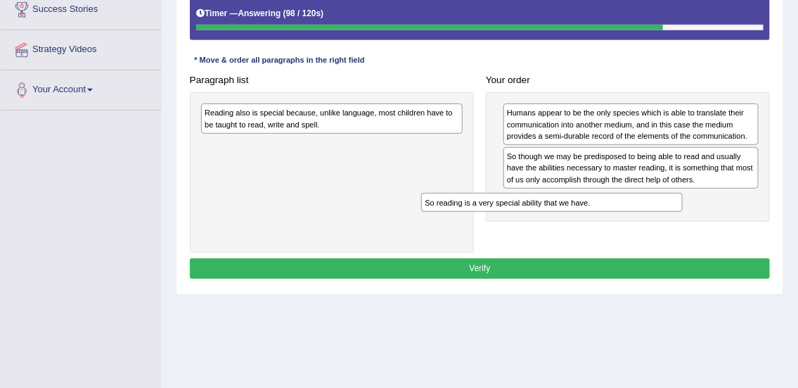
drag, startPoint x: 260, startPoint y: 143, endPoint x: 549, endPoint y: 231, distance: 302.2
click at [549, 231] on div "Paragraph list Reading also is special because, unlike language, most children …" at bounding box center [480, 161] width 593 height 183
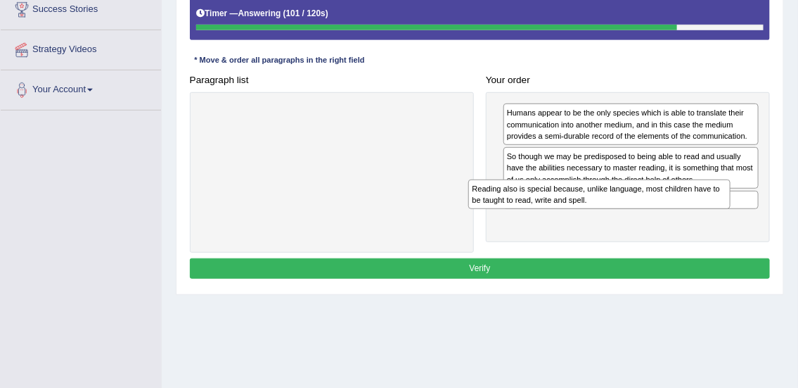
drag, startPoint x: 288, startPoint y: 120, endPoint x: 610, endPoint y: 215, distance: 335.2
click at [610, 215] on div "Paragraph list Reading also is special because, unlike language, most children …" at bounding box center [480, 161] width 593 height 183
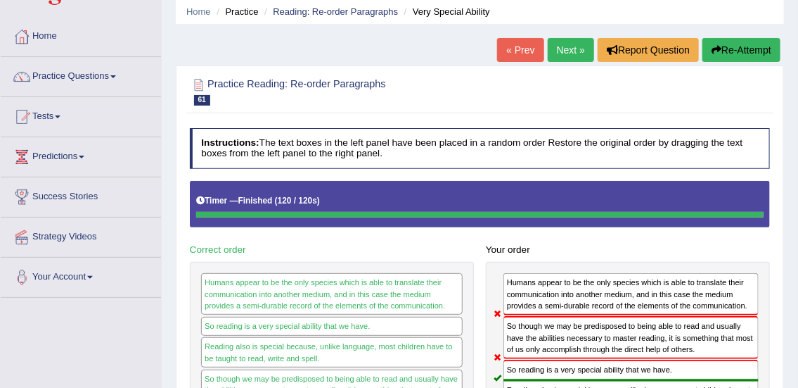
scroll to position [52, 0]
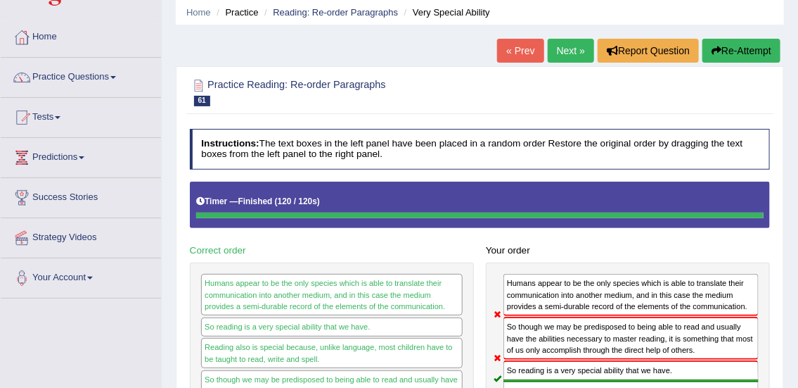
click at [569, 60] on link "Next »" at bounding box center [571, 51] width 46 height 24
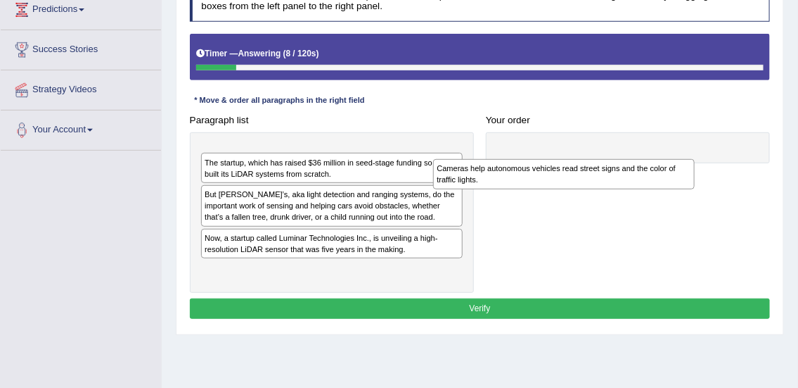
drag, startPoint x: 288, startPoint y: 157, endPoint x: 599, endPoint y: 177, distance: 312.2
click at [598, 178] on div "Cameras help autonomous vehicles read street signs and the color of traffic lig…" at bounding box center [564, 174] width 262 height 30
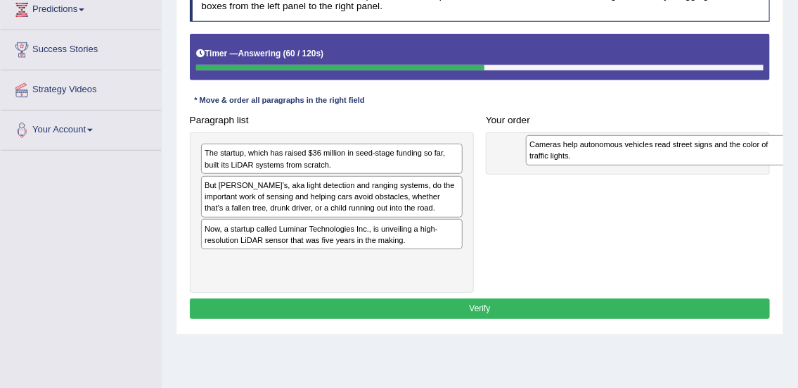
drag, startPoint x: 267, startPoint y: 159, endPoint x: 653, endPoint y: 154, distance: 385.5
click at [653, 154] on div "Cameras help autonomous vehicles read street signs and the color of traffic lig…" at bounding box center [657, 150] width 262 height 30
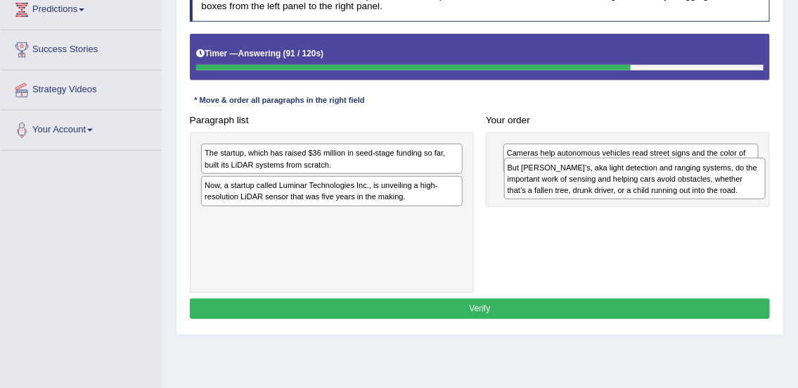
drag, startPoint x: 254, startPoint y: 196, endPoint x: 615, endPoint y: 189, distance: 360.9
click at [615, 189] on div "But [PERSON_NAME]’s, aka light detection and ranging systems, do the important …" at bounding box center [635, 179] width 262 height 42
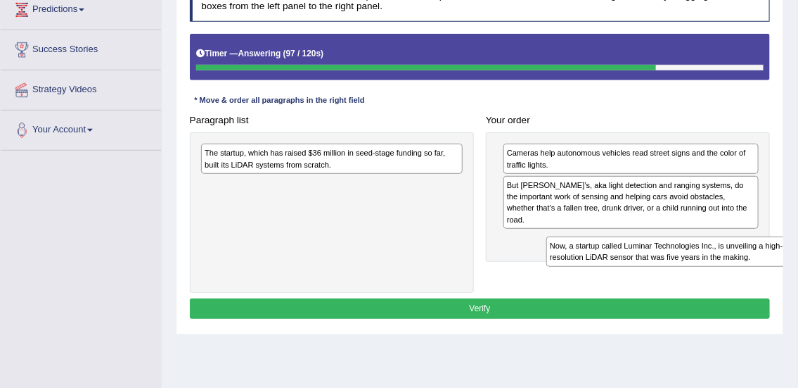
drag, startPoint x: 285, startPoint y: 197, endPoint x: 696, endPoint y: 280, distance: 419.1
click at [696, 280] on div "Paragraph list The startup, which has raised $36 million in seed-stage funding …" at bounding box center [480, 201] width 593 height 183
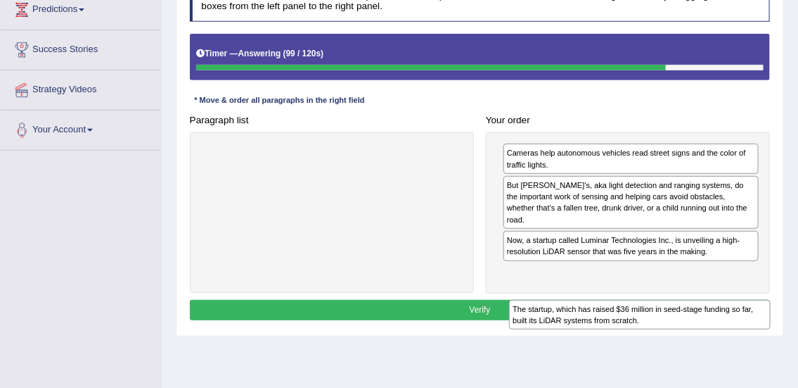
drag, startPoint x: 322, startPoint y: 159, endPoint x: 694, endPoint y: 341, distance: 414.3
click at [694, 341] on div "Home Practice Reading: Re-order Paragraphs LiDARs « Prev Next » Report Question…" at bounding box center [480, 151] width 637 height 703
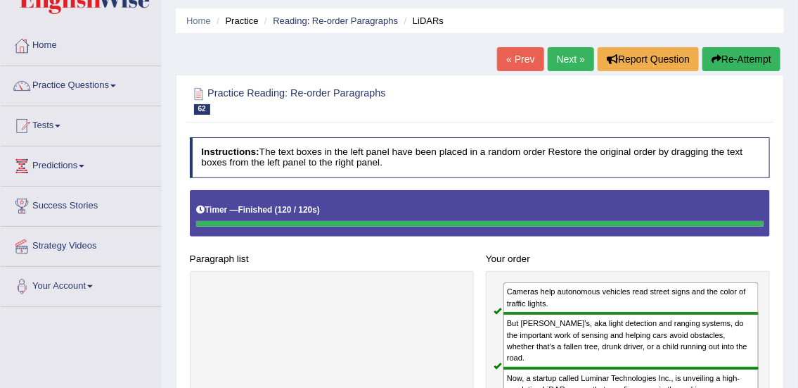
scroll to position [37, 0]
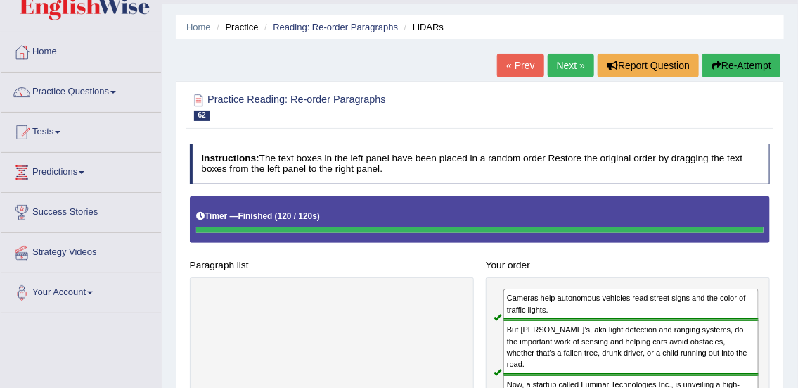
click at [566, 72] on link "Next »" at bounding box center [571, 65] width 46 height 24
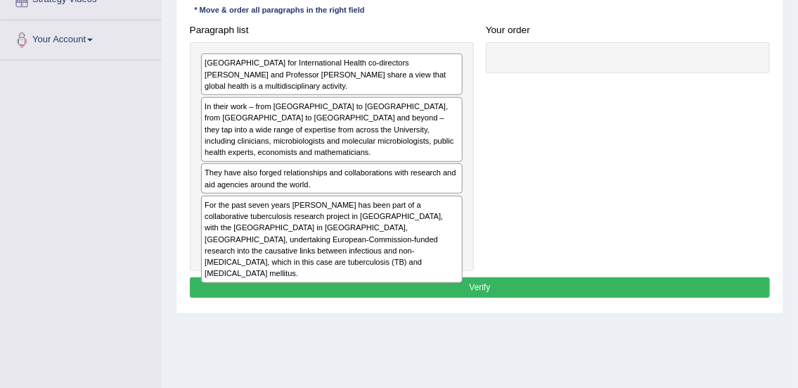
scroll to position [298, 0]
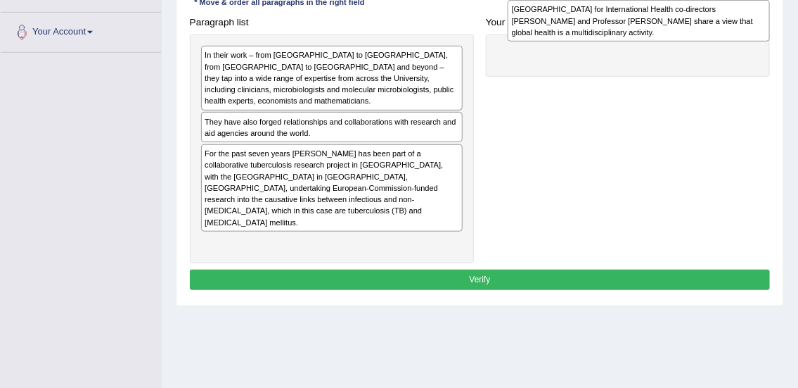
drag, startPoint x: 302, startPoint y: 58, endPoint x: 674, endPoint y: 15, distance: 374.6
click at [671, 10] on div "University of Otago Centre for International Health co-directors Professor Phil…" at bounding box center [639, 21] width 262 height 42
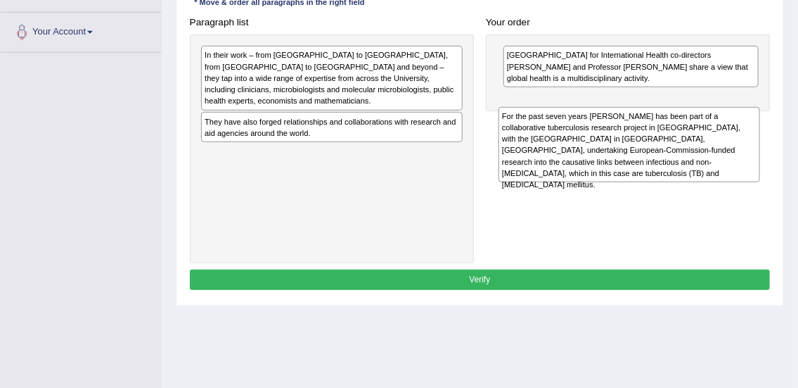
drag, startPoint x: 274, startPoint y: 168, endPoint x: 637, endPoint y: 143, distance: 363.1
click at [637, 143] on div "For the past seven years Professor Philip Hill has been part of a collaborative…" at bounding box center [630, 145] width 262 height 76
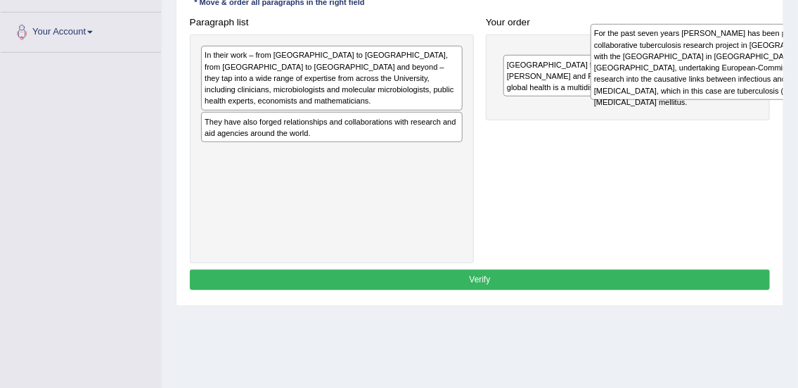
drag, startPoint x: 286, startPoint y: 168, endPoint x: 751, endPoint y: 68, distance: 475.7
click at [751, 68] on div "For the past seven years Professor Philip Hill has been part of a collaborative…" at bounding box center [722, 62] width 262 height 76
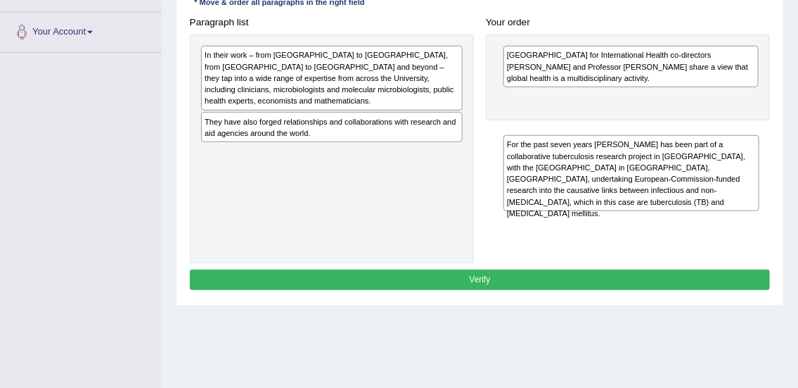
drag, startPoint x: 620, startPoint y: 65, endPoint x: 624, endPoint y: 177, distance: 112.6
click at [624, 177] on div "For the past seven years Professor Philip Hill has been part of a collaborative…" at bounding box center [632, 173] width 256 height 76
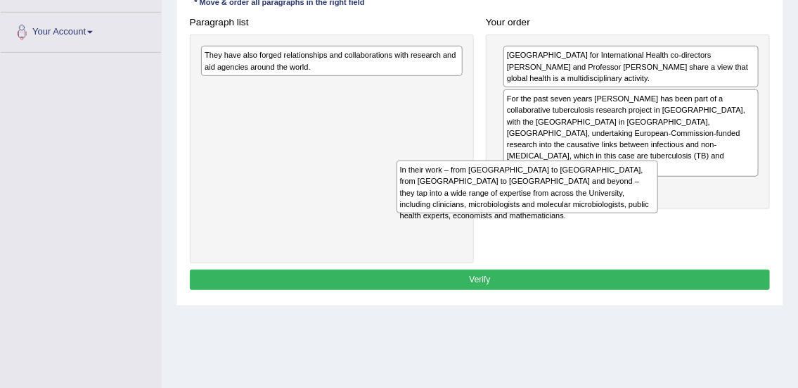
drag, startPoint x: 312, startPoint y: 75, endPoint x: 587, endPoint y: 231, distance: 316.6
click at [587, 231] on div "Paragraph list In their work – from Tanzania to the Gambia, from Myanmar to Ind…" at bounding box center [480, 137] width 593 height 251
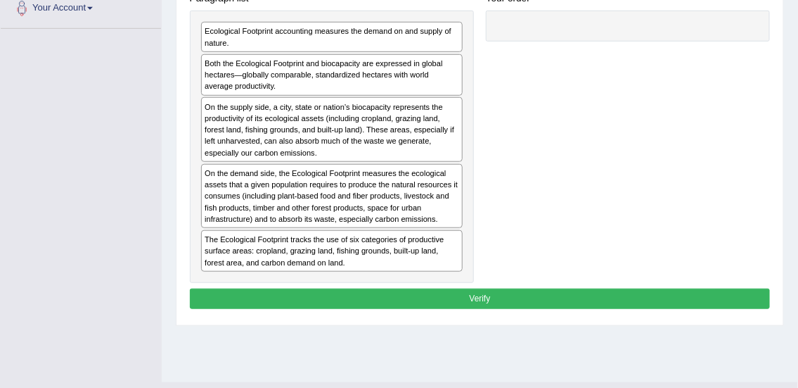
scroll to position [318, 0]
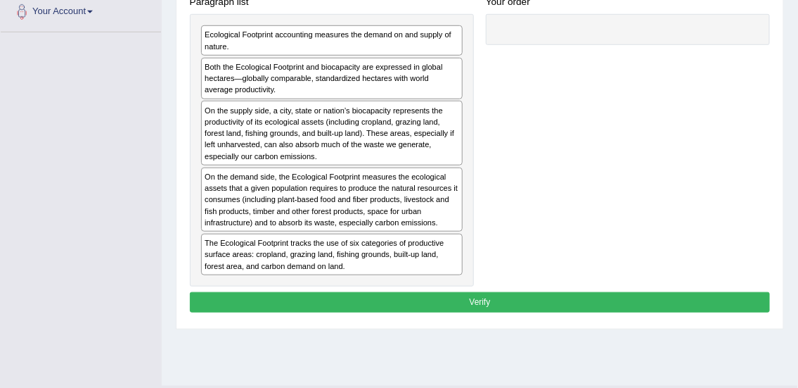
click at [241, 31] on div "Ecological Footprint accounting measures the demand on and supply of nature." at bounding box center [332, 40] width 262 height 30
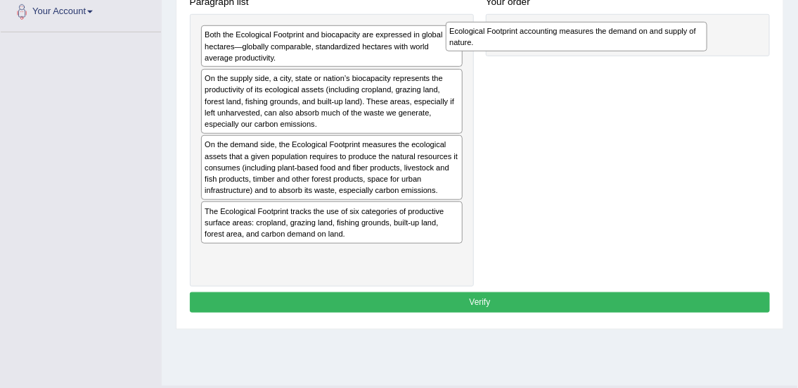
drag, startPoint x: 241, startPoint y: 31, endPoint x: 558, endPoint y: 23, distance: 317.3
click at [558, 23] on div "Ecological Footprint accounting measures the demand on and supply of nature." at bounding box center [577, 37] width 262 height 30
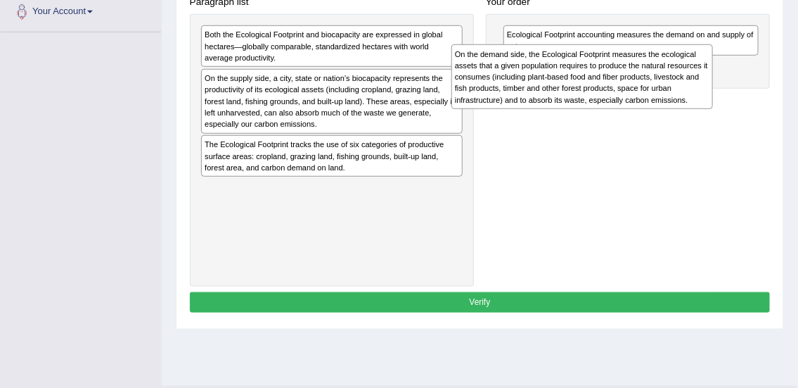
drag, startPoint x: 238, startPoint y: 155, endPoint x: 556, endPoint y: 70, distance: 328.5
click at [556, 70] on div "On the demand side, the Ecological Footprint measures the ecological assets tha…" at bounding box center [583, 76] width 262 height 65
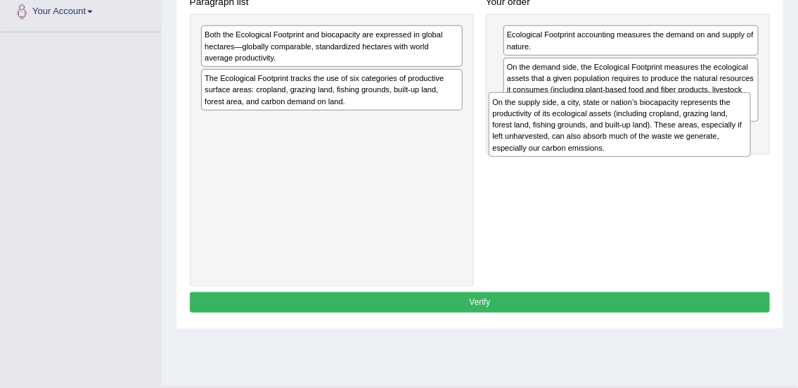
drag, startPoint x: 253, startPoint y: 105, endPoint x: 603, endPoint y: 148, distance: 352.2
click at [603, 148] on div "On the supply side, a city, state or nation’s biocapacity represents the produc…" at bounding box center [620, 124] width 262 height 65
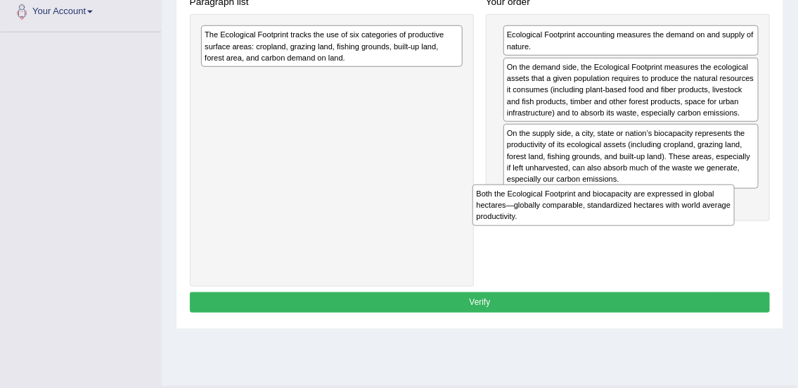
drag, startPoint x: 248, startPoint y: 51, endPoint x: 587, endPoint y: 238, distance: 387.9
click at [587, 238] on div "Paragraph list Both the Ecological Footprint and biocapacity are expressed in g…" at bounding box center [480, 139] width 593 height 295
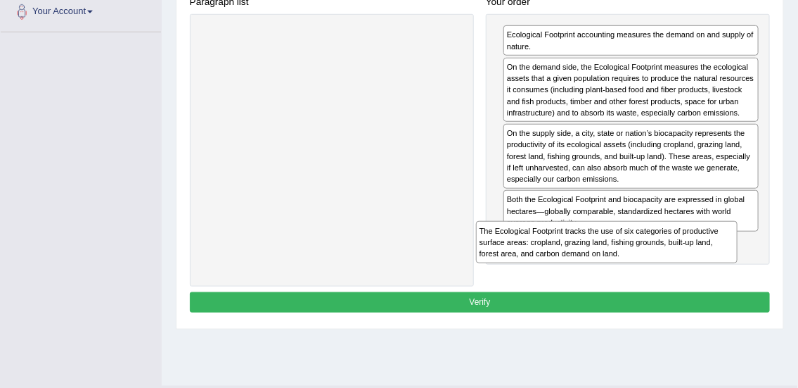
drag, startPoint x: 300, startPoint y: 58, endPoint x: 627, endPoint y: 295, distance: 403.4
click at [627, 295] on div "Instructions: The text boxes in the left panel have been placed in a random ord…" at bounding box center [479, 89] width 587 height 465
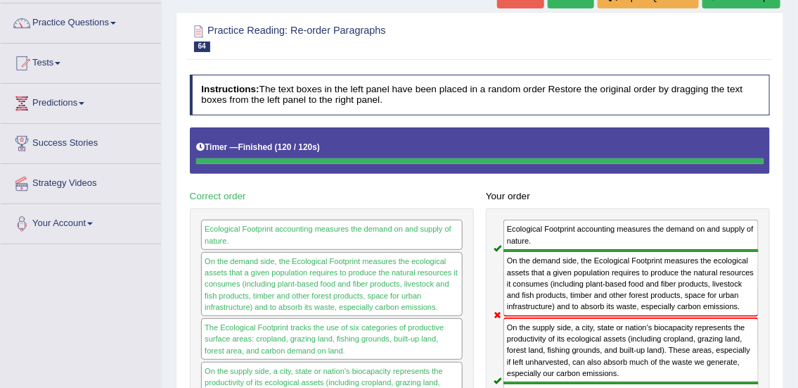
scroll to position [94, 0]
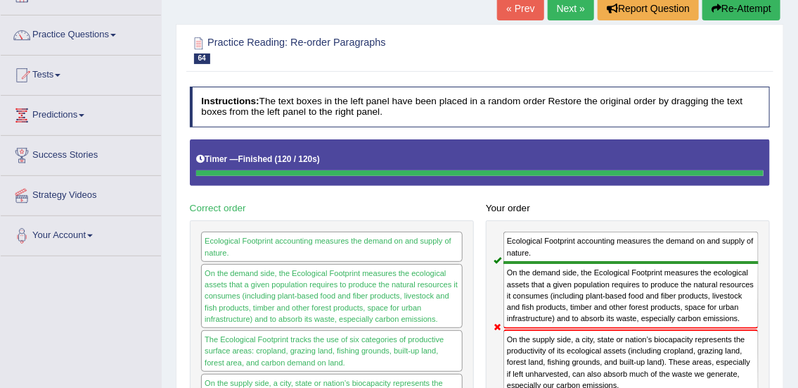
click at [563, 13] on link "Next »" at bounding box center [571, 8] width 46 height 24
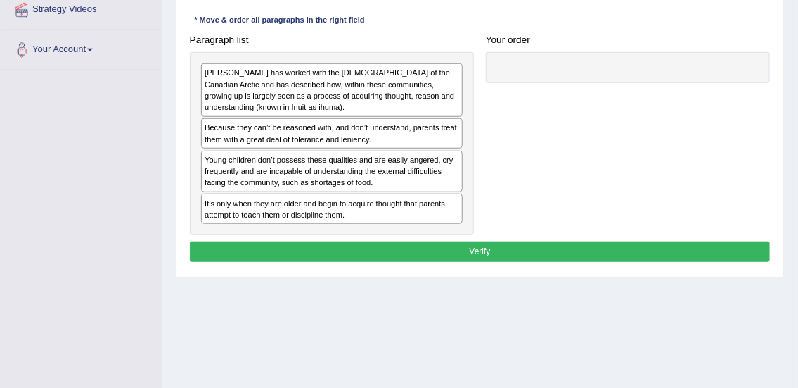
scroll to position [298, 0]
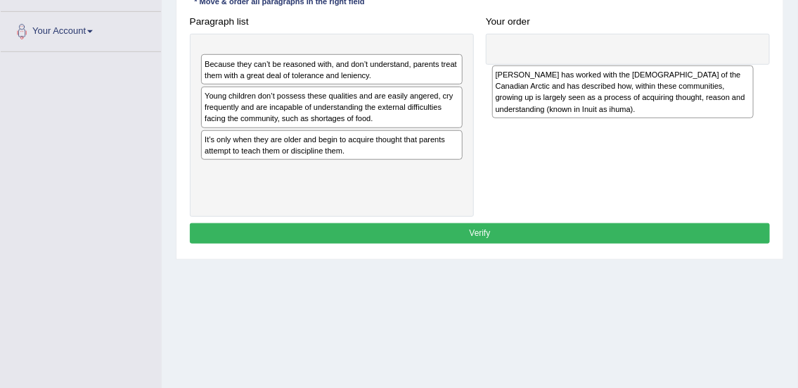
drag, startPoint x: 269, startPoint y: 68, endPoint x: 653, endPoint y: 57, distance: 384.9
click at [651, 65] on div "[PERSON_NAME] has worked with the [DEMOGRAPHIC_DATA] of the Canadian Arctic and…" at bounding box center [623, 91] width 262 height 53
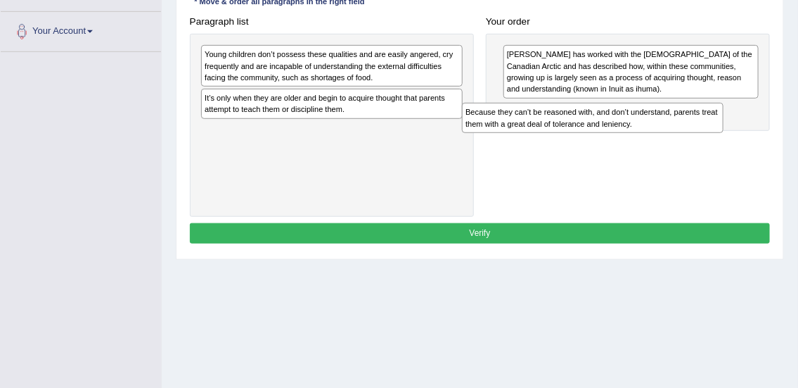
drag, startPoint x: 333, startPoint y: 56, endPoint x: 647, endPoint y: 127, distance: 321.7
click at [647, 127] on div "Because they can’t be reasoned with, and don’t understand, parents treat them w…" at bounding box center [593, 118] width 262 height 30
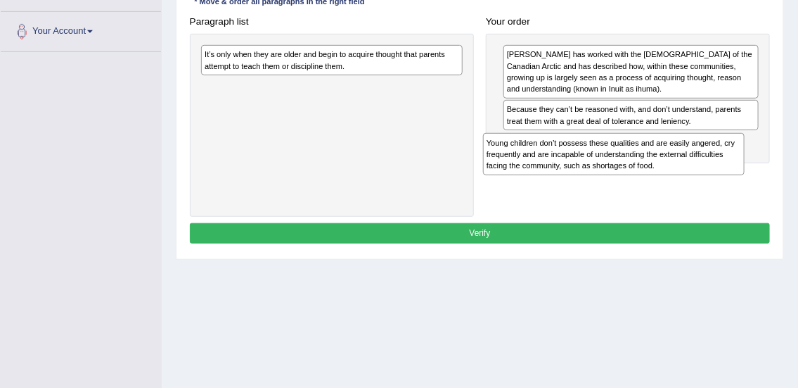
drag, startPoint x: 352, startPoint y: 56, endPoint x: 689, endPoint y: 165, distance: 354.3
click at [689, 165] on div "Young children don’t possess these qualities and are easily angered, cry freque…" at bounding box center [614, 154] width 262 height 42
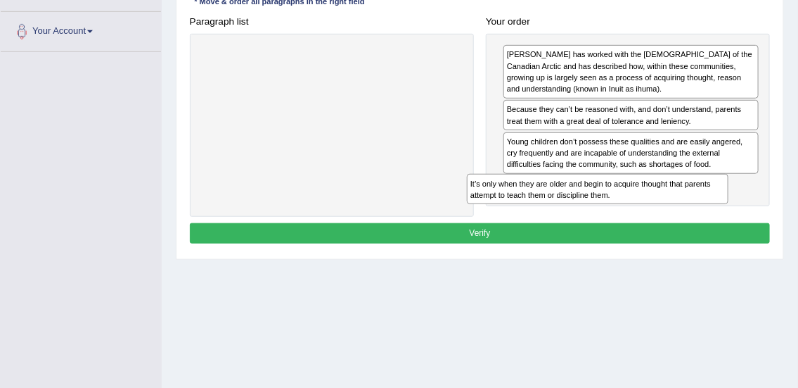
drag, startPoint x: 324, startPoint y: 60, endPoint x: 649, endPoint y: 217, distance: 361.5
click at [649, 217] on div "Instructions: The text boxes in the left panel have been placed in a random ord…" at bounding box center [479, 65] width 587 height 376
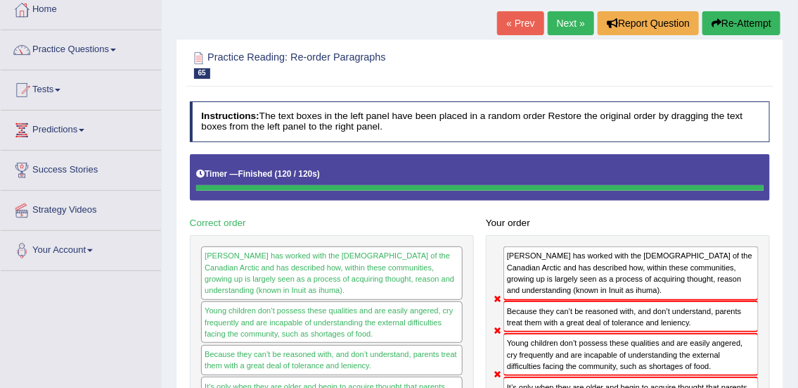
scroll to position [77, 0]
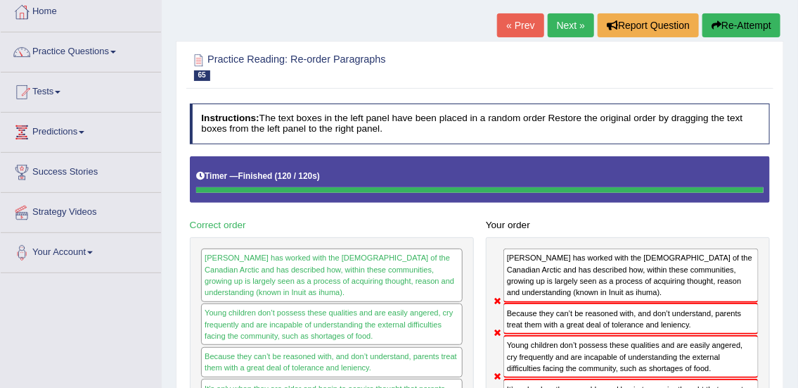
click at [564, 23] on link "Next »" at bounding box center [571, 25] width 46 height 24
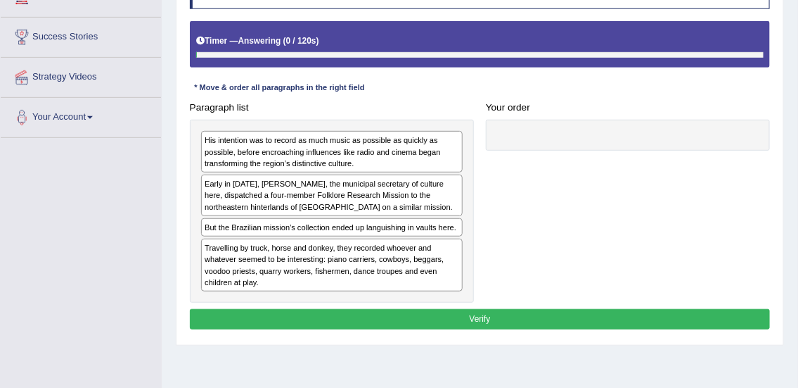
scroll to position [212, 0]
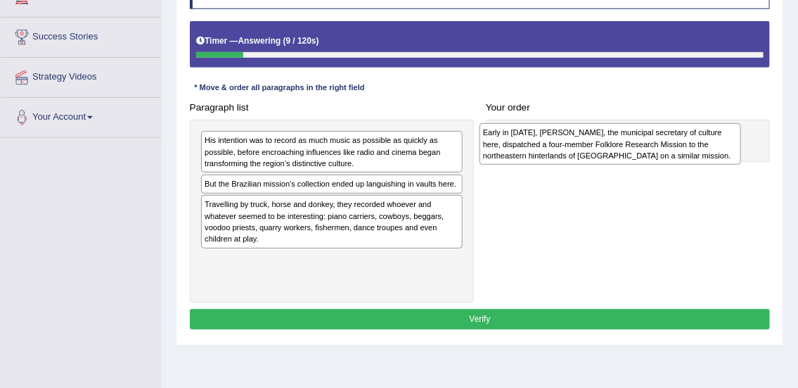
drag, startPoint x: 255, startPoint y: 189, endPoint x: 601, endPoint y: 140, distance: 349.5
click at [601, 140] on div "Early in 1938, Mário de Andrade, the municipal secretary of culture here, dispa…" at bounding box center [611, 144] width 262 height 42
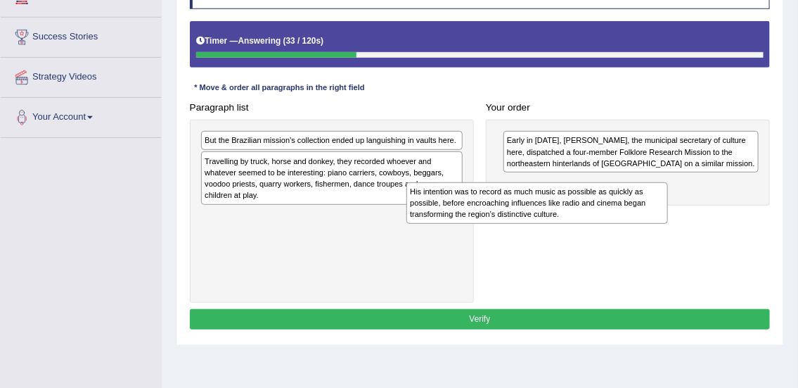
drag, startPoint x: 324, startPoint y: 148, endPoint x: 613, endPoint y: 214, distance: 296.4
click at [613, 214] on div "His intention was to record as much music as possible as quickly as possible, b…" at bounding box center [538, 203] width 262 height 42
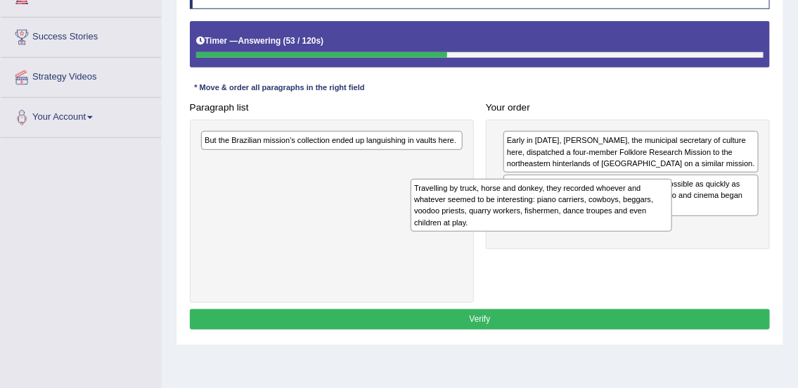
drag, startPoint x: 334, startPoint y: 180, endPoint x: 666, endPoint y: 260, distance: 341.6
click at [653, 231] on div "Travelling by truck, horse and donkey, they recorded whoever and whatever seeme…" at bounding box center [542, 205] width 262 height 53
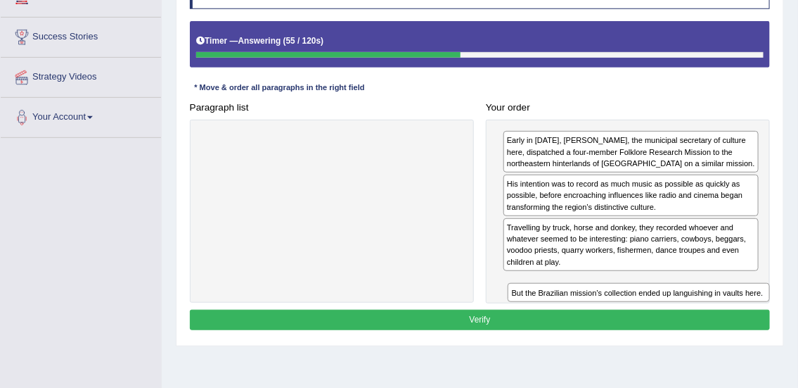
drag, startPoint x: 401, startPoint y: 143, endPoint x: 788, endPoint y: 331, distance: 430.0
click at [788, 331] on div "Home Practice Reading: Re-order Paragraphs Mission « Prev Next » Report Questio…" at bounding box center [480, 139] width 637 height 703
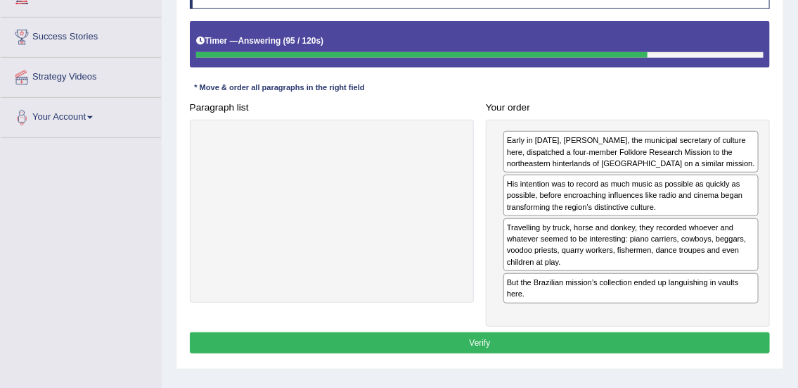
click at [621, 341] on button "Verify" at bounding box center [480, 342] width 581 height 20
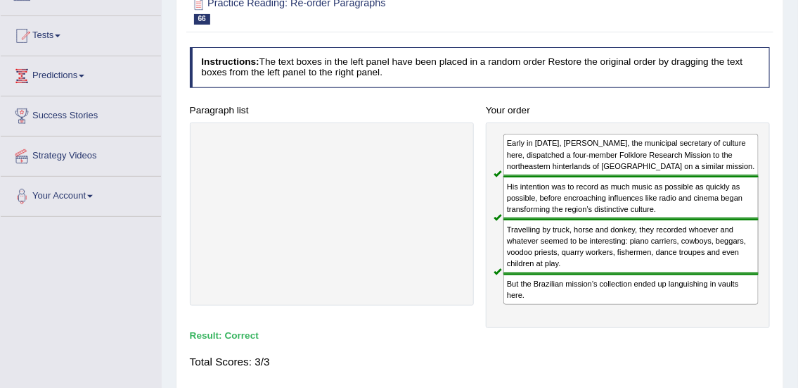
scroll to position [0, 0]
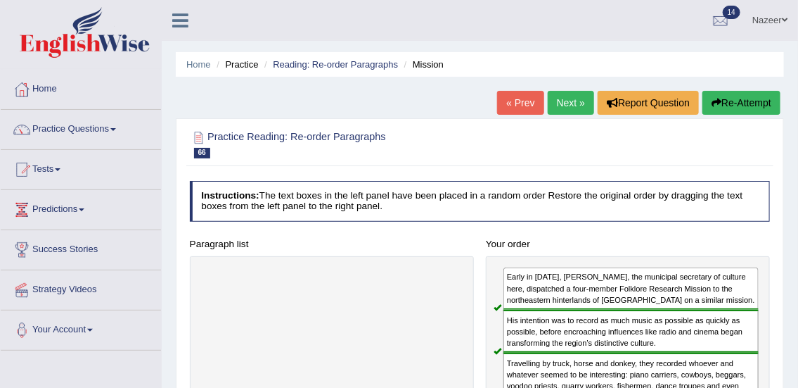
click at [561, 112] on link "Next »" at bounding box center [571, 103] width 46 height 24
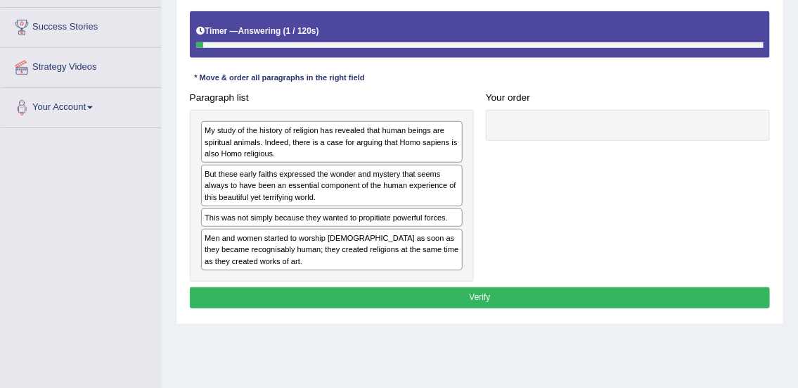
scroll to position [224, 0]
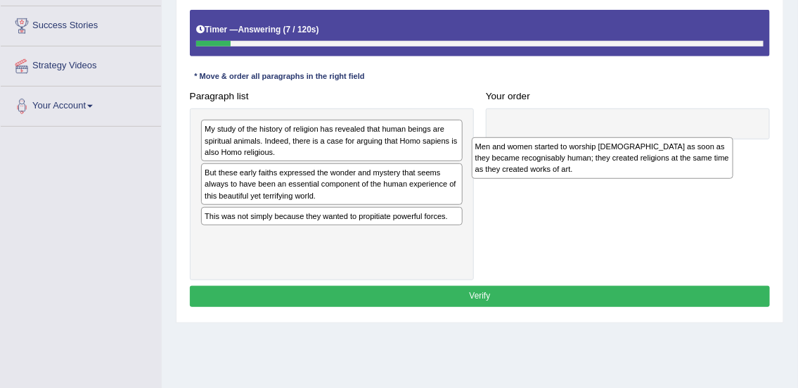
drag, startPoint x: 371, startPoint y: 247, endPoint x: 713, endPoint y: 155, distance: 353.9
click at [713, 155] on div "Men and women started to worship [DEMOGRAPHIC_DATA] as soon as they became reco…" at bounding box center [603, 158] width 262 height 42
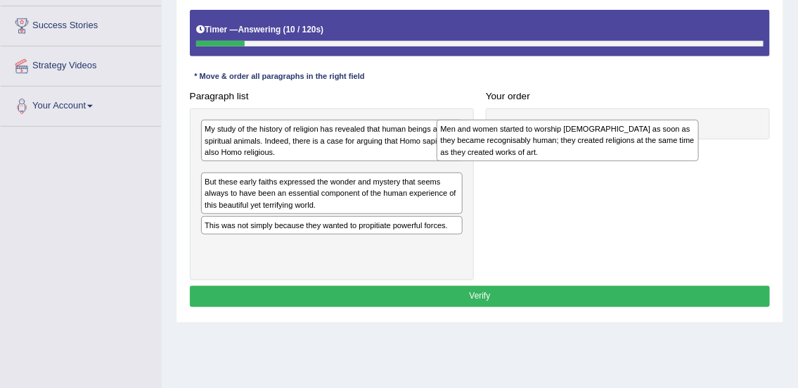
drag, startPoint x: 302, startPoint y: 247, endPoint x: 583, endPoint y: 146, distance: 298.1
click at [583, 146] on div "Men and women started to worship [DEMOGRAPHIC_DATA] as soon as they became reco…" at bounding box center [568, 141] width 262 height 42
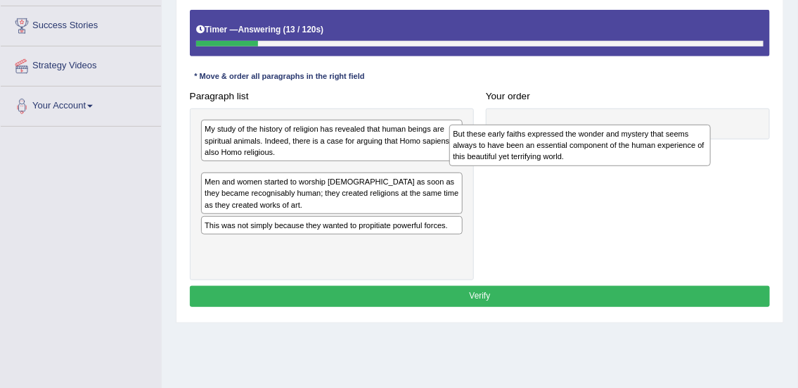
drag, startPoint x: 288, startPoint y: 228, endPoint x: 587, endPoint y: 151, distance: 307.9
click at [587, 151] on div "But these early faiths expressed the wonder and mystery that seems always to ha…" at bounding box center [580, 146] width 262 height 42
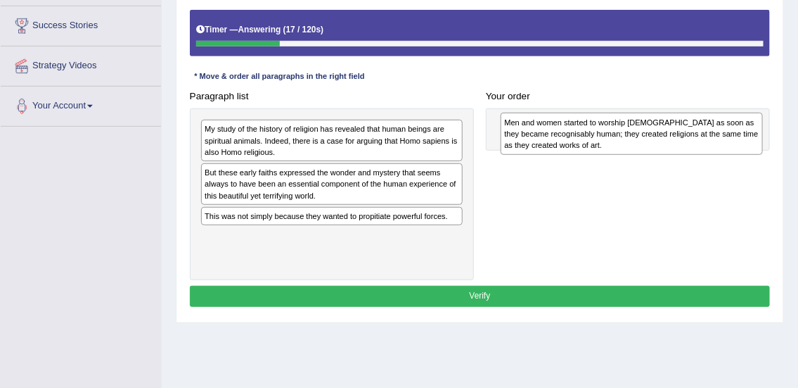
drag, startPoint x: 278, startPoint y: 220, endPoint x: 634, endPoint y: 132, distance: 366.8
click at [634, 132] on div "Men and women started to worship [DEMOGRAPHIC_DATA] as soon as they became reco…" at bounding box center [632, 134] width 262 height 42
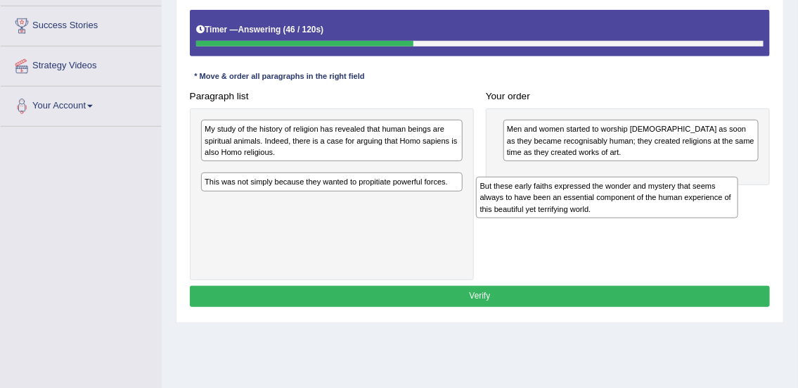
drag, startPoint x: 326, startPoint y: 183, endPoint x: 653, endPoint y: 212, distance: 328.4
click at [653, 212] on div "But these early faiths expressed the wonder and mystery that seems always to ha…" at bounding box center [607, 198] width 262 height 42
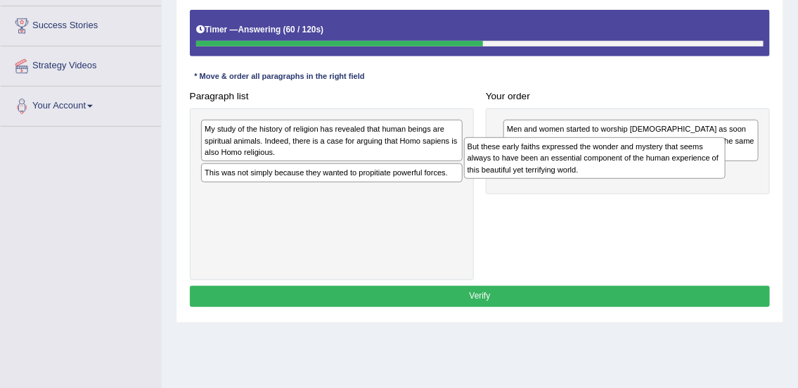
drag, startPoint x: 317, startPoint y: 177, endPoint x: 634, endPoint y: 165, distance: 317.5
click at [634, 165] on div "But these early faiths expressed the wonder and mystery that seems always to ha…" at bounding box center [595, 158] width 262 height 42
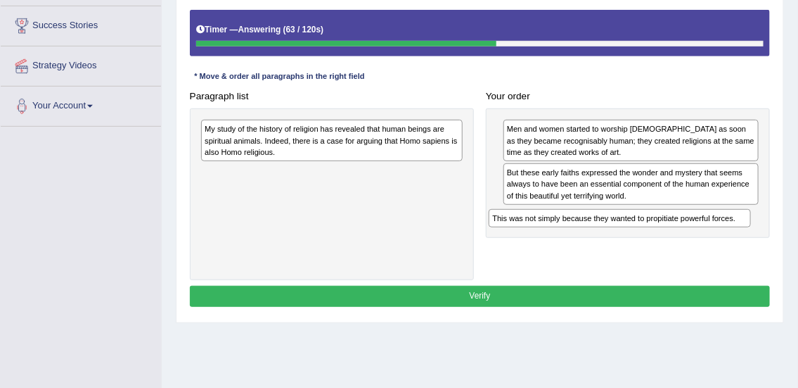
drag, startPoint x: 279, startPoint y: 174, endPoint x: 621, endPoint y: 242, distance: 349.1
click at [621, 242] on div "Paragraph list My study of the history of religion has revealed that human bein…" at bounding box center [480, 183] width 593 height 194
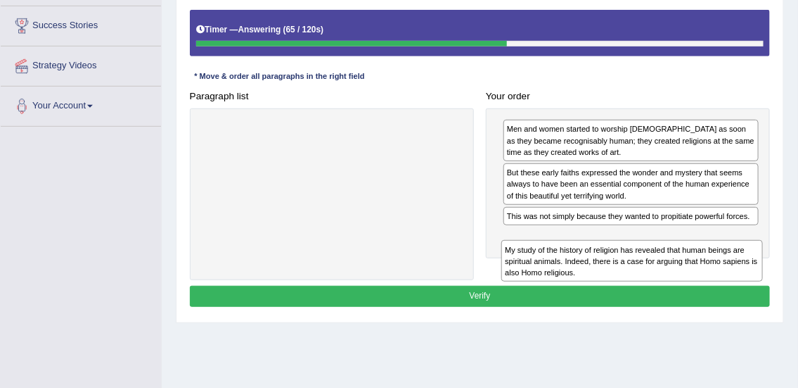
drag, startPoint x: 312, startPoint y: 141, endPoint x: 669, endPoint y: 289, distance: 386.0
click at [669, 289] on div "Instructions: The text boxes in the left panel have been placed in a random ord…" at bounding box center [479, 133] width 587 height 364
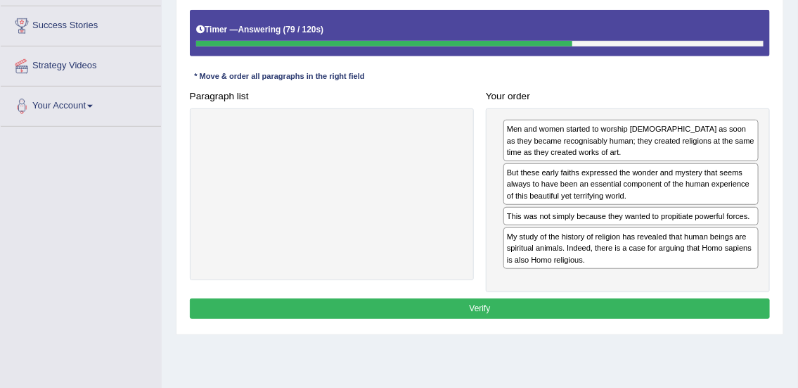
click at [530, 313] on button "Verify" at bounding box center [480, 308] width 581 height 20
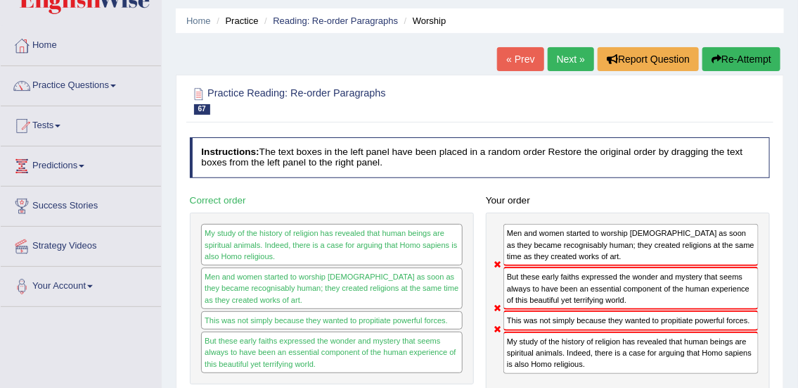
scroll to position [28, 0]
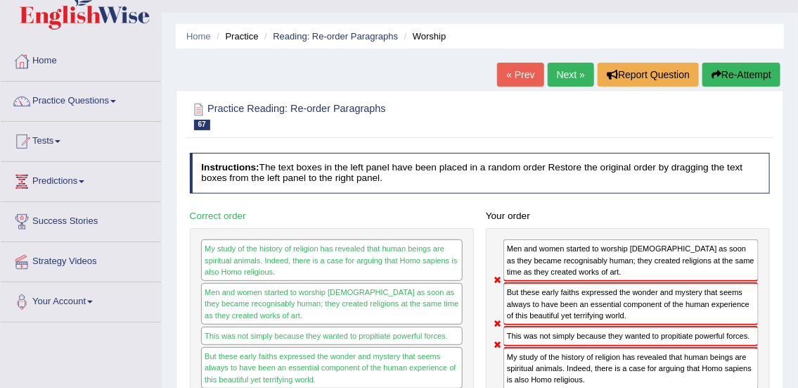
click at [739, 74] on button "Re-Attempt" at bounding box center [742, 75] width 78 height 24
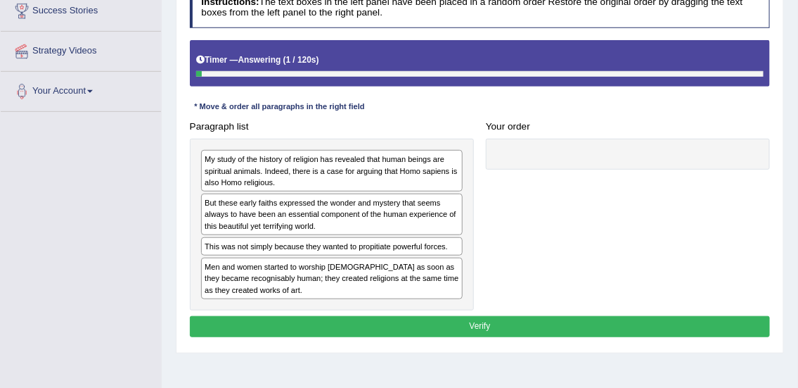
scroll to position [242, 0]
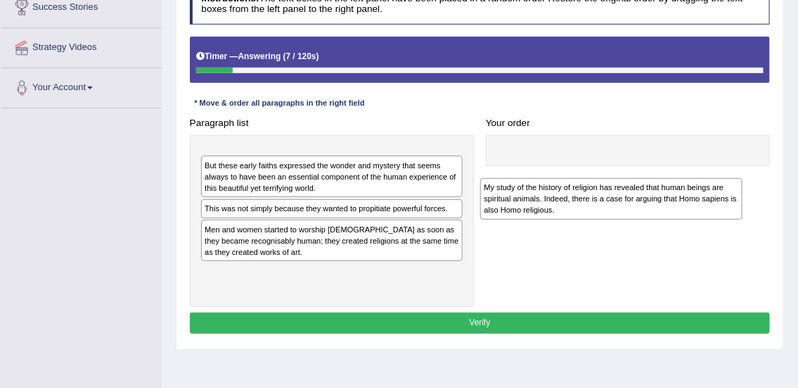
drag, startPoint x: 306, startPoint y: 171, endPoint x: 645, endPoint y: 214, distance: 341.7
click at [645, 214] on div "My study of the history of religion has revealed that human beings are spiritua…" at bounding box center [611, 199] width 262 height 42
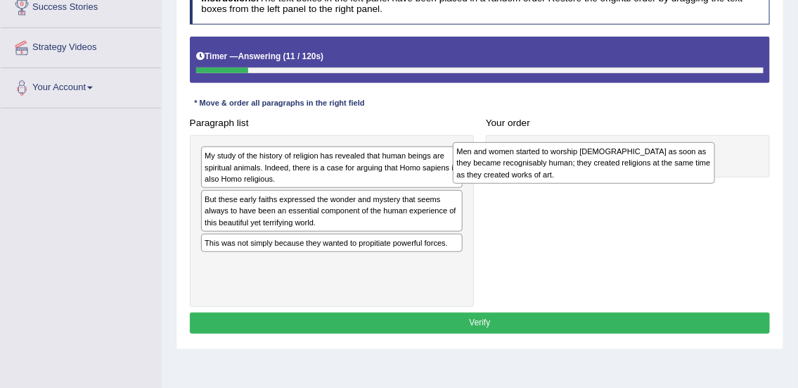
drag, startPoint x: 299, startPoint y: 268, endPoint x: 602, endPoint y: 161, distance: 321.5
click at [602, 161] on div "Men and women started to worship [DEMOGRAPHIC_DATA] as soon as they became reco…" at bounding box center [584, 163] width 262 height 42
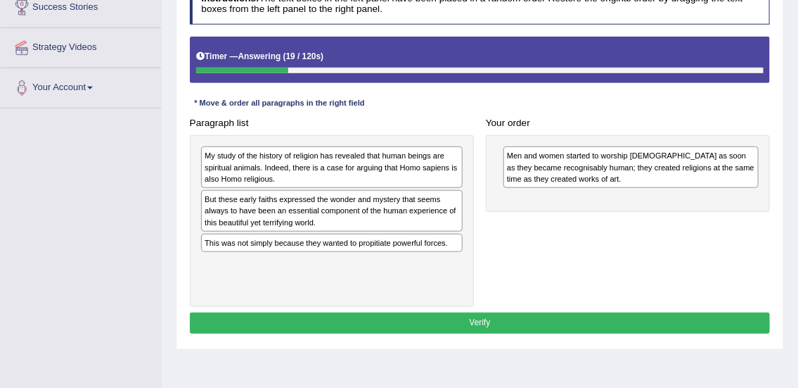
click at [386, 164] on div "My study of the history of religion has revealed that human beings are spiritua…" at bounding box center [332, 167] width 262 height 42
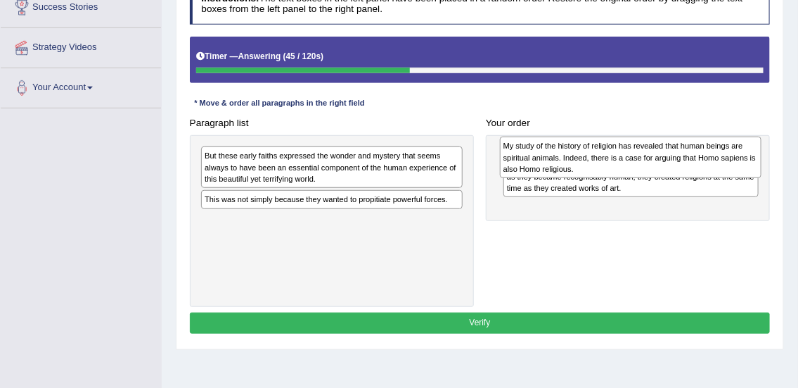
drag, startPoint x: 330, startPoint y: 168, endPoint x: 684, endPoint y: 159, distance: 354.6
click at [684, 159] on div "My study of the history of religion has revealed that human beings are spiritua…" at bounding box center [631, 157] width 262 height 42
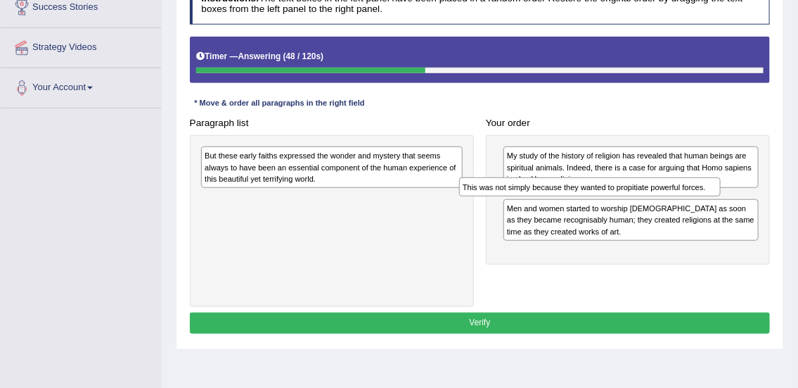
drag, startPoint x: 258, startPoint y: 202, endPoint x: 575, endPoint y: 201, distance: 316.5
click at [575, 201] on div "Paragraph list But these early faiths expressed the wonder and mystery that see…" at bounding box center [480, 210] width 593 height 194
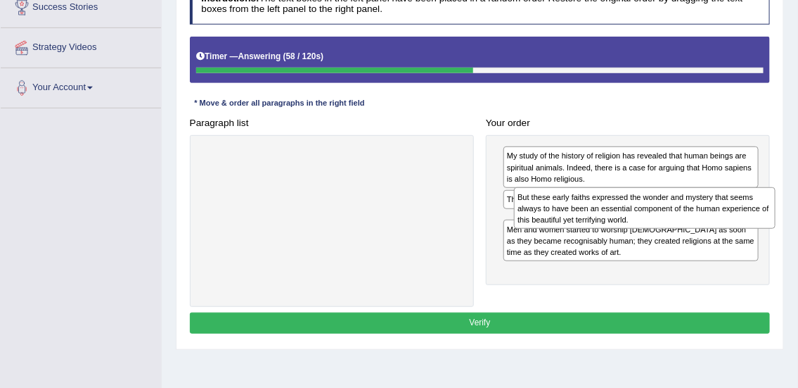
drag, startPoint x: 359, startPoint y: 158, endPoint x: 730, endPoint y: 212, distance: 375.3
click at [730, 212] on div "But these early faiths expressed the wonder and mystery that seems always to ha…" at bounding box center [645, 208] width 262 height 42
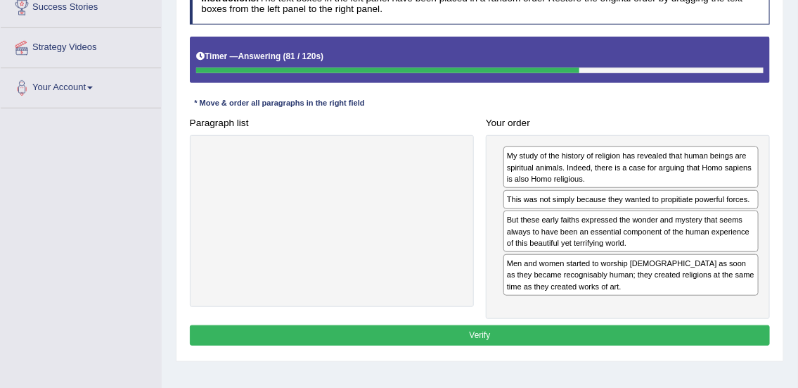
click at [493, 337] on button "Verify" at bounding box center [480, 335] width 581 height 20
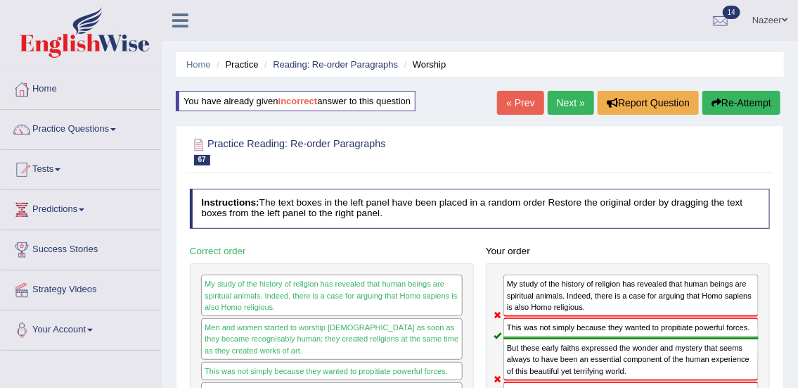
scroll to position [1, 0]
click at [565, 100] on link "Next »" at bounding box center [571, 102] width 46 height 24
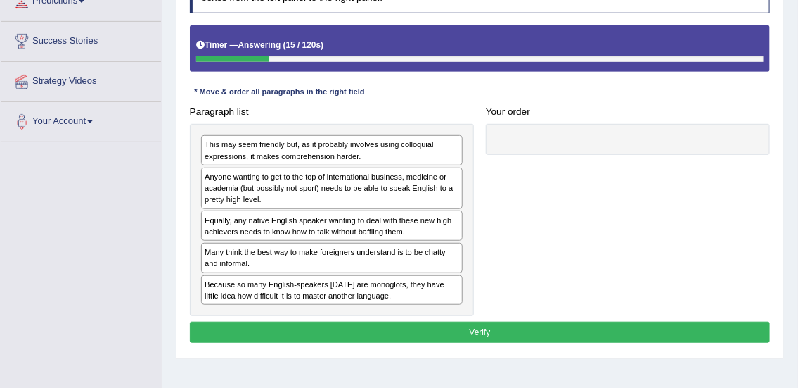
click at [359, 229] on div "Equally, any native English speaker wanting to deal with these new high achieve…" at bounding box center [332, 225] width 262 height 30
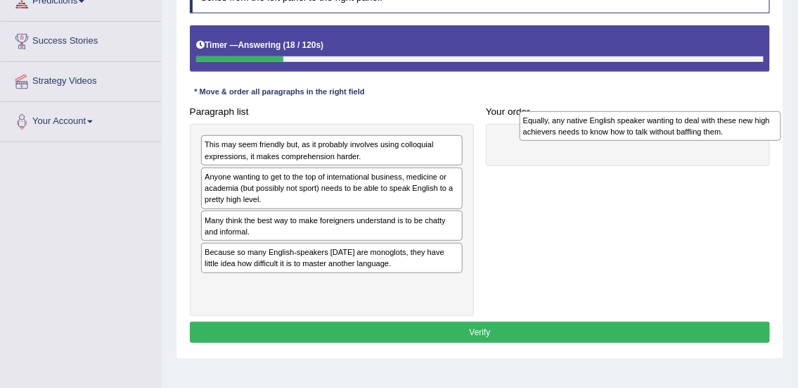
drag, startPoint x: 318, startPoint y: 222, endPoint x: 696, endPoint y: 125, distance: 390.2
click at [696, 125] on div "Equally, any native English speaker wanting to deal with these new high achieve…" at bounding box center [651, 126] width 262 height 30
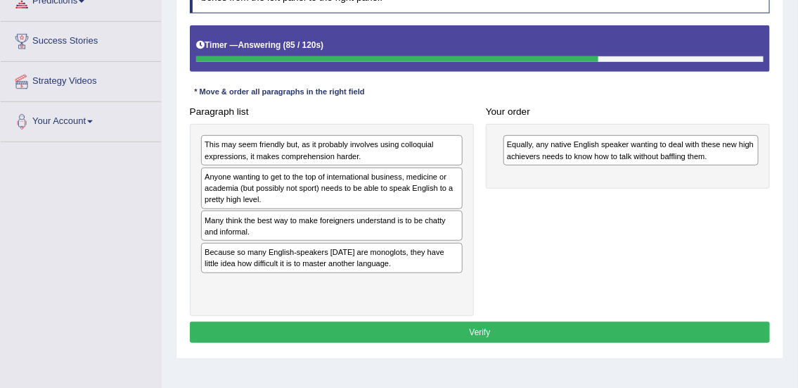
click at [326, 232] on div "Many think the best way to make foreigners understand is to be chatty and infor…" at bounding box center [332, 225] width 262 height 30
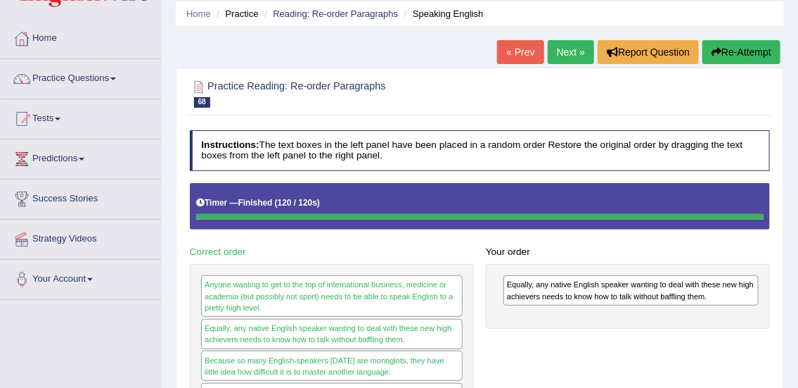
scroll to position [49, 0]
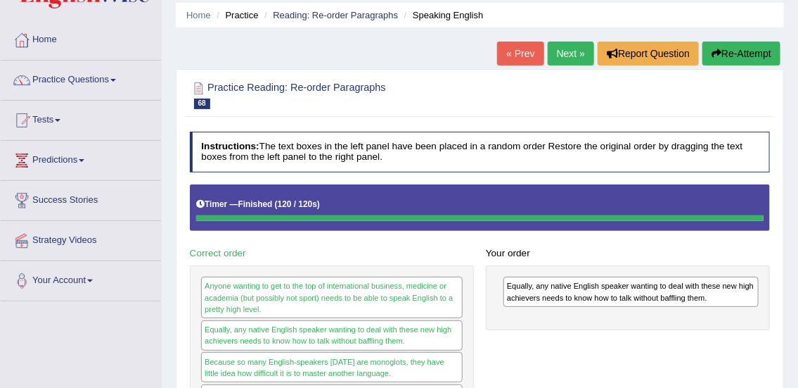
click at [570, 49] on link "Next »" at bounding box center [571, 54] width 46 height 24
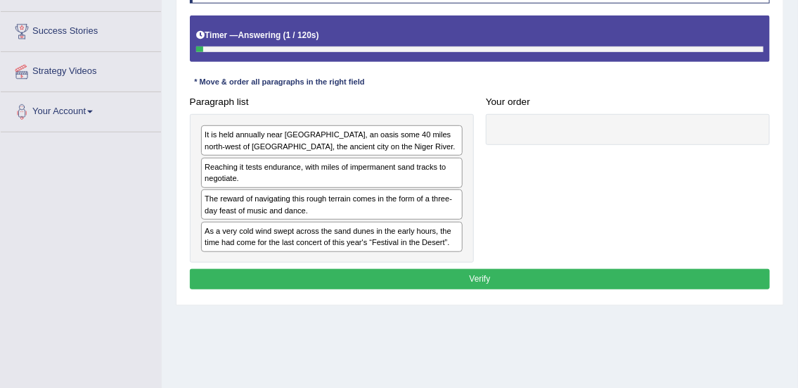
scroll to position [219, 0]
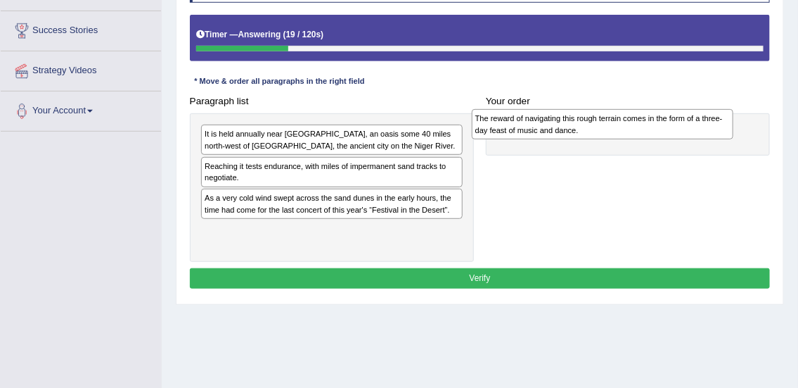
drag, startPoint x: 310, startPoint y: 204, endPoint x: 650, endPoint y: 127, distance: 348.4
click at [649, 127] on div "The reward of navigating this rough terrain comes in the form of a three-day fe…" at bounding box center [603, 124] width 262 height 30
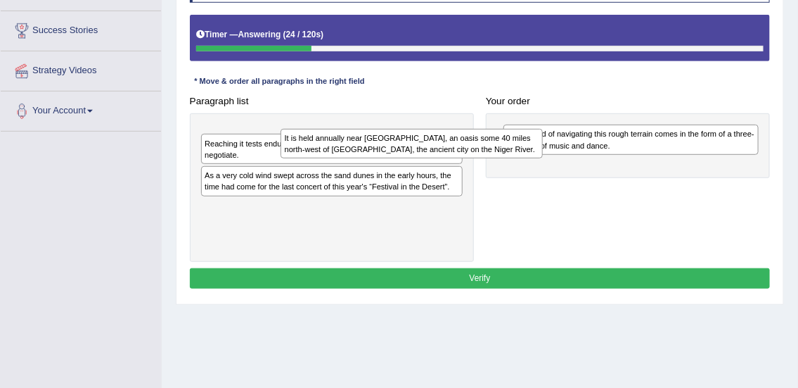
drag, startPoint x: 343, startPoint y: 135, endPoint x: 603, endPoint y: 161, distance: 261.6
click at [542, 159] on div "It is held annually near [GEOGRAPHIC_DATA], an oasis some 40 miles north-west o…" at bounding box center [412, 144] width 262 height 30
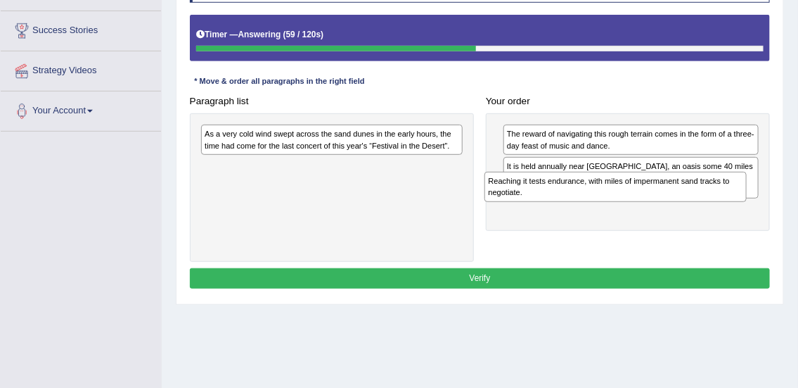
drag, startPoint x: 327, startPoint y: 140, endPoint x: 683, endPoint y: 203, distance: 361.5
click at [682, 203] on div "Paragraph list Reaching it tests endurance, with miles of impermanent sand trac…" at bounding box center [480, 176] width 593 height 171
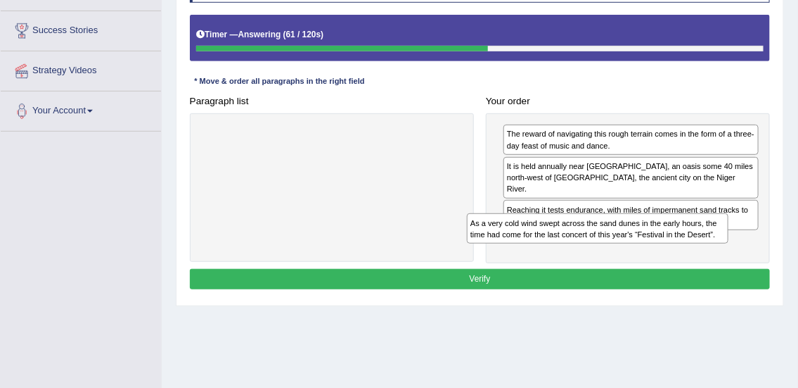
drag, startPoint x: 346, startPoint y: 141, endPoint x: 664, endPoint y: 251, distance: 336.6
click at [664, 251] on div "Paragraph list As a very cold wind swept across the sand dunes in the early hou…" at bounding box center [480, 177] width 593 height 172
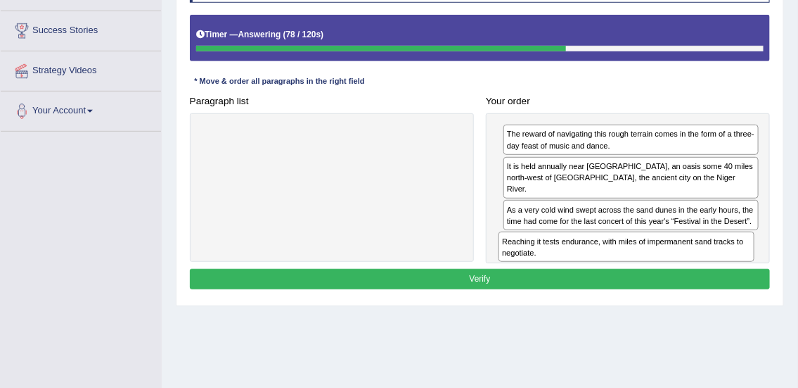
drag, startPoint x: 593, startPoint y: 203, endPoint x: 592, endPoint y: 271, distance: 67.5
click at [592, 271] on div "Instructions: The text boxes in the left panel have been placed in a random ord…" at bounding box center [479, 127] width 587 height 343
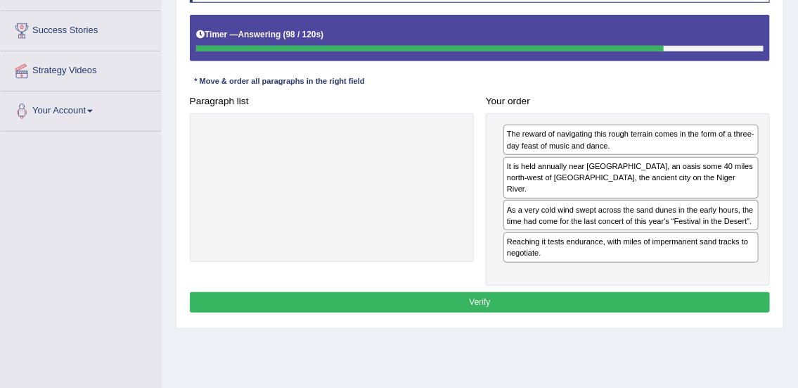
click at [485, 292] on button "Verify" at bounding box center [480, 302] width 581 height 20
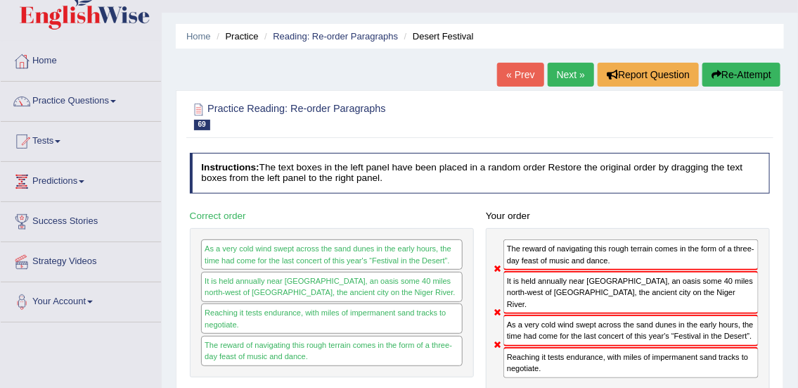
scroll to position [0, 0]
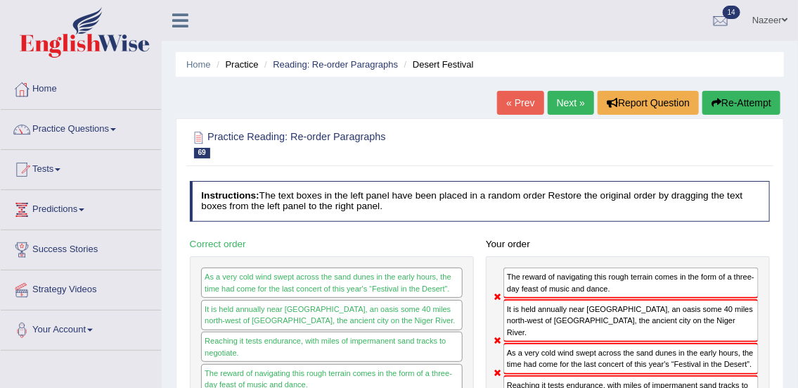
click at [573, 98] on link "Next »" at bounding box center [571, 103] width 46 height 24
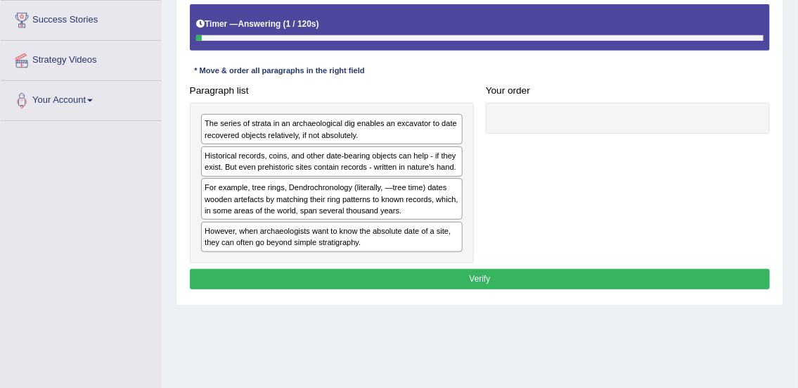
scroll to position [234, 0]
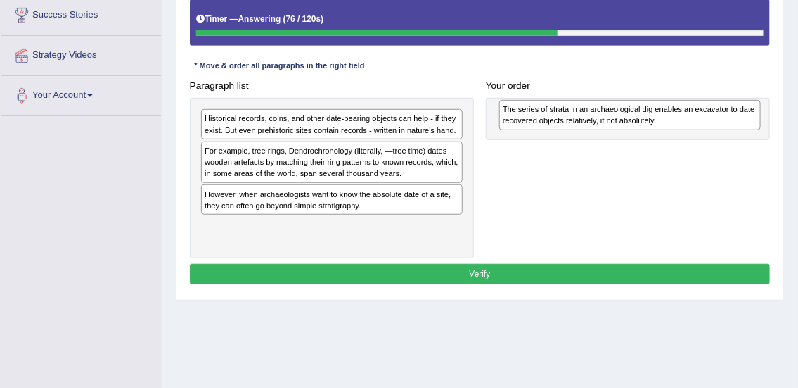
drag, startPoint x: 286, startPoint y: 128, endPoint x: 640, endPoint y: 124, distance: 353.8
click at [640, 124] on div "The series of strata in an archaeological dig enables an excavator to date reco…" at bounding box center [630, 115] width 262 height 30
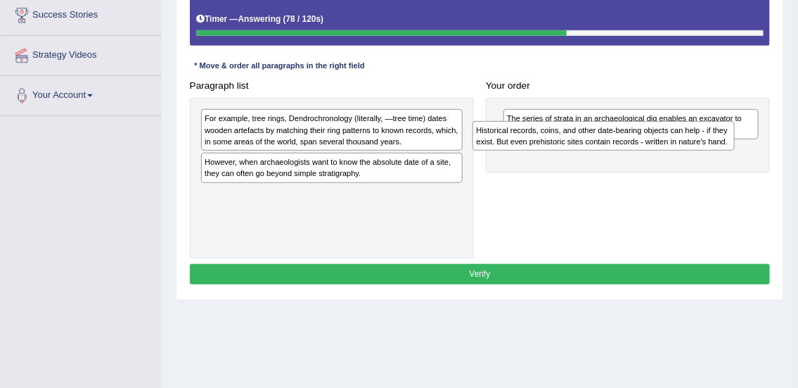
drag, startPoint x: 355, startPoint y: 133, endPoint x: 717, endPoint y: 158, distance: 363.1
click at [717, 158] on div "Paragraph list Historical records, coins, and other date-bearing objects can he…" at bounding box center [480, 166] width 593 height 183
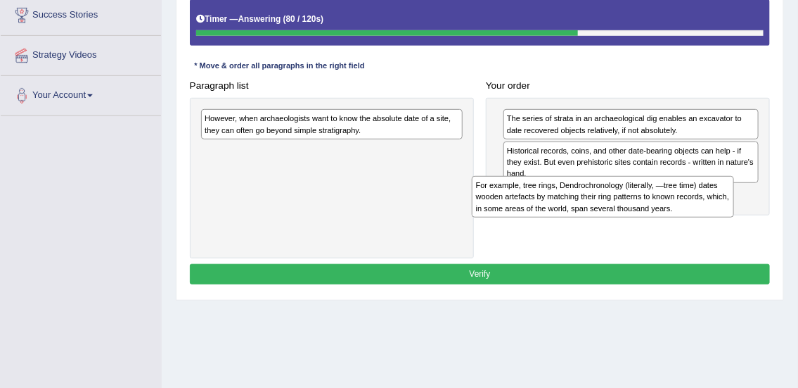
drag, startPoint x: 393, startPoint y: 141, endPoint x: 746, endPoint y: 232, distance: 364.6
click at [746, 232] on div "Paragraph list For example, tree rings, Dendrochronology (literally, ―tree time…" at bounding box center [480, 166] width 593 height 183
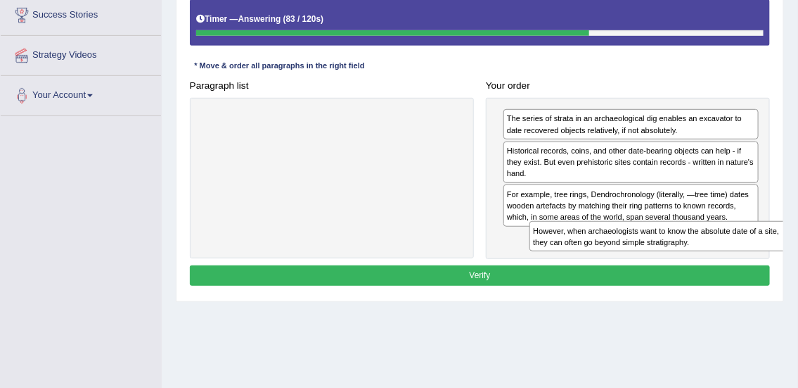
drag, startPoint x: 419, startPoint y: 113, endPoint x: 812, endPoint y: 250, distance: 416.2
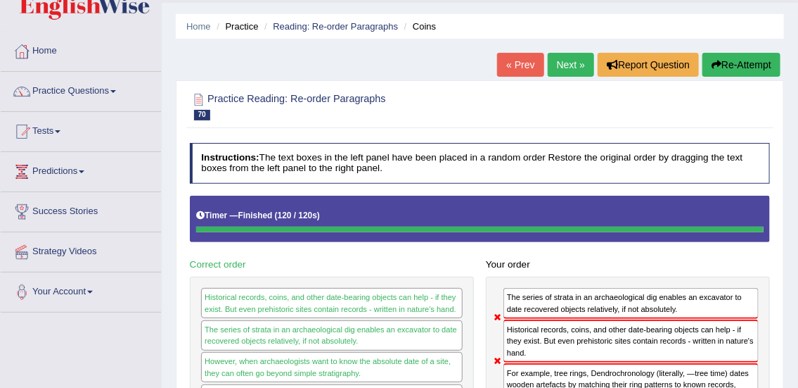
scroll to position [39, 0]
